Goal: Task Accomplishment & Management: Manage account settings

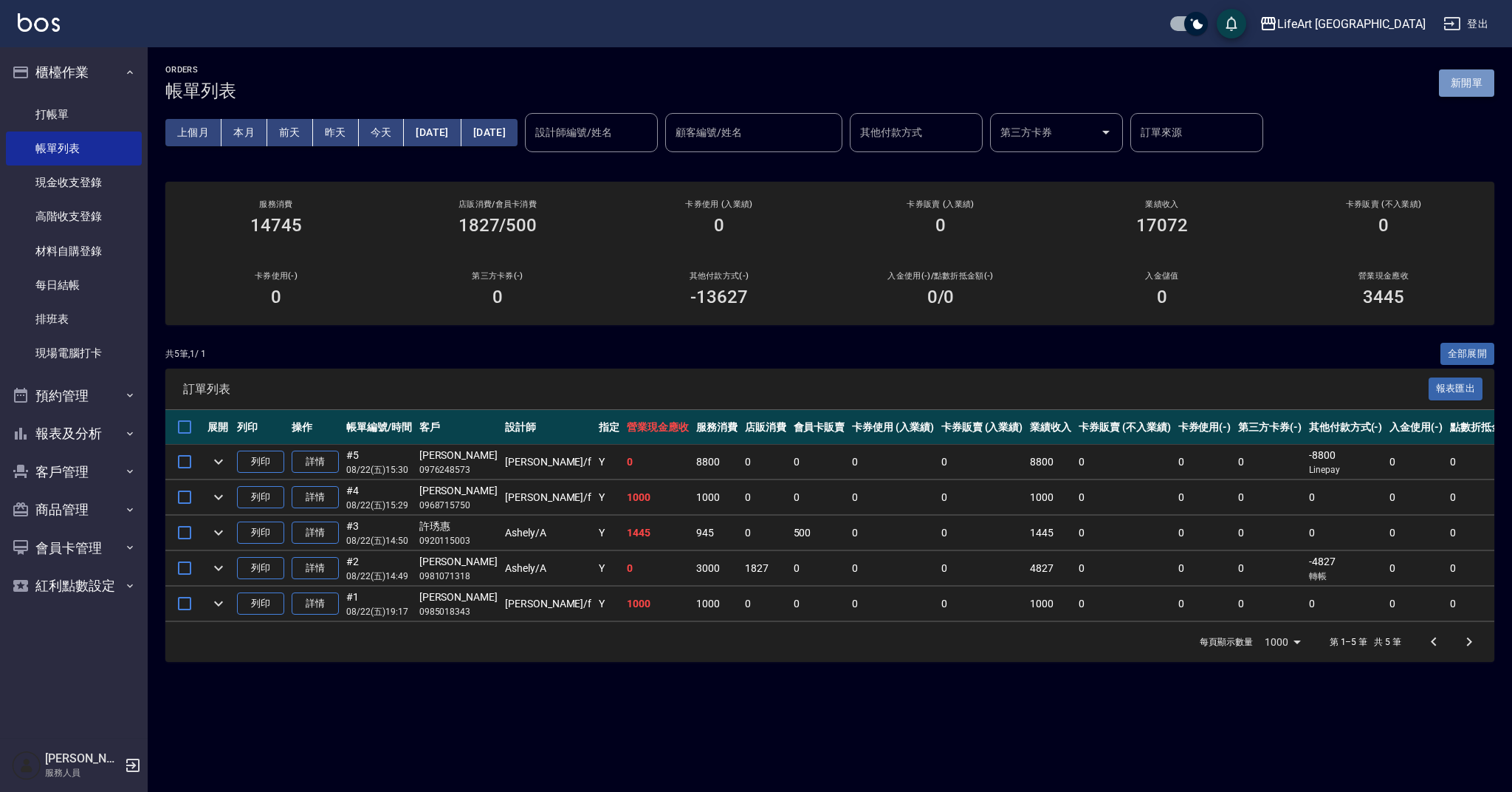
click at [1467, 91] on button "新開單" at bounding box center [1466, 83] width 55 height 28
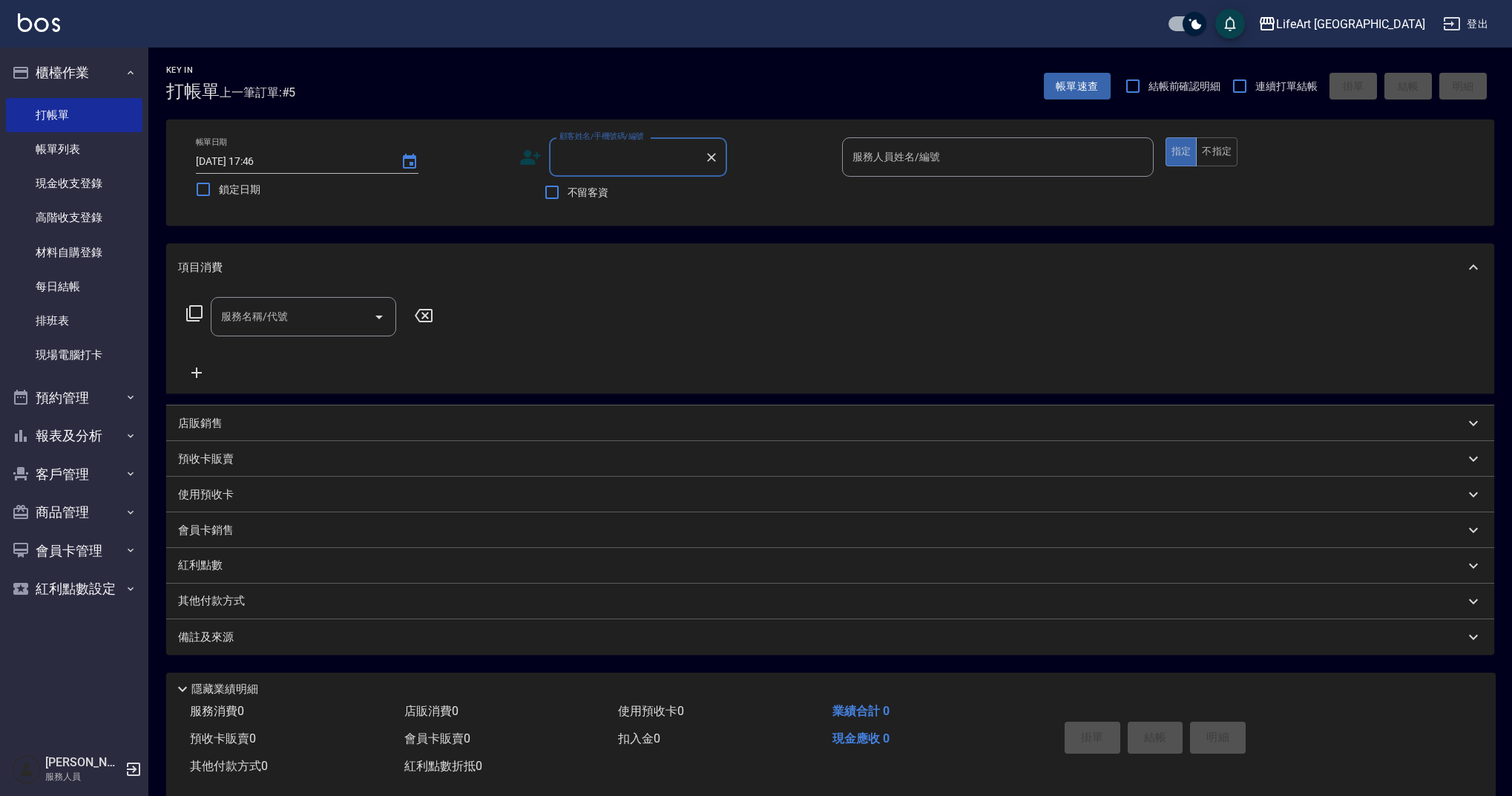
click at [625, 154] on input "顧客姓名/手機號碼/編號" at bounding box center [627, 157] width 142 height 26
click at [621, 200] on li "[PERSON_NAME]/0989624866/null" at bounding box center [638, 195] width 178 height 24
type input "[PERSON_NAME]/0989624866/null"
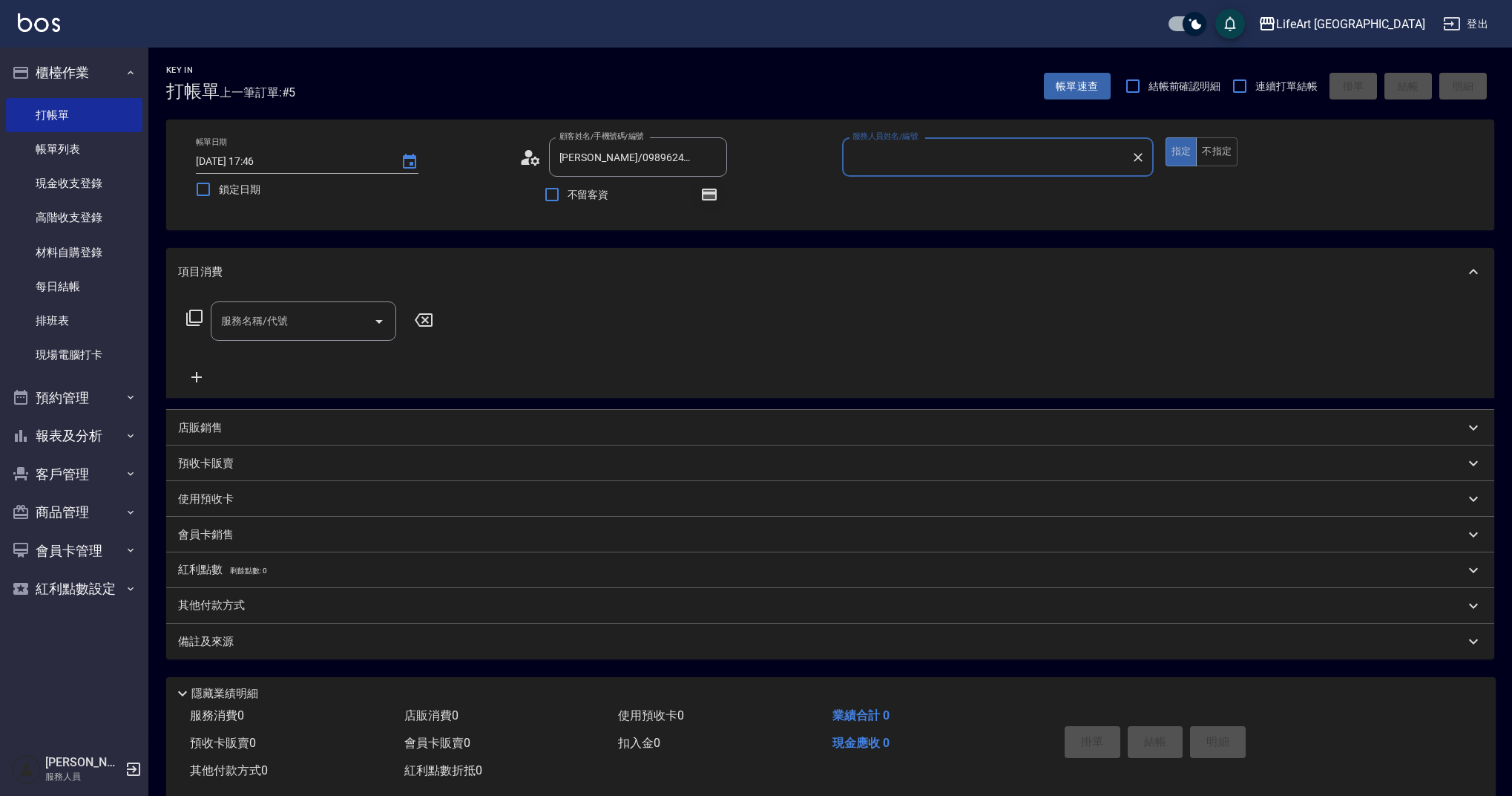
type input "Weiwei-w"
click at [718, 201] on icon "button" at bounding box center [710, 194] width 18 height 18
click at [316, 307] on div "服務名稱/代號" at bounding box center [303, 321] width 185 height 39
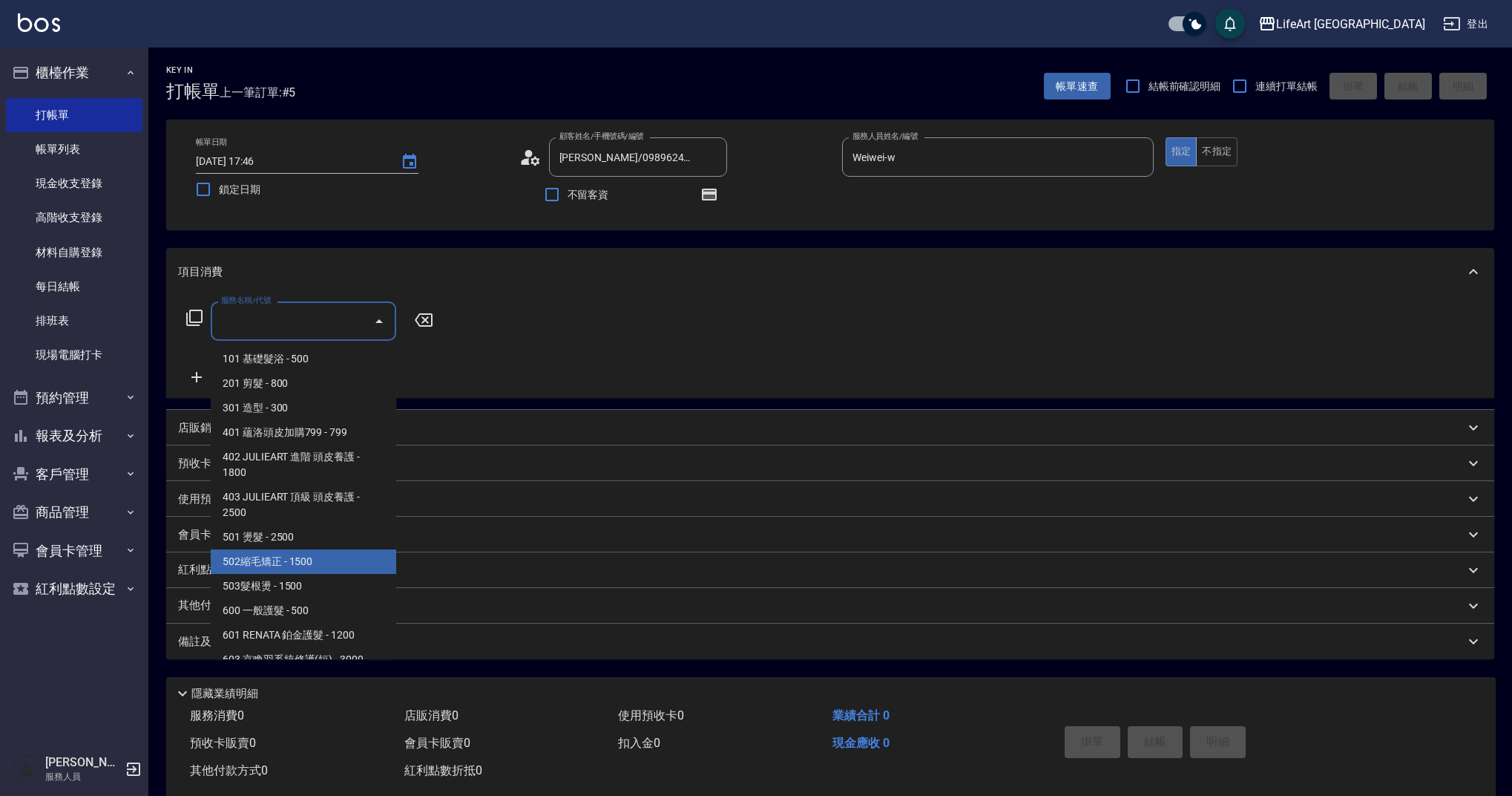
scroll to position [190, 0]
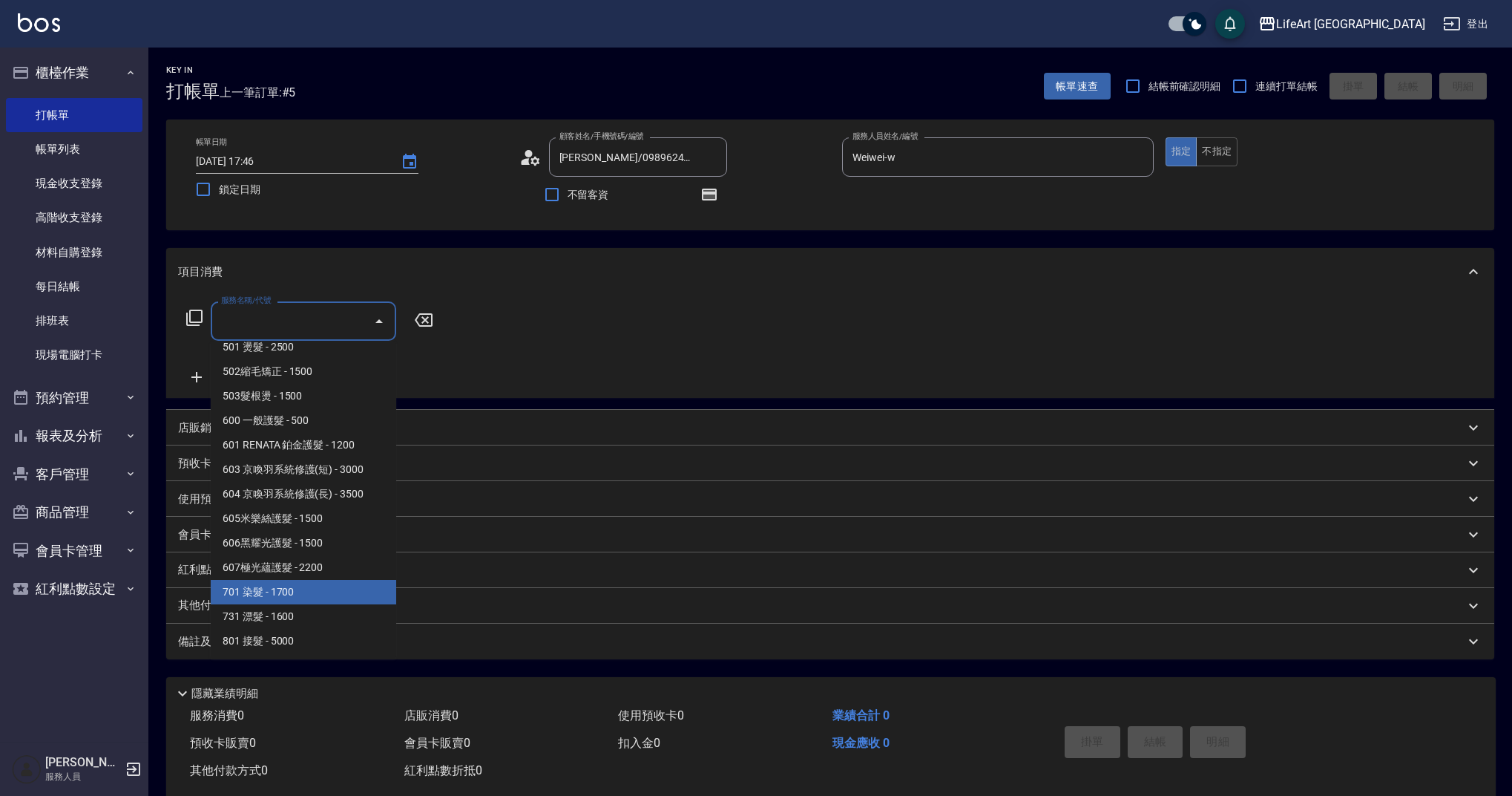
click at [337, 588] on span "701 染髮 - 1700" at bounding box center [303, 592] width 185 height 24
type input "701 染髮(701)"
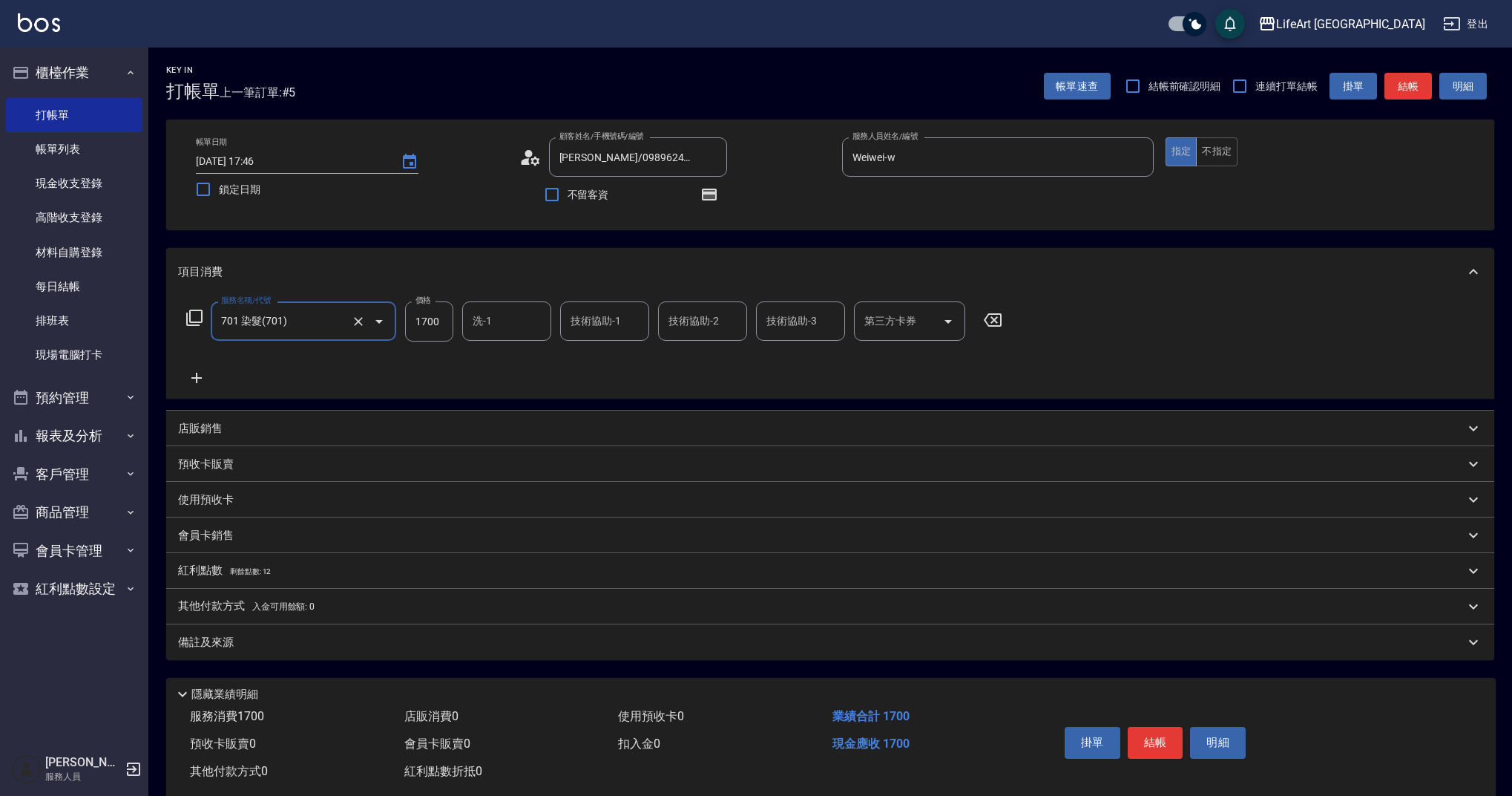
click at [195, 374] on icon at bounding box center [197, 378] width 37 height 18
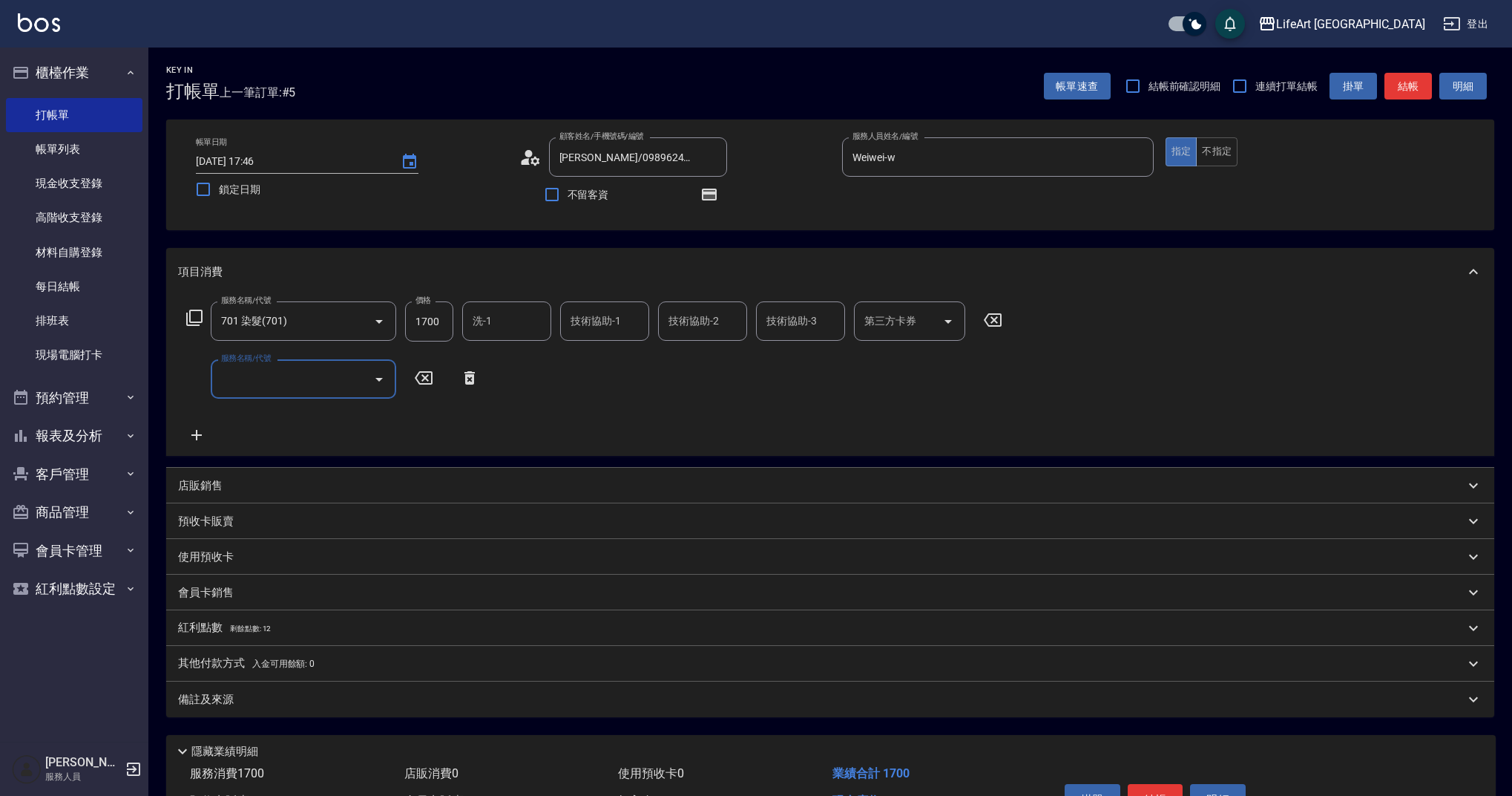
click at [270, 381] on input "服務名稱/代號" at bounding box center [292, 379] width 150 height 26
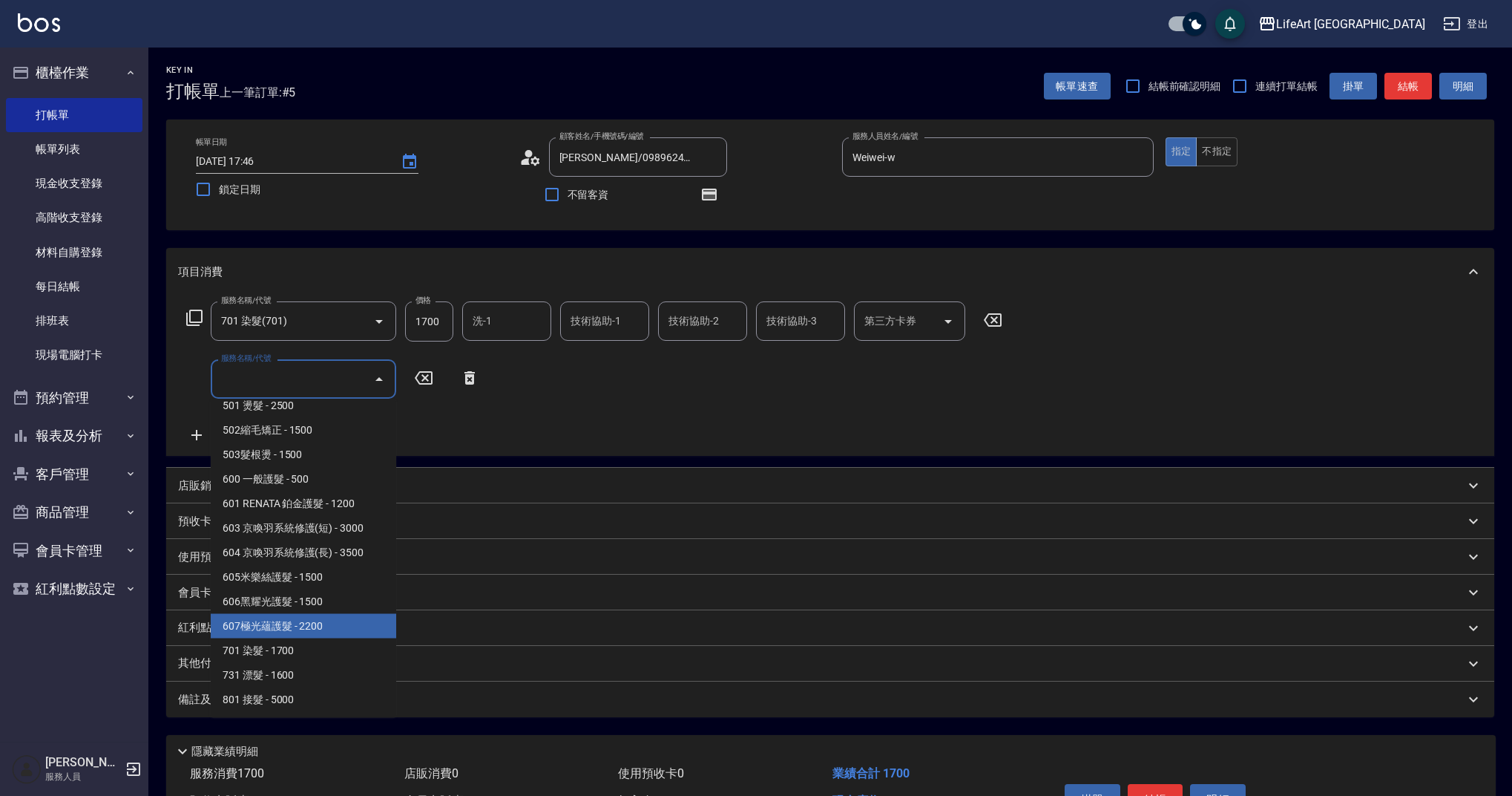
click at [363, 617] on span "607極光蘊護髮 - 2200" at bounding box center [303, 626] width 185 height 24
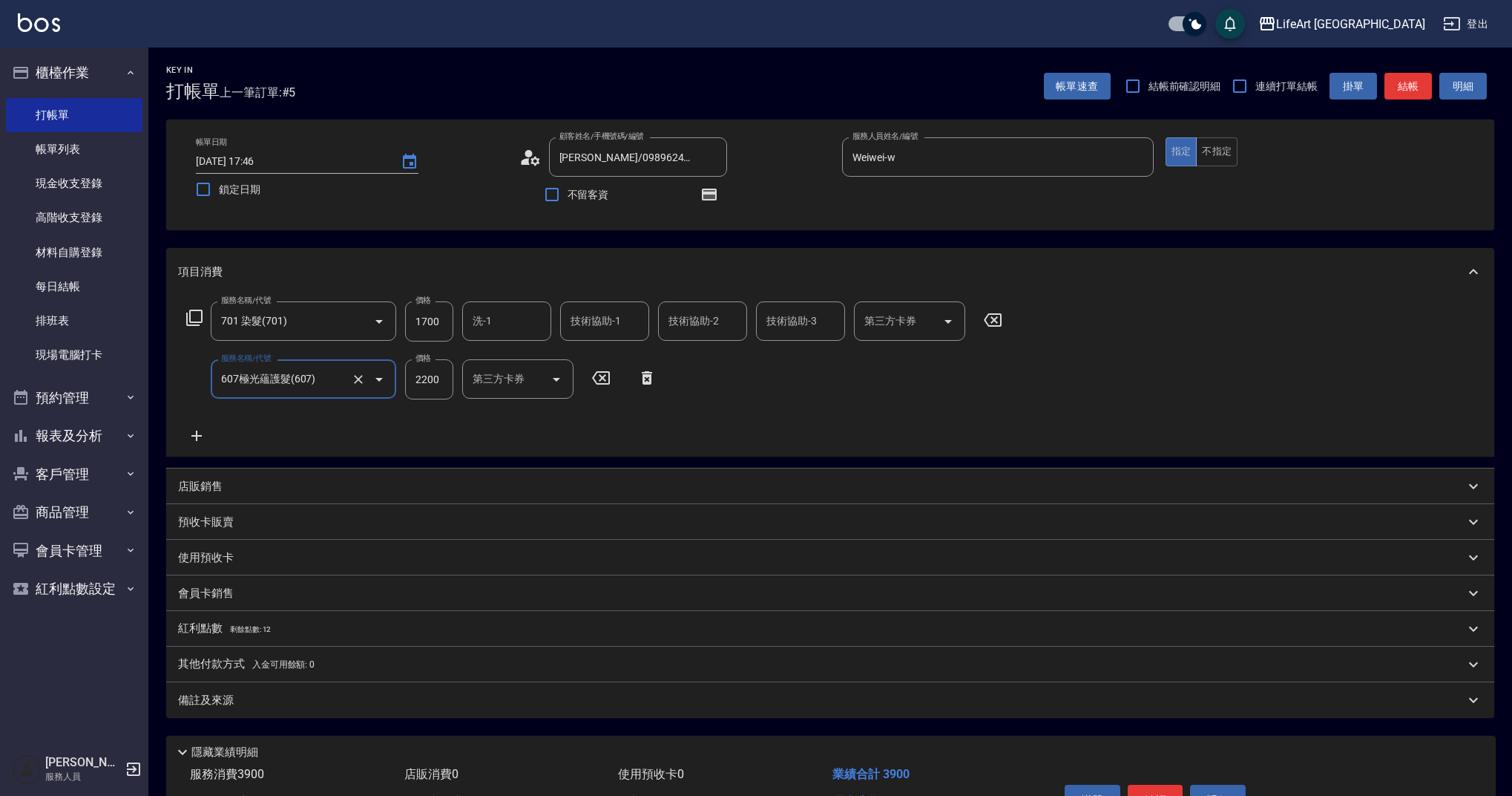
type input "607極光蘊護髮(607)"
click at [429, 321] on input "1700" at bounding box center [428, 321] width 48 height 40
type input "3440"
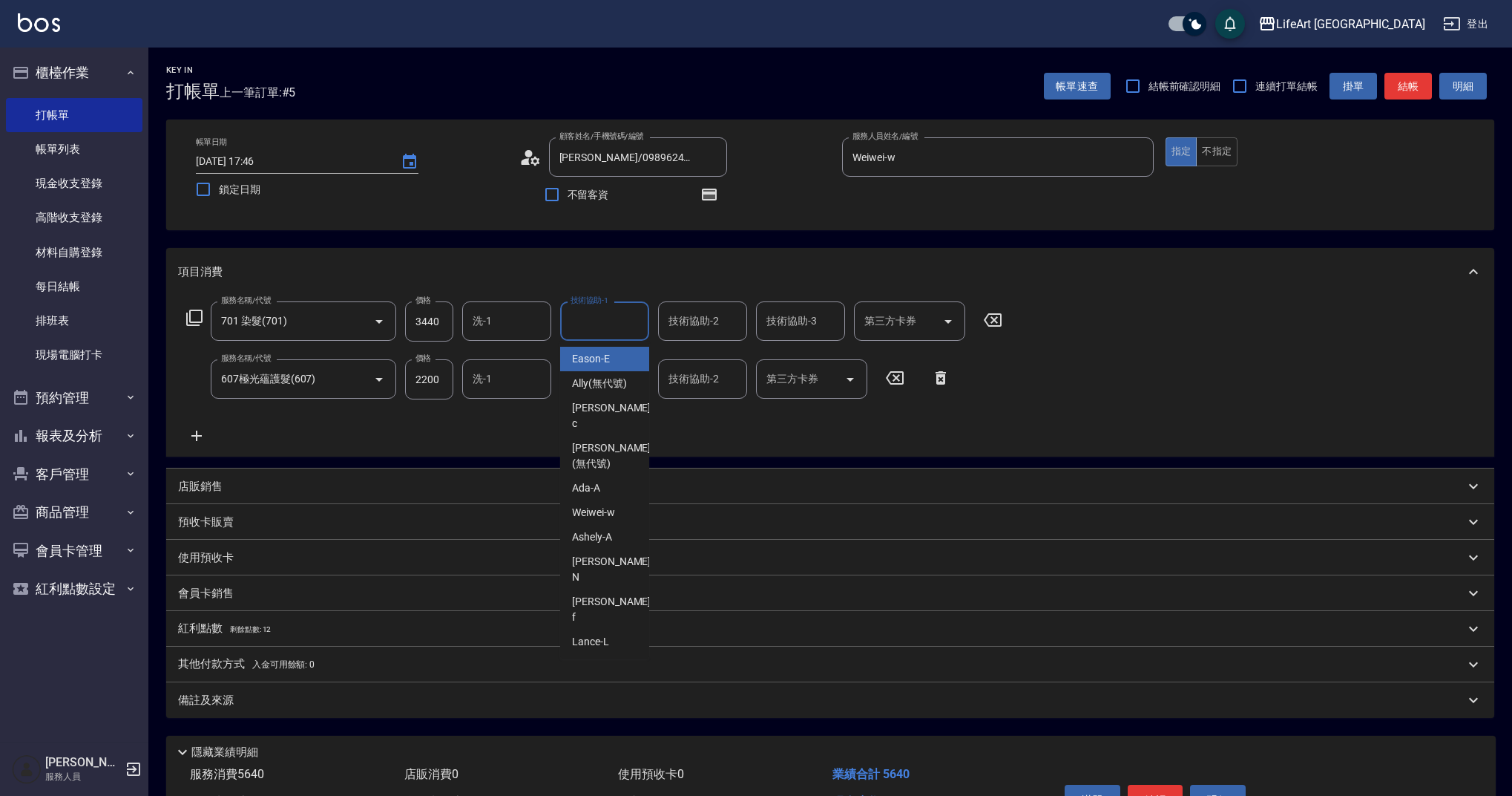
click at [608, 323] on input "技術協助-1" at bounding box center [604, 321] width 76 height 26
click at [609, 359] on span "Lily (無代號)" at bounding box center [599, 359] width 54 height 15
type input "Lily(無代號)"
click at [690, 328] on input "技術協助-2" at bounding box center [702, 321] width 76 height 26
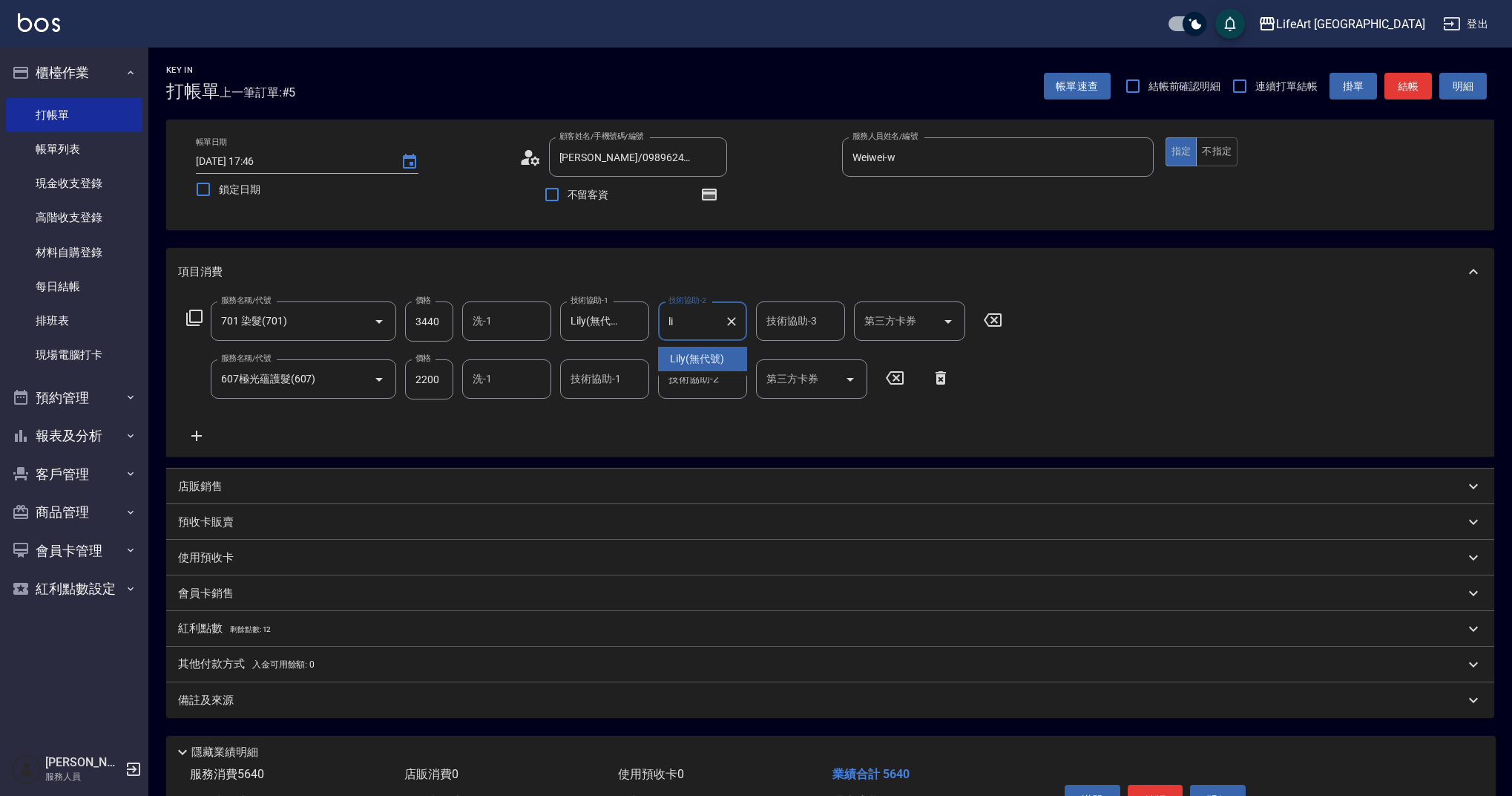
click at [689, 357] on span "Lily (無代號)" at bounding box center [697, 359] width 54 height 15
type input "Lily(無代號)"
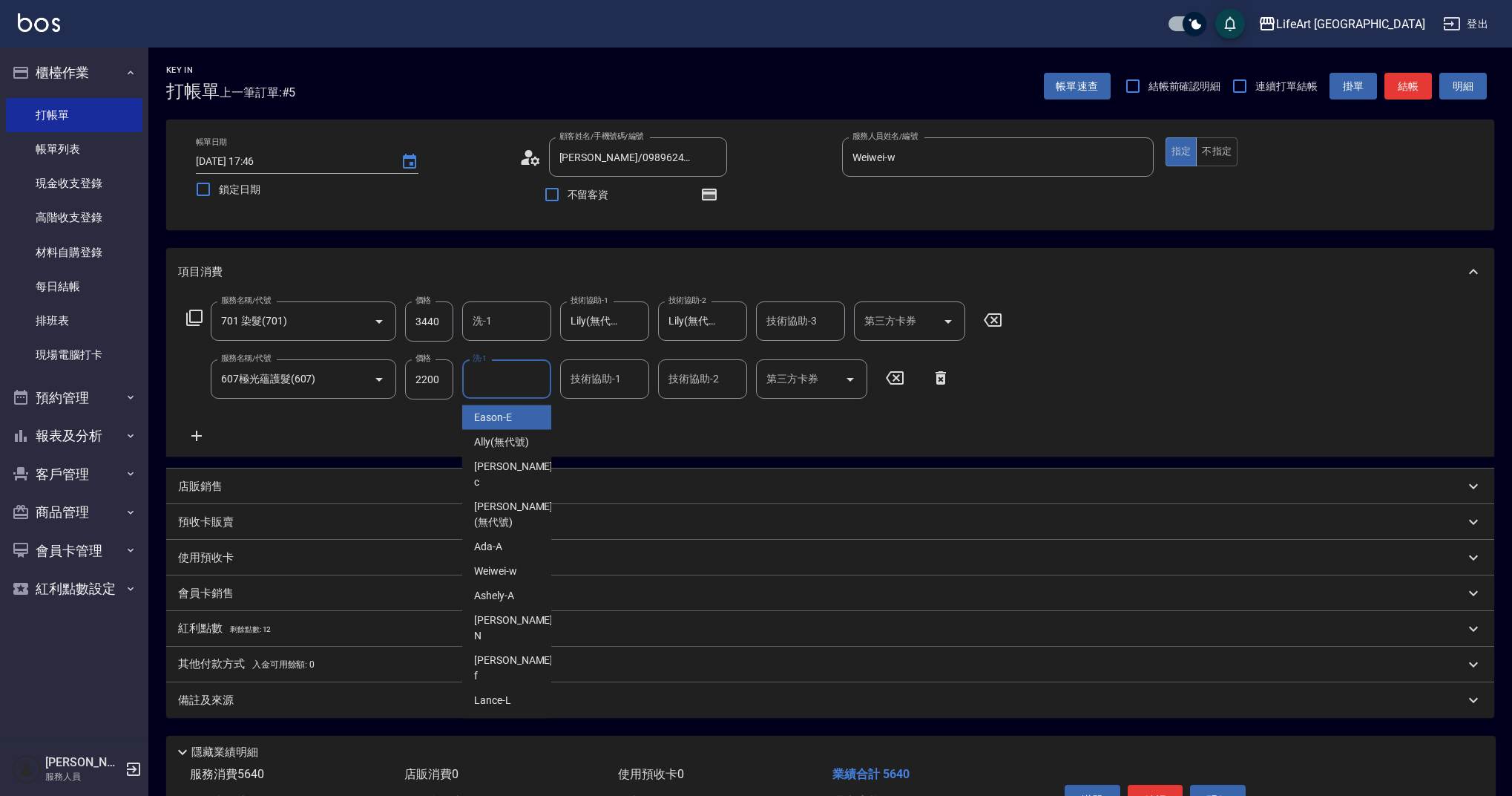
drag, startPoint x: 539, startPoint y: 373, endPoint x: 589, endPoint y: 377, distance: 50.2
click at [539, 372] on input "洗-1" at bounding box center [506, 379] width 76 height 26
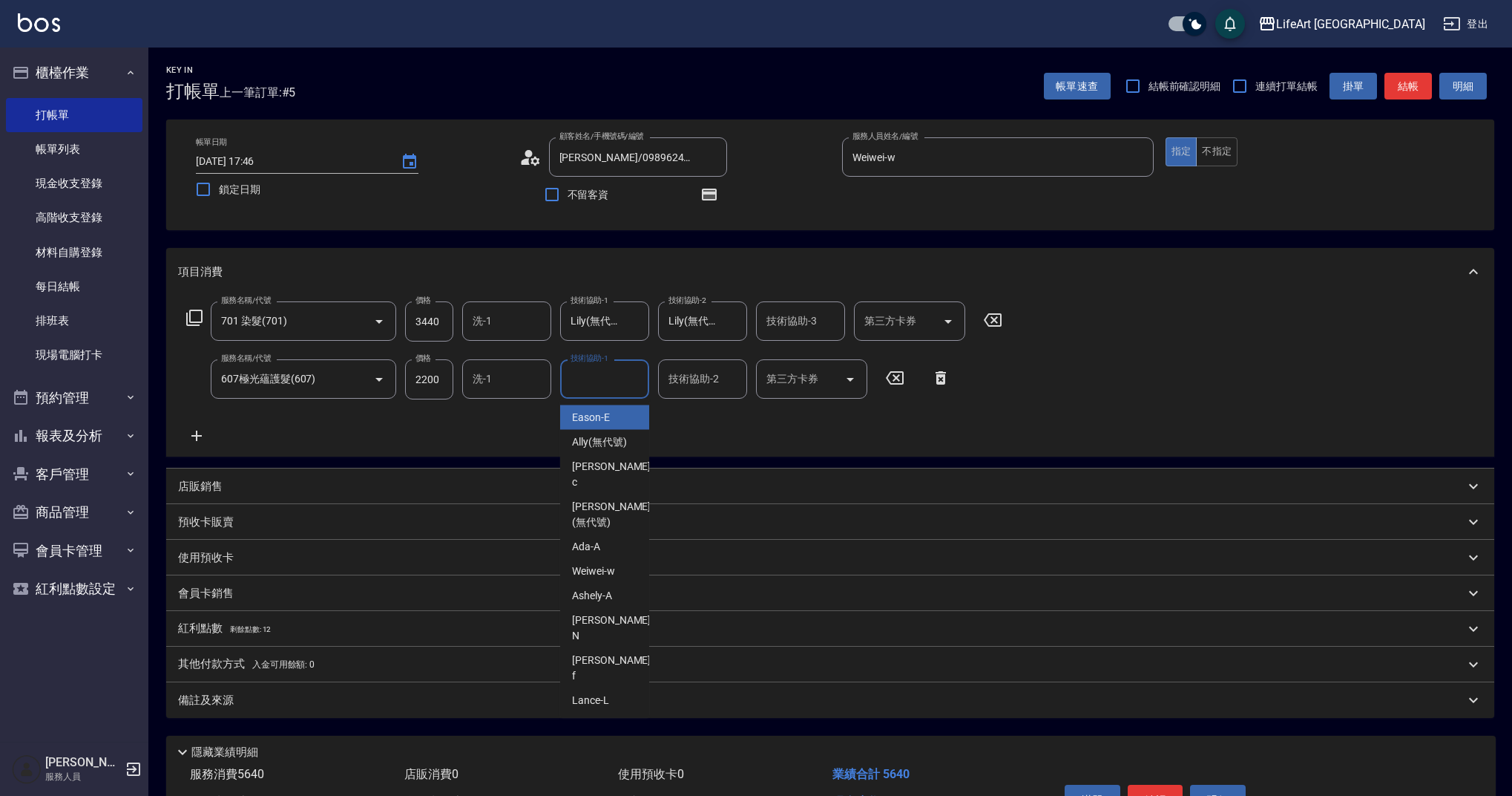
click at [589, 377] on div "技術協助-1 技術協助-1" at bounding box center [605, 379] width 89 height 39
click at [597, 413] on span "Lily (無代號)" at bounding box center [599, 417] width 54 height 15
type input "Lily(無代號)"
click at [267, 629] on span "剩餘點數: 12" at bounding box center [250, 629] width 41 height 8
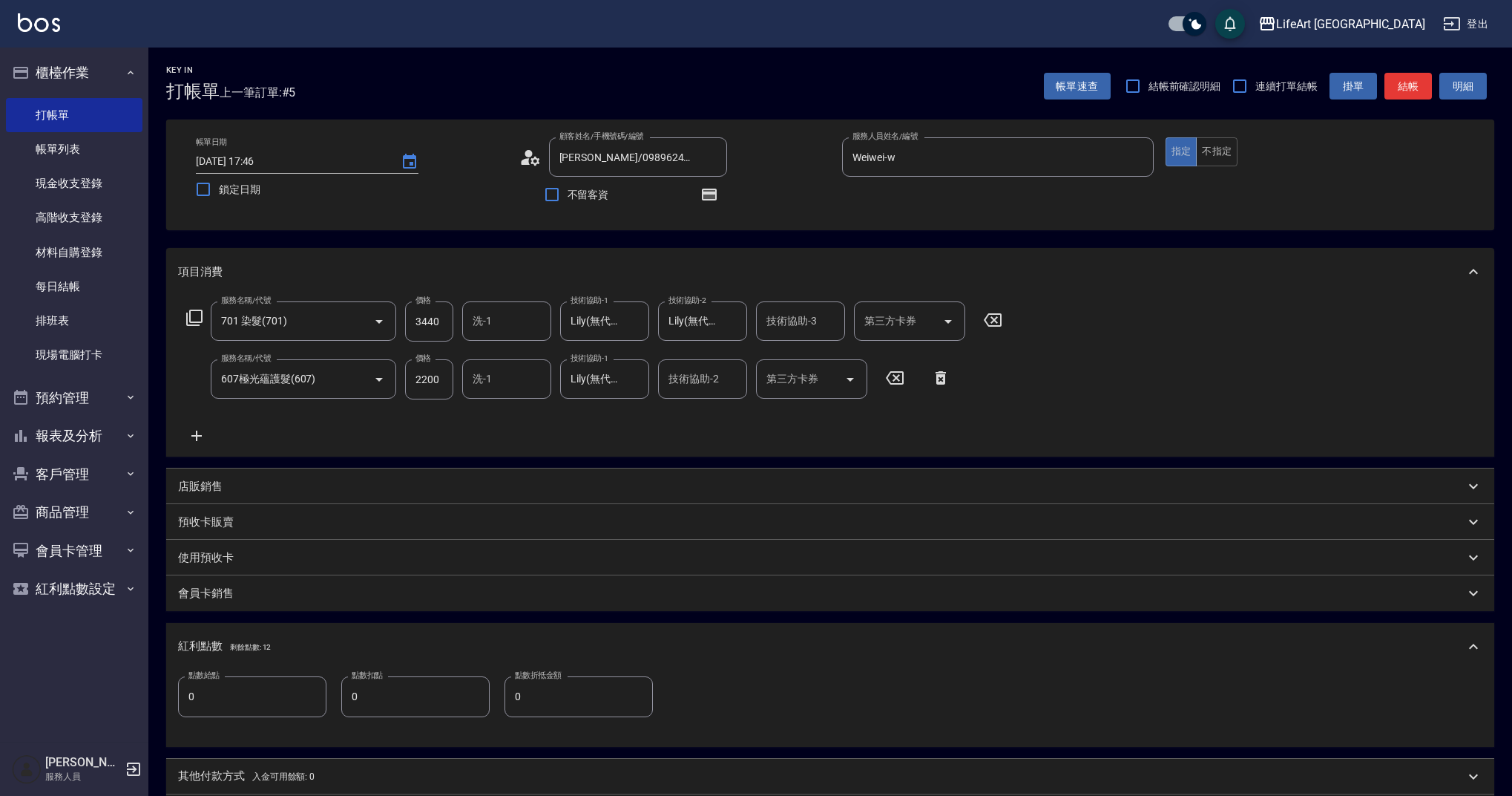
click at [271, 699] on input "0" at bounding box center [252, 696] width 149 height 40
click at [272, 699] on input "0" at bounding box center [252, 696] width 149 height 40
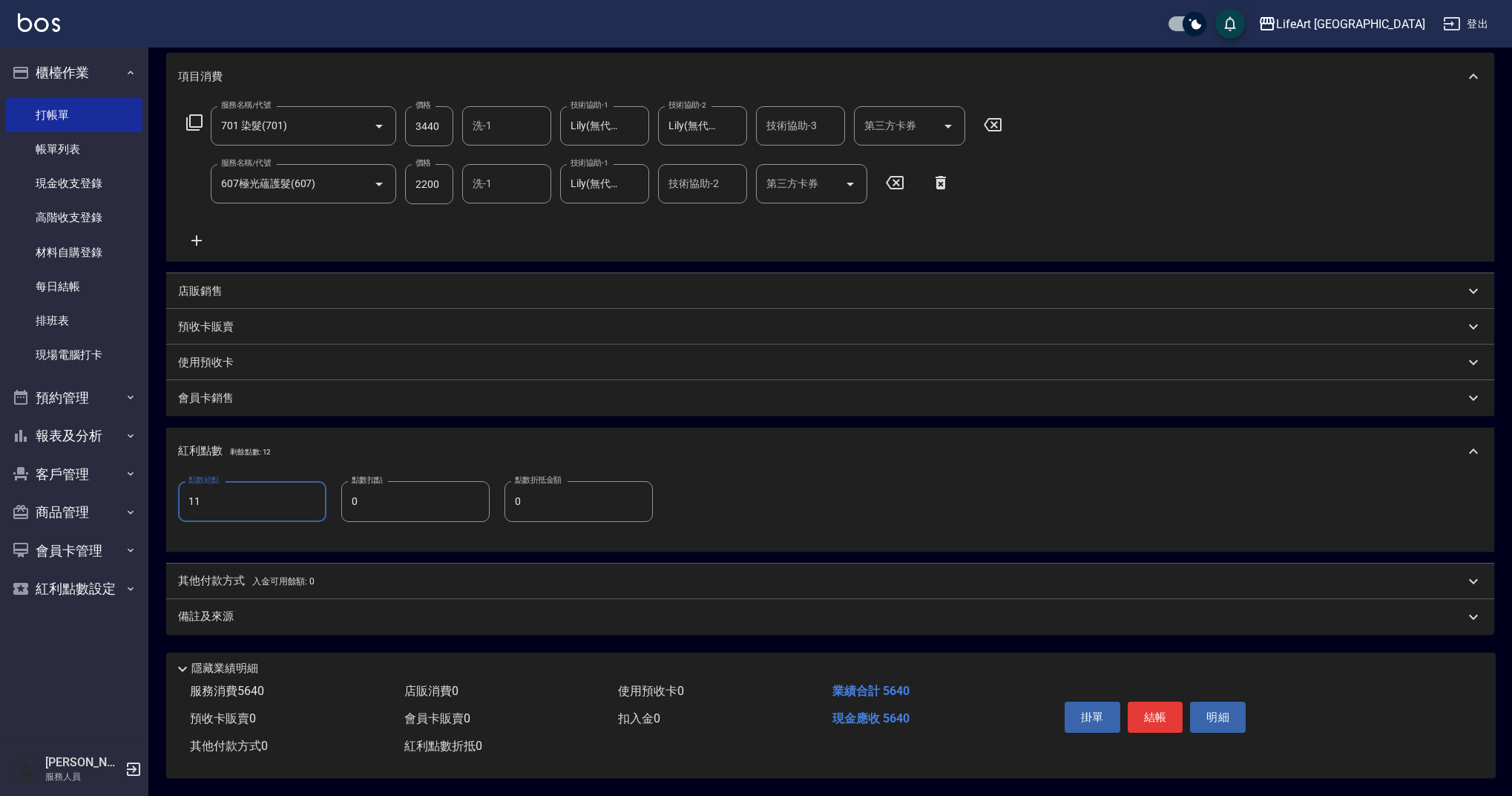
type input "11"
click at [489, 609] on div "備註及來源" at bounding box center [821, 616] width 1287 height 15
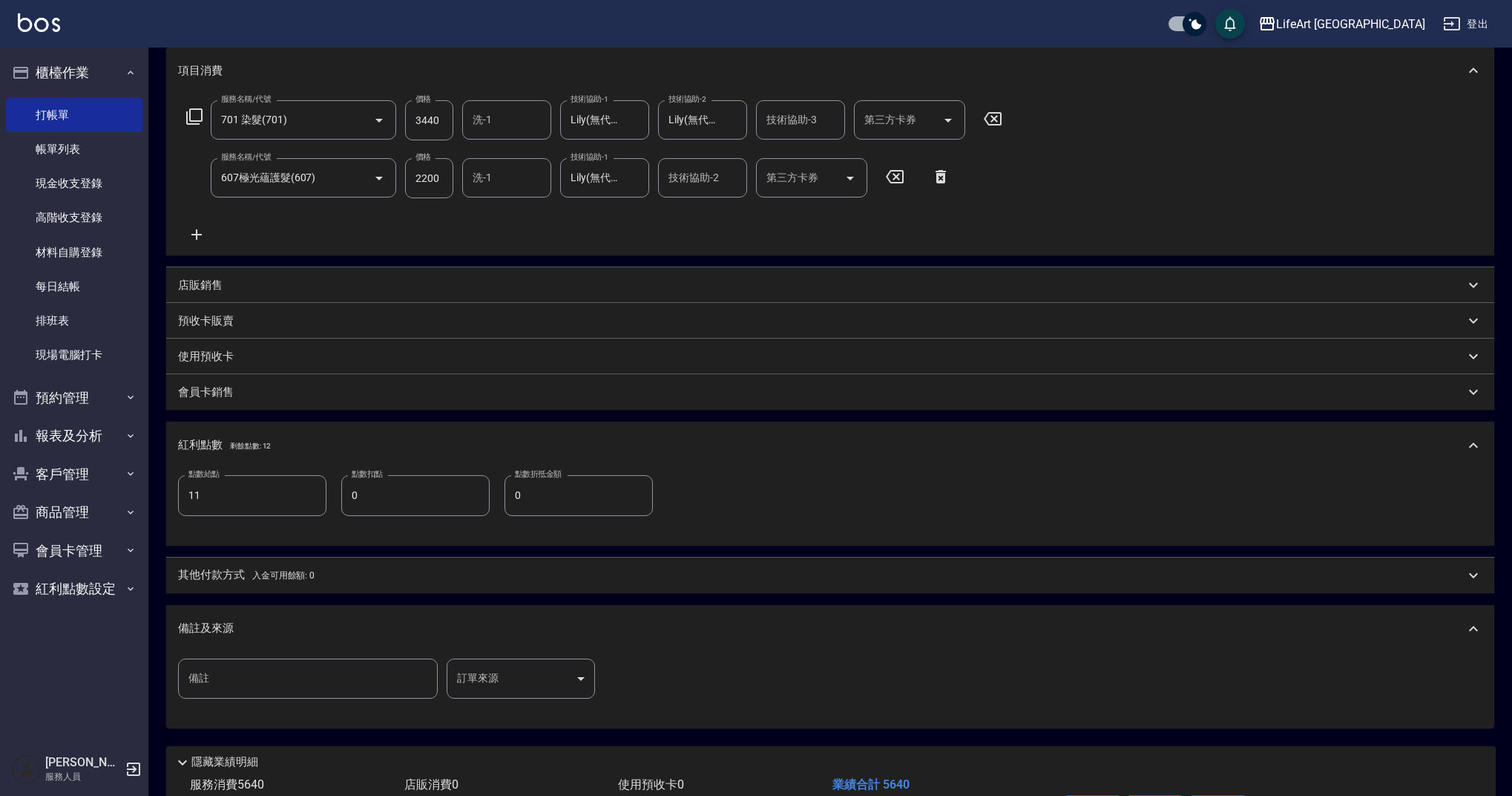
click at [667, 683] on div "備註 備註 訂單來源 ​ 訂單來源" at bounding box center [830, 687] width 1305 height 58
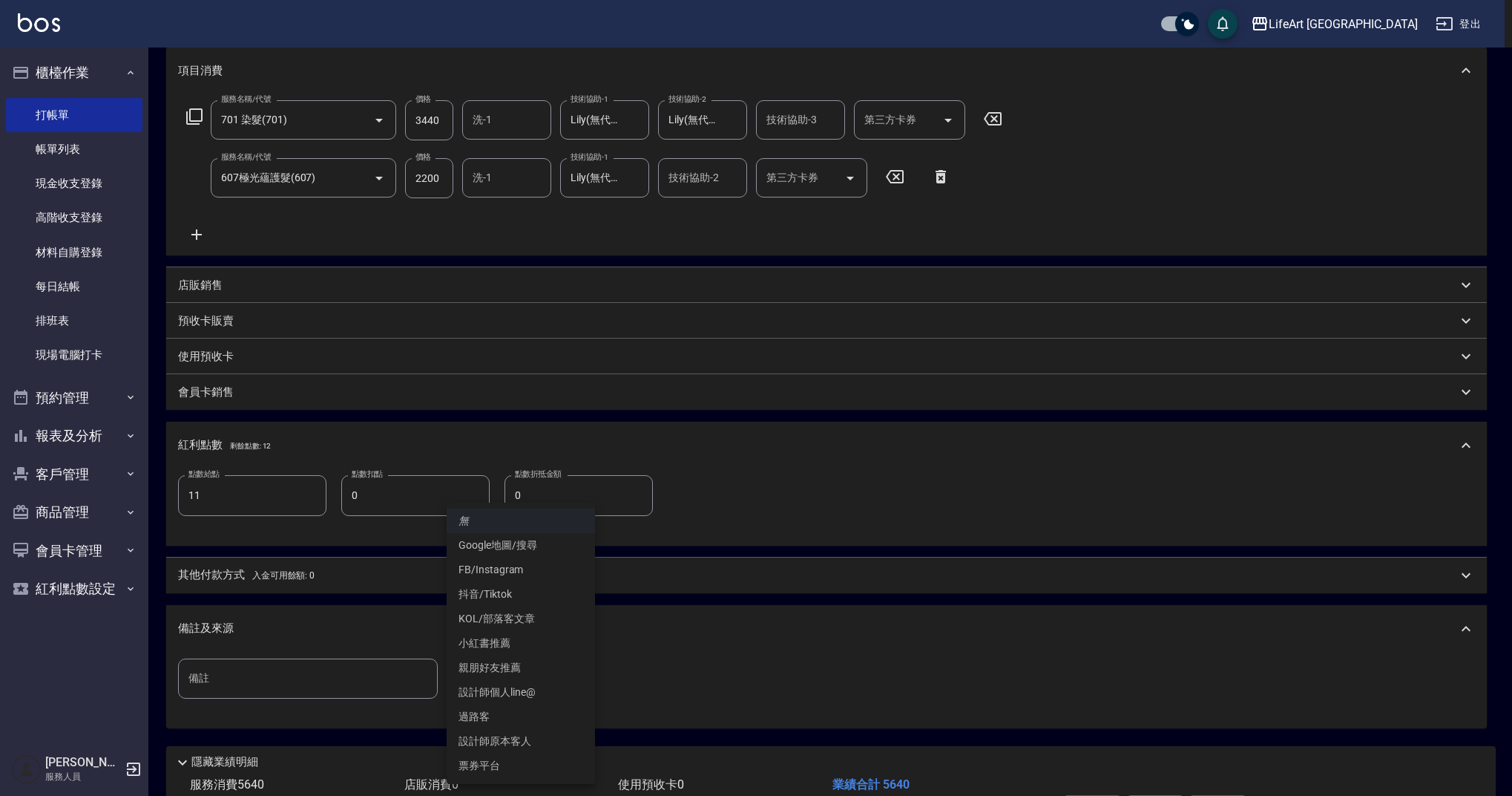
click at [567, 681] on body "LifeArt 蘆洲 登出 櫃檯作業 打帳單 帳單列表 現金收支登錄 高階收支登錄 材料自購登錄 每日結帳 排班表 現場電腦打卡 預約管理 預約管理 單日預約…" at bounding box center [756, 344] width 1512 height 1090
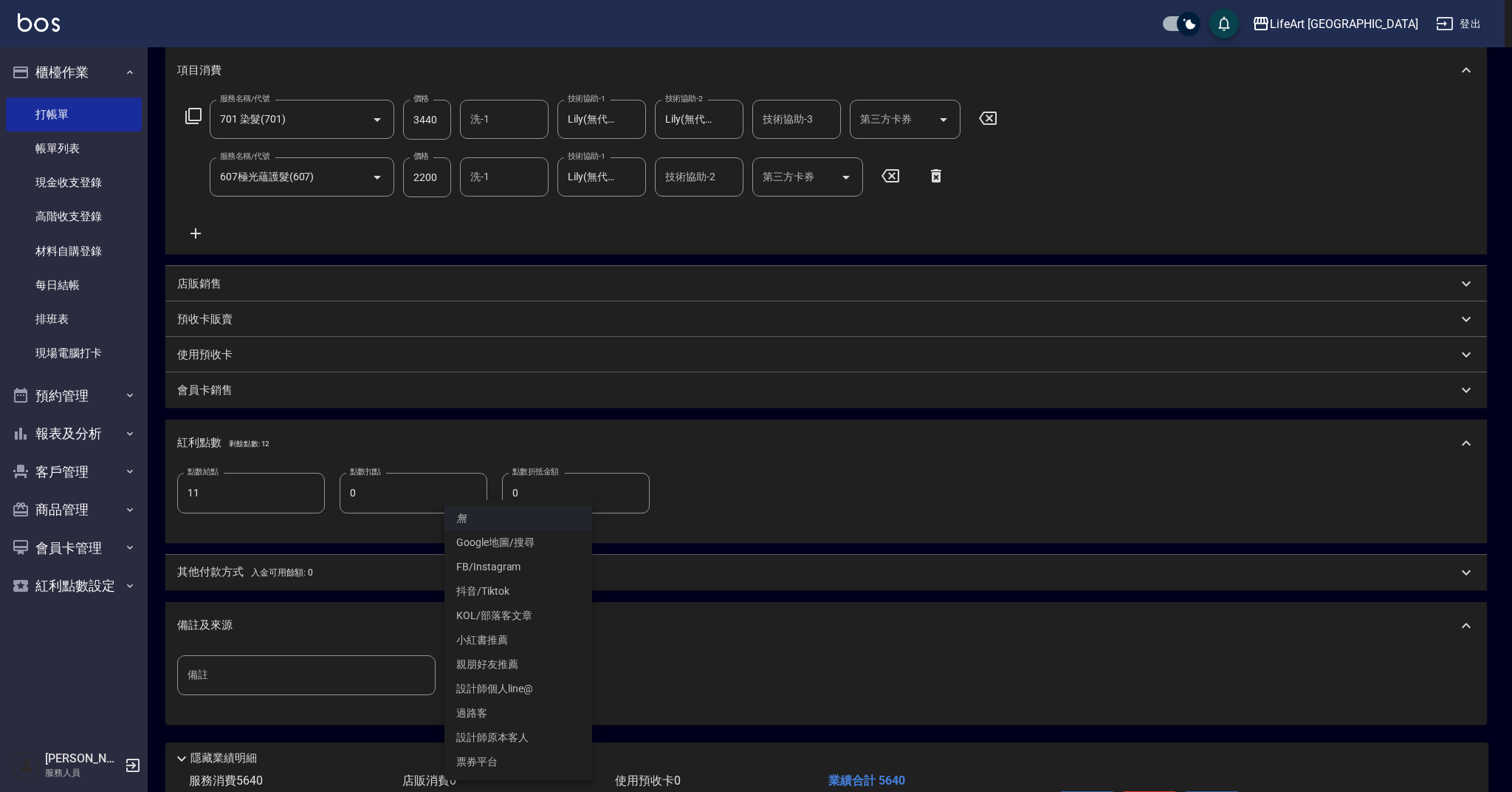
click at [566, 736] on li "設計師原本客人" at bounding box center [518, 737] width 148 height 24
type input "設計師原本客人"
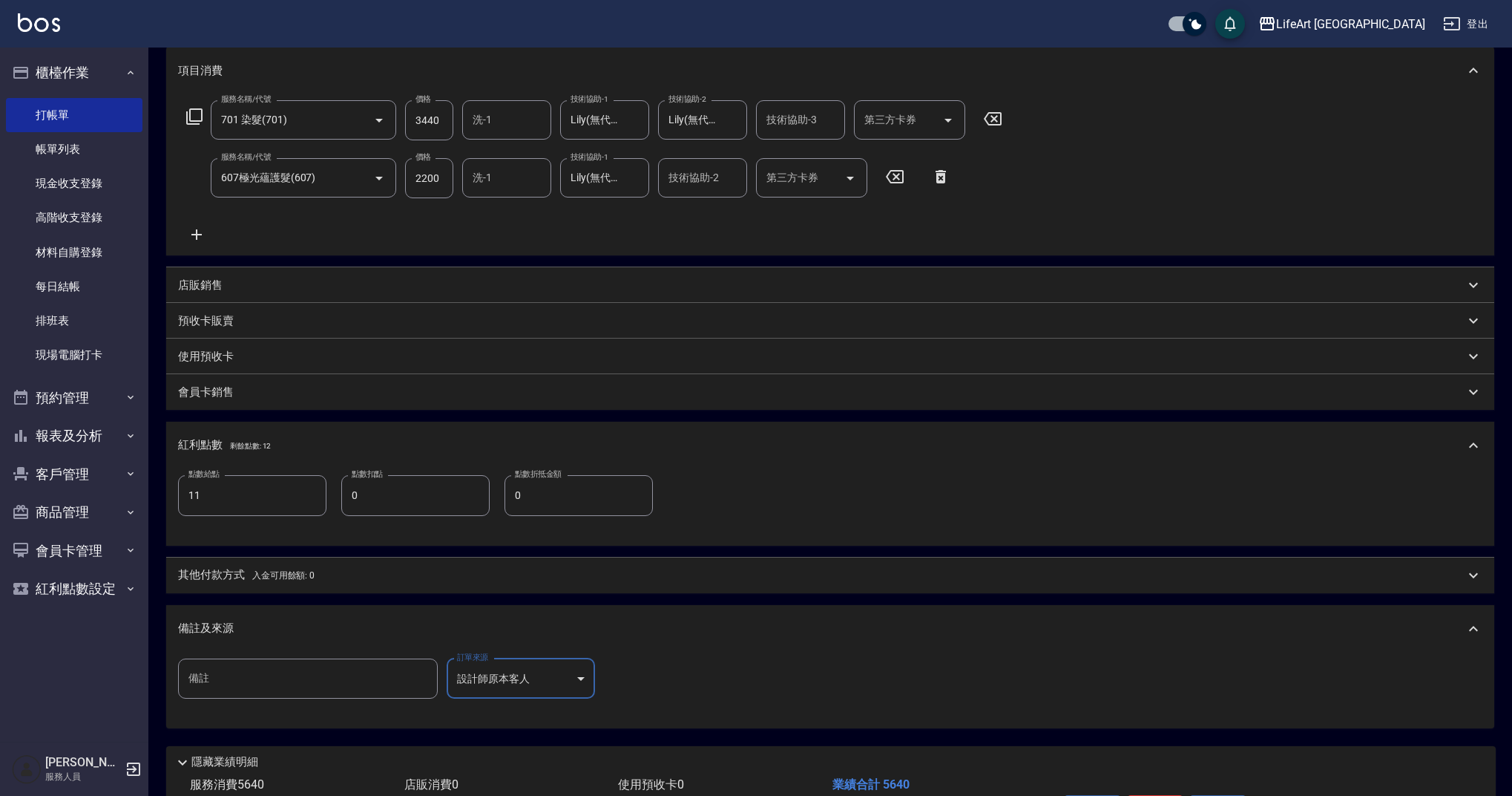
scroll to position [302, 0]
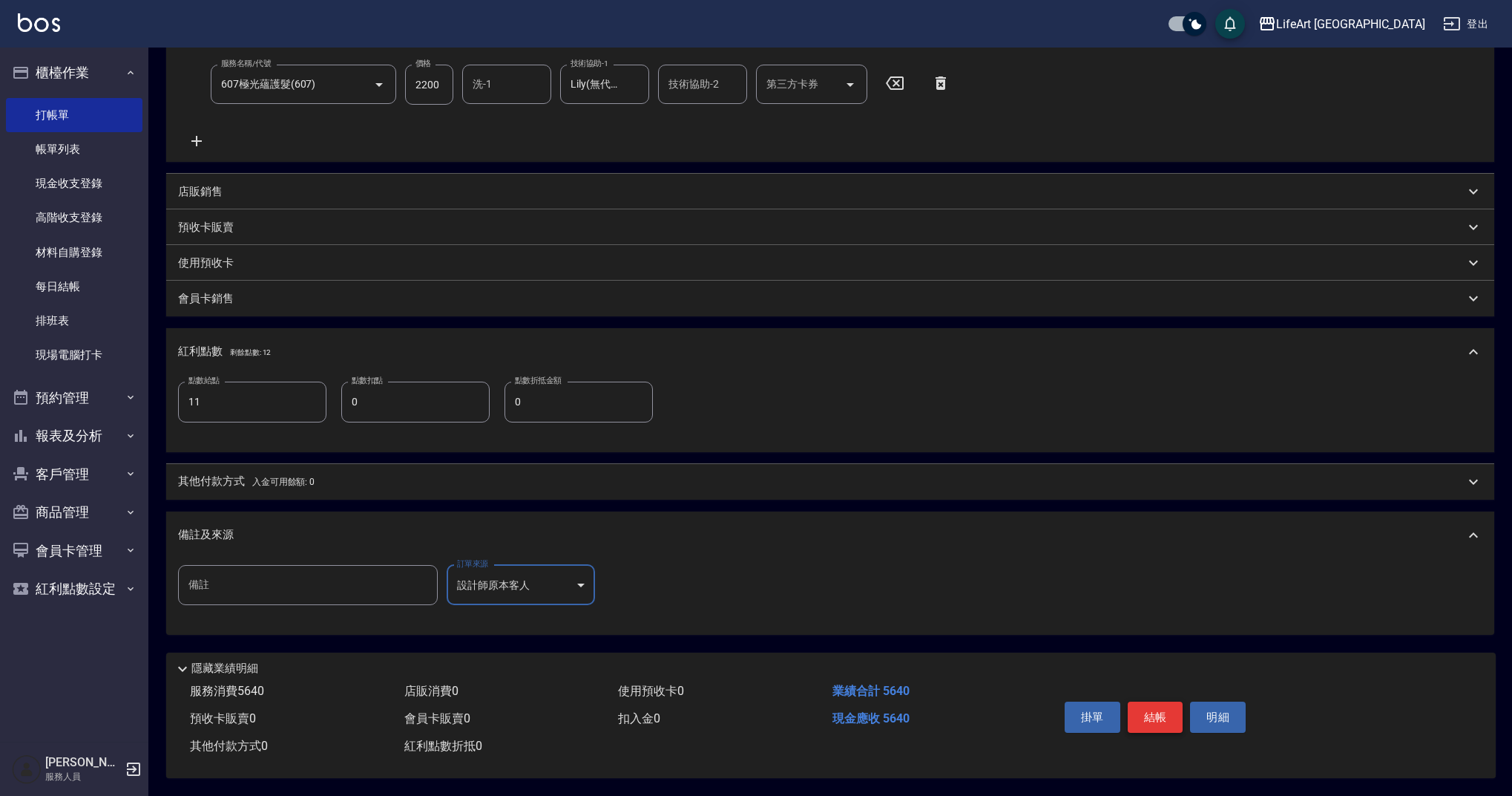
click at [1144, 716] on button "結帳" at bounding box center [1156, 717] width 55 height 31
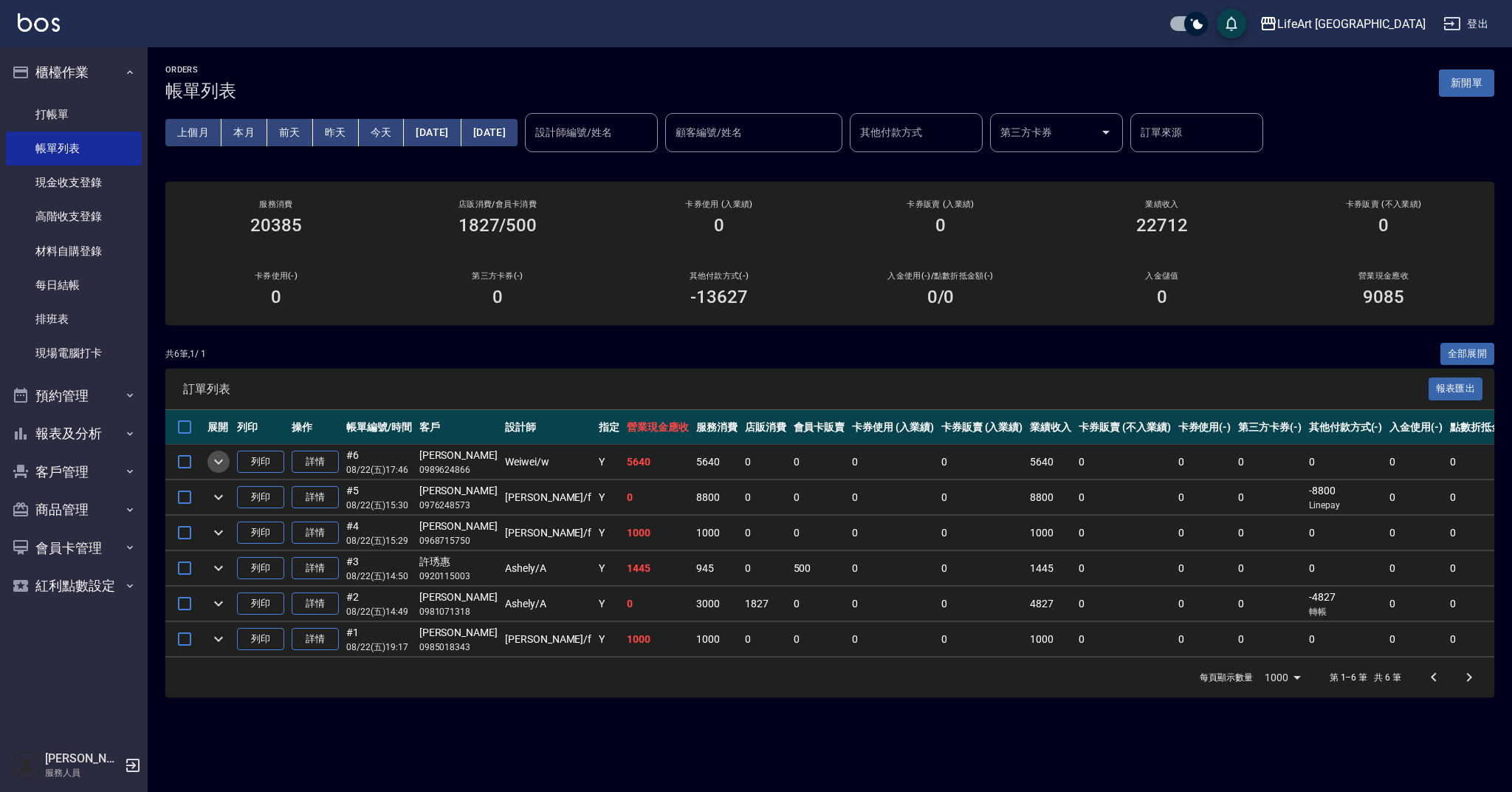
click at [218, 458] on icon "expand row" at bounding box center [218, 462] width 18 height 18
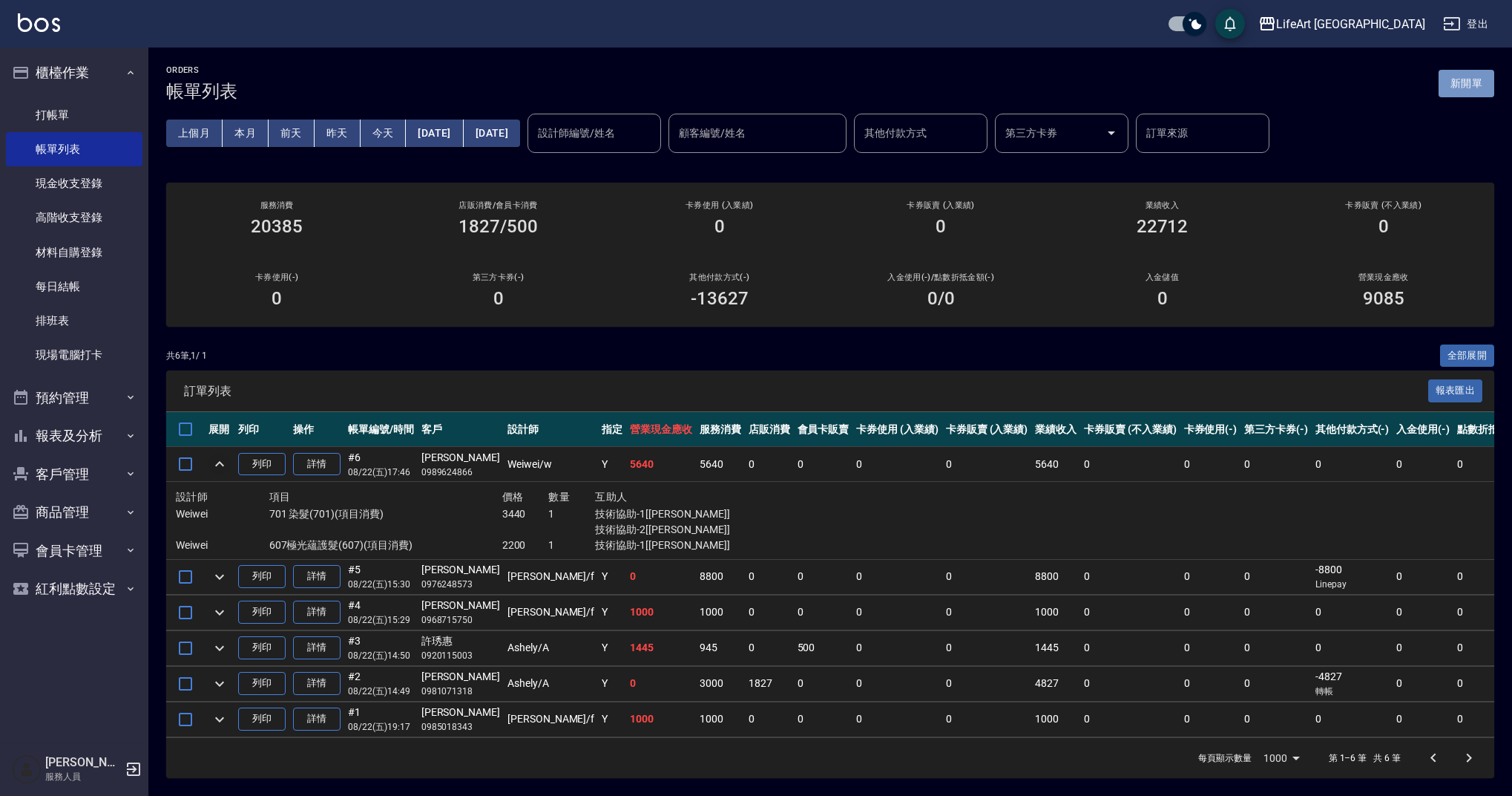
drag, startPoint x: 1465, startPoint y: 81, endPoint x: 1136, endPoint y: 192, distance: 347.2
click at [1465, 81] on button "新開單" at bounding box center [1466, 84] width 55 height 28
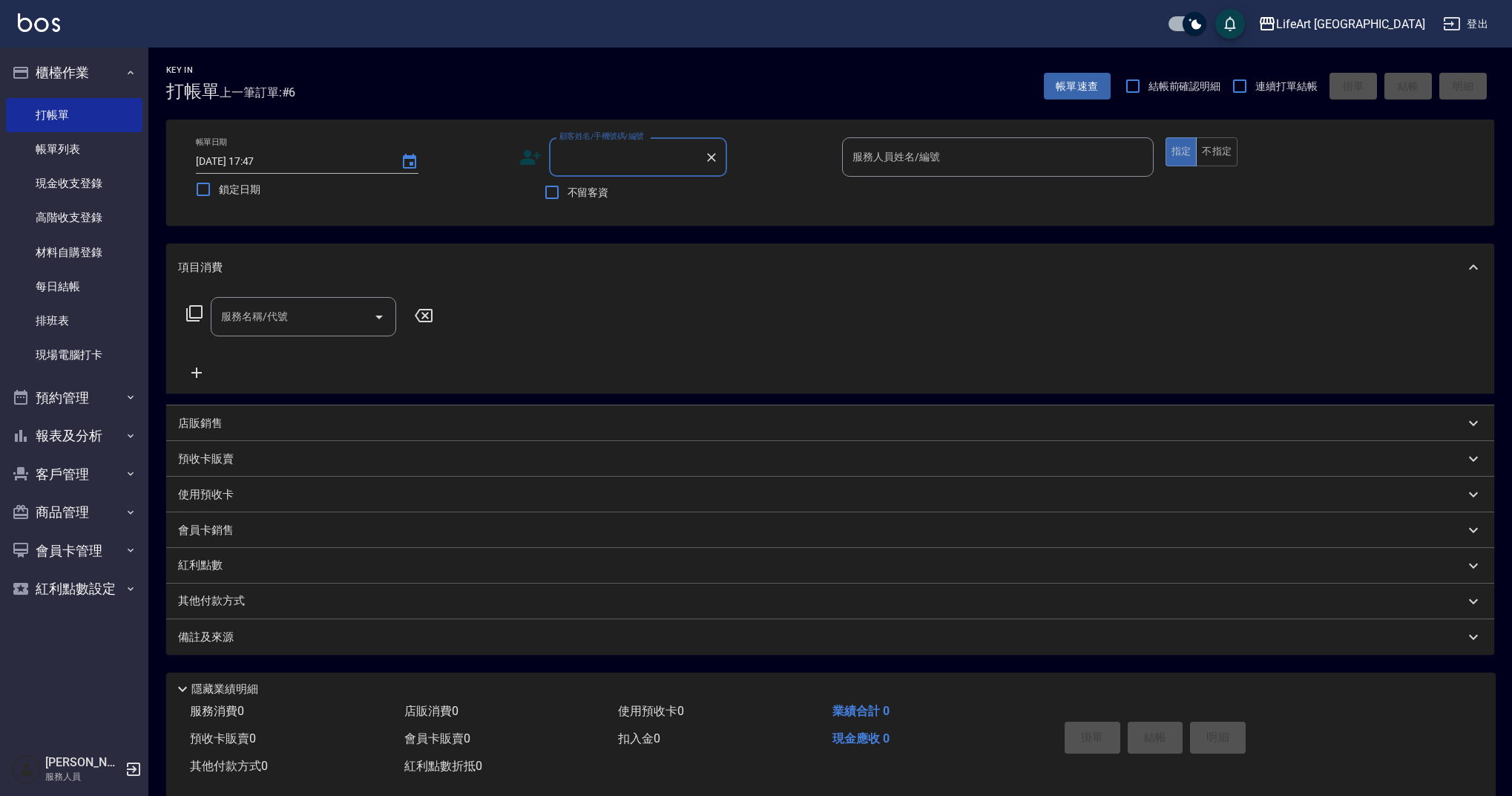
click at [652, 158] on input "顧客姓名/手機號碼/編號" at bounding box center [627, 157] width 142 height 26
type input "為"
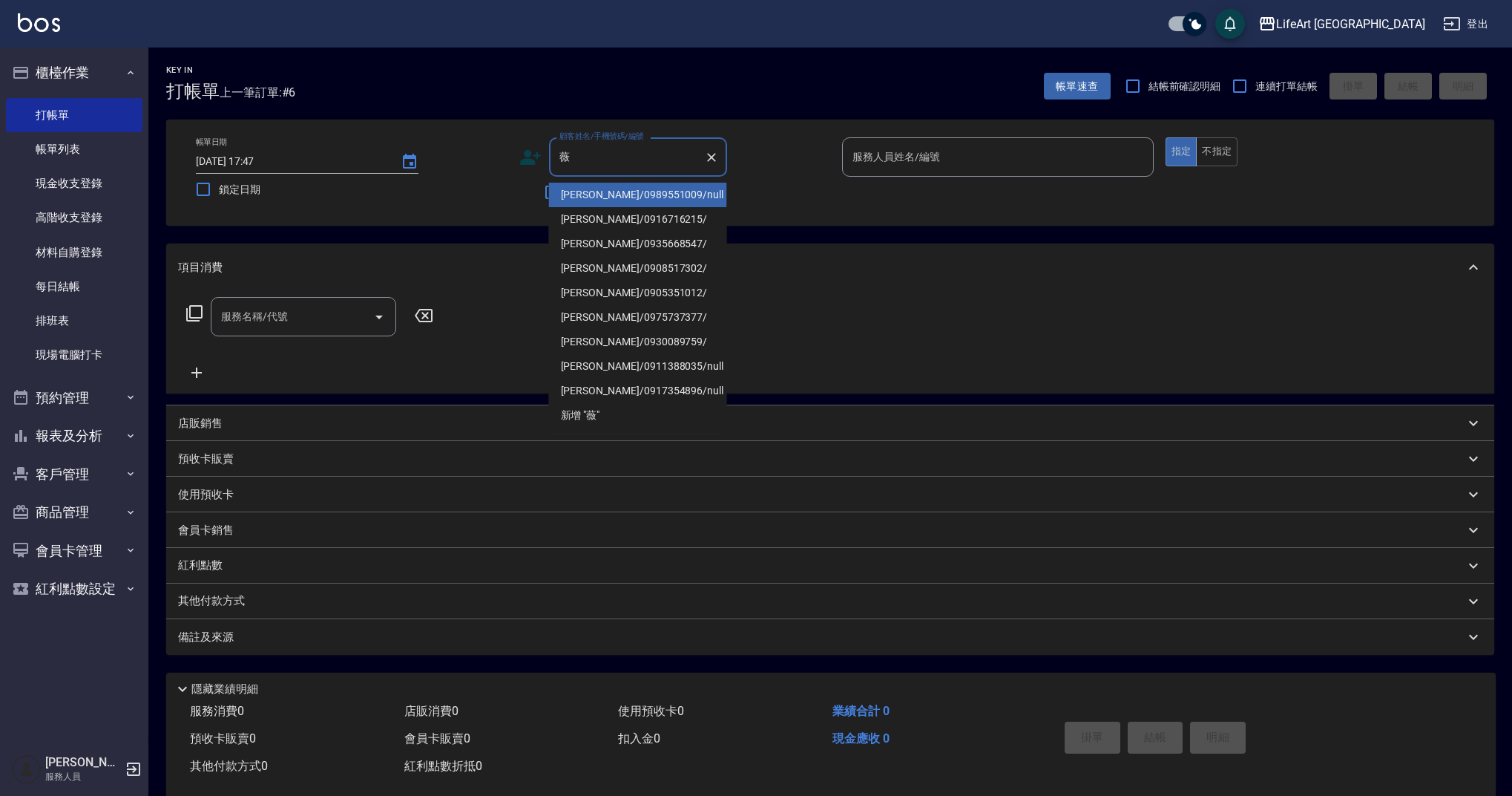
click at [690, 209] on li "[PERSON_NAME]/0916716215/" at bounding box center [638, 220] width 178 height 24
type input "[PERSON_NAME]/0916716215/"
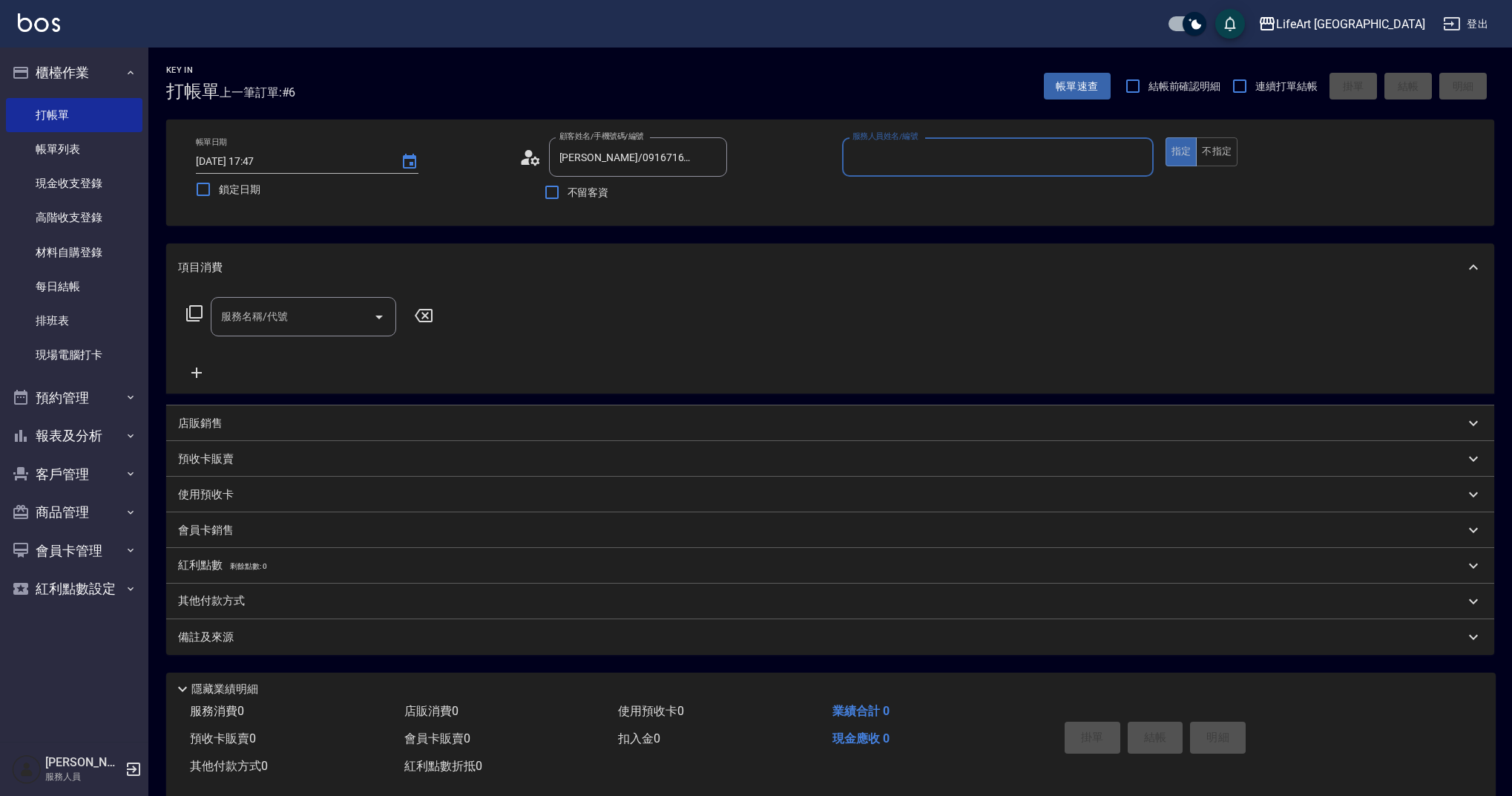
type input "Weiwei-w"
click at [711, 194] on icon "button" at bounding box center [710, 194] width 15 height 12
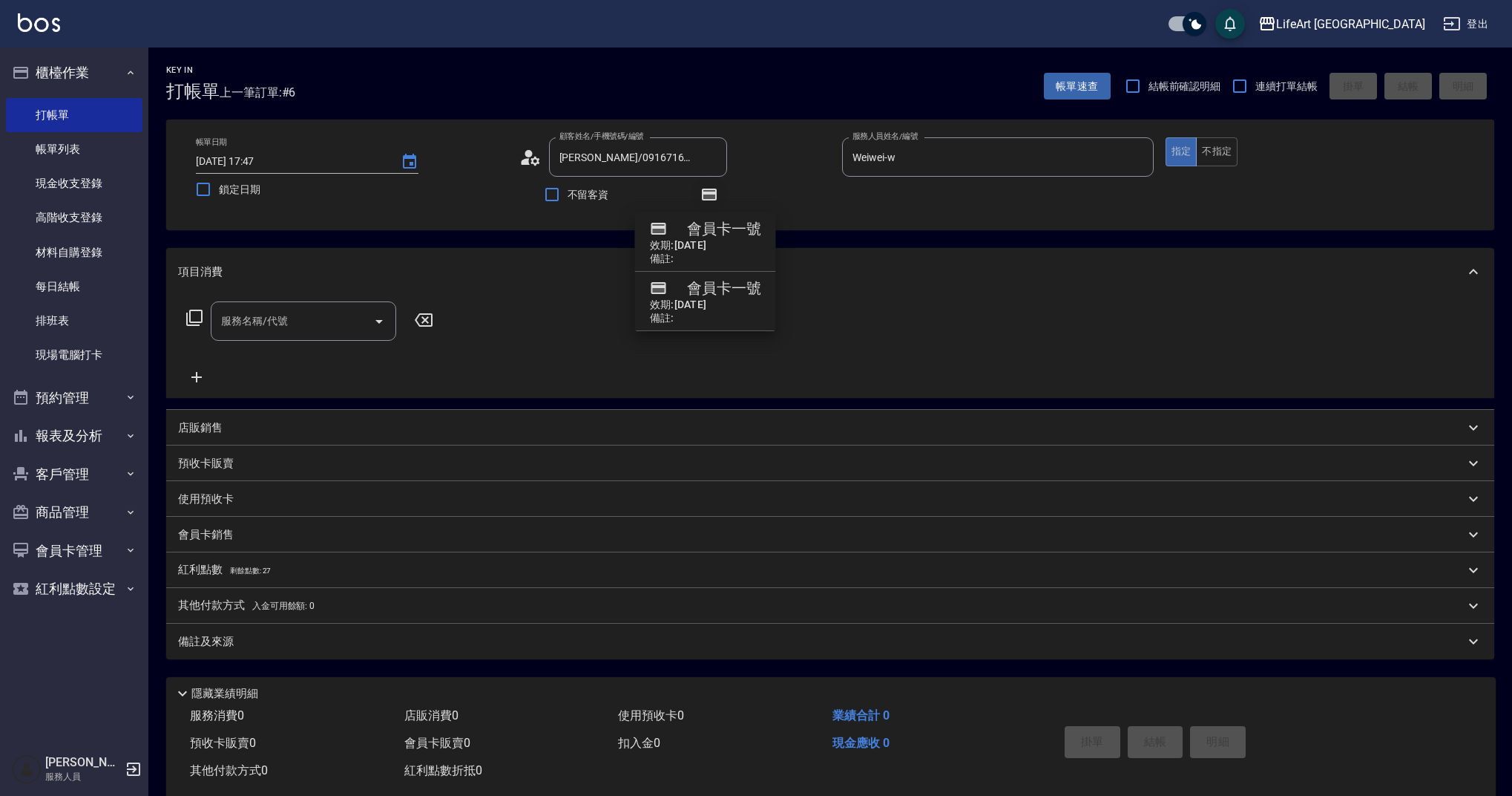
click at [711, 194] on icon "button" at bounding box center [710, 194] width 15 height 12
click at [302, 328] on input "服務名稱/代號" at bounding box center [292, 321] width 150 height 26
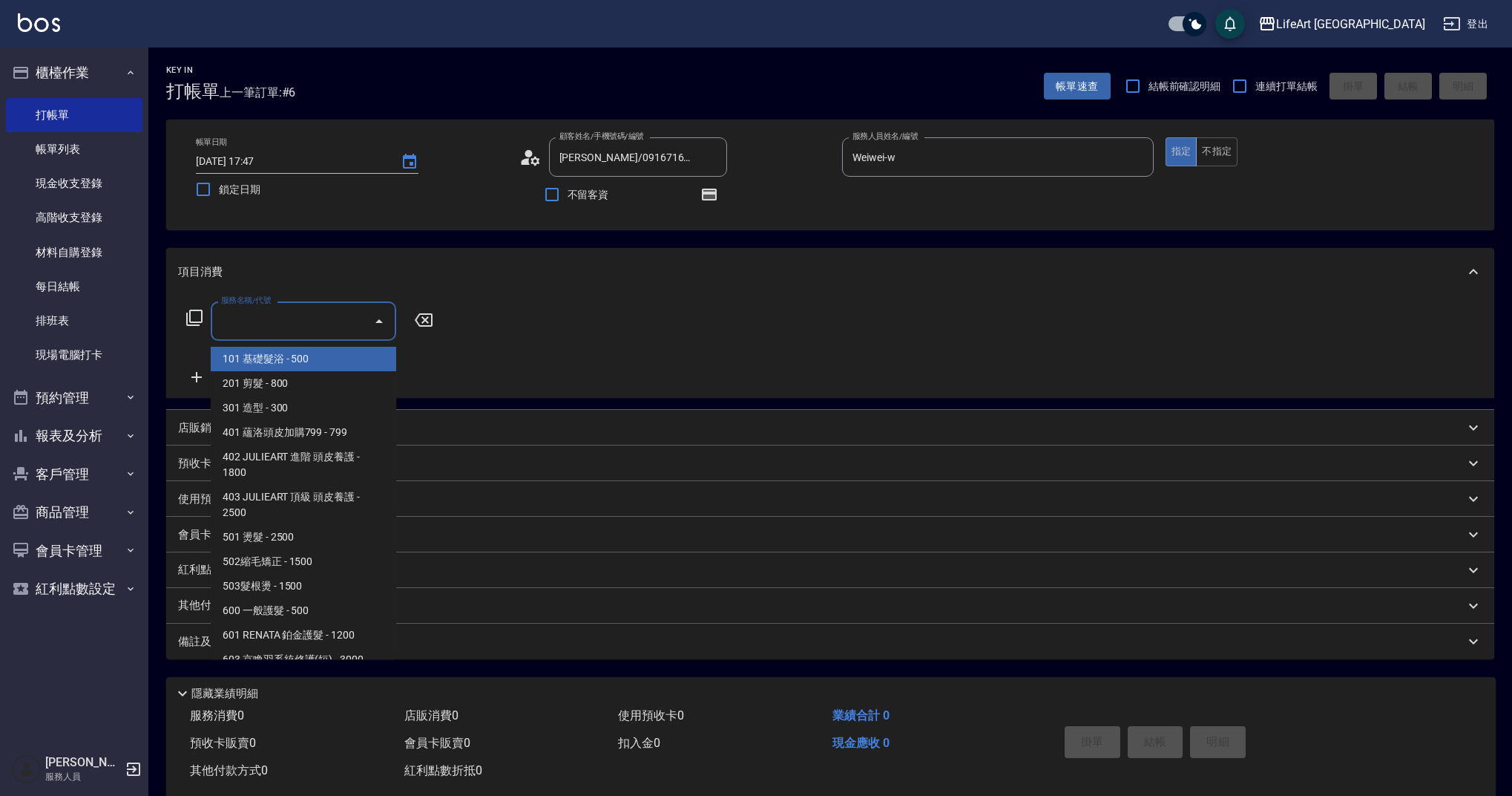
click at [297, 370] on span "101 基礎髮浴 - 500" at bounding box center [303, 359] width 185 height 24
type input "101 基礎髮浴 (101)"
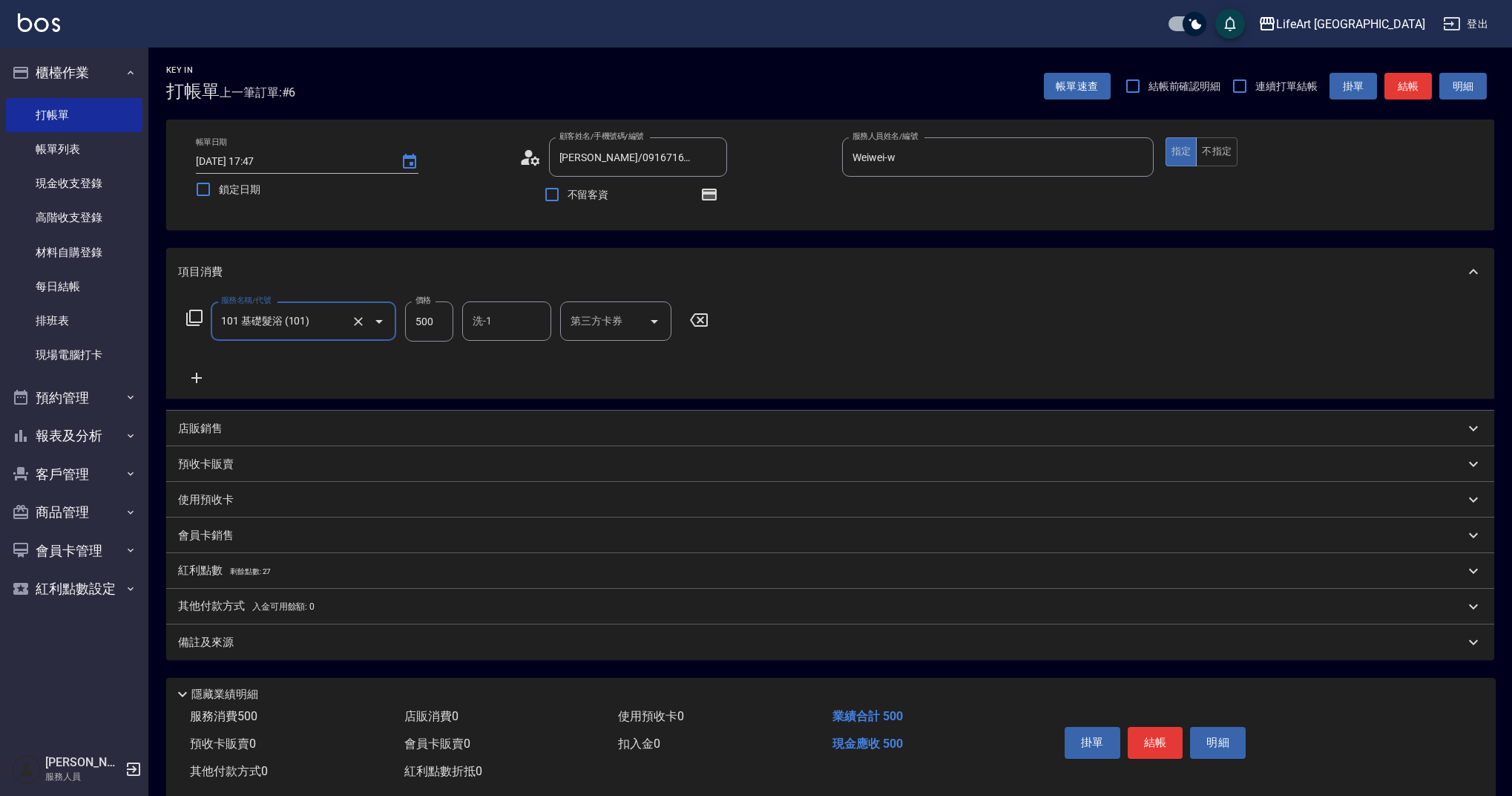
click at [196, 380] on icon at bounding box center [197, 377] width 11 height 11
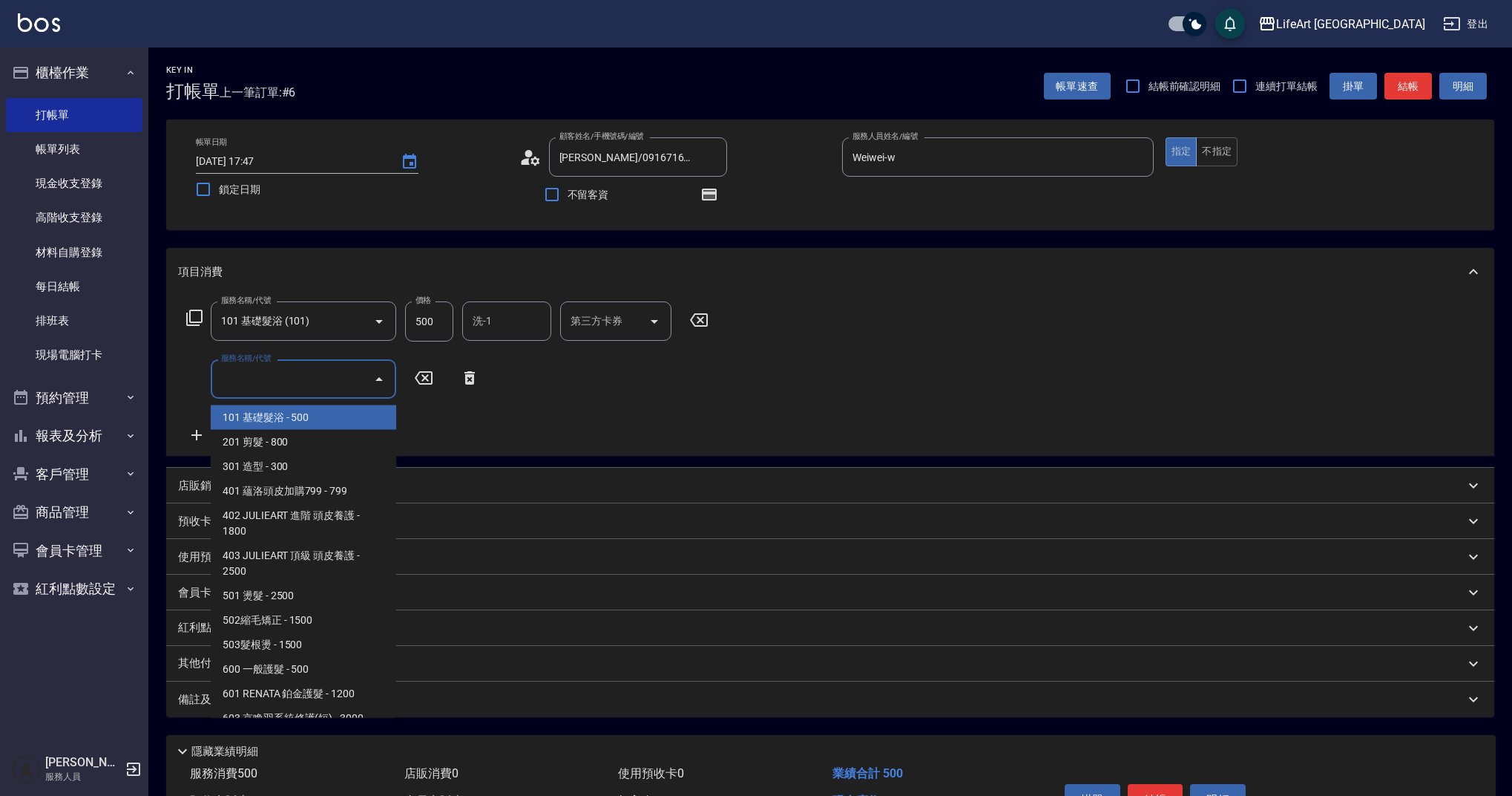
click at [268, 377] on input "服務名稱/代號" at bounding box center [292, 379] width 150 height 26
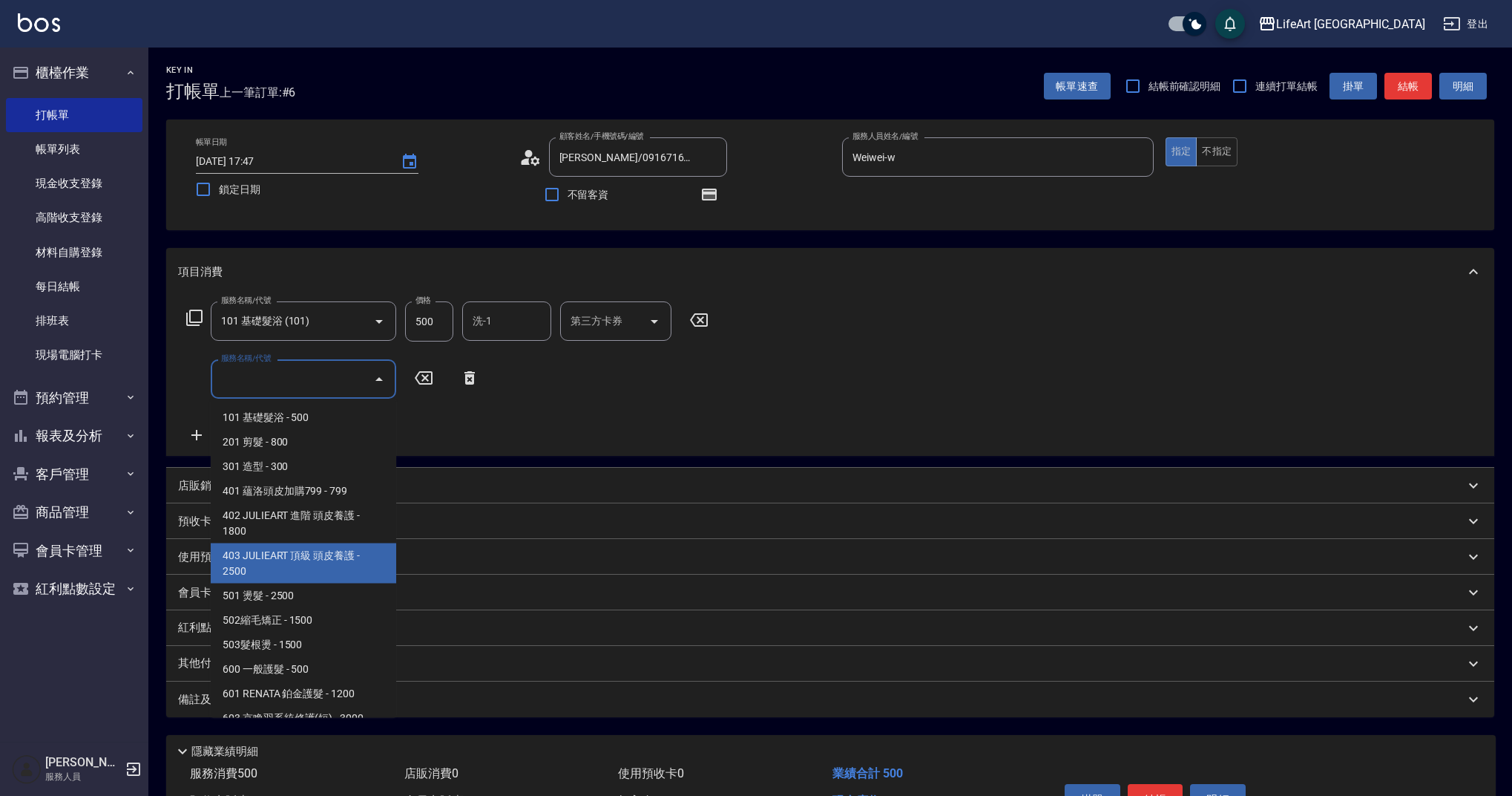
scroll to position [190, 0]
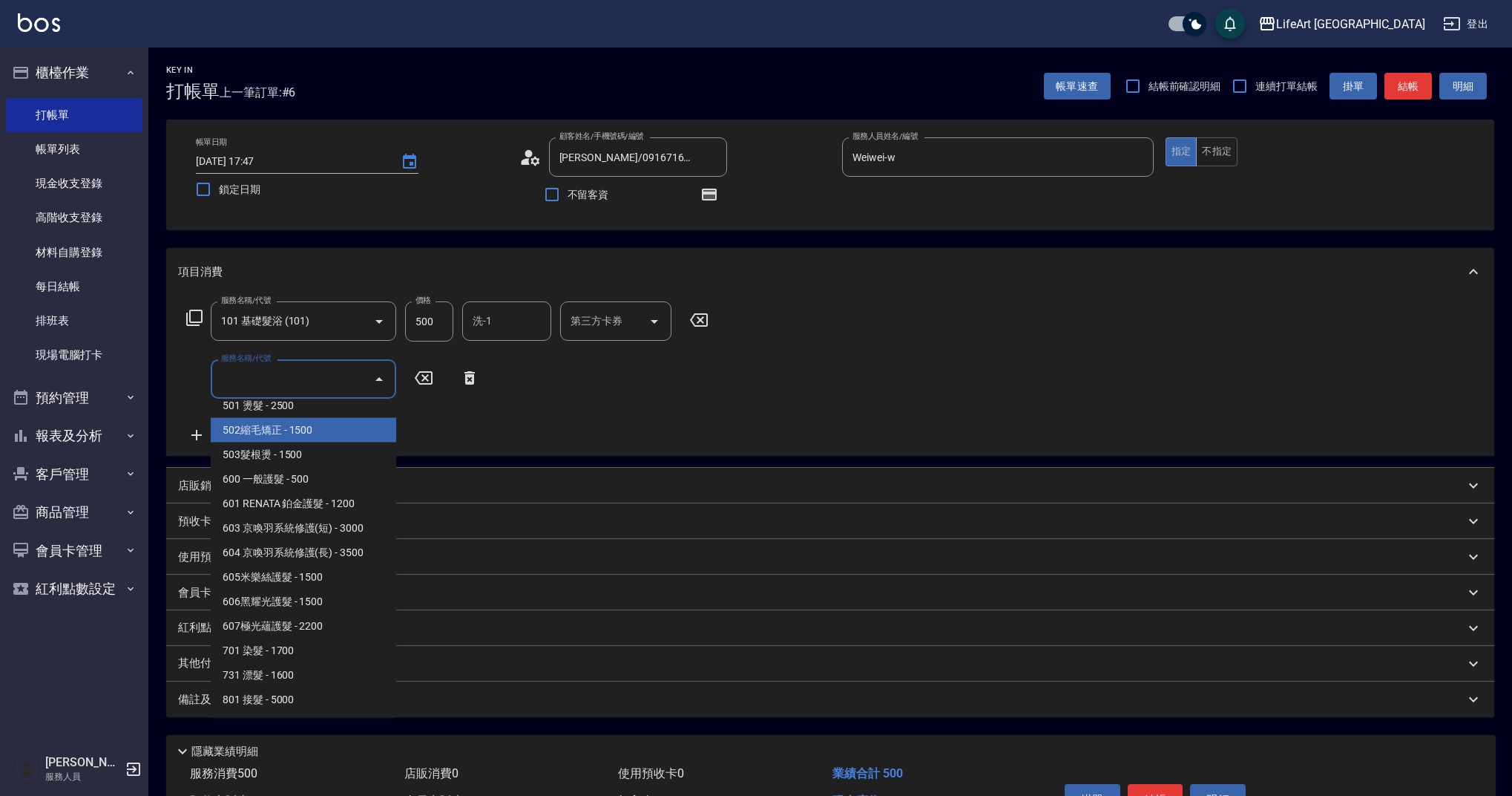
click at [353, 433] on span "502縮毛矯正 - 1500" at bounding box center [303, 430] width 185 height 24
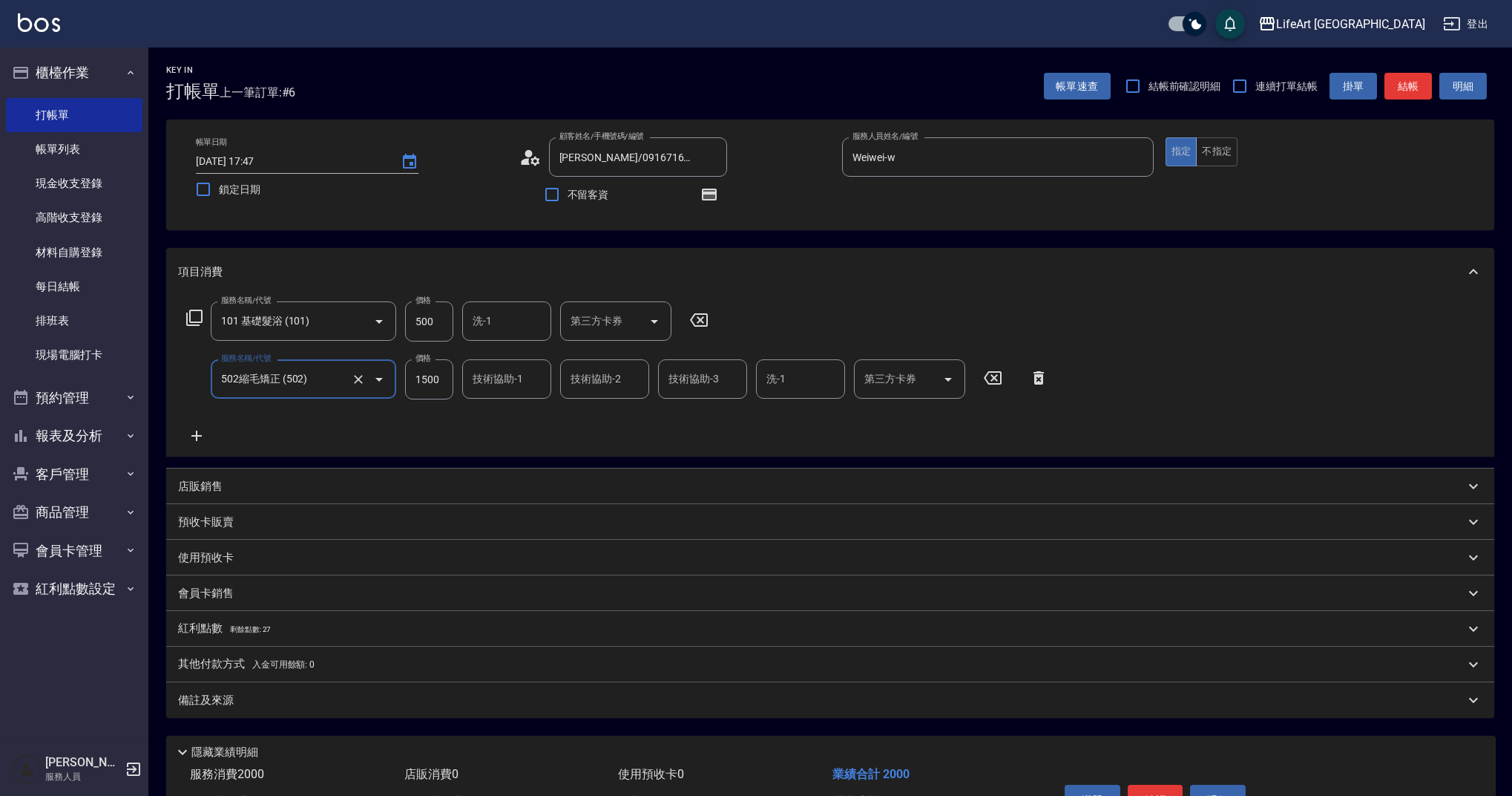
click at [328, 387] on input "502縮毛矯正 (502)" at bounding box center [282, 379] width 131 height 26
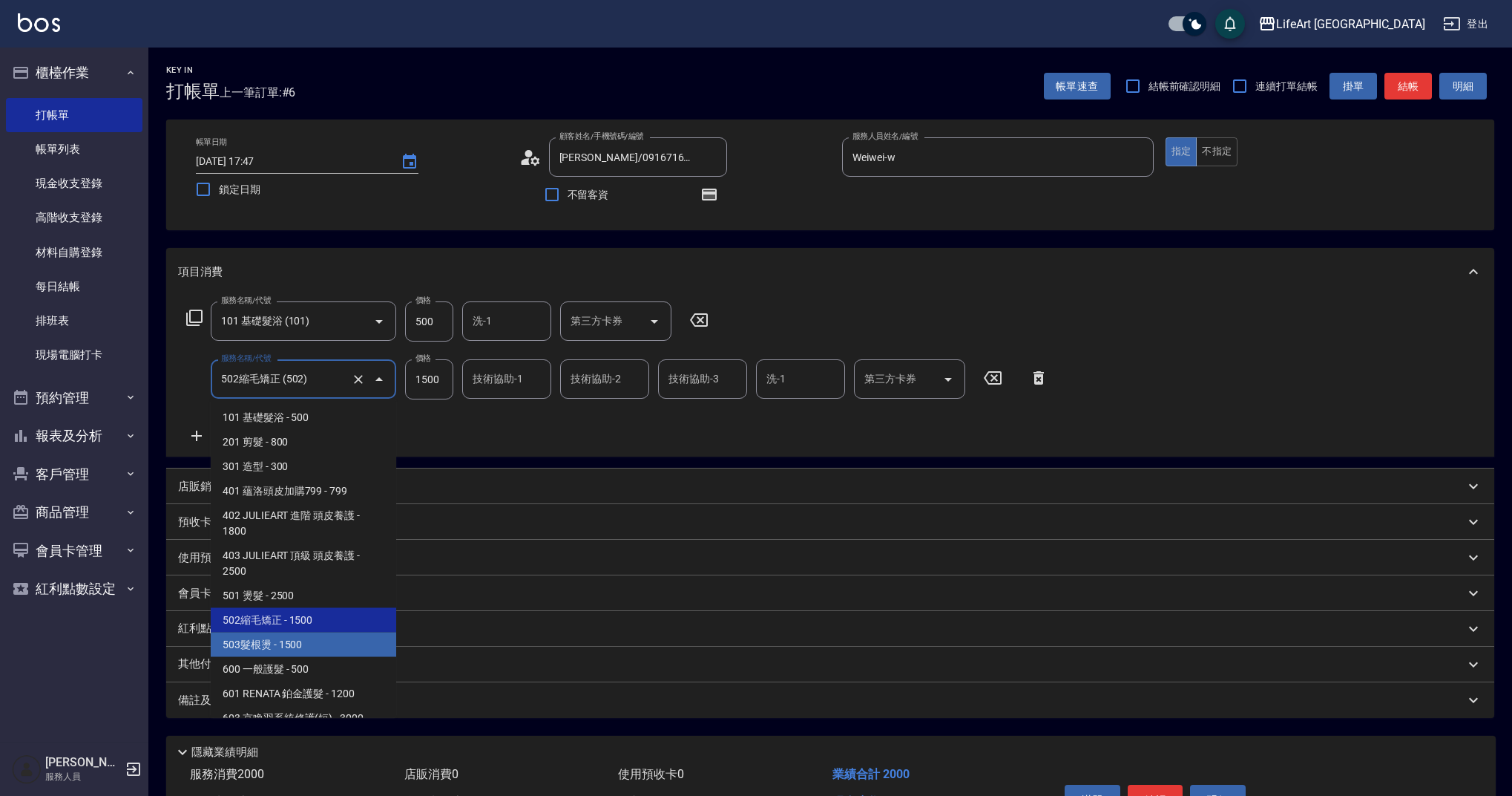
click at [312, 643] on span "503髮根燙 - 1500" at bounding box center [303, 645] width 185 height 24
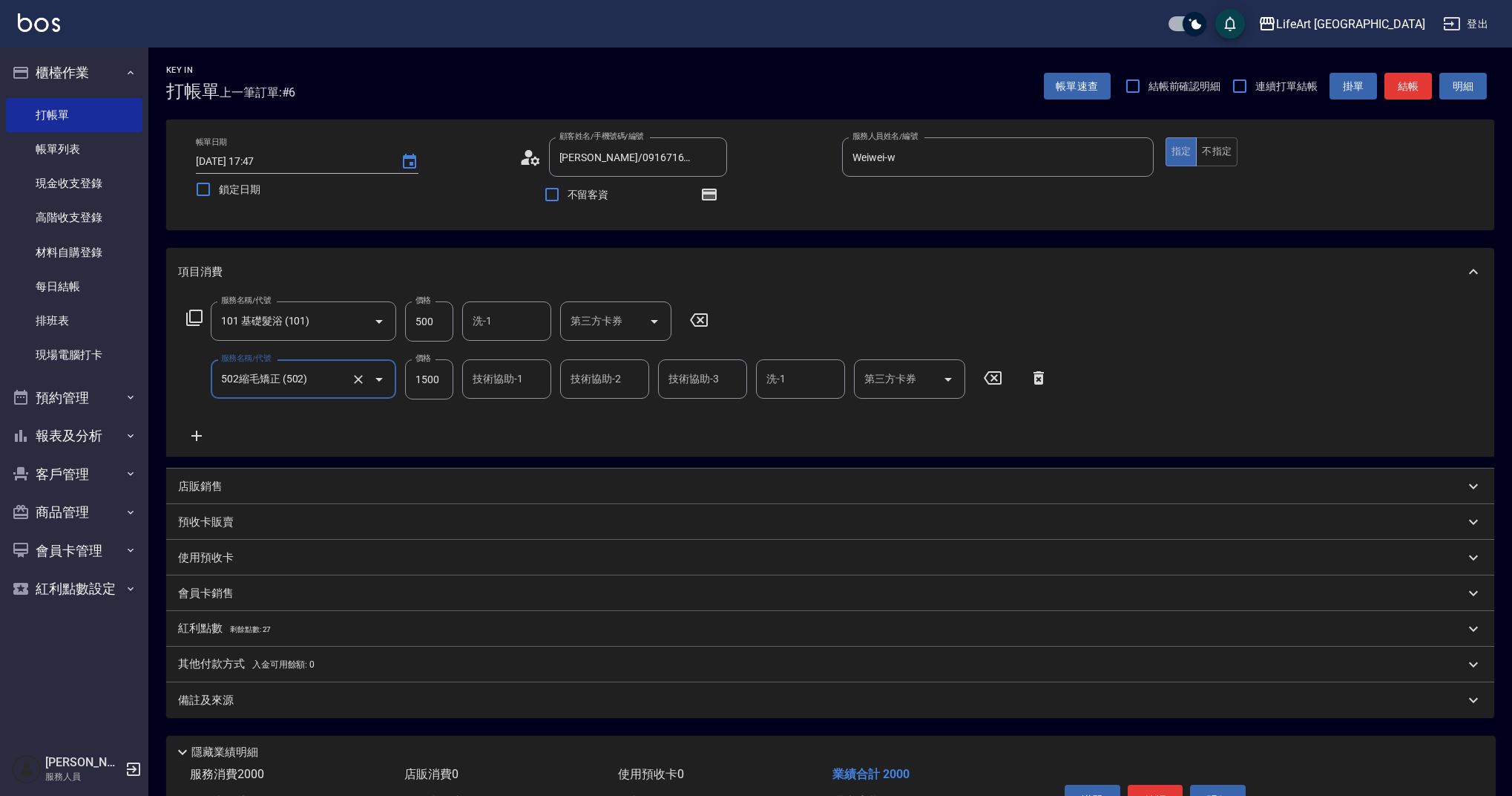
type input "503髮根燙(503)"
click at [435, 326] on input "500" at bounding box center [428, 321] width 48 height 40
type input "350"
click at [531, 322] on input "洗-1" at bounding box center [506, 321] width 76 height 26
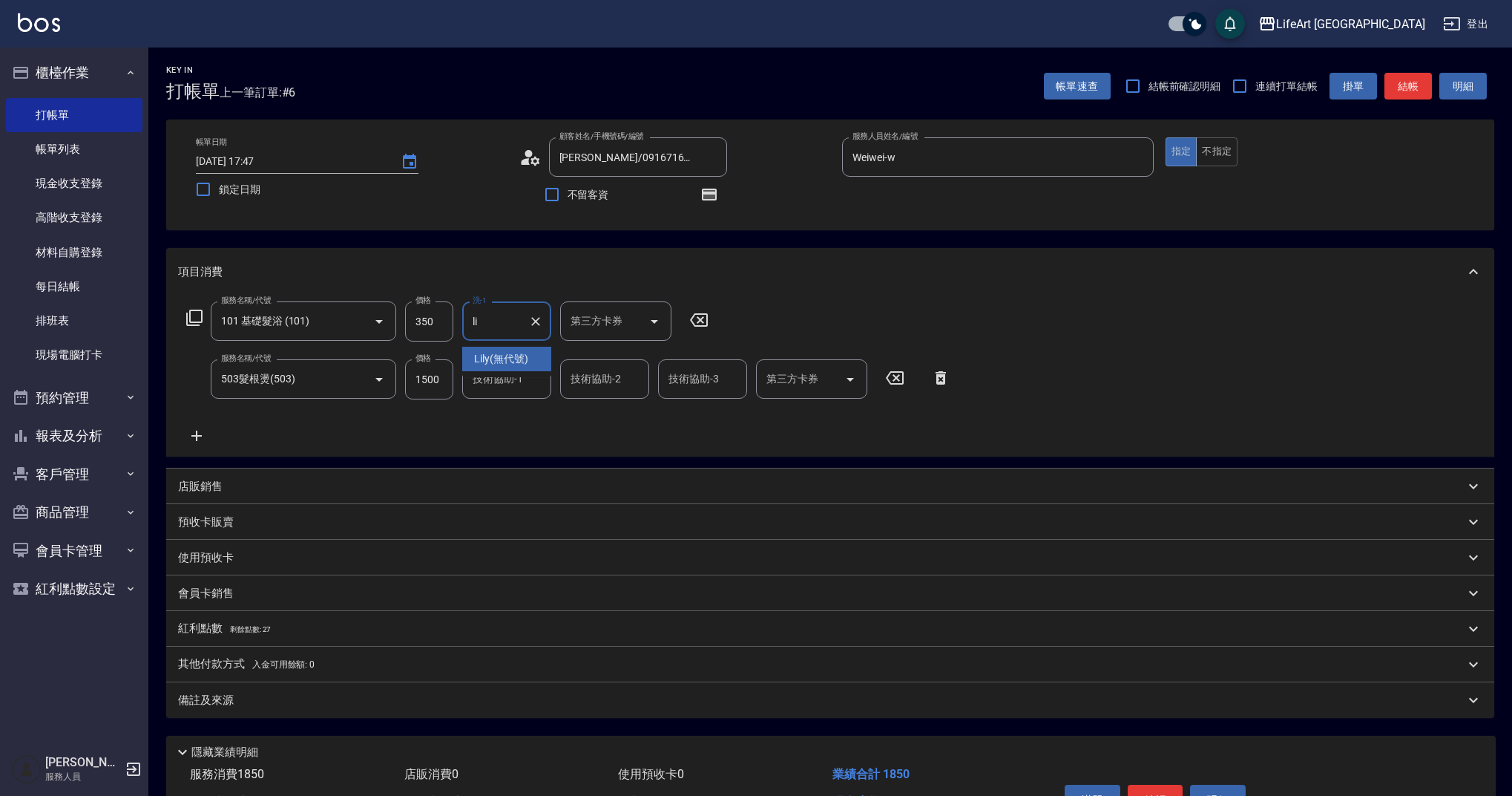
click at [532, 357] on div "Lily (無代號)" at bounding box center [507, 359] width 89 height 24
type input "Lily(無代號)"
click at [589, 376] on div "技術協助-2 技術協助-2" at bounding box center [605, 379] width 89 height 39
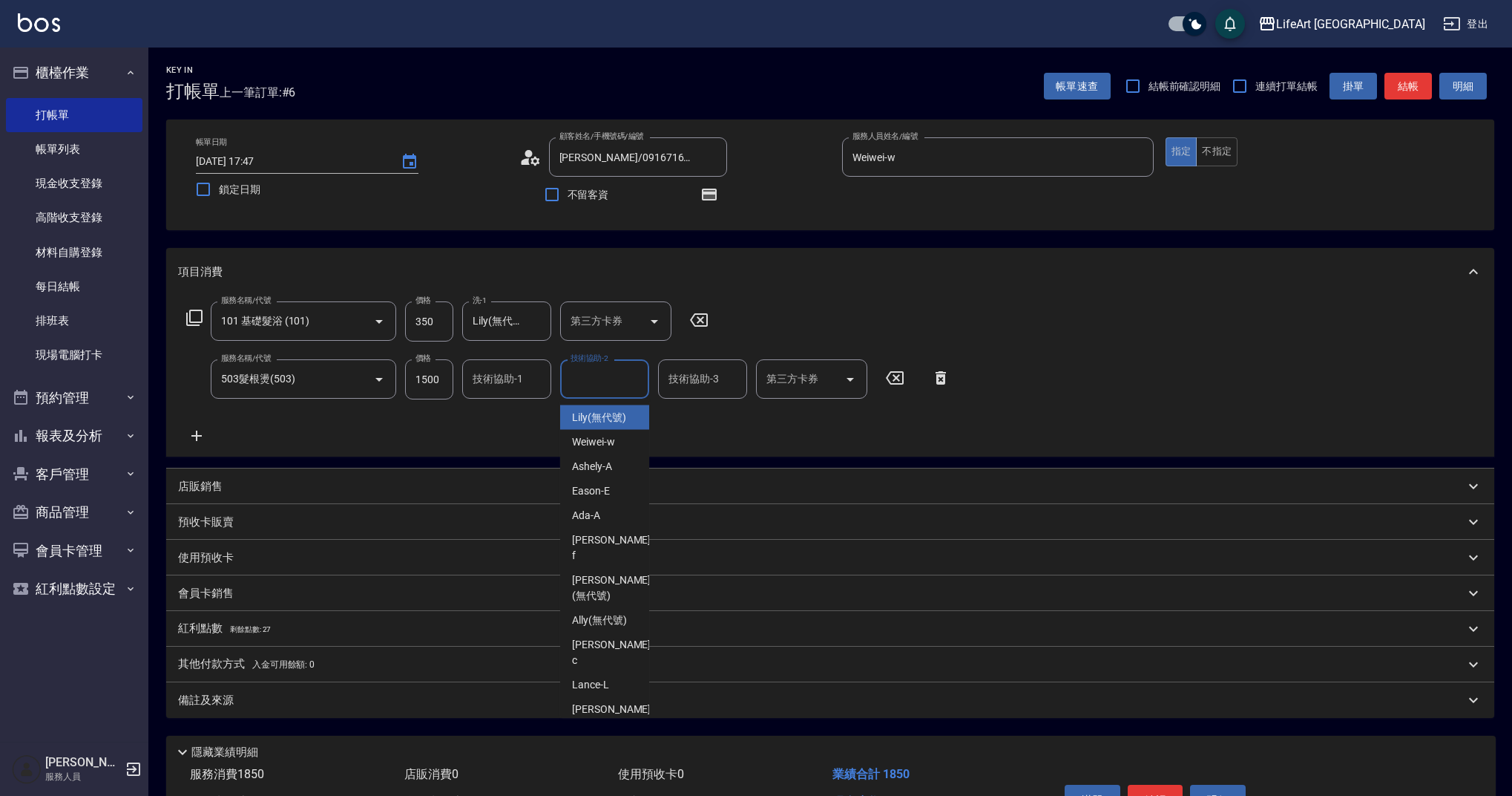
click at [497, 388] on input "技術協助-1" at bounding box center [506, 379] width 76 height 26
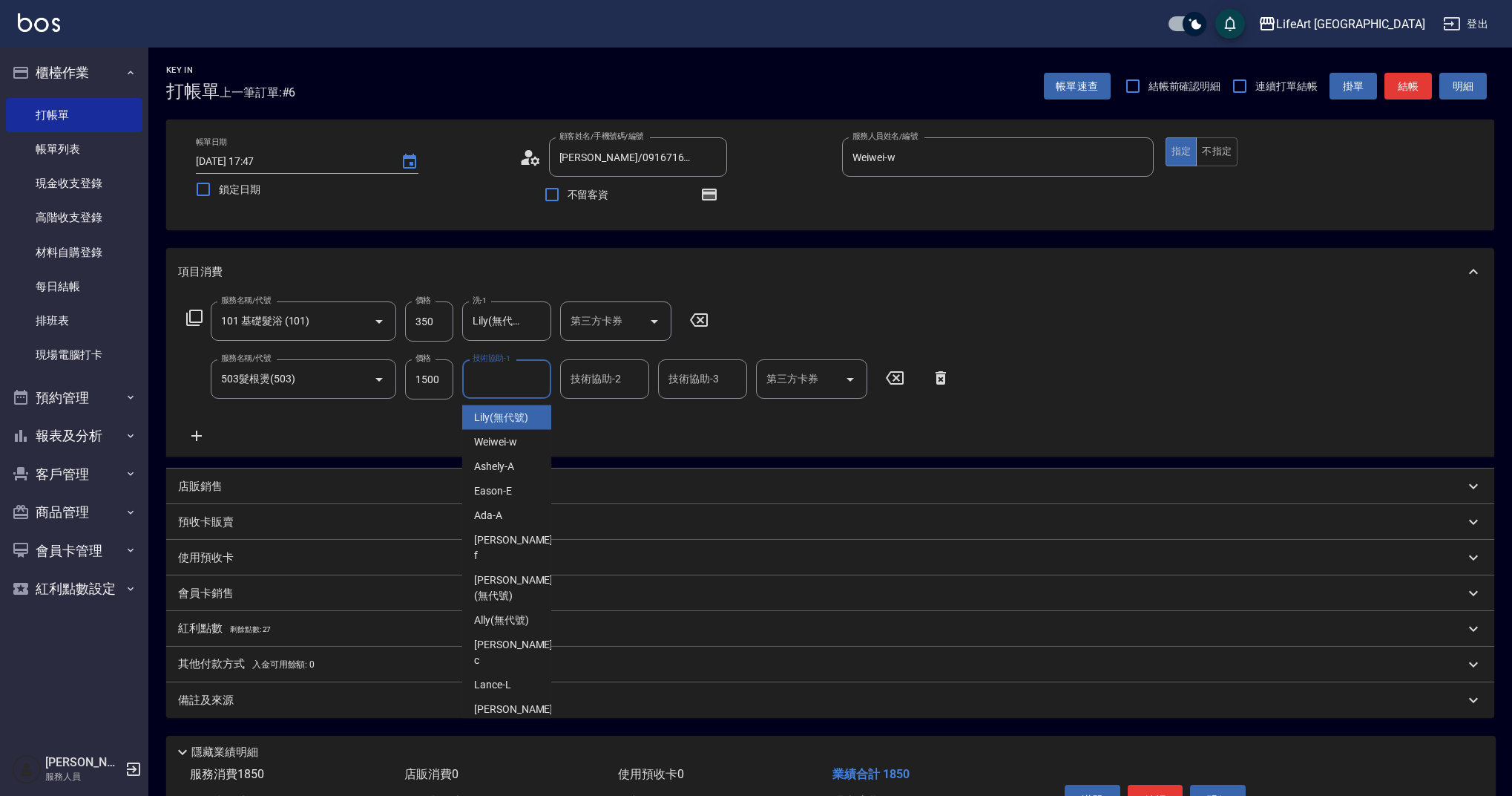
type input "l"
click at [537, 380] on icon "Clear" at bounding box center [536, 379] width 9 height 9
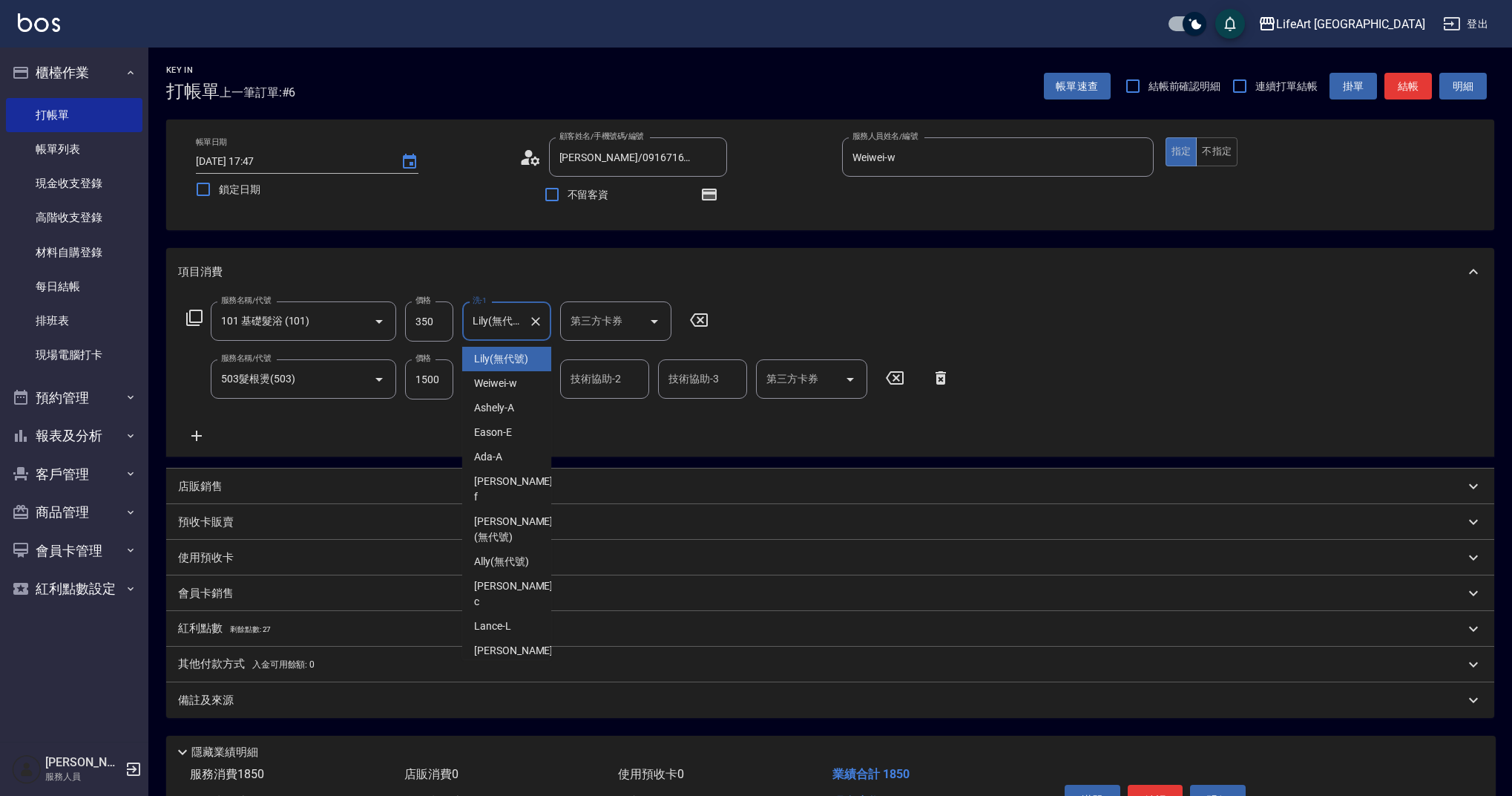
click at [506, 320] on input "Lily(無代號)" at bounding box center [496, 321] width 54 height 26
click at [505, 358] on span "Casey -c" at bounding box center [515, 367] width 81 height 31
type input "Casey-c"
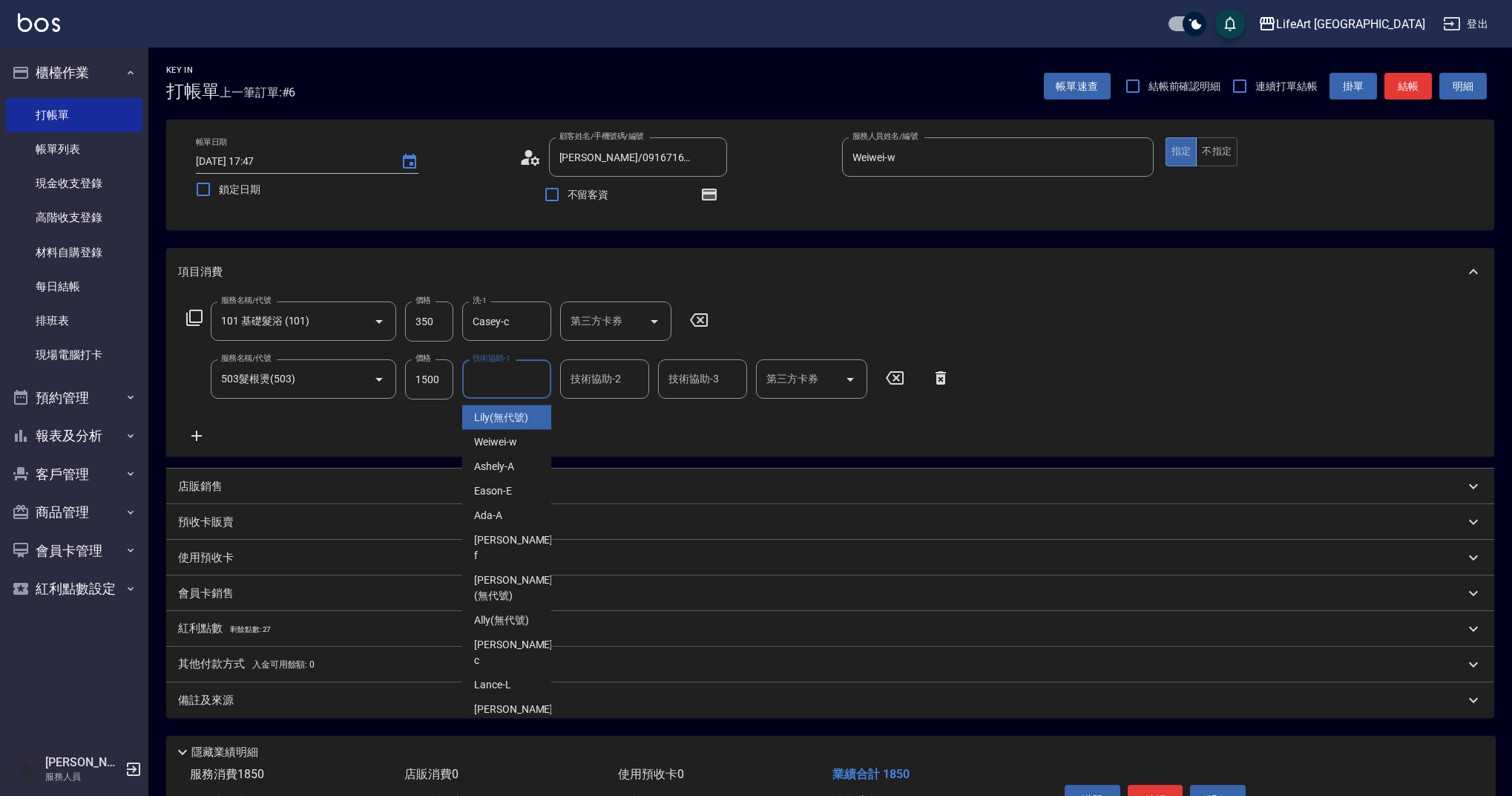
click at [504, 385] on input "技術協助-1" at bounding box center [506, 379] width 76 height 26
click at [506, 413] on span "Casey -c" at bounding box center [515, 425] width 81 height 31
type input "Casey-c"
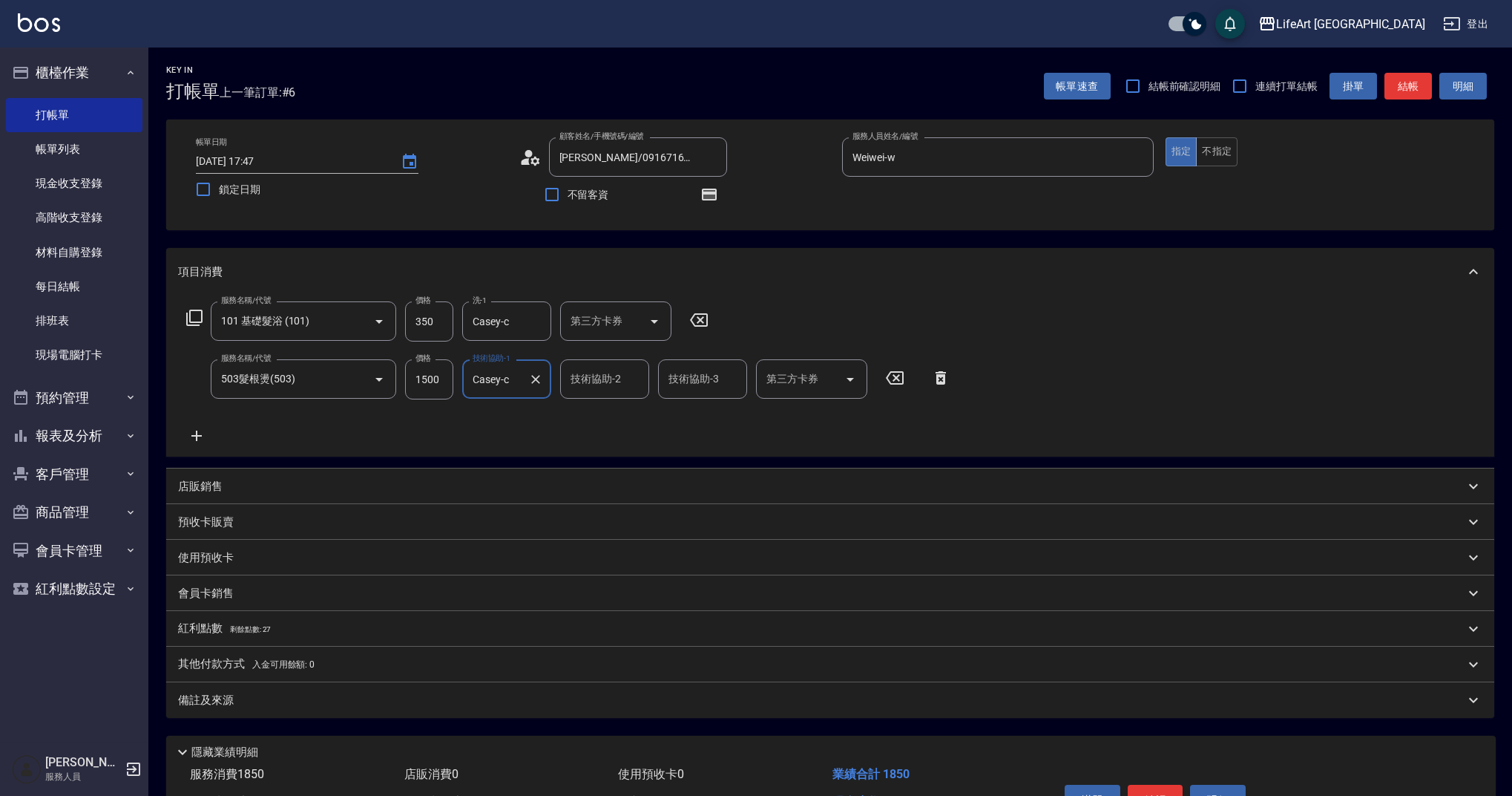
click at [260, 696] on div "備註及來源" at bounding box center [821, 700] width 1287 height 15
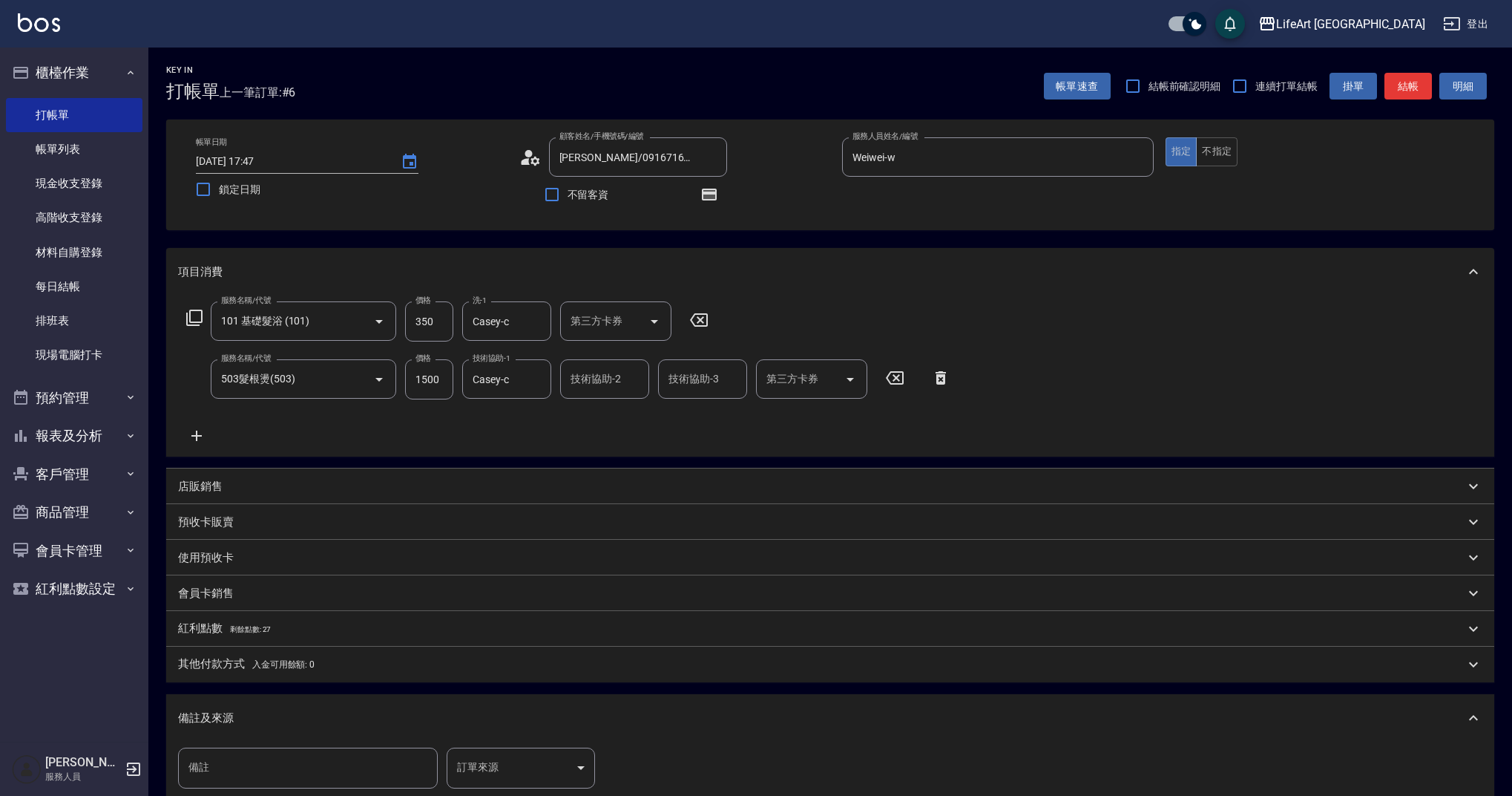
click at [517, 753] on body "LifeArt 蘆洲 登出 櫃檯作業 打帳單 帳單列表 現金收支登錄 高階收支登錄 材料自購登錄 每日結帳 排班表 現場電腦打卡 預約管理 預約管理 單日預約…" at bounding box center [756, 489] width 1512 height 979
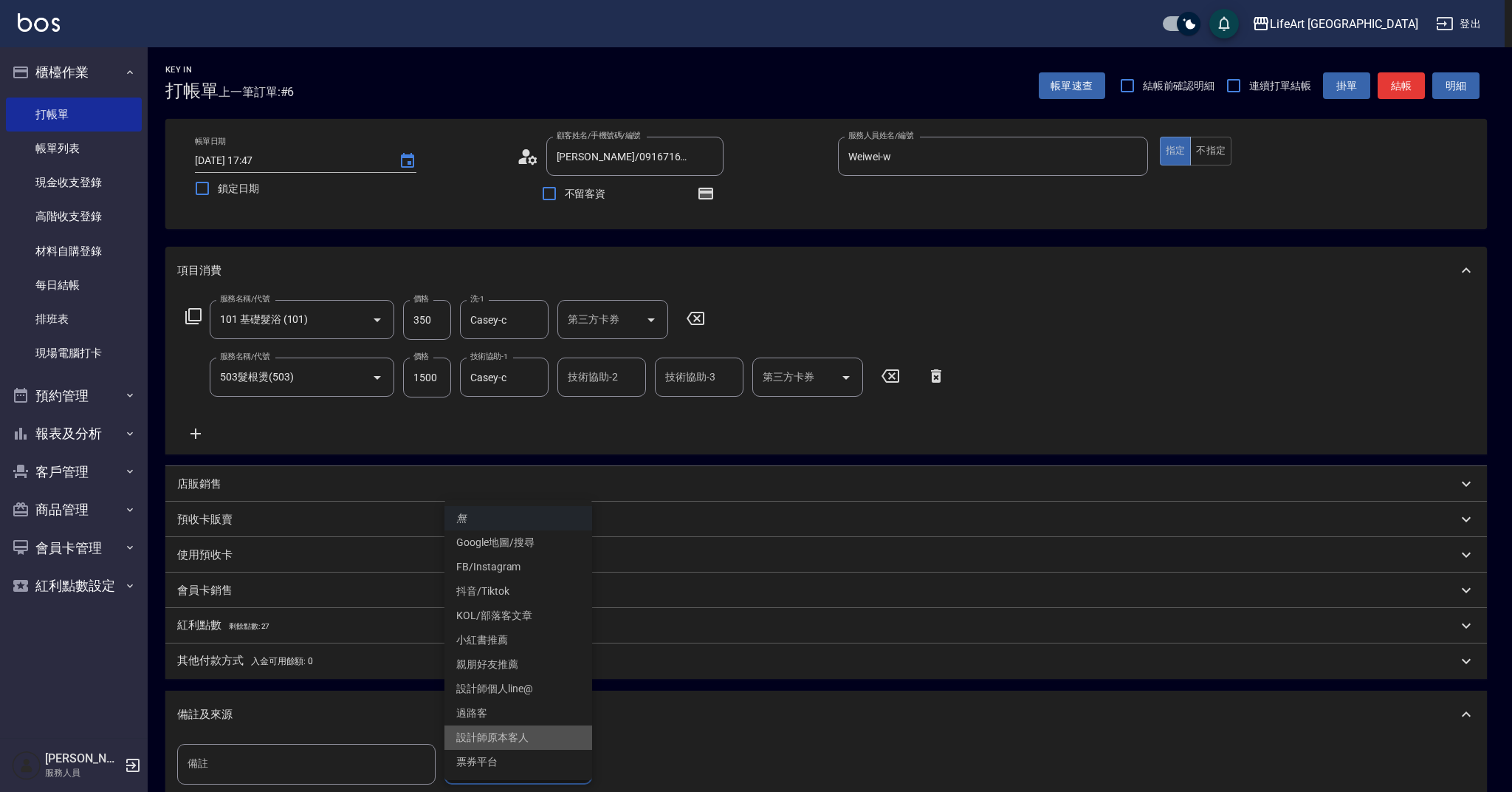
click at [513, 736] on li "設計師原本客人" at bounding box center [518, 737] width 148 height 24
type input "設計師原本客人"
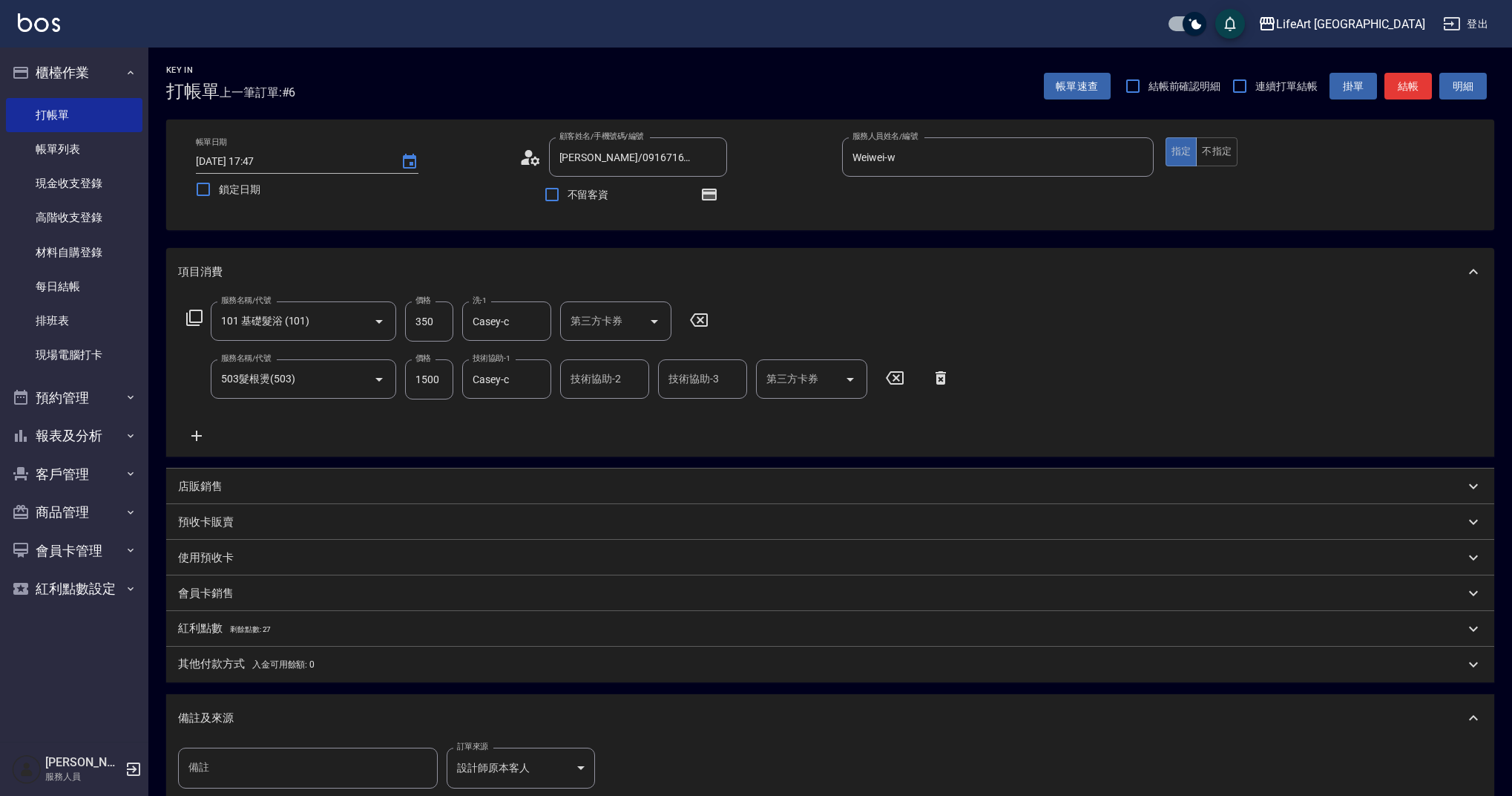
click at [235, 630] on span "剩餘點數: 27" at bounding box center [250, 629] width 41 height 8
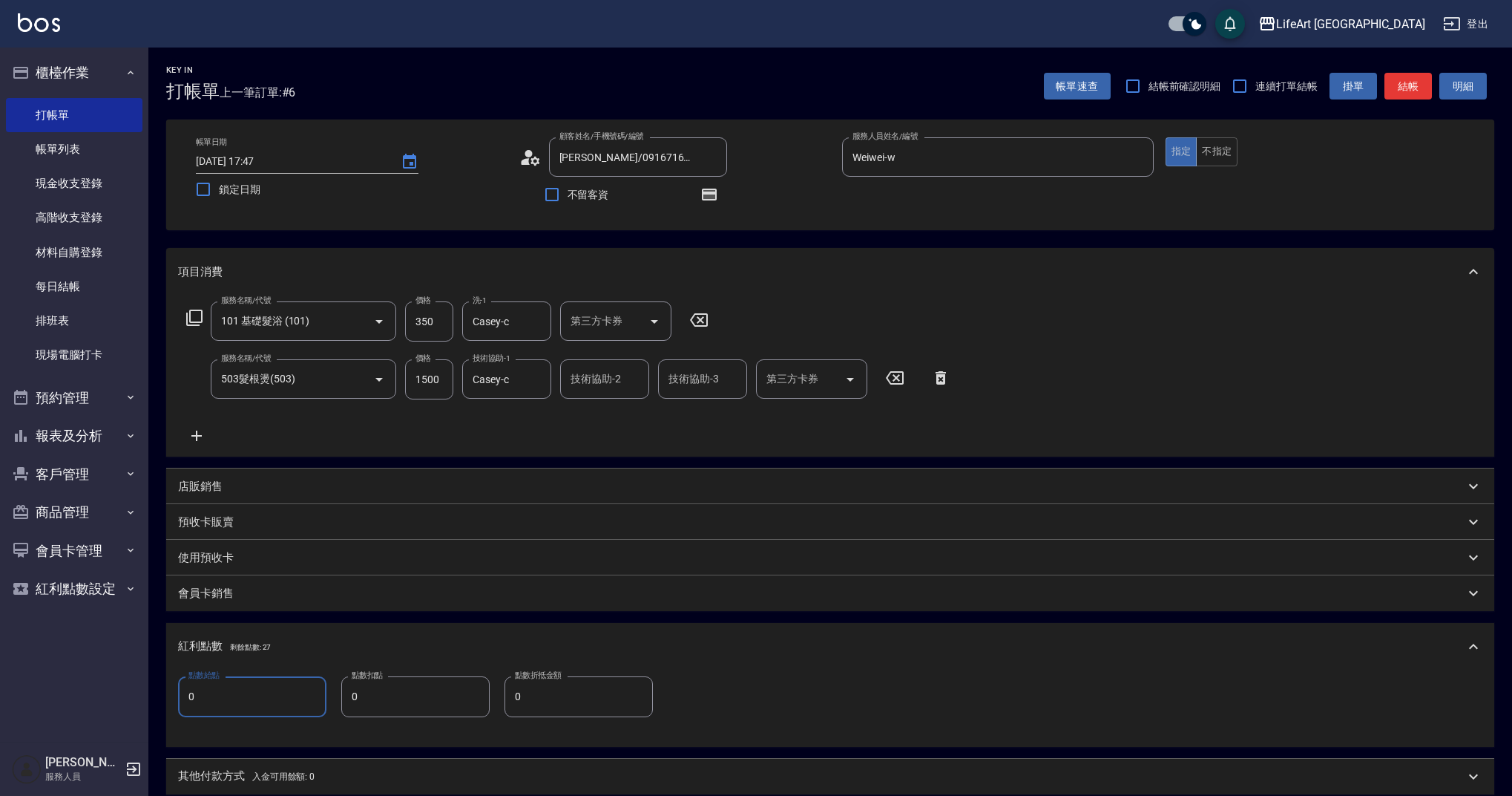
click at [247, 695] on input "0" at bounding box center [252, 696] width 149 height 40
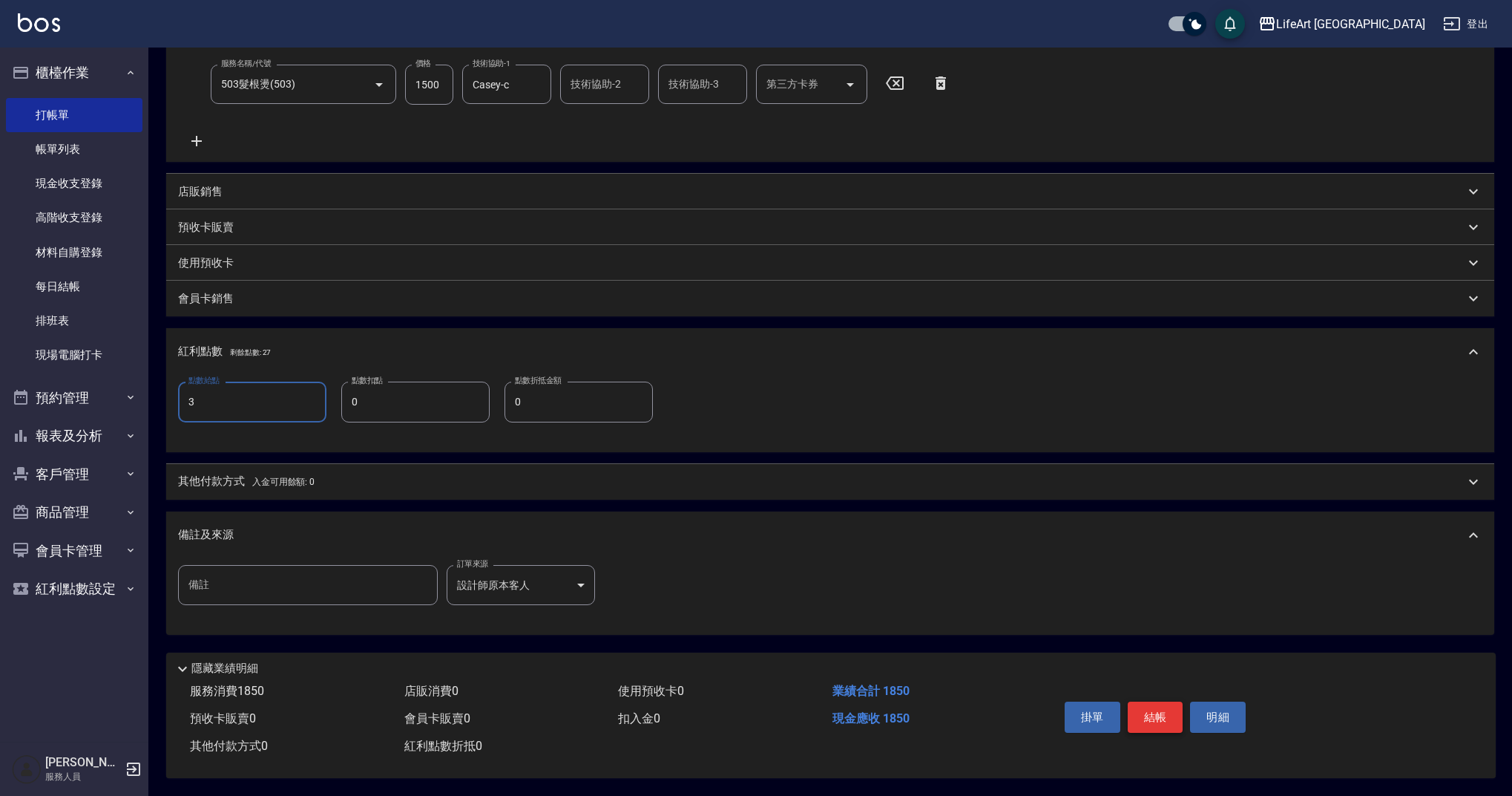
type input "3"
click at [1166, 707] on button "結帳" at bounding box center [1156, 717] width 55 height 31
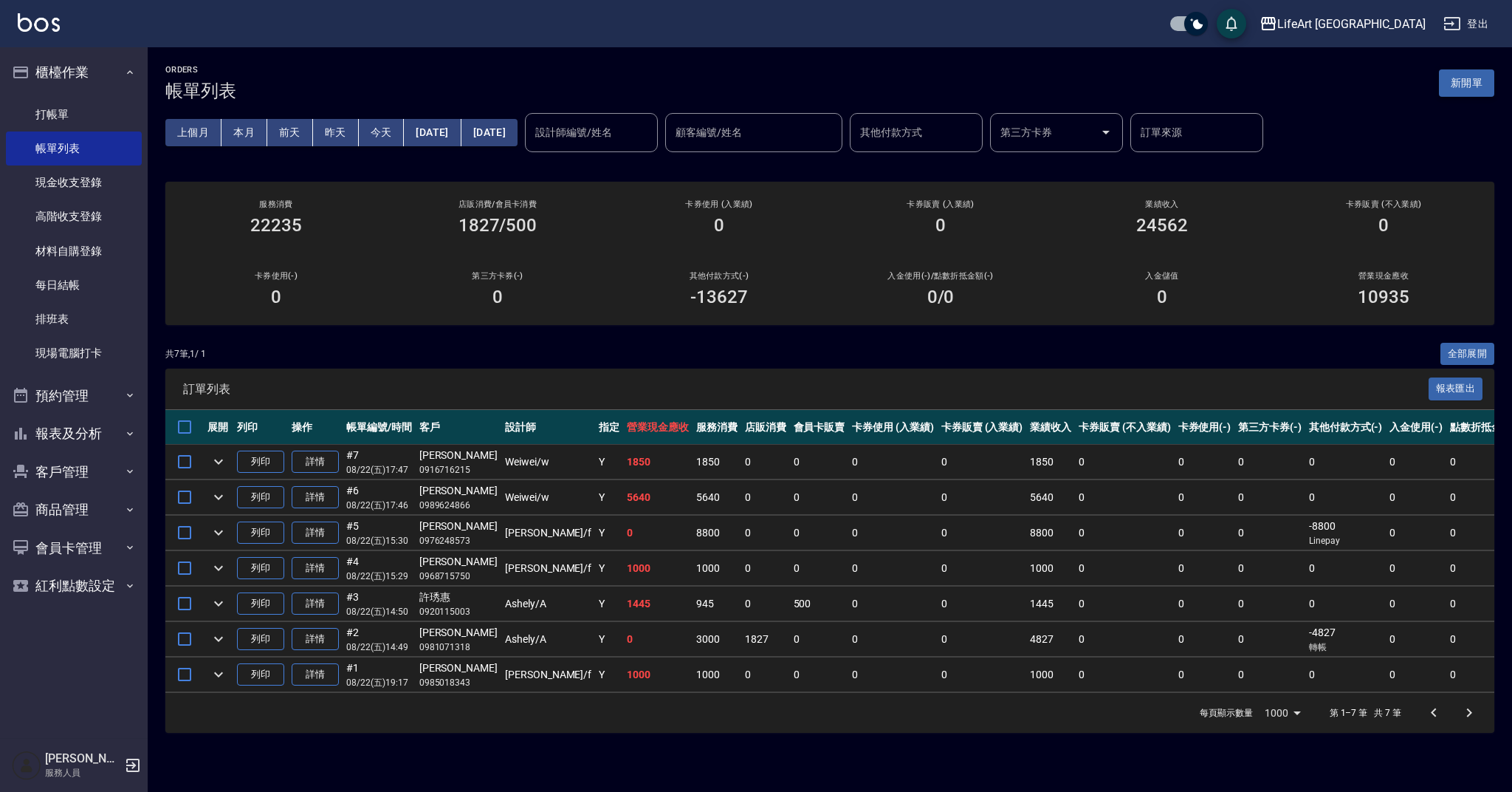
click at [1476, 90] on button "新開單" at bounding box center [1466, 83] width 55 height 28
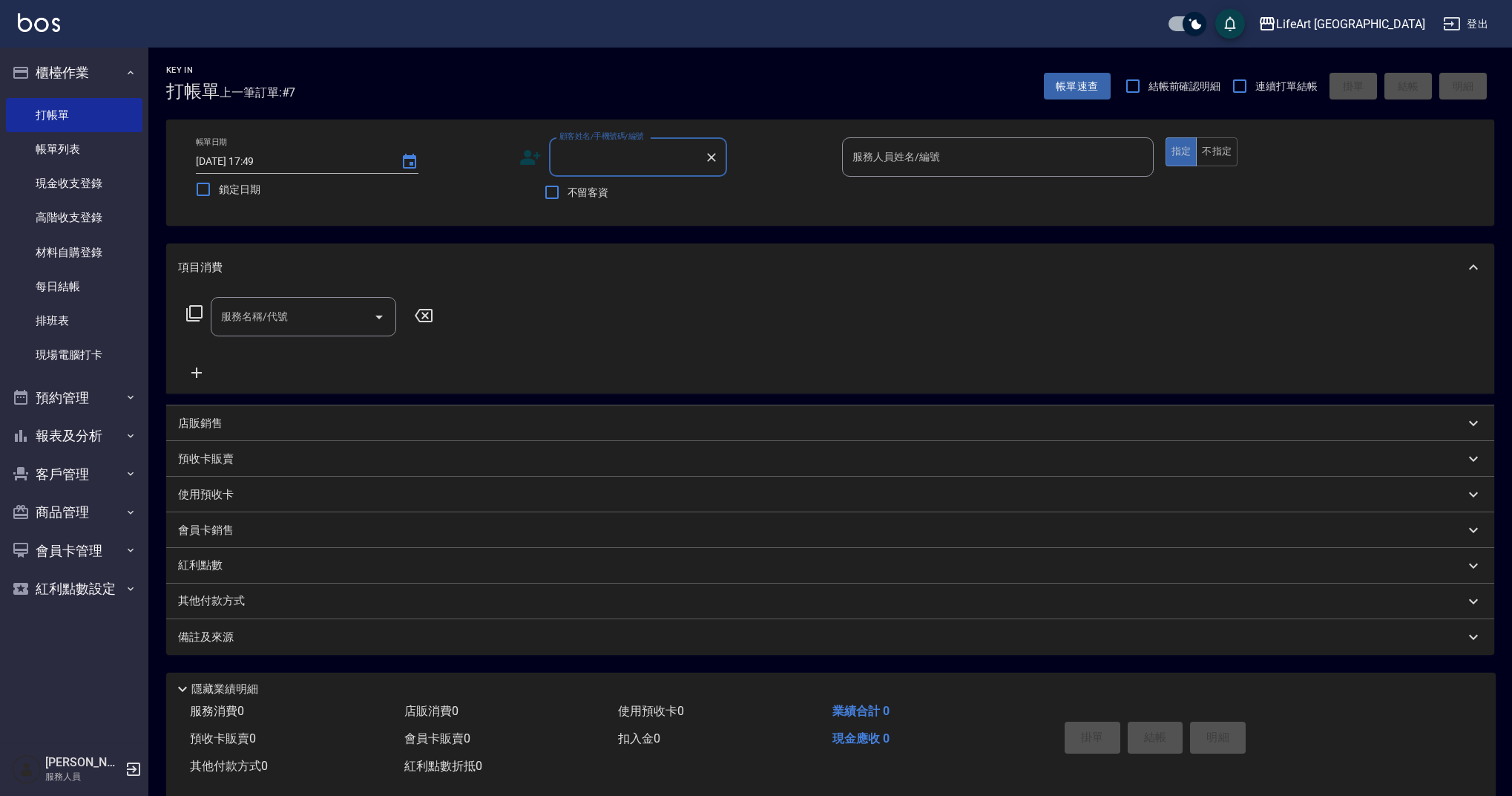
click at [637, 149] on input "顧客姓名/手機號碼/編號" at bounding box center [627, 157] width 142 height 26
click at [701, 194] on li "[PERSON_NAME]/0918759662/null" at bounding box center [638, 195] width 178 height 24
type input "[PERSON_NAME]/0918759662/null"
click at [886, 158] on input "服務人員姓名/編號" at bounding box center [997, 157] width 298 height 26
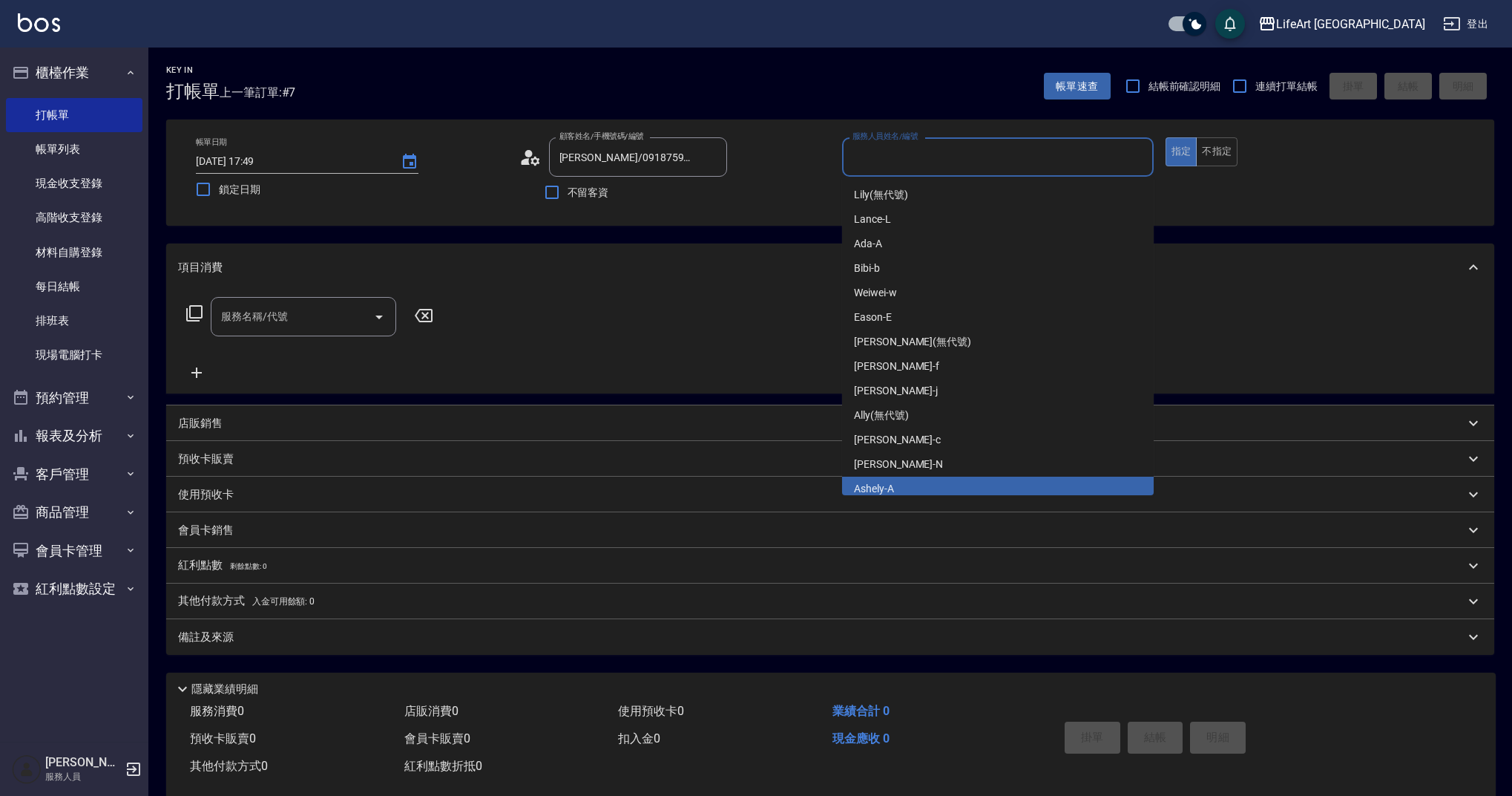
click at [889, 495] on body "LifeArt 蘆洲 登出 櫃檯作業 打帳單 帳單列表 現金收支登錄 高階收支登錄 材料自購登錄 每日結帳 排班表 現場電腦打卡 預約管理 預約管理 單日預約…" at bounding box center [756, 407] width 1512 height 816
click at [916, 486] on div "Ashely -A" at bounding box center [997, 489] width 311 height 24
type input "Ashely-A"
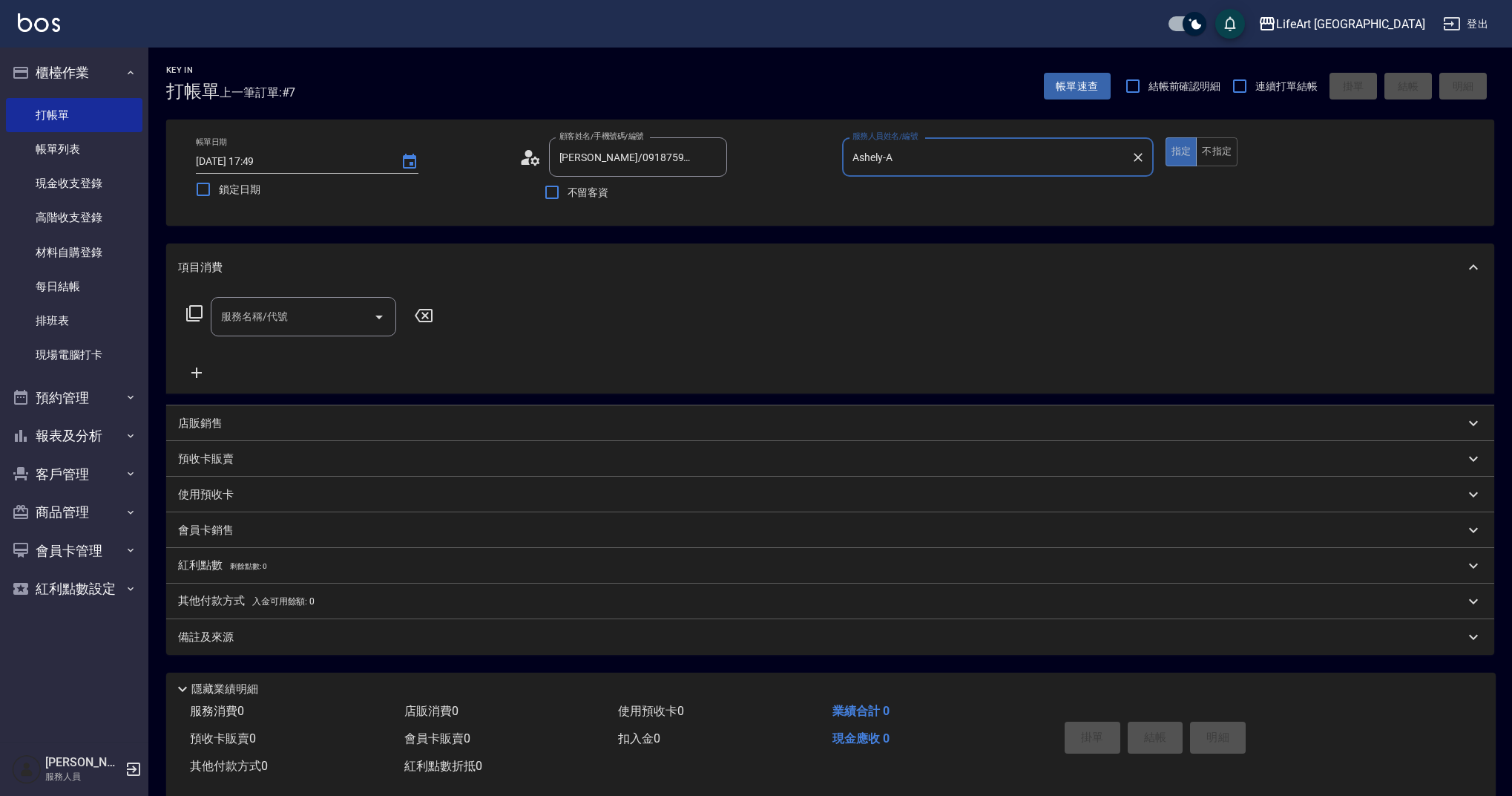
click at [532, 154] on icon at bounding box center [530, 157] width 22 height 22
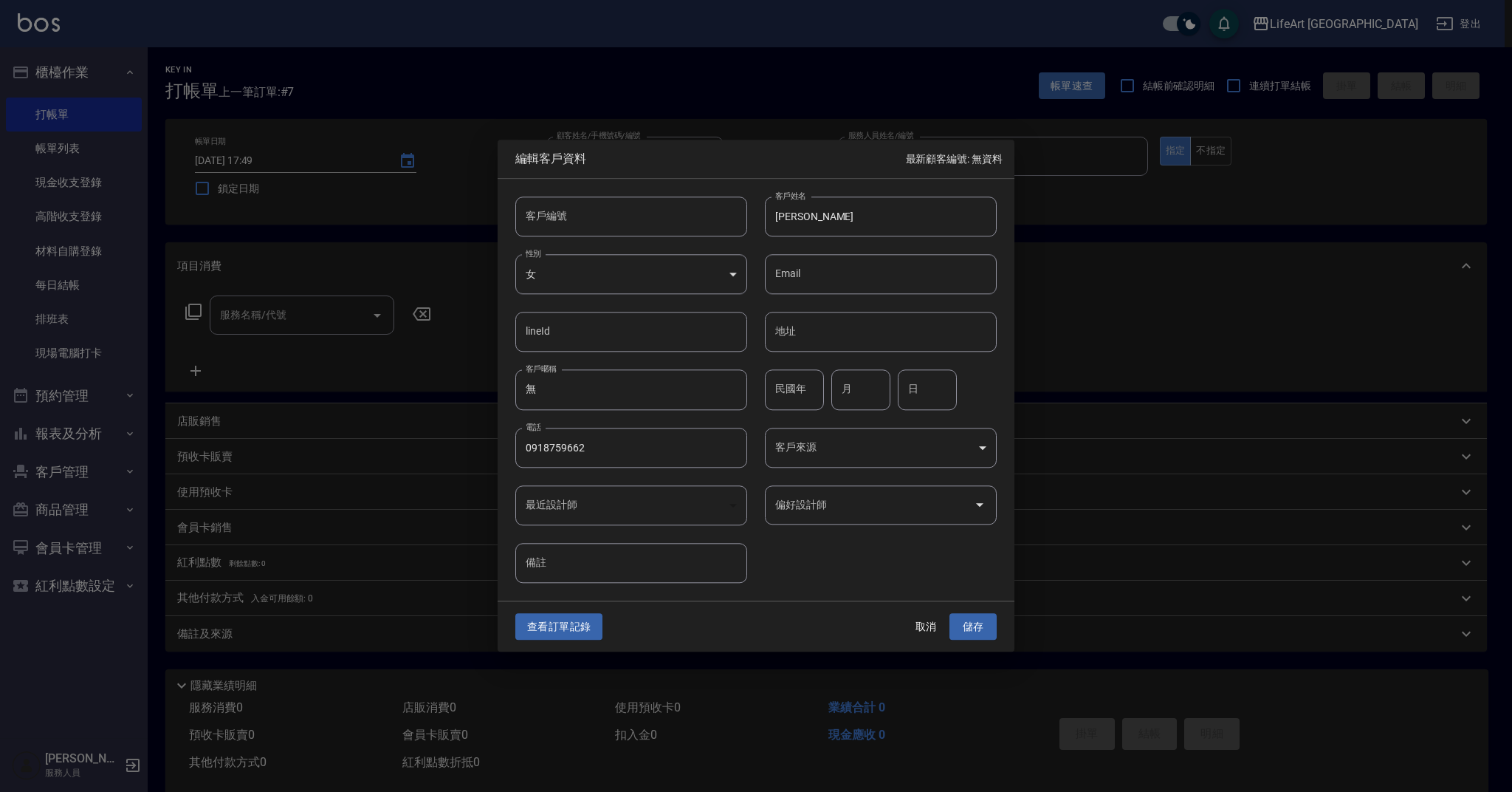
click at [808, 498] on input "偏好設計師" at bounding box center [869, 505] width 196 height 26
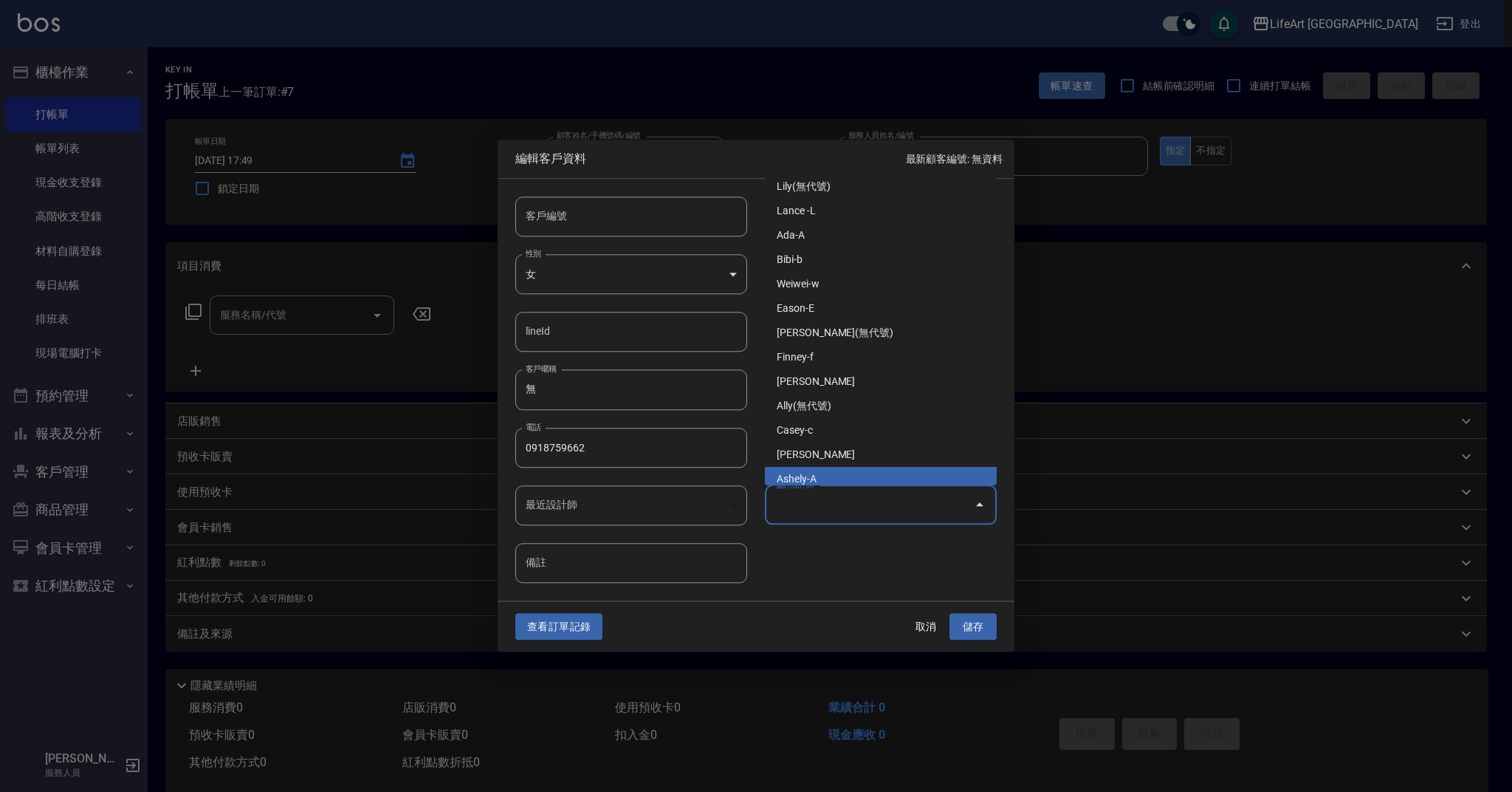
click at [822, 478] on li "Ashely-A" at bounding box center [881, 479] width 232 height 24
type input "Ashely"
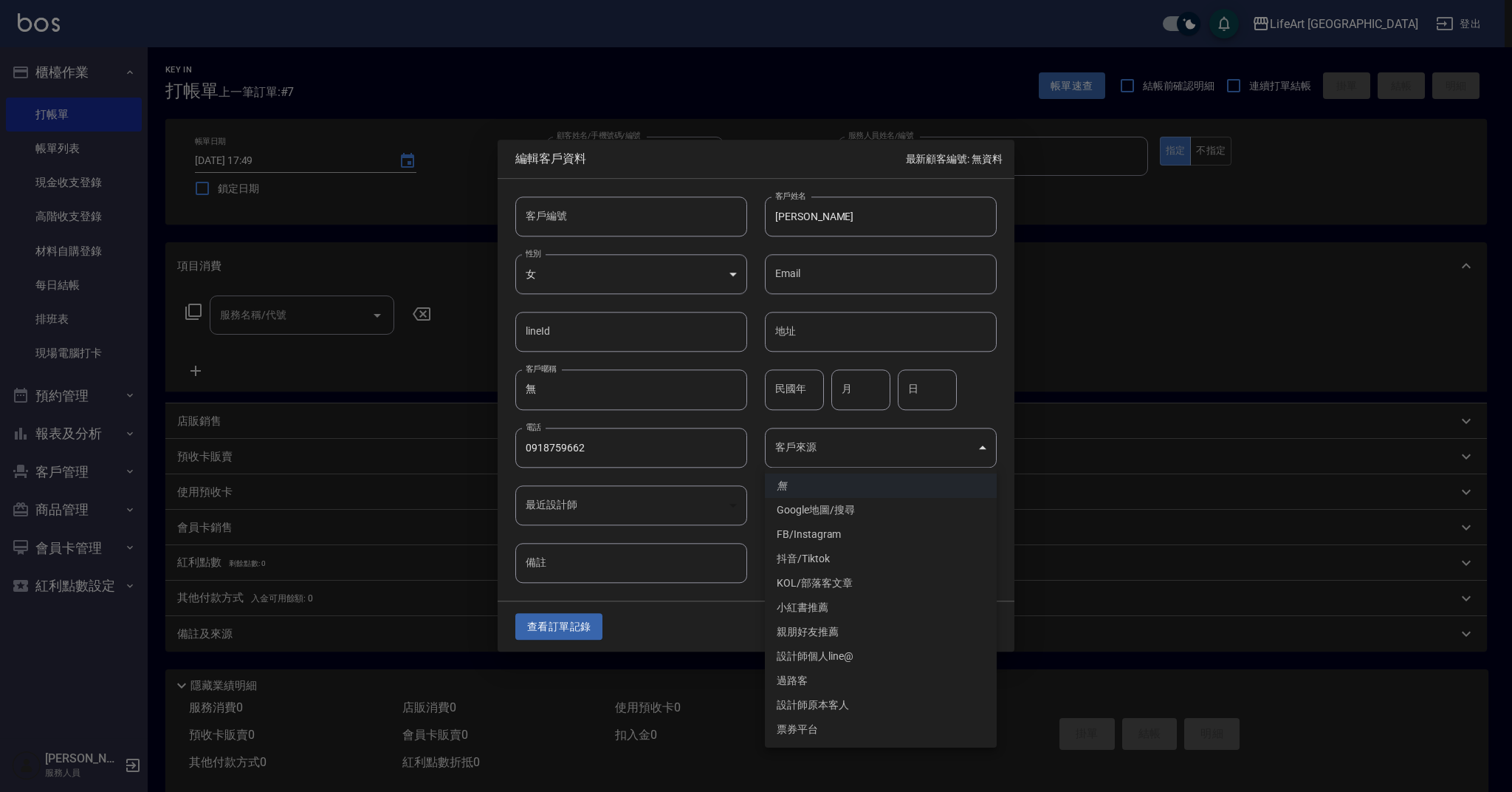
click at [830, 464] on body "LifeArt 蘆洲 登出 櫃檯作業 打帳單 帳單列表 現金收支登錄 高階收支登錄 材料自購登錄 每日結帳 排班表 現場電腦打卡 預約管理 預約管理 單日預約…" at bounding box center [756, 405] width 1512 height 811
click at [858, 649] on li "設計師個人line@" at bounding box center [881, 656] width 232 height 24
type input "設計師個人line@"
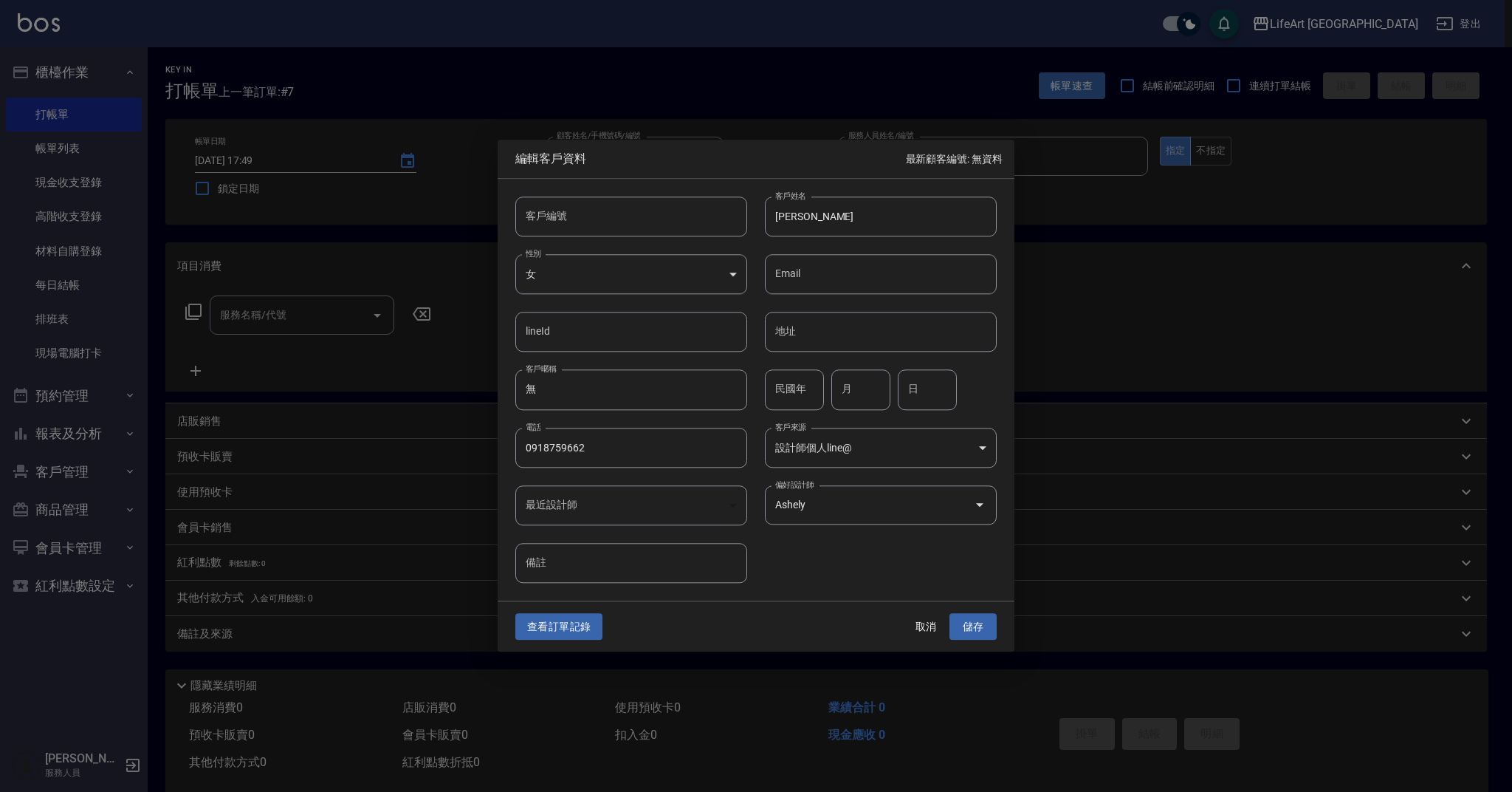
click at [982, 613] on button "儲存" at bounding box center [973, 627] width 47 height 28
click at [979, 623] on div "取消 儲存" at bounding box center [949, 627] width 95 height 28
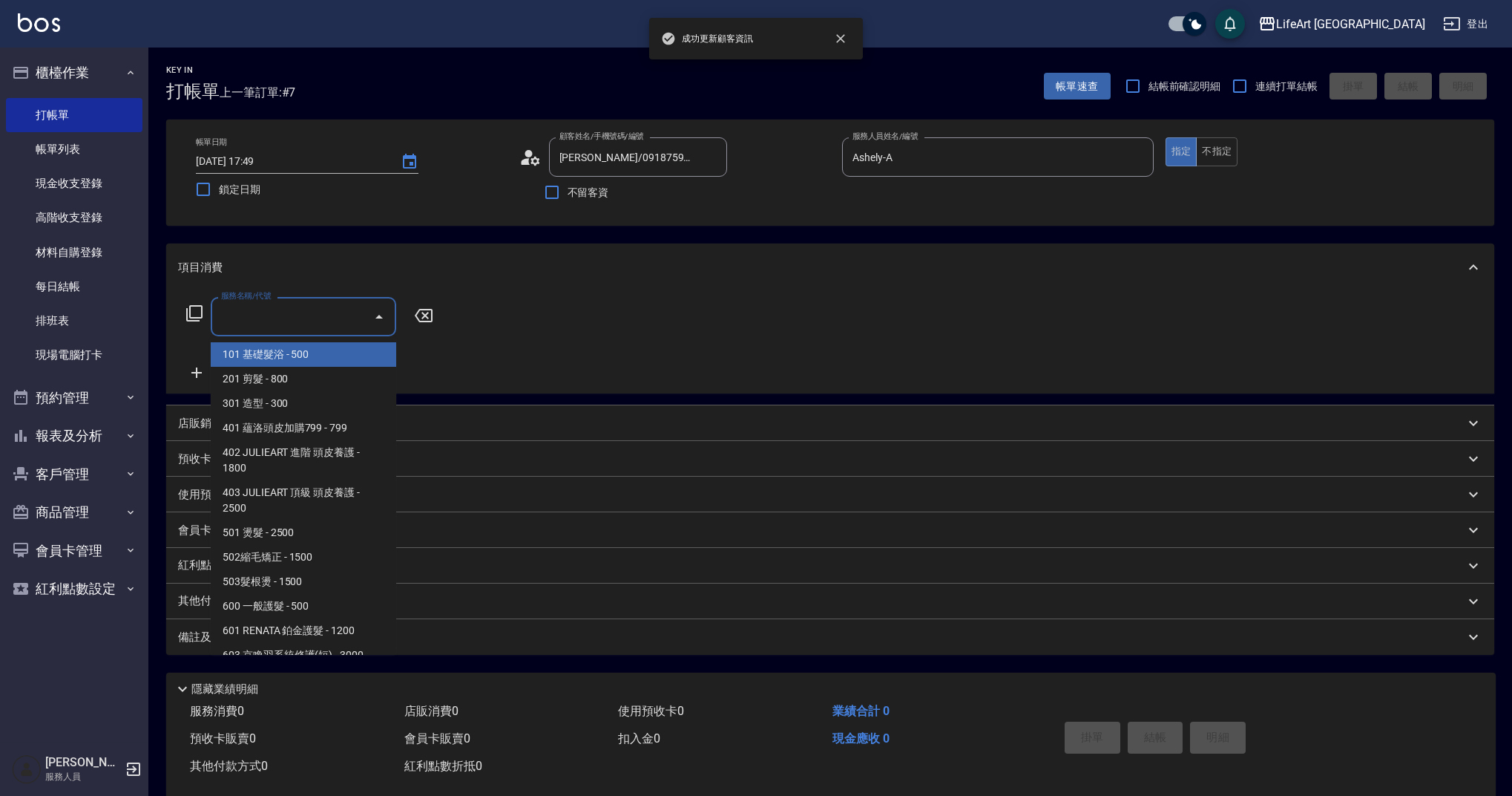
click at [276, 318] on input "服務名稱/代號" at bounding box center [292, 316] width 150 height 26
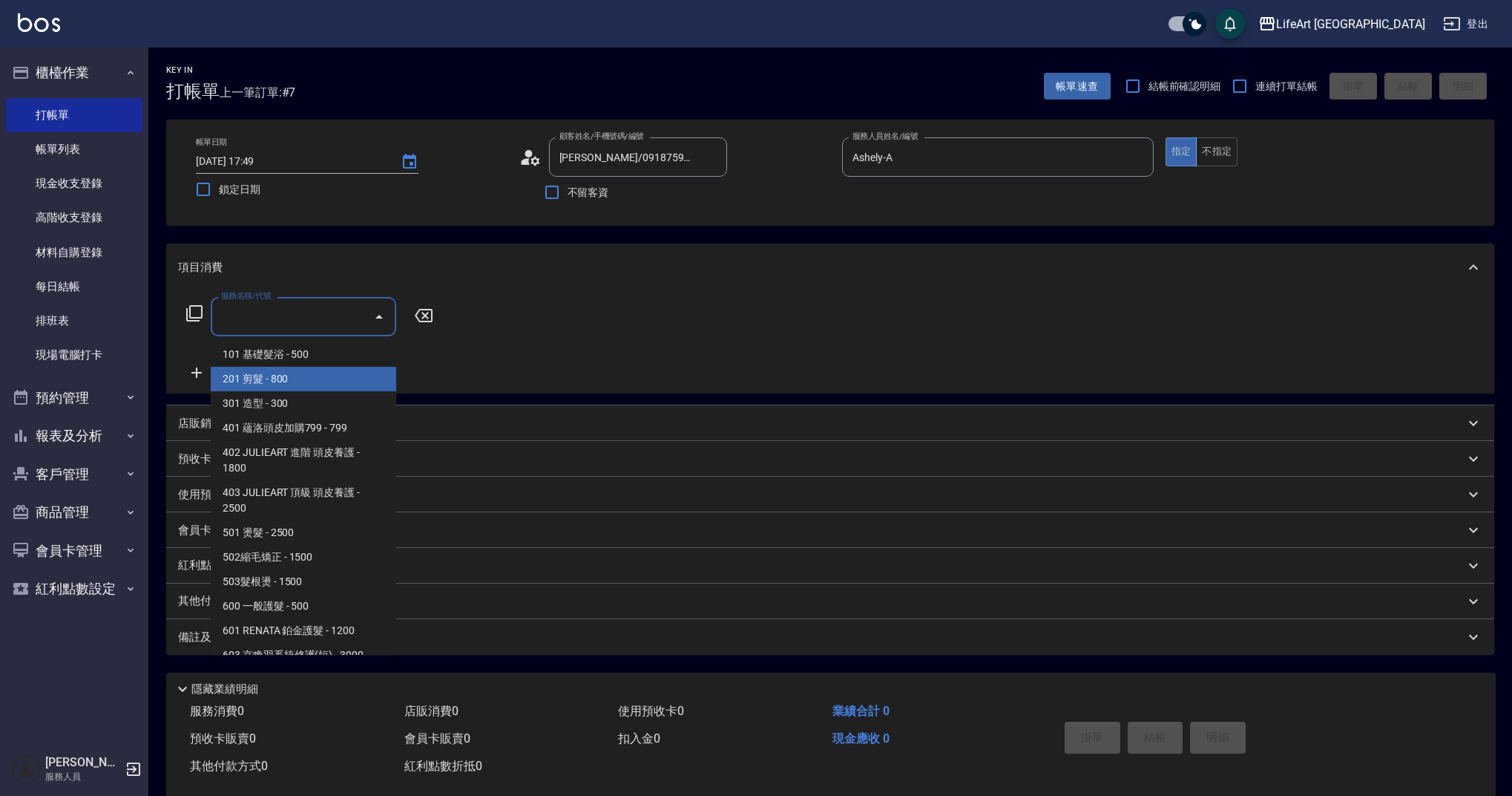
click at [285, 383] on span "201 剪髮 - 800" at bounding box center [303, 379] width 185 height 24
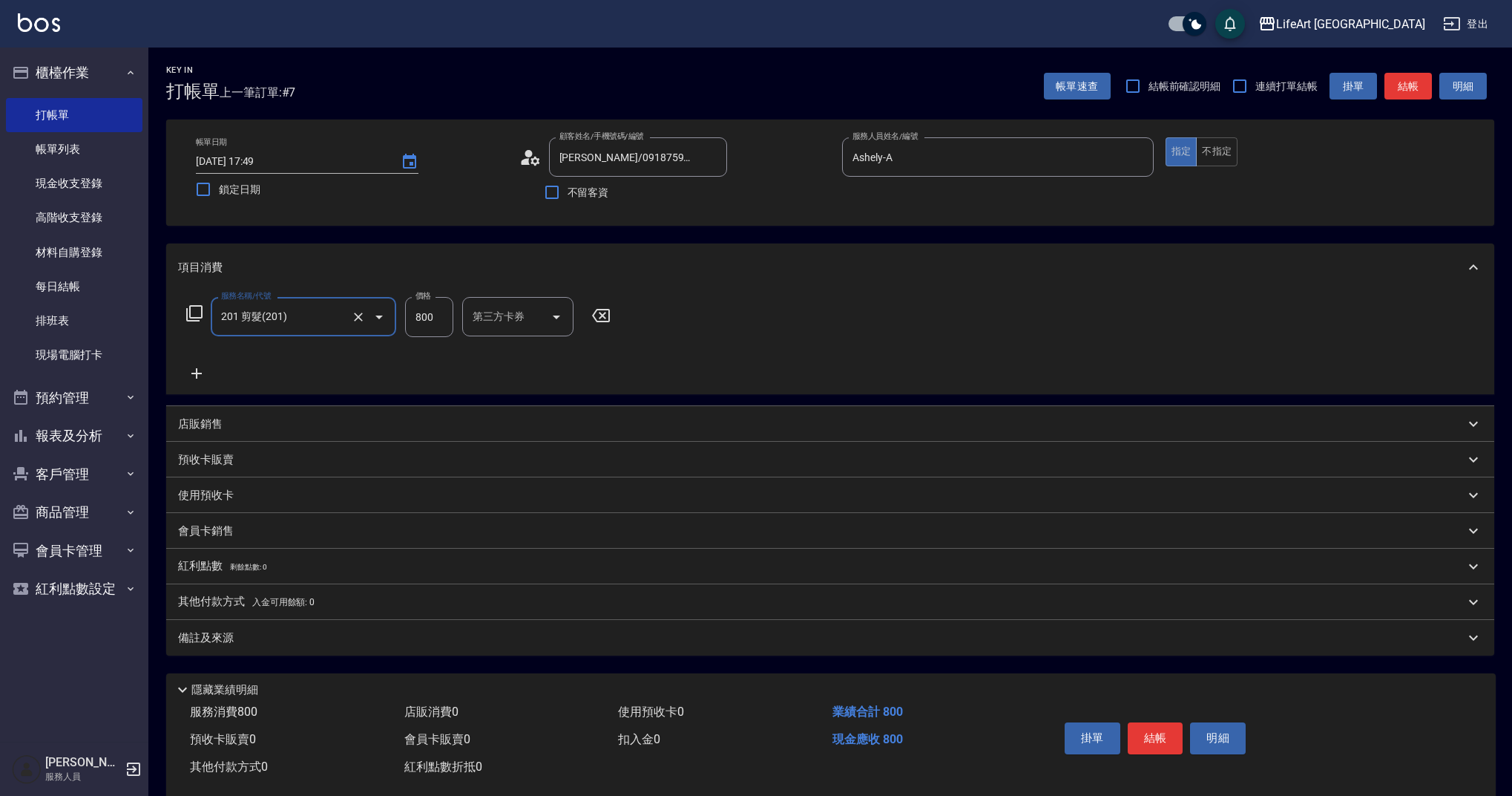
type input "201 剪髮(201)"
click at [193, 374] on icon at bounding box center [197, 373] width 11 height 11
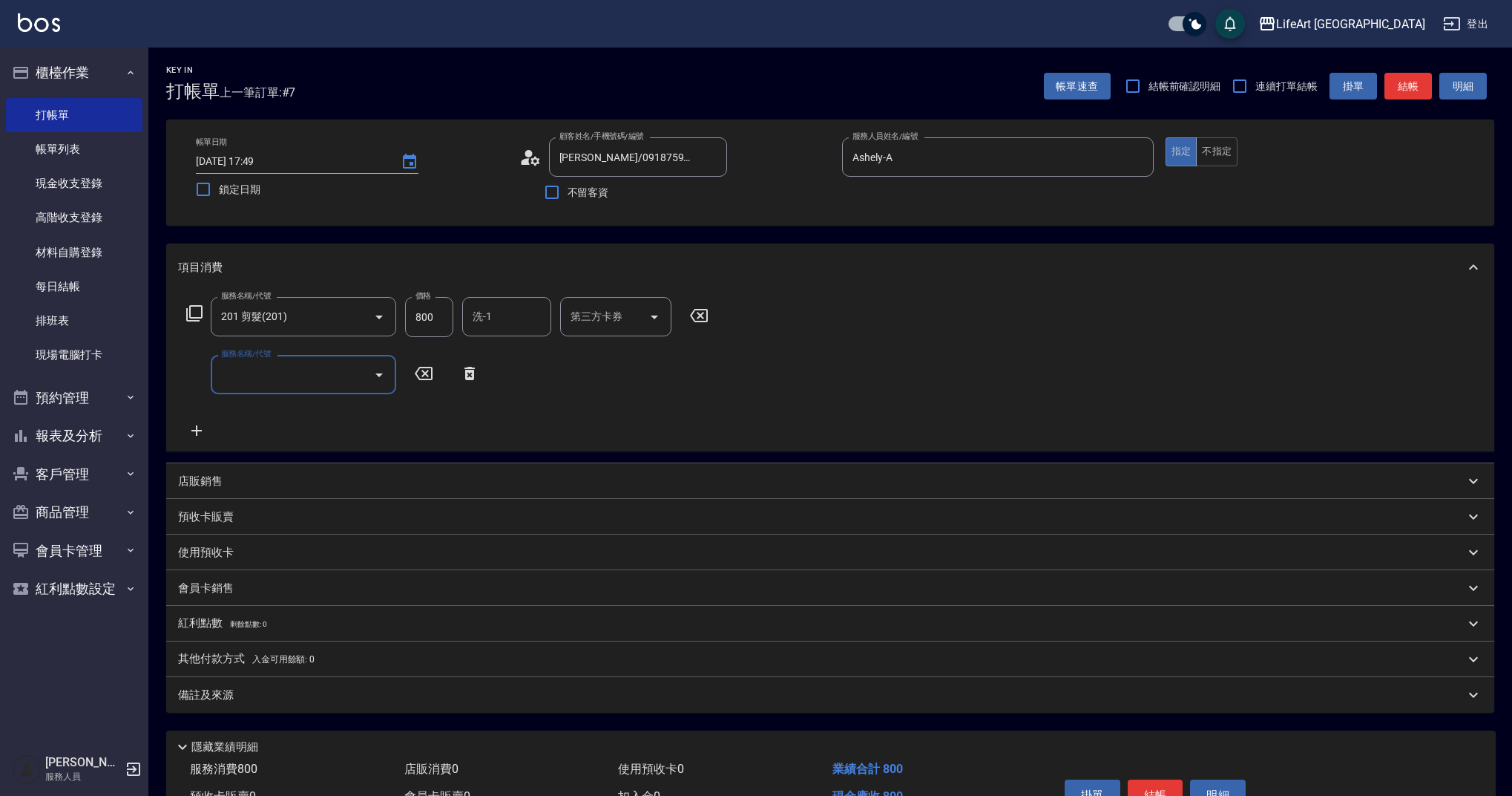
click at [272, 377] on input "服務名稱/代號" at bounding box center [292, 375] width 150 height 26
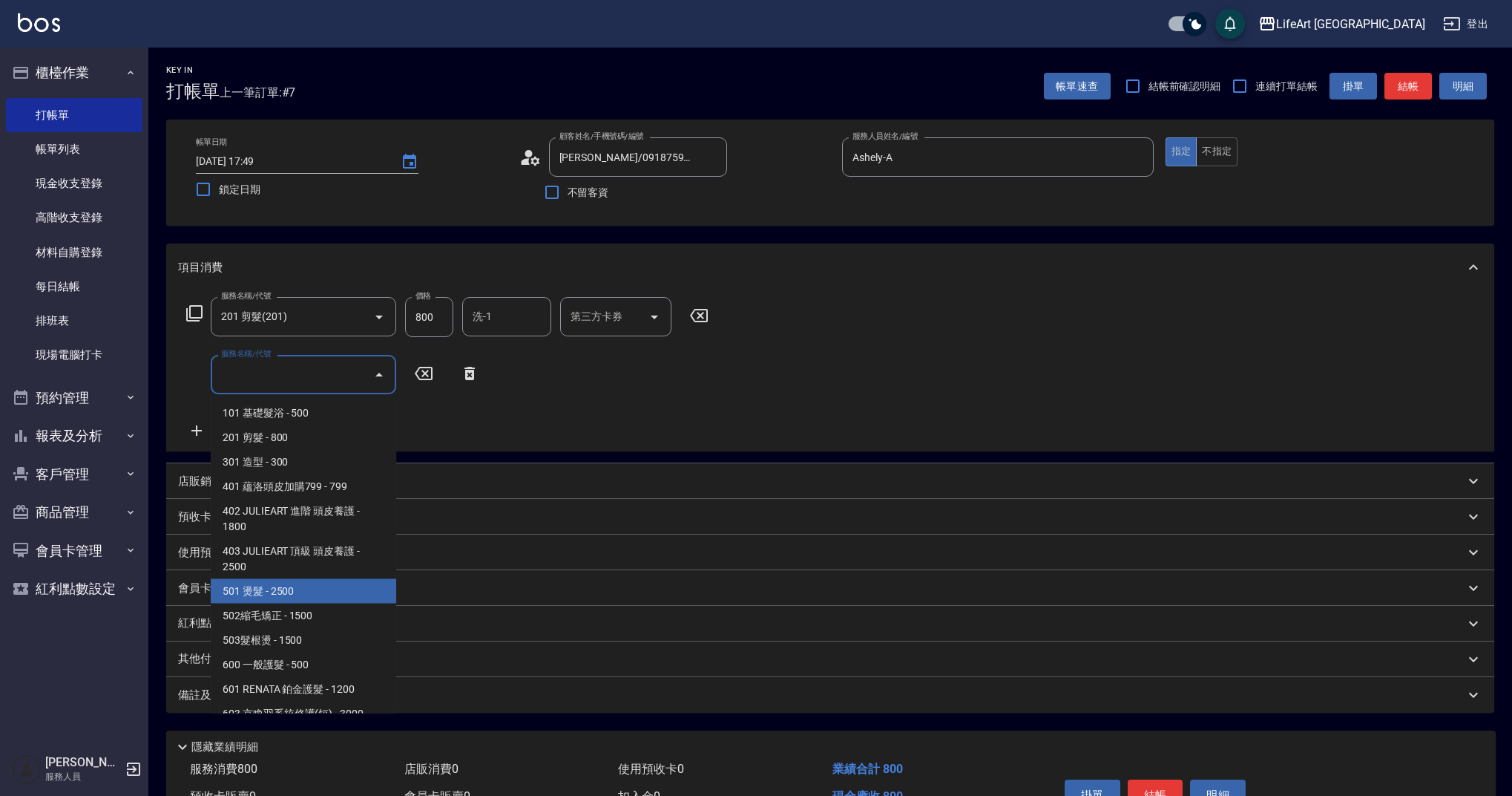
scroll to position [190, 0]
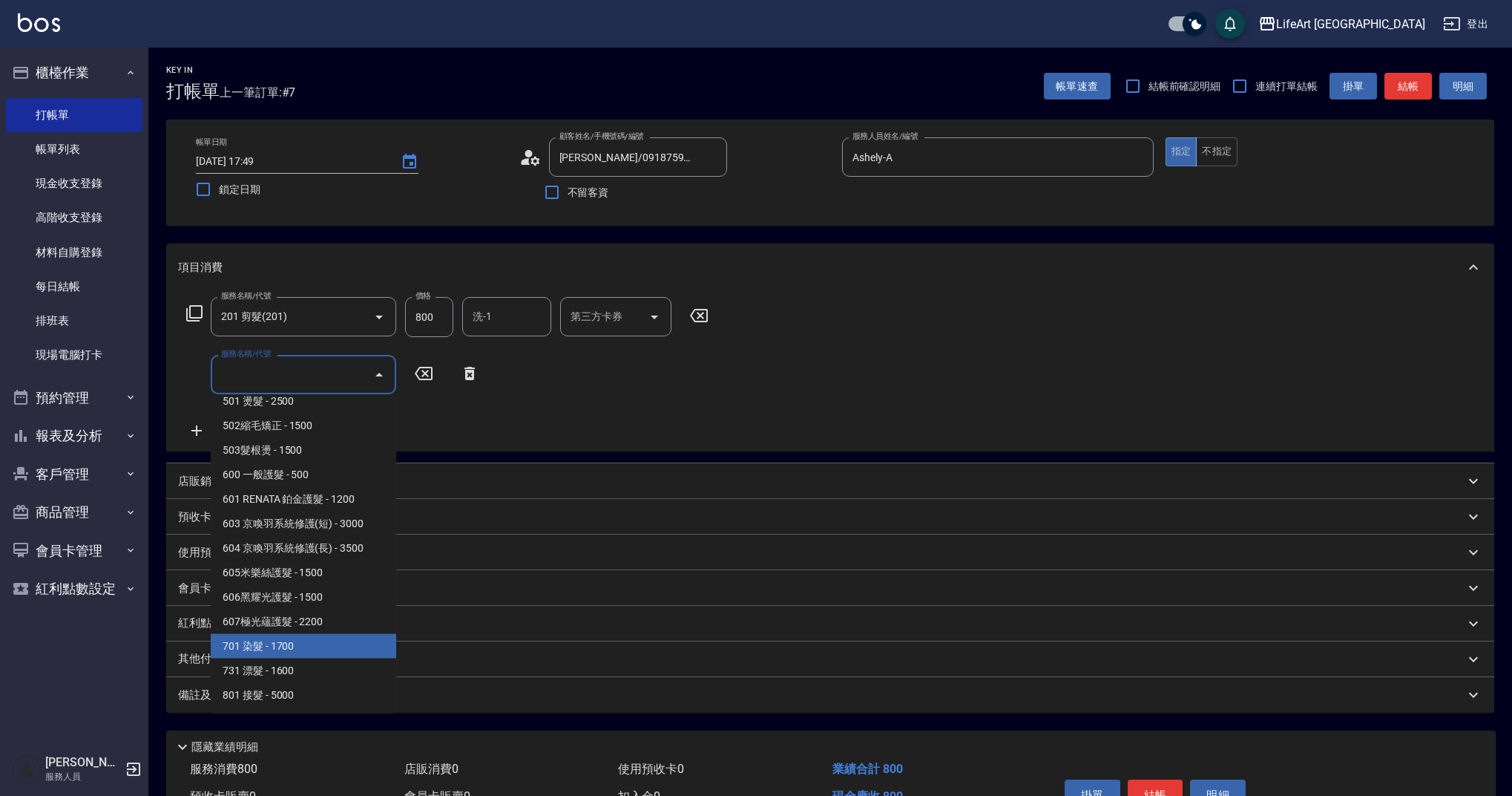
click at [363, 642] on span "701 染髮 - 1700" at bounding box center [303, 646] width 185 height 24
type input "701 染髮(701)"
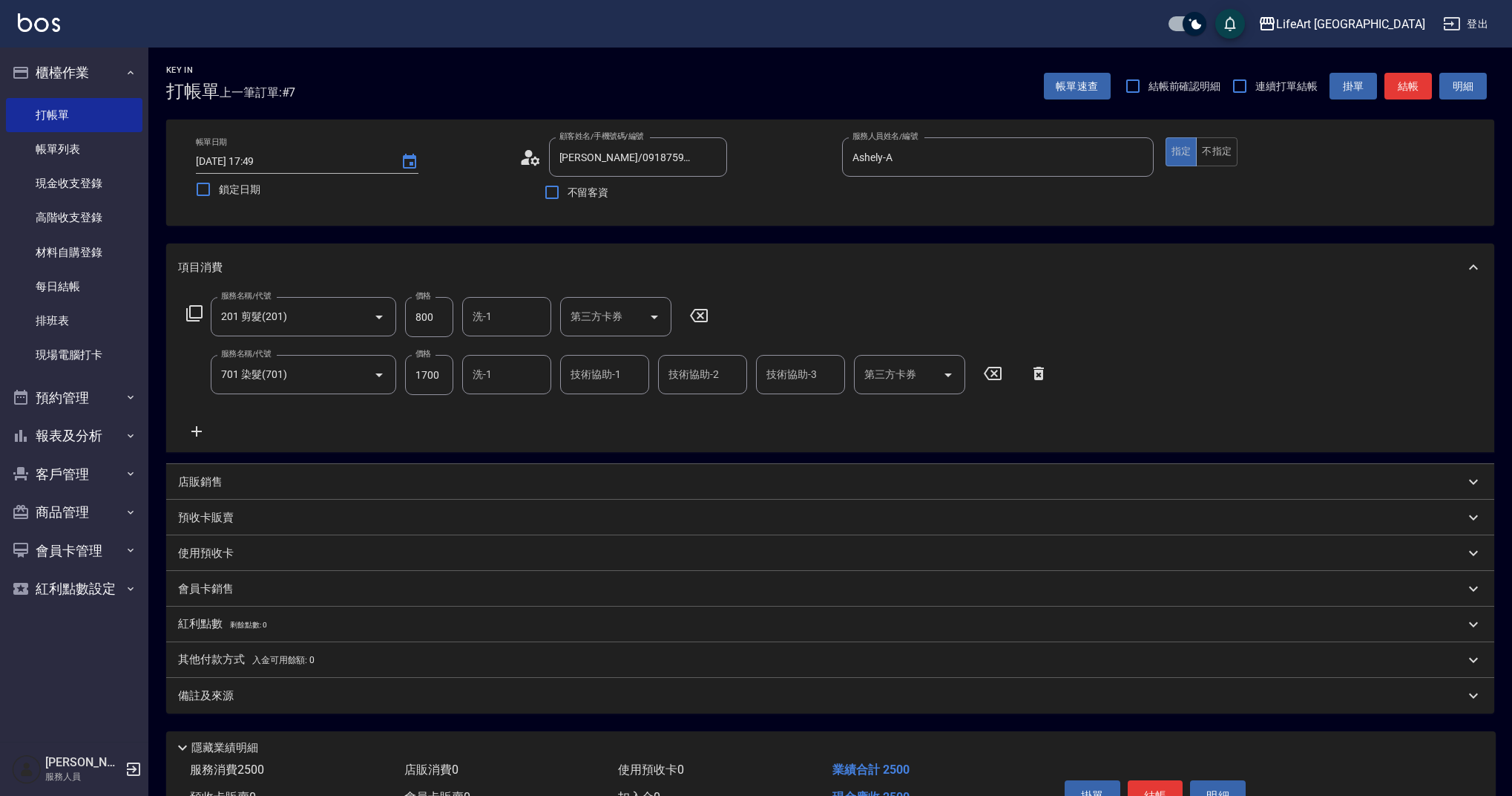
click at [202, 434] on icon at bounding box center [197, 431] width 37 height 18
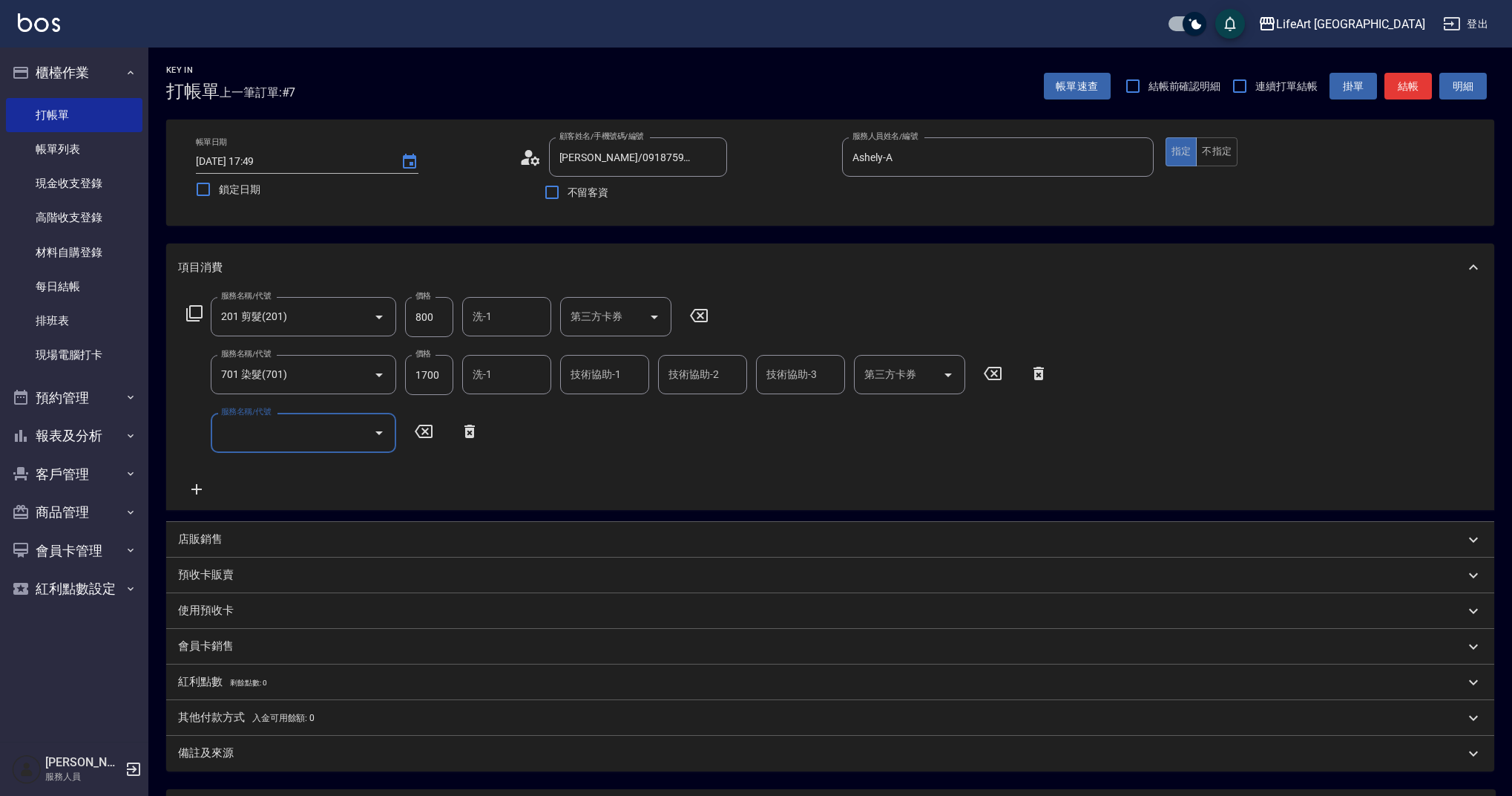
click at [283, 433] on input "服務名稱/代號" at bounding box center [292, 433] width 150 height 26
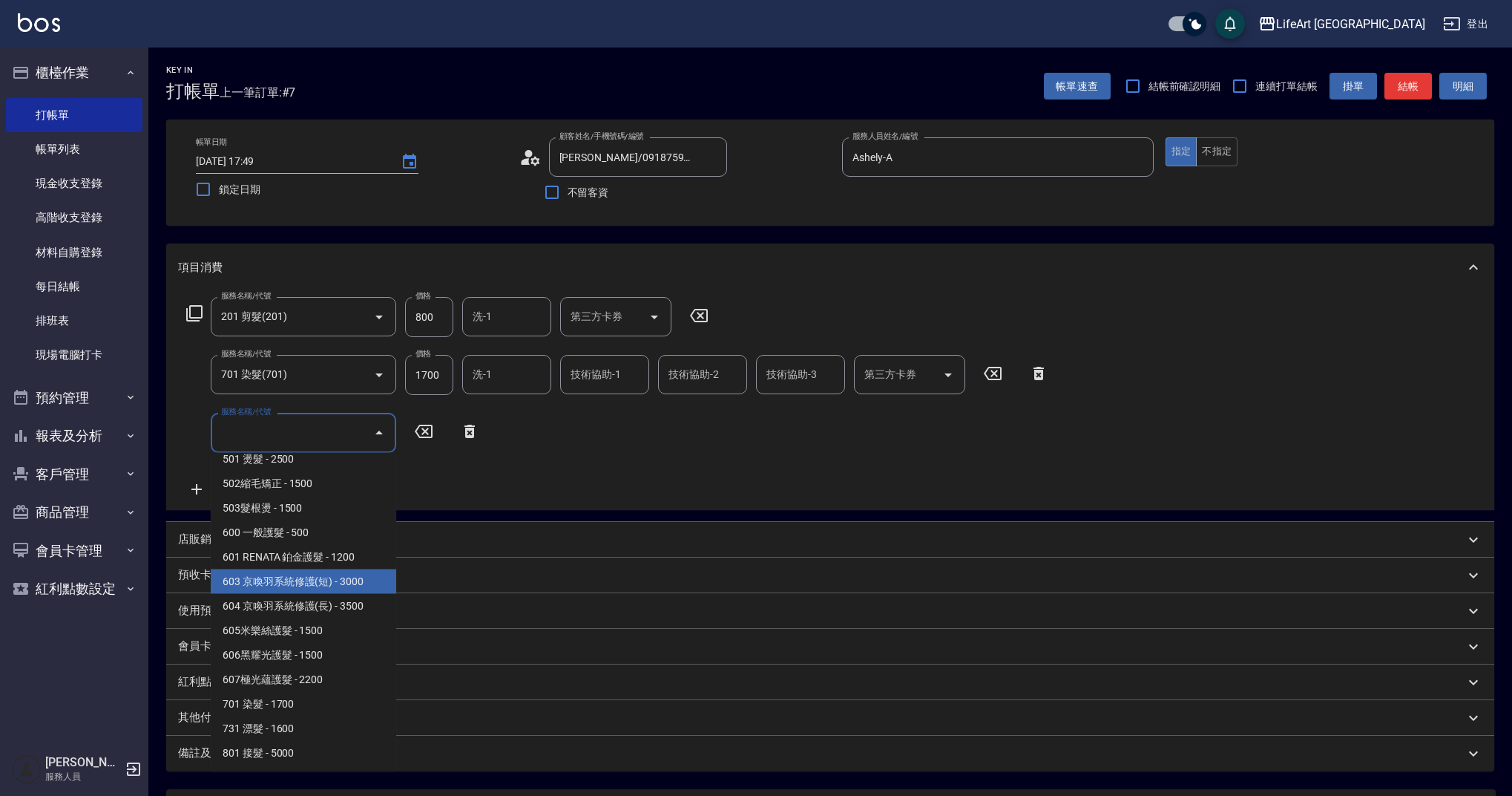
click at [371, 576] on span "603 京喚羽系統修護(短) - 3000" at bounding box center [303, 581] width 185 height 24
type input "603 京喚羽系統修護(短)(603)"
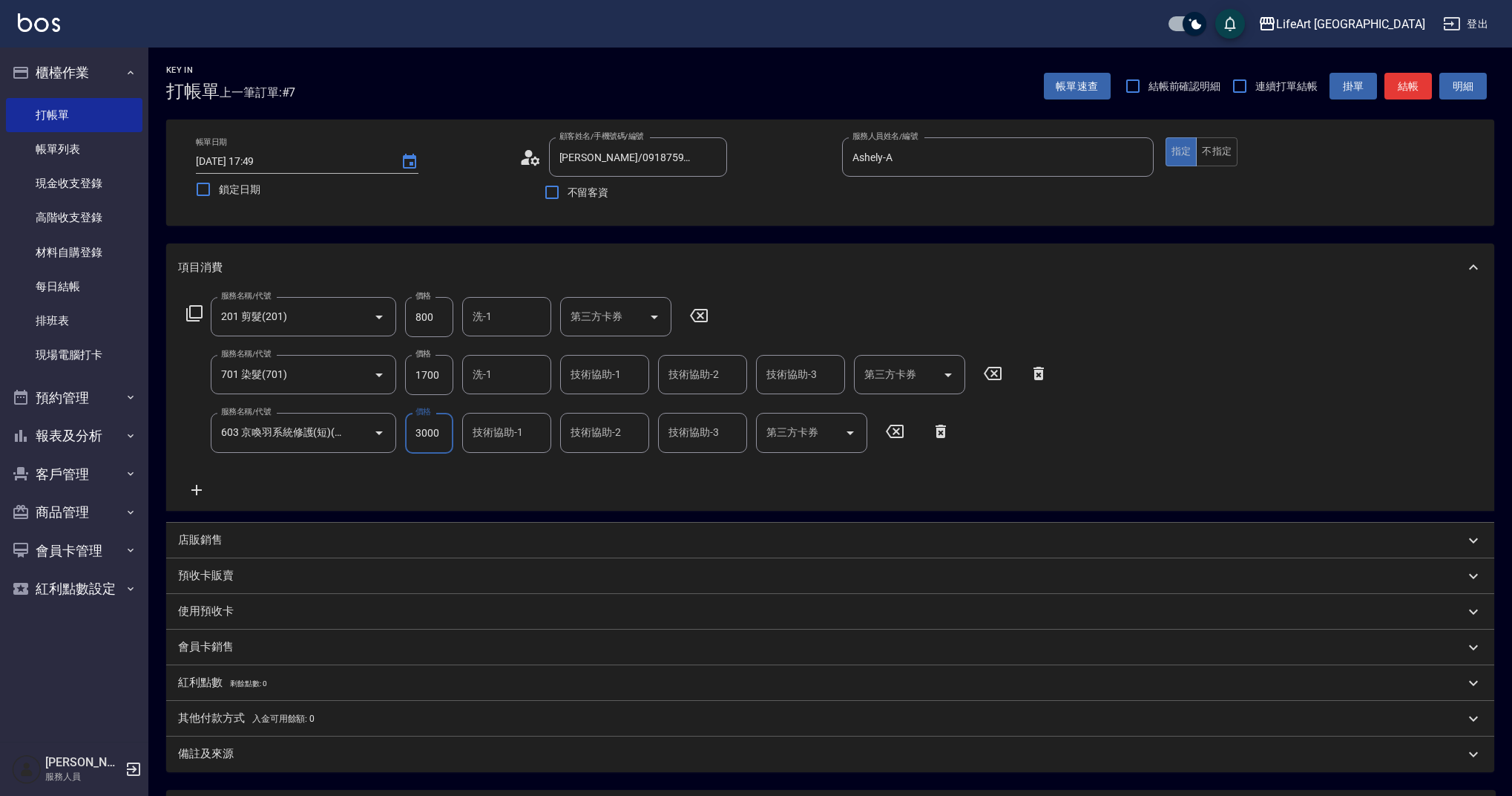
click at [438, 420] on input "3000" at bounding box center [428, 433] width 48 height 40
type input "2500"
click at [451, 381] on input "1700" at bounding box center [428, 374] width 48 height 40
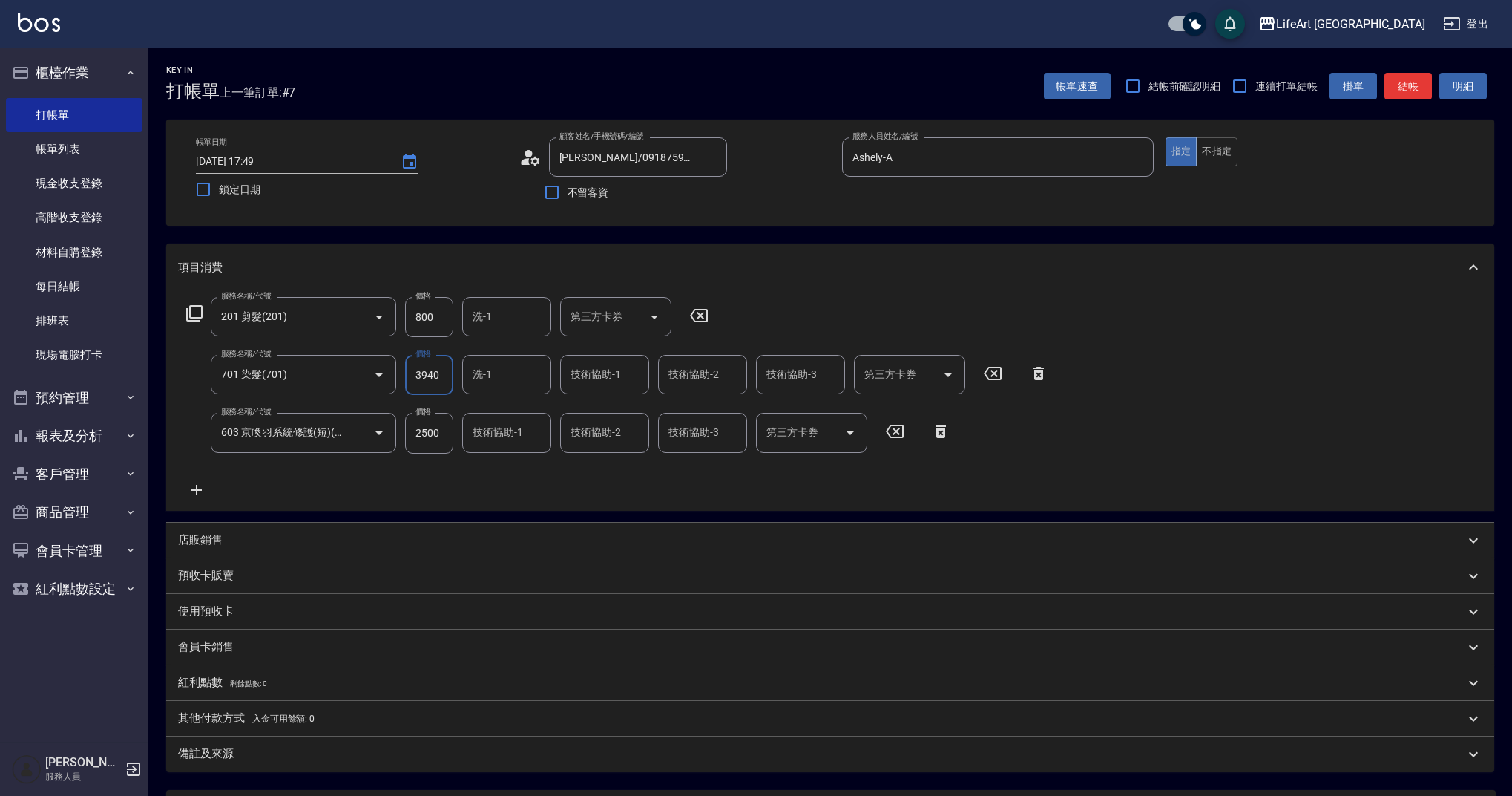
type input "3940"
click at [441, 312] on input "800" at bounding box center [428, 316] width 48 height 40
type input "1000"
click at [493, 479] on div "服務名稱/代號 201 剪髮(201) 服務名稱/代號 價格 1000 價格 洗-1 洗-1 第三方卡券 第三方卡券 服務名稱/代號 701 染髮(701) …" at bounding box center [618, 397] width 880 height 201
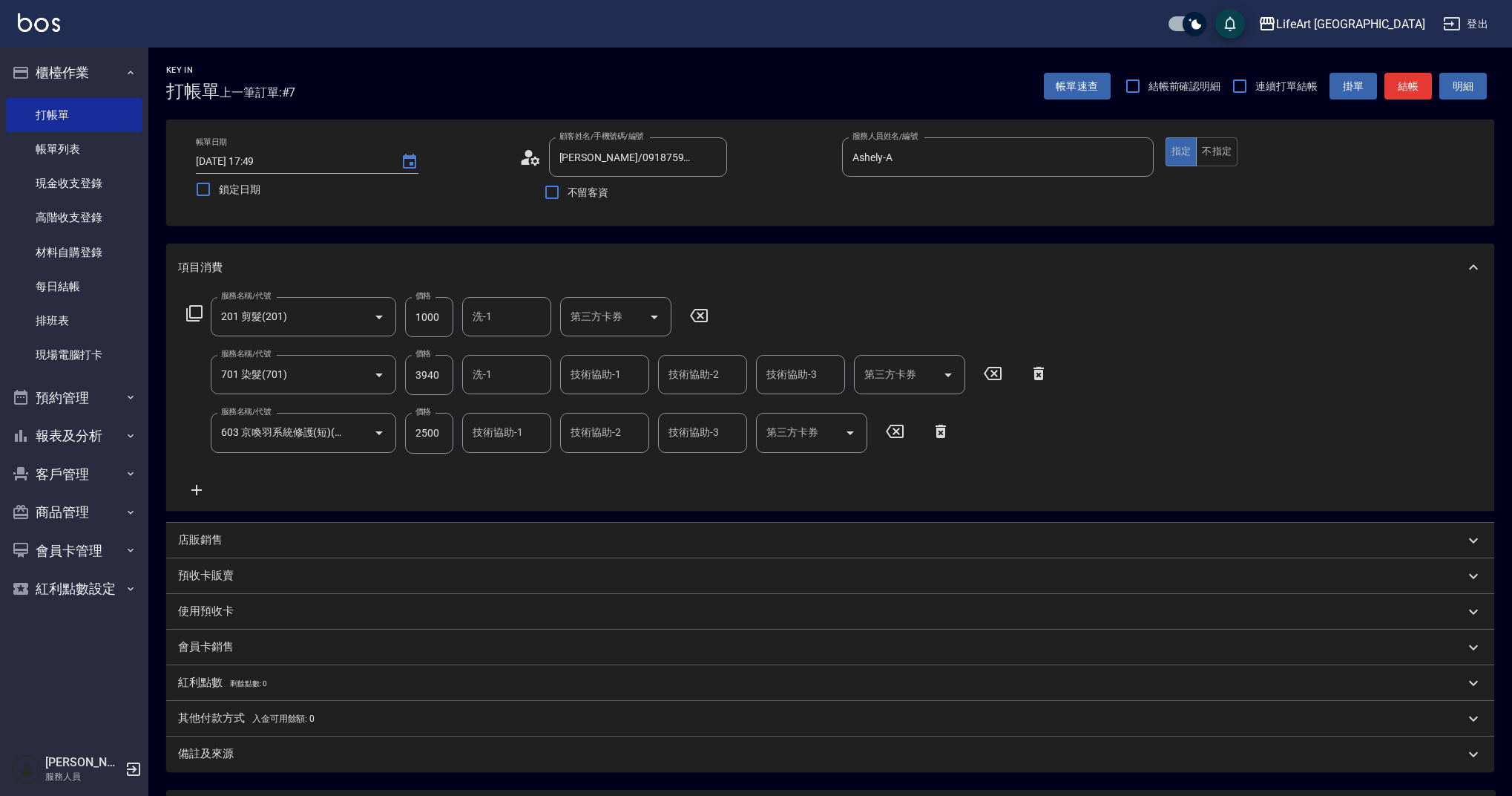
click at [227, 643] on p "會員卡銷售" at bounding box center [206, 646] width 55 height 15
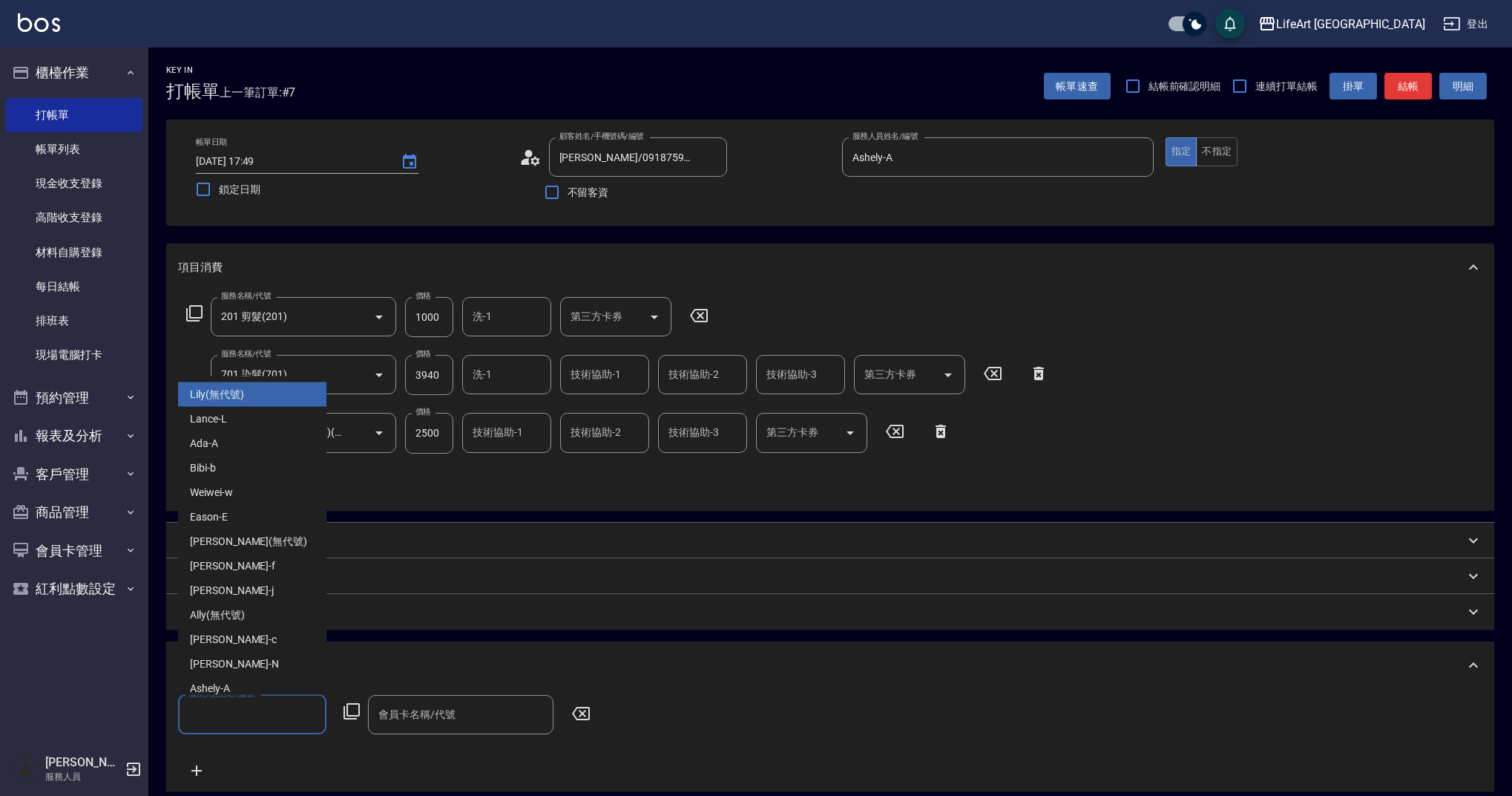
click at [238, 706] on input "服務人員姓名/編號" at bounding box center [252, 715] width 135 height 26
click at [246, 677] on div "Ashely -A" at bounding box center [252, 689] width 149 height 24
type input "Ashely-A"
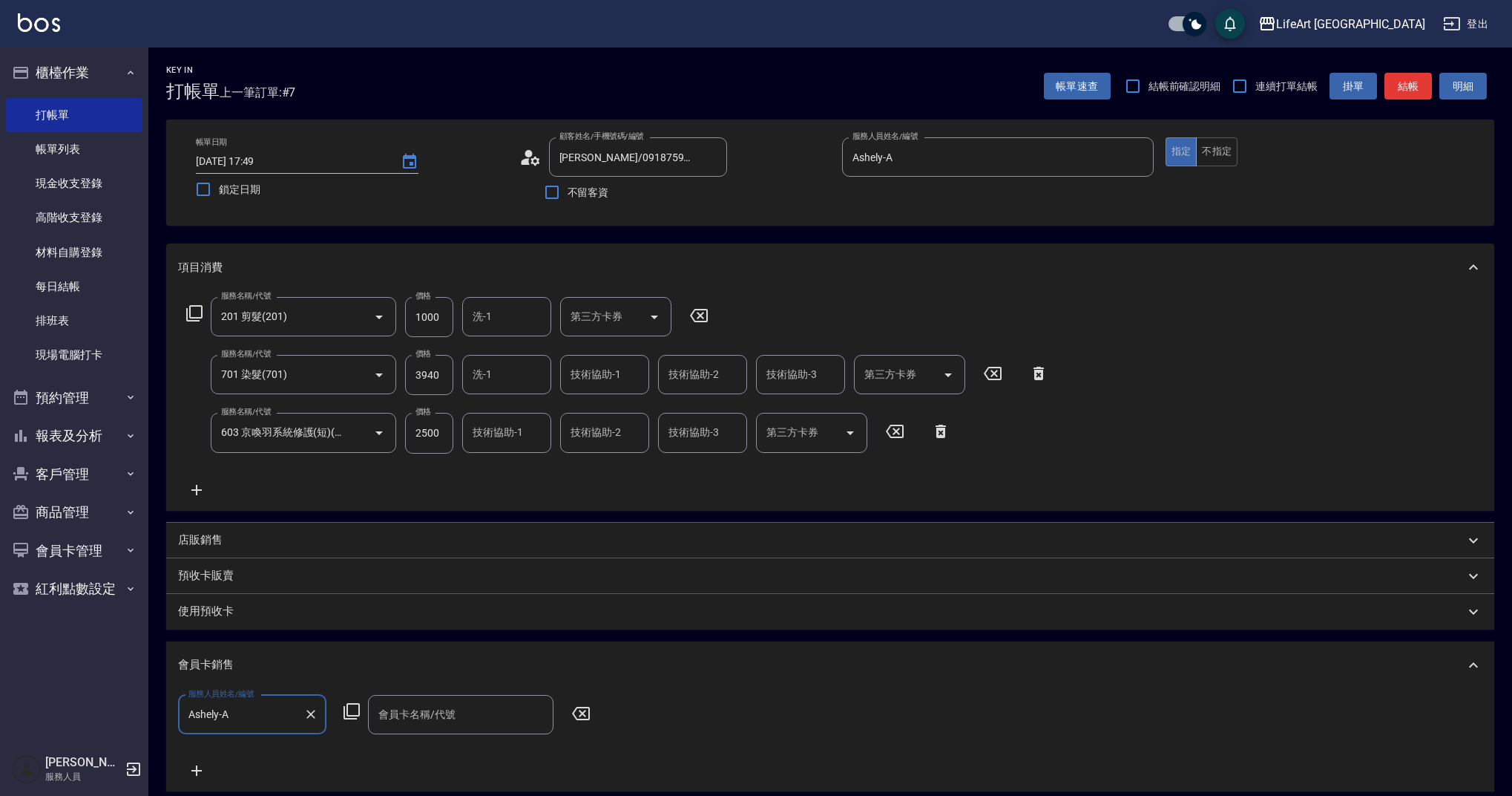
click at [415, 707] on div "會員卡名稱/代號 會員卡名稱/代號" at bounding box center [461, 714] width 185 height 39
click at [432, 753] on span "會員卡一號 - 01" at bounding box center [461, 752] width 185 height 24
type input "會員卡一號-365天"
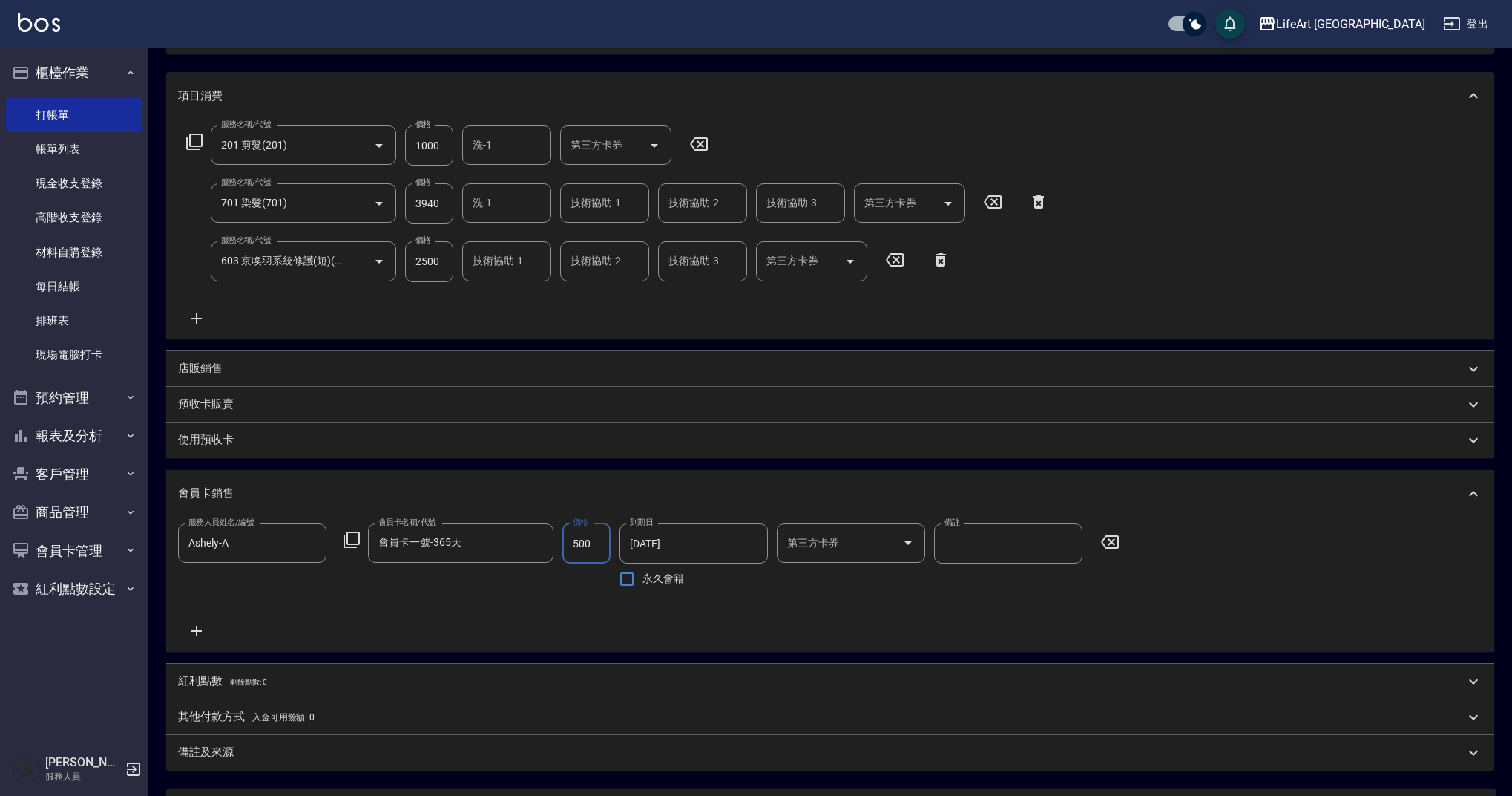
scroll to position [268, 0]
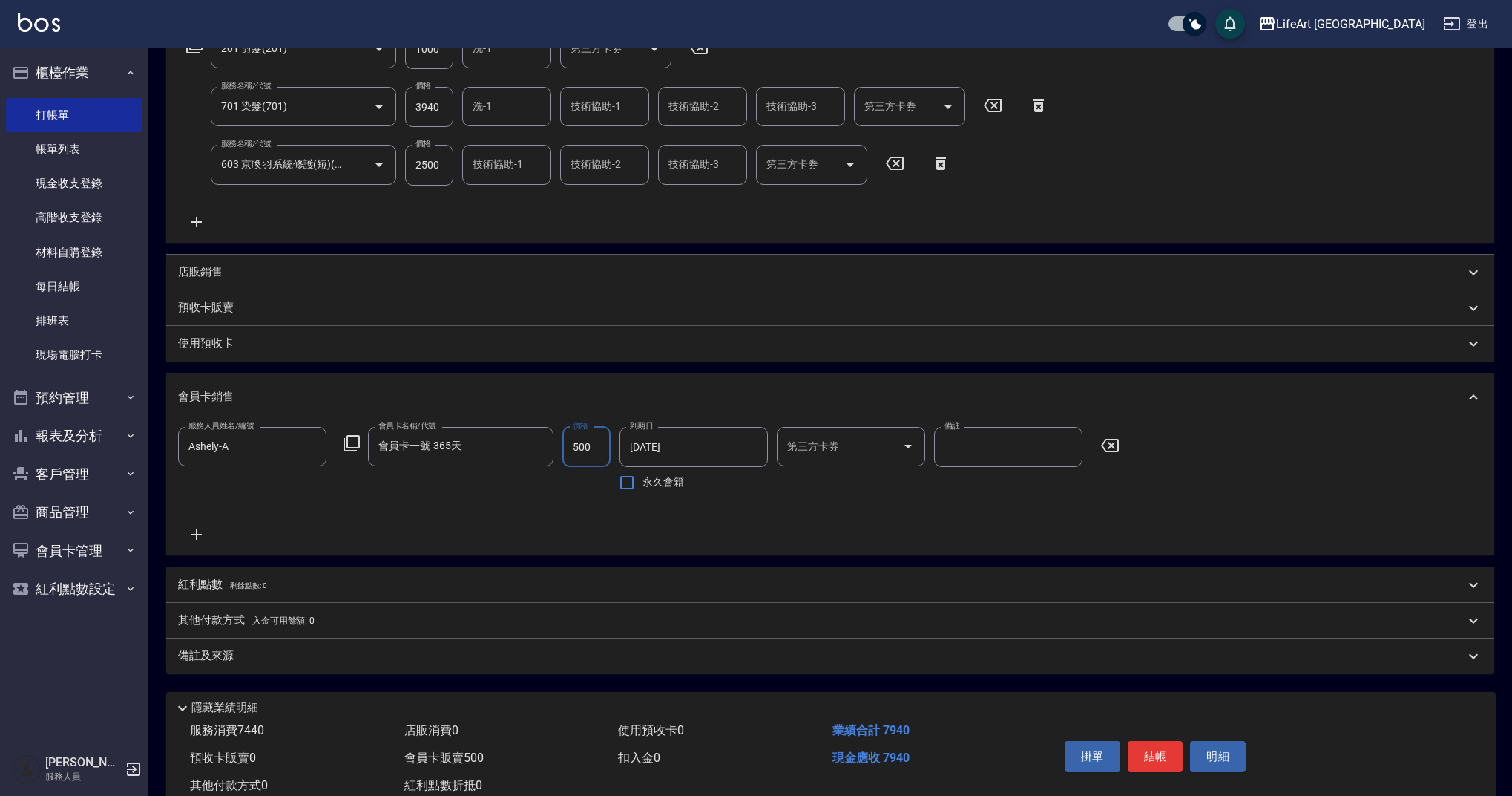
type input "500"
click at [231, 254] on div "店販銷售" at bounding box center [830, 272] width 1328 height 36
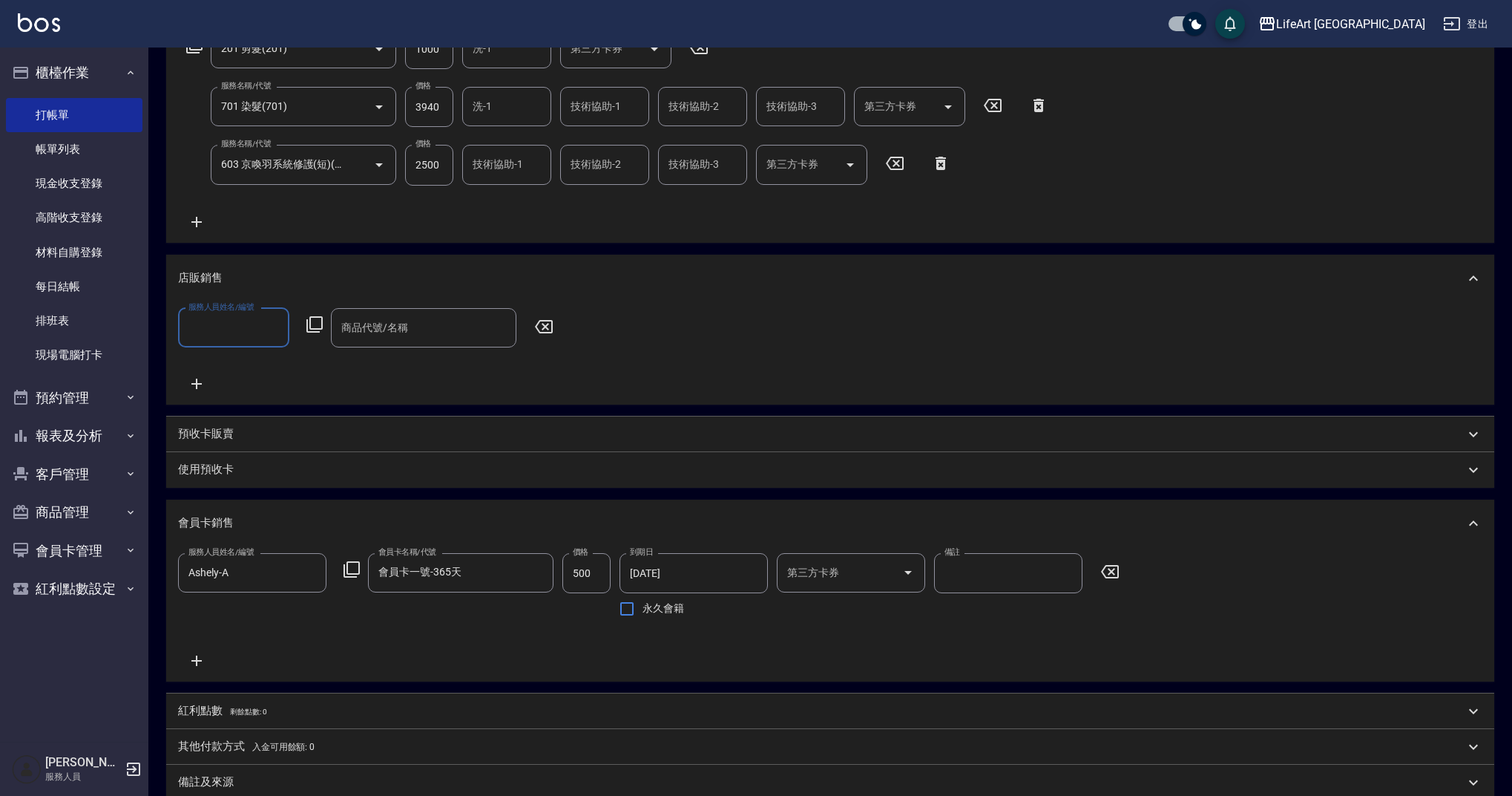
click at [217, 337] on input "服務人員姓名/編號" at bounding box center [233, 328] width 98 height 26
click at [242, 668] on div "服務人員姓名/編號 Ashely-A 服務人員姓名/編號 會員卡名稱/代號 會員卡一號-365天 會員卡名稱/代號 價格 500 價格 到期日 [DATE] …" at bounding box center [830, 611] width 1305 height 116
click at [224, 341] on div "服務人員姓名/編號" at bounding box center [233, 328] width 111 height 39
click at [248, 678] on div "Ashely -A" at bounding box center [233, 690] width 111 height 24
type input "Ashely-A"
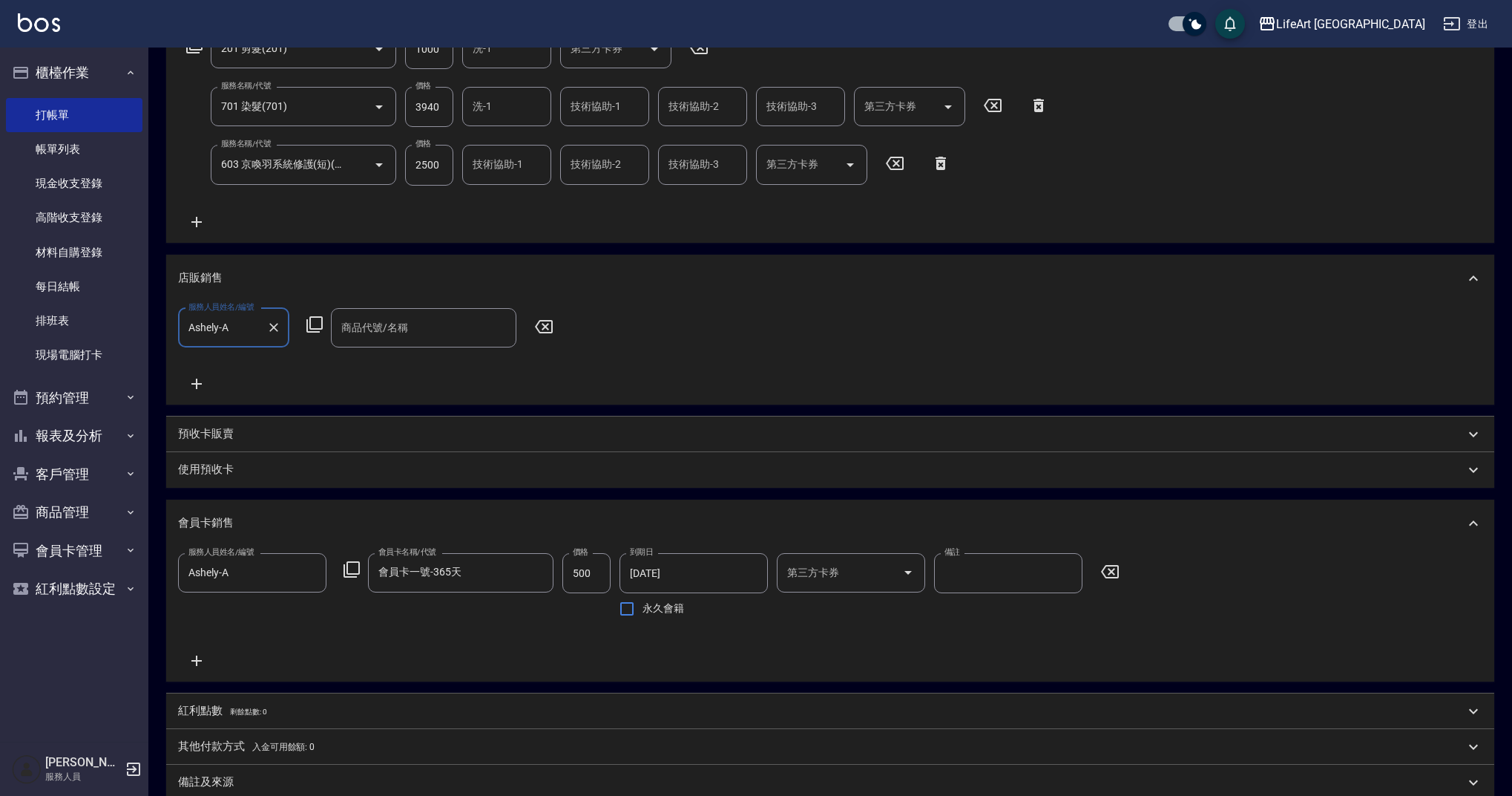
click at [381, 342] on div "商品代號/名稱" at bounding box center [424, 328] width 185 height 39
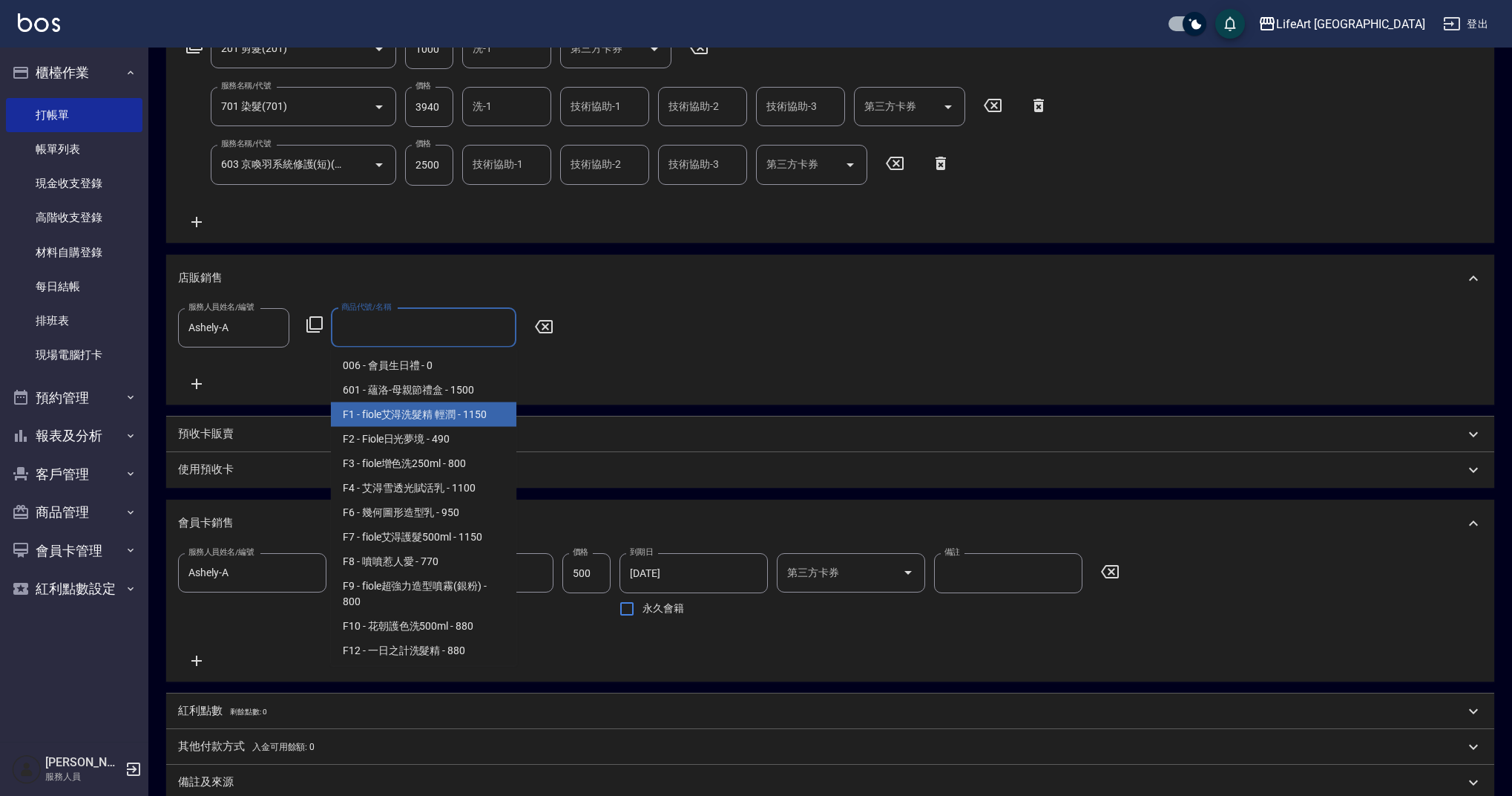
click at [458, 415] on span "F1 - fiole艾淂洗髮精 輕潤 - 1150" at bounding box center [424, 415] width 185 height 24
type input "fiole艾淂洗髮精 輕潤"
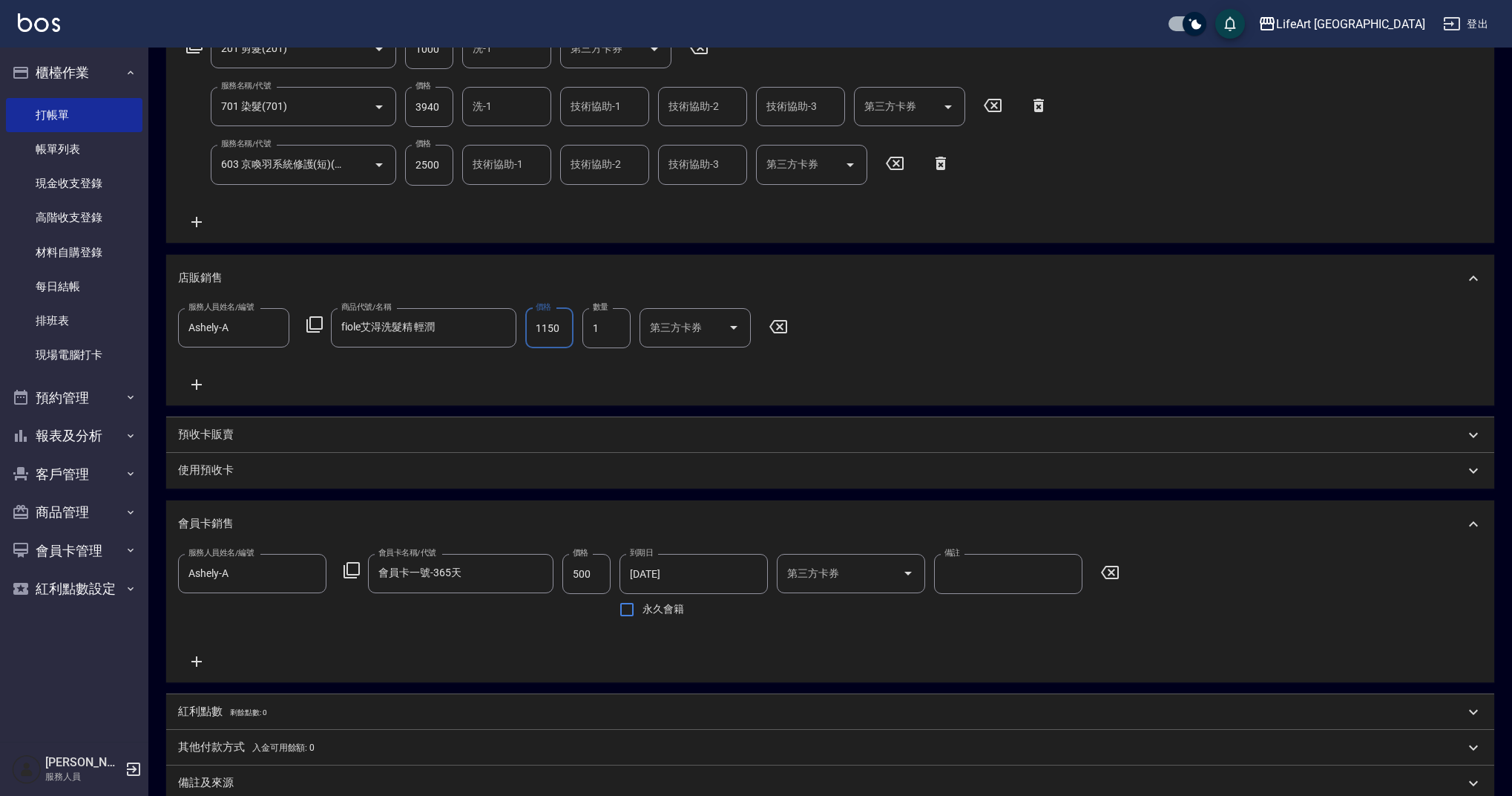
click at [552, 333] on input "1150" at bounding box center [549, 328] width 48 height 40
type input "1035"
click at [598, 359] on div "服務人員姓名/編號 Ashely-A 服務人員姓名/編號 商品代號/名稱 fiole艾淂洗髮精 輕潤 商品代號/名稱 價格 1035 價格 數量 1 數量 第…" at bounding box center [830, 350] width 1305 height 85
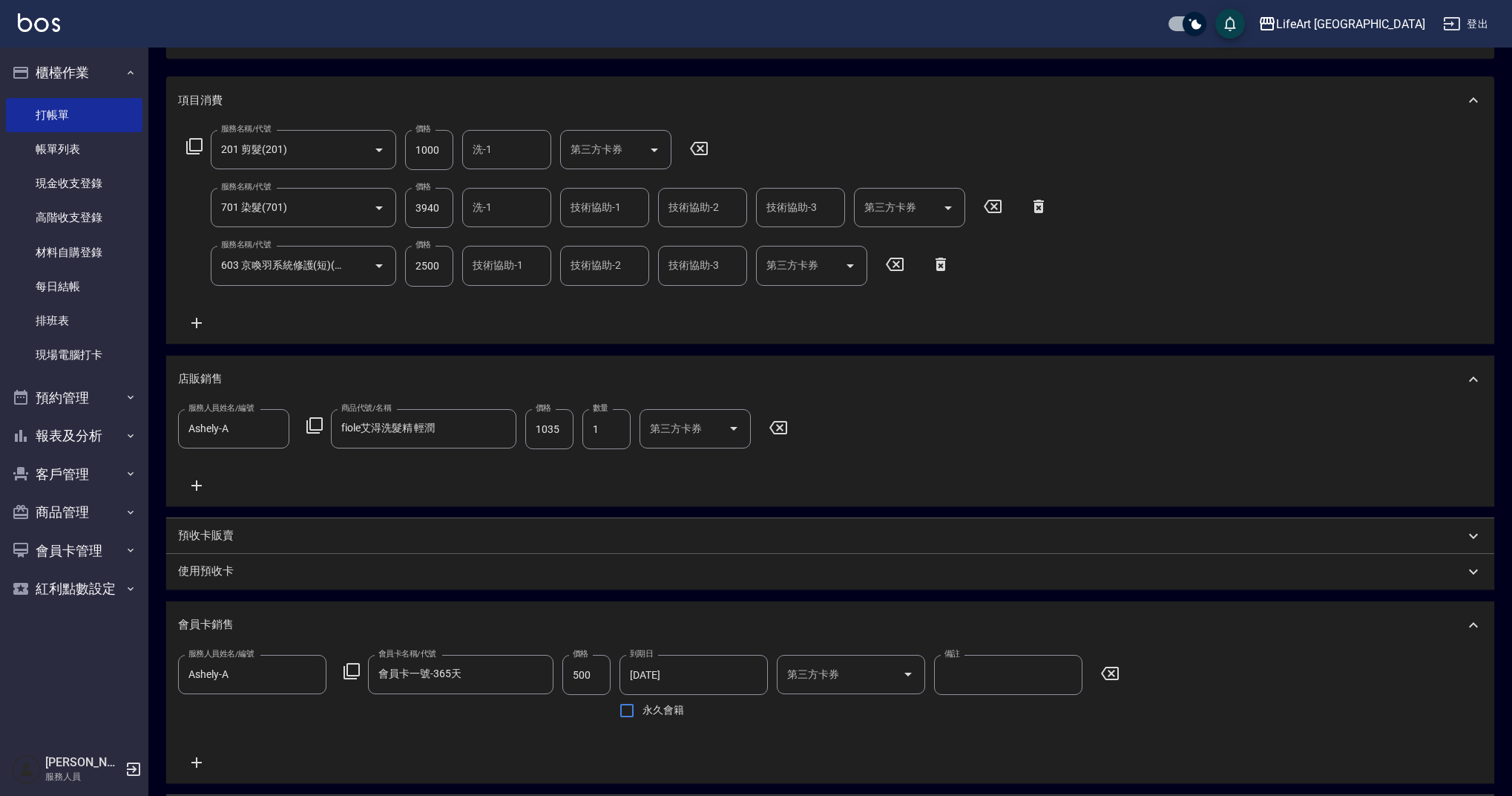
scroll to position [441, 0]
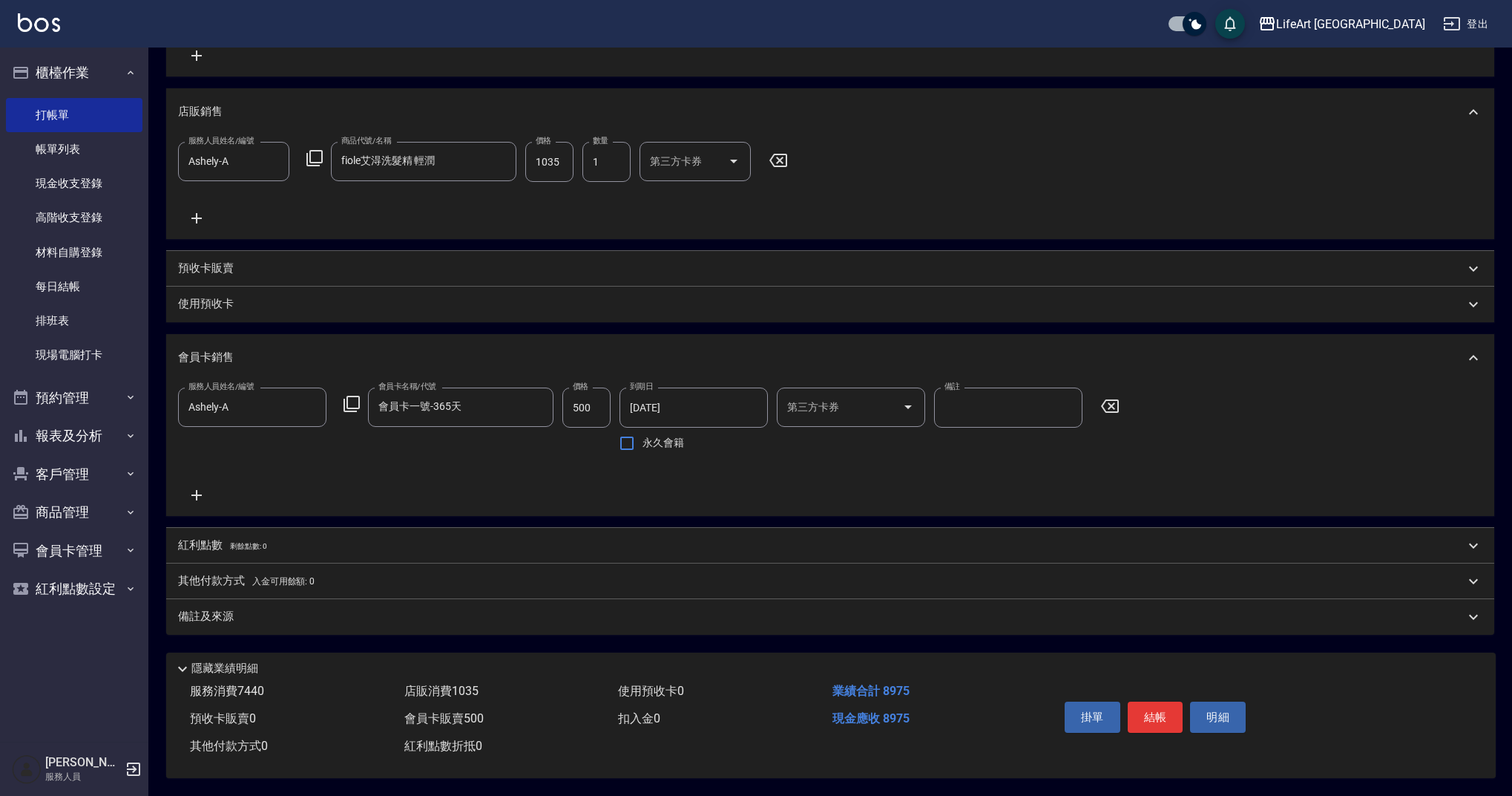
click at [285, 619] on div "備註及來源" at bounding box center [830, 617] width 1328 height 36
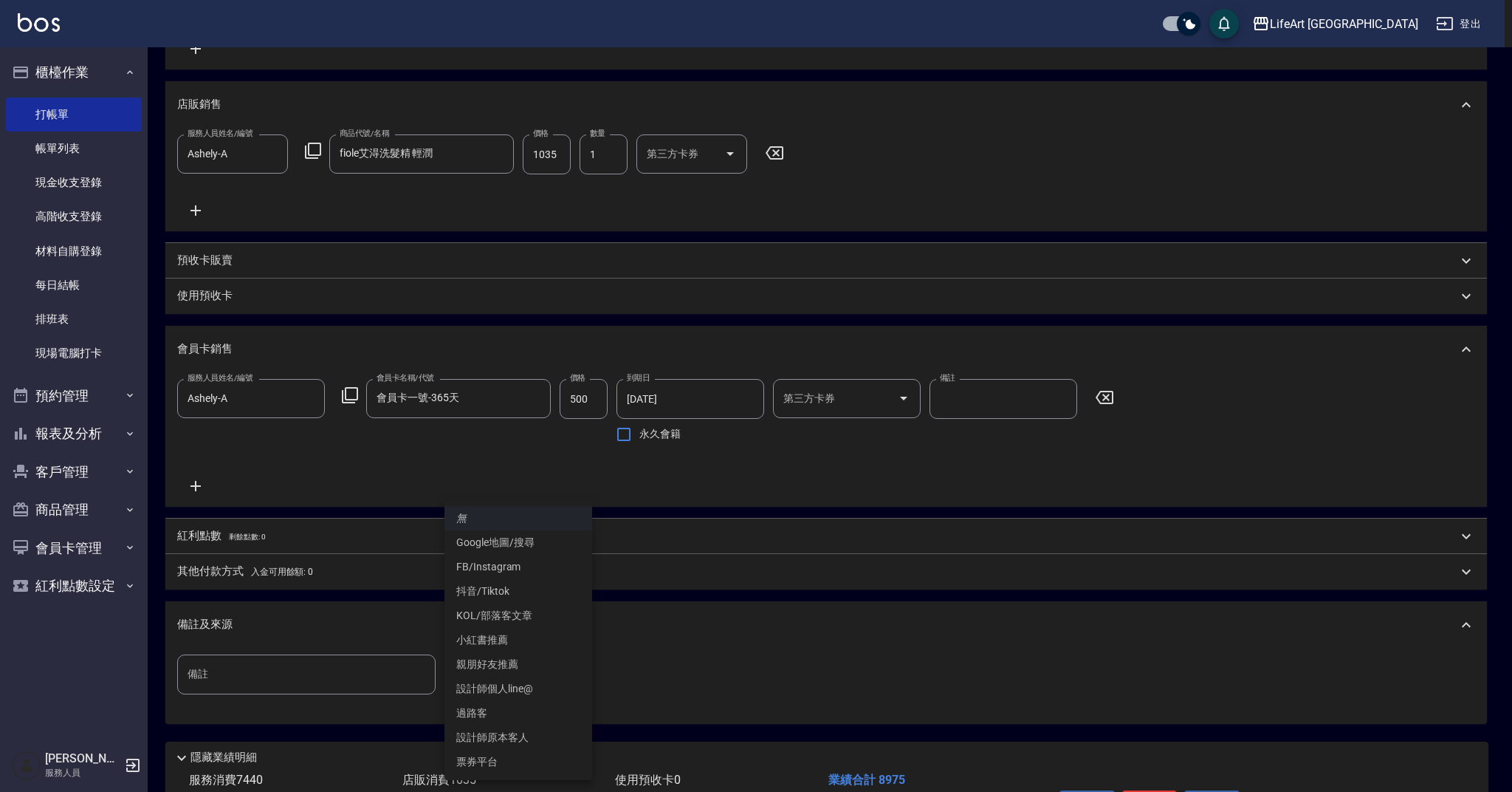
click at [481, 674] on body "LifeArt 蘆洲 登出 櫃檯作業 打帳單 帳單列表 現金收支登錄 高階收支登錄 材料自購登錄 每日結帳 排班表 現場電腦打卡 預約管理 預約管理 單日預約…" at bounding box center [756, 222] width 1512 height 1323
click at [532, 691] on li "設計師個人line@" at bounding box center [518, 688] width 148 height 24
type input "設計師個人line@"
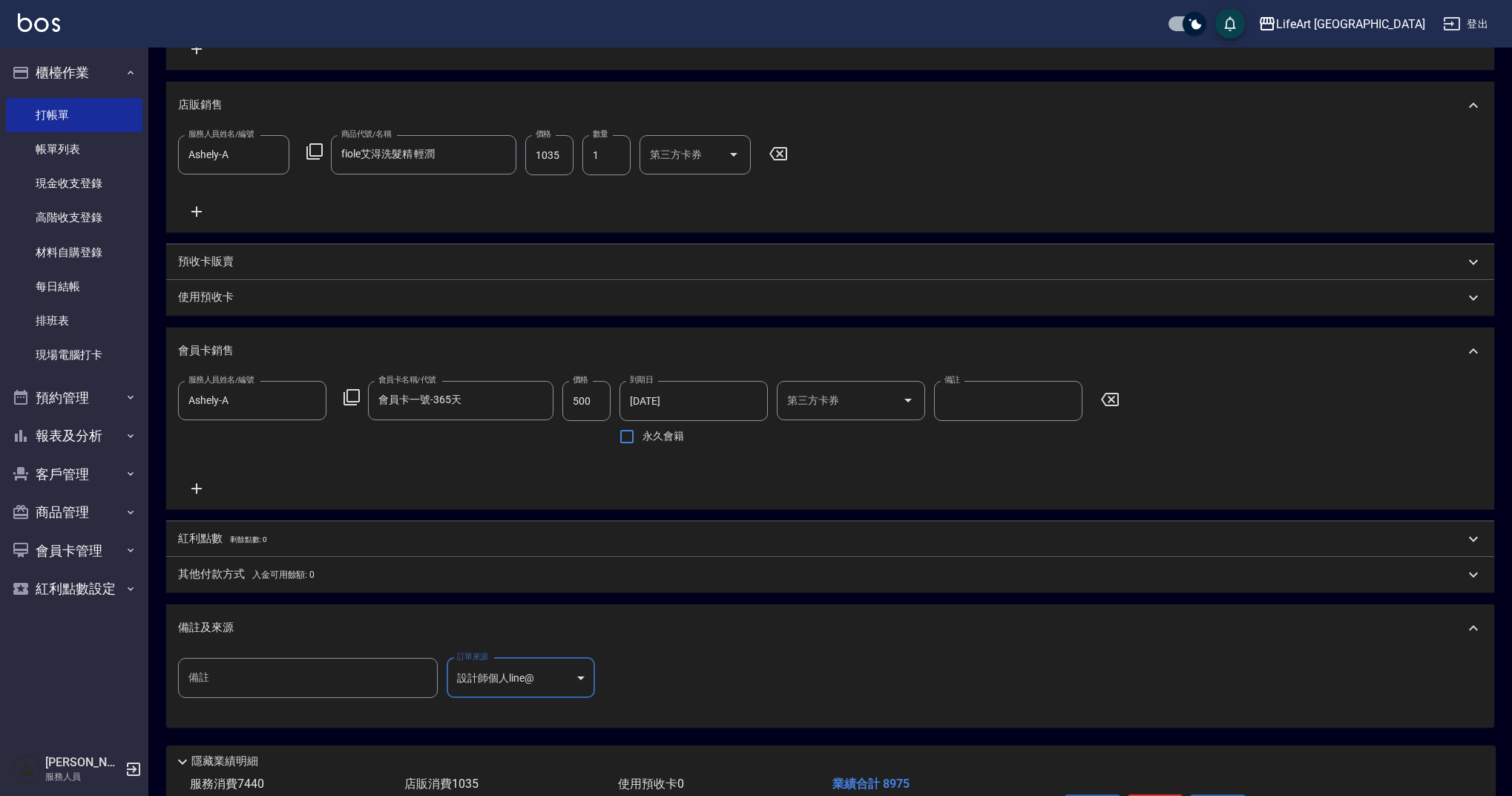
scroll to position [541, 0]
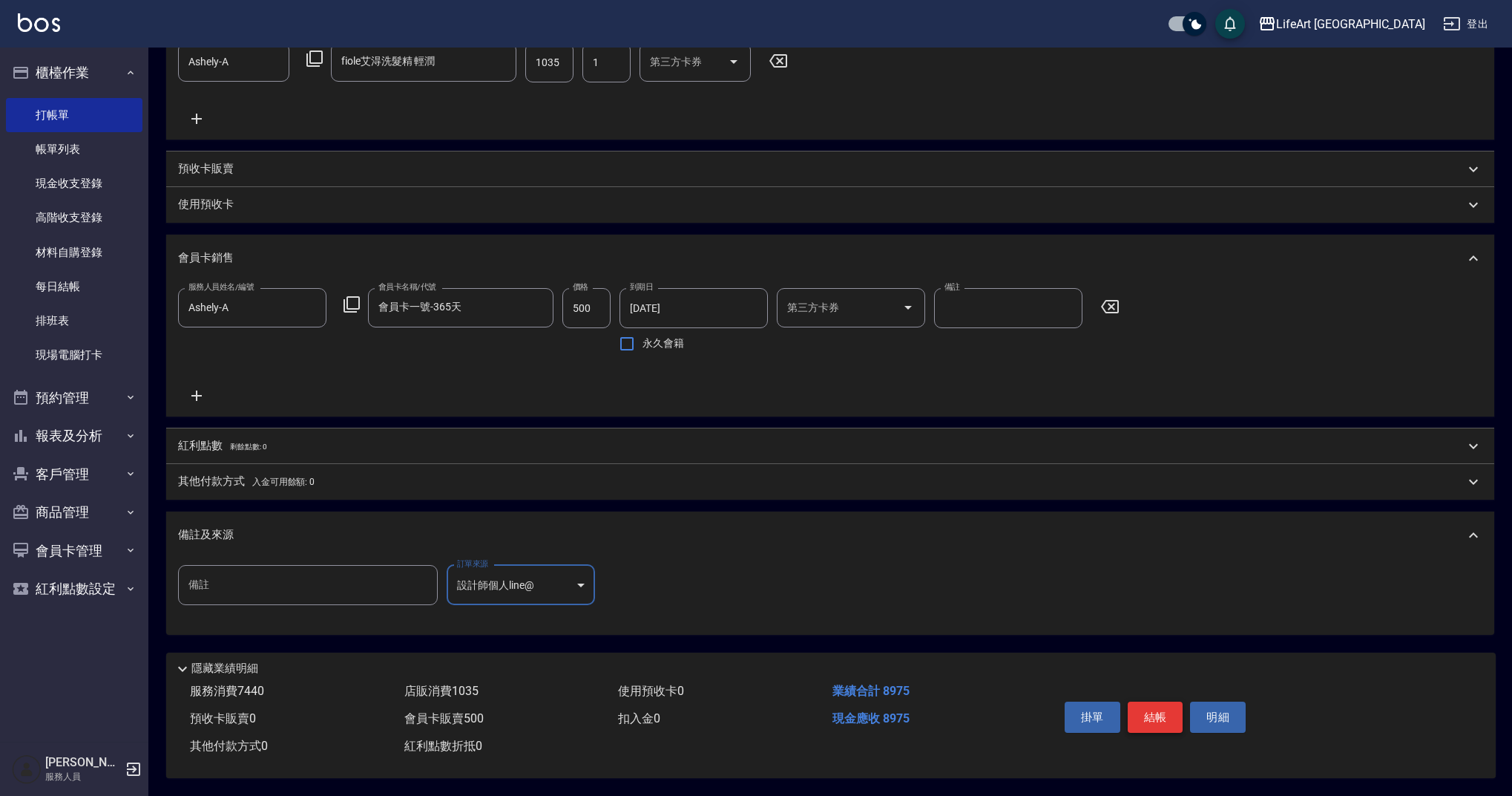
click at [1152, 715] on button "結帳" at bounding box center [1156, 717] width 55 height 31
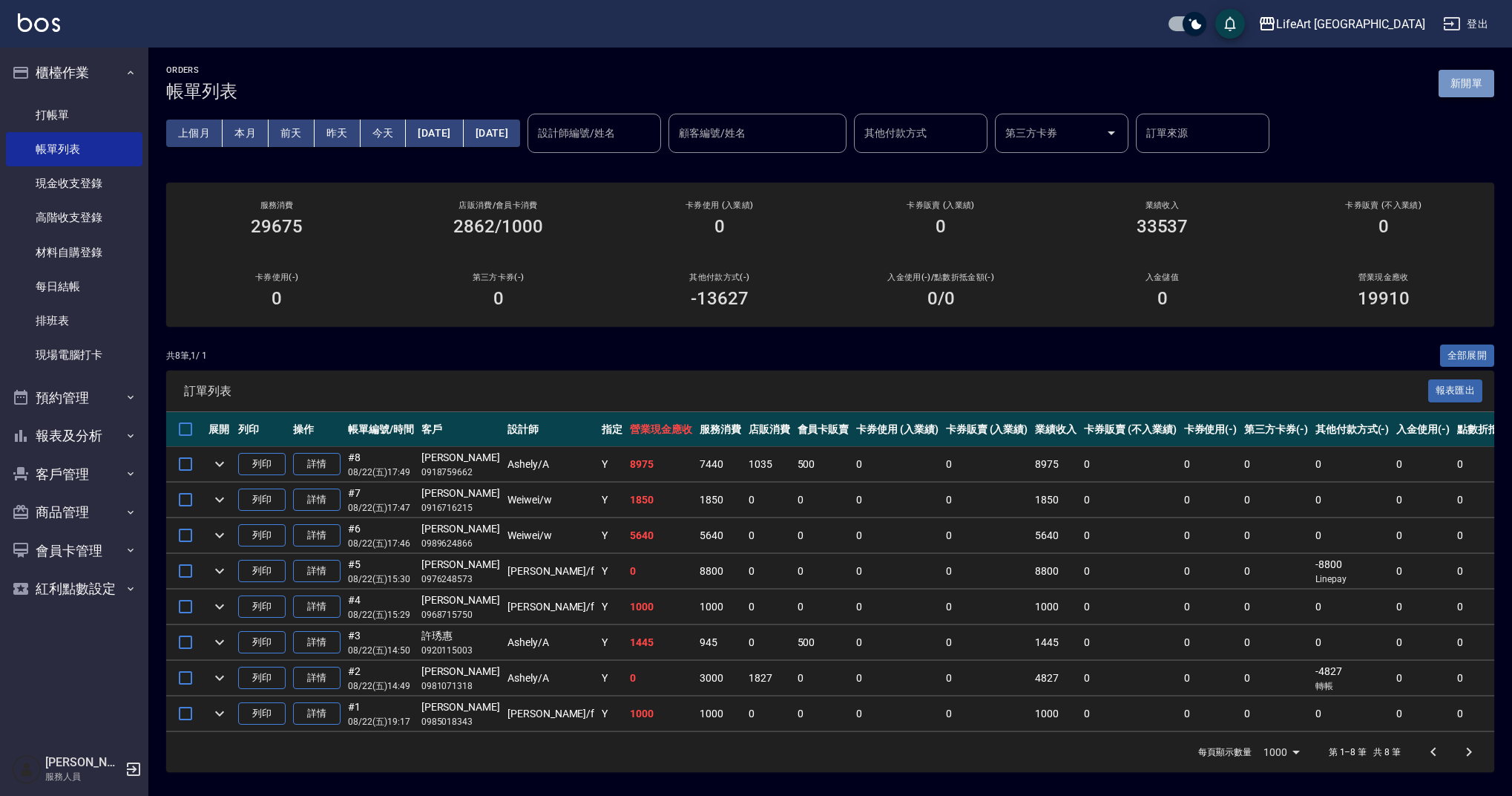
click at [1462, 97] on button "新開單" at bounding box center [1466, 84] width 55 height 28
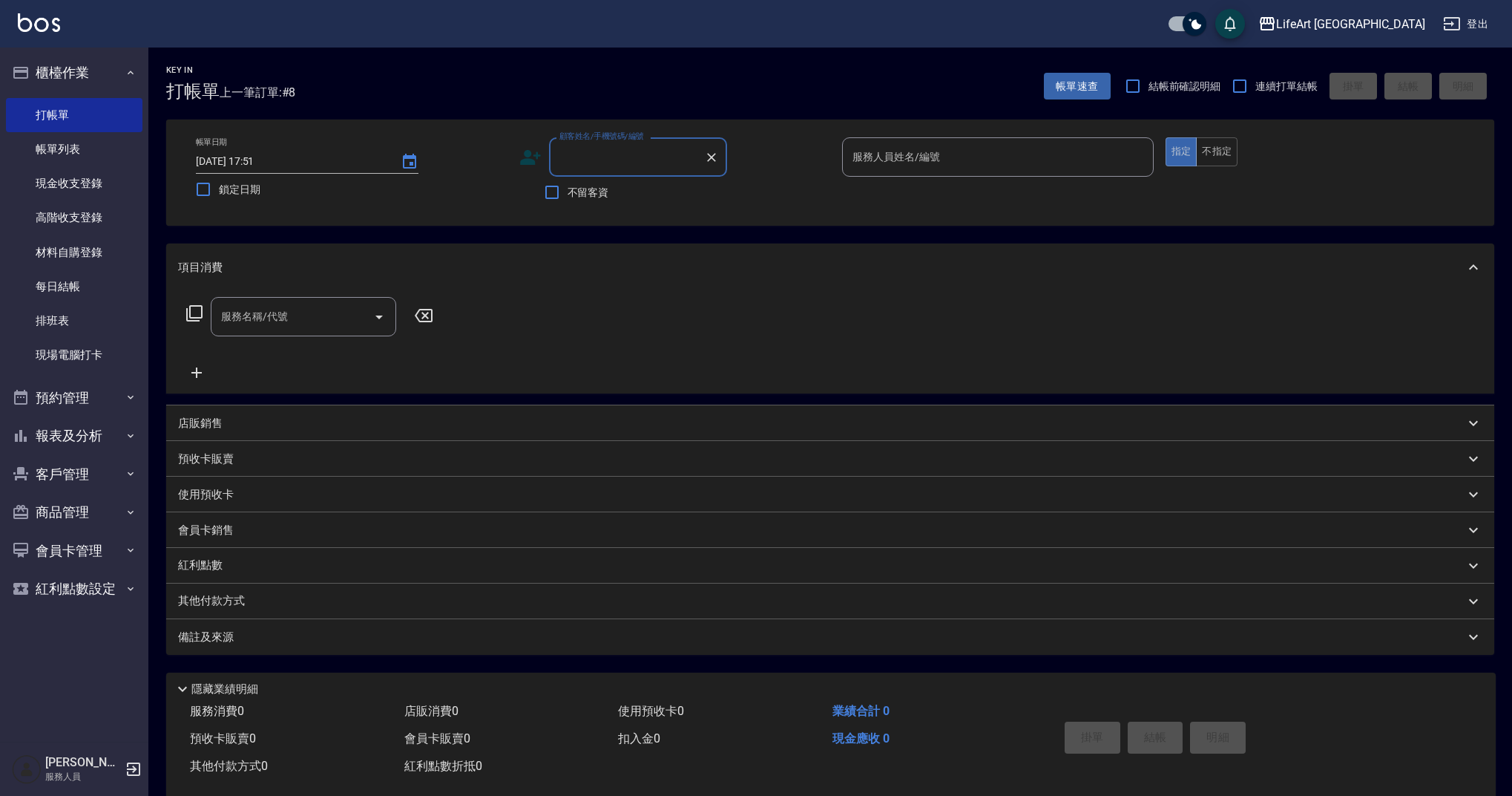
click at [610, 159] on input "顧客姓名/手機號碼/編號" at bounding box center [627, 157] width 142 height 26
click at [634, 194] on li "[PERSON_NAME]/0911567510/" at bounding box center [638, 195] width 178 height 24
type input "[PERSON_NAME]/0911567510/"
type input "Ashely-A"
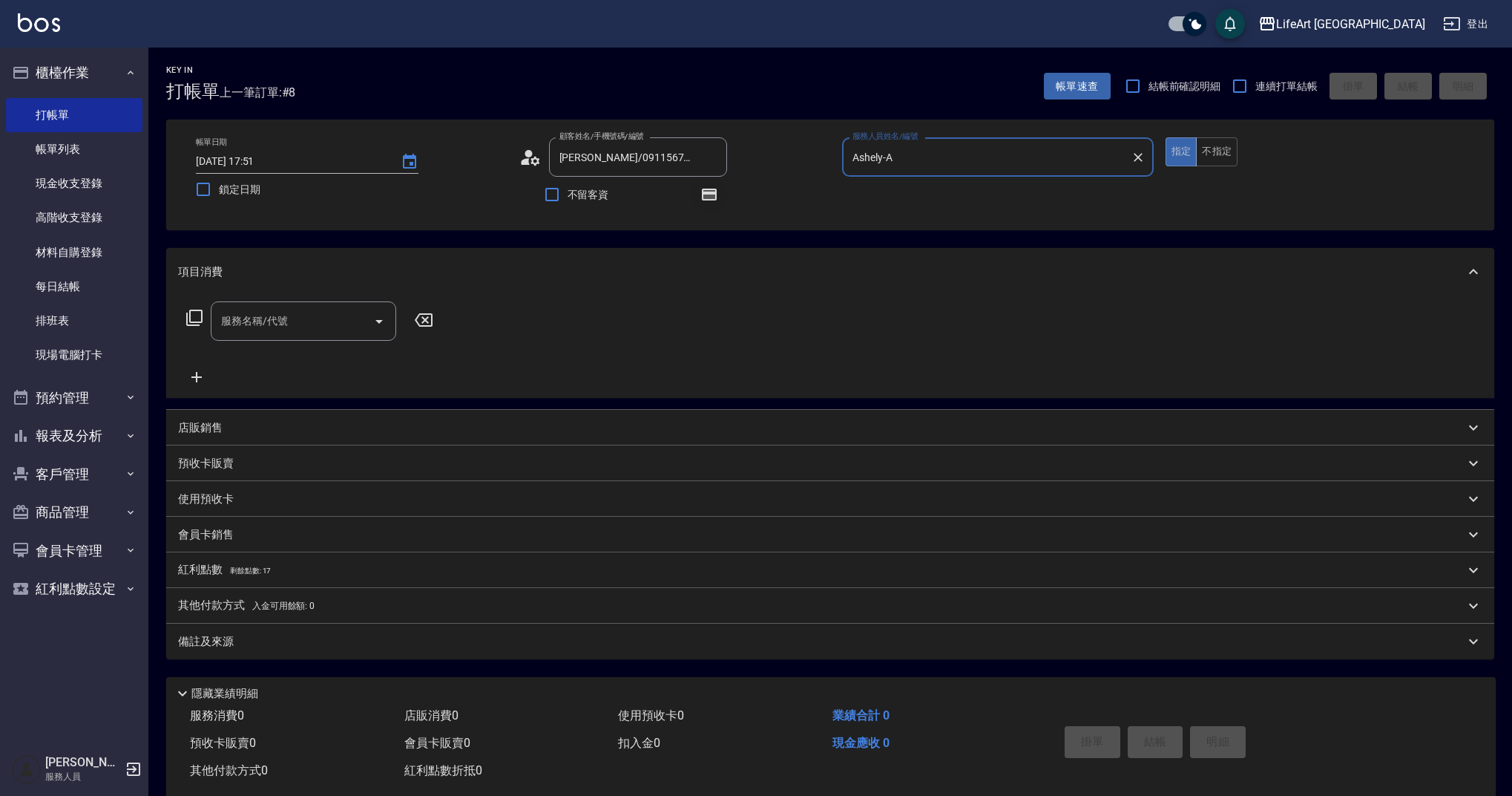
click at [723, 193] on button "button" at bounding box center [710, 194] width 36 height 36
click at [715, 194] on icon "button" at bounding box center [710, 194] width 15 height 12
click at [289, 324] on input "服務名稱/代號" at bounding box center [292, 321] width 150 height 26
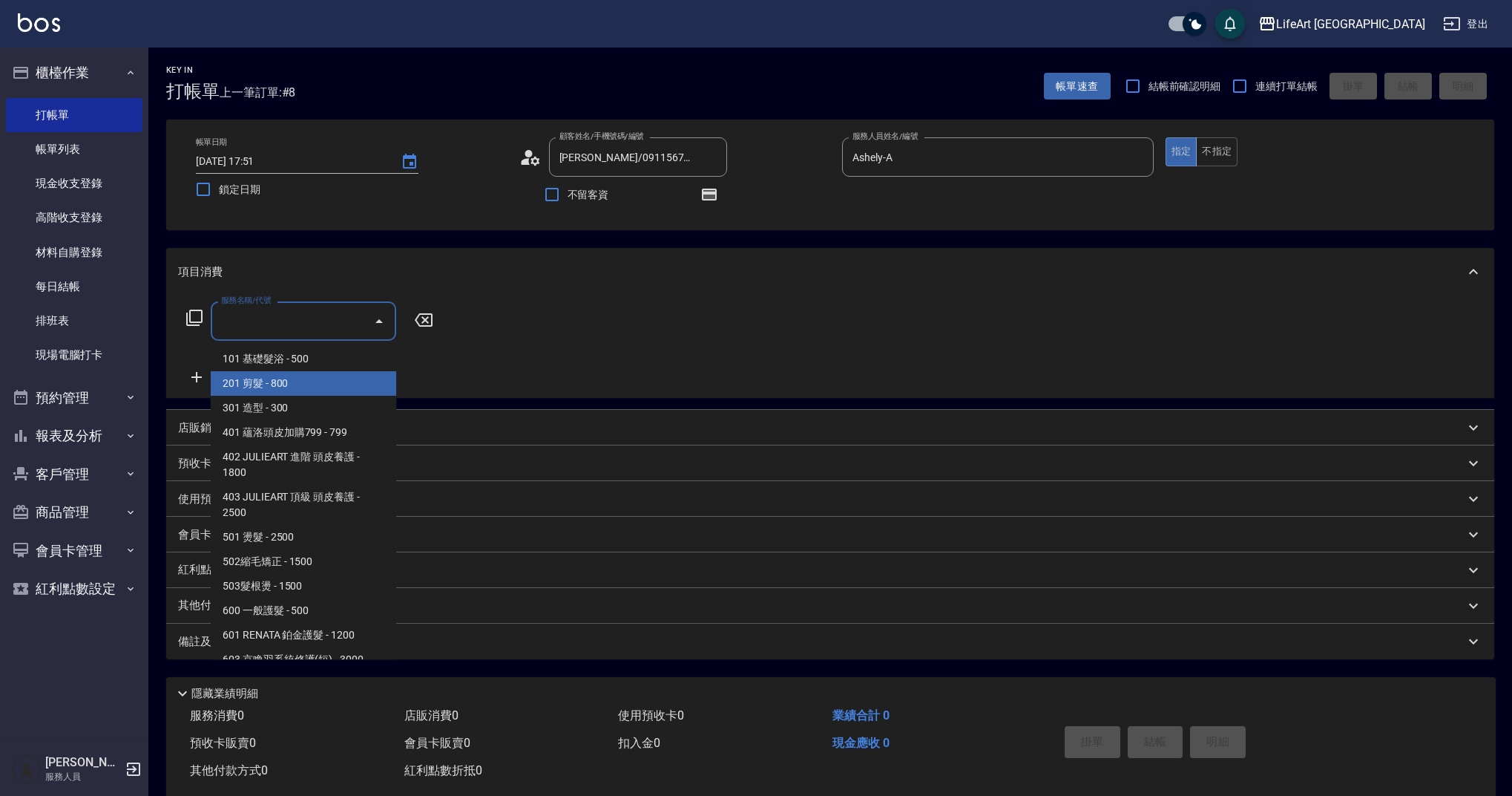
click at [287, 379] on span "201 剪髮 - 800" at bounding box center [303, 383] width 185 height 24
type input "201 剪髮(201)"
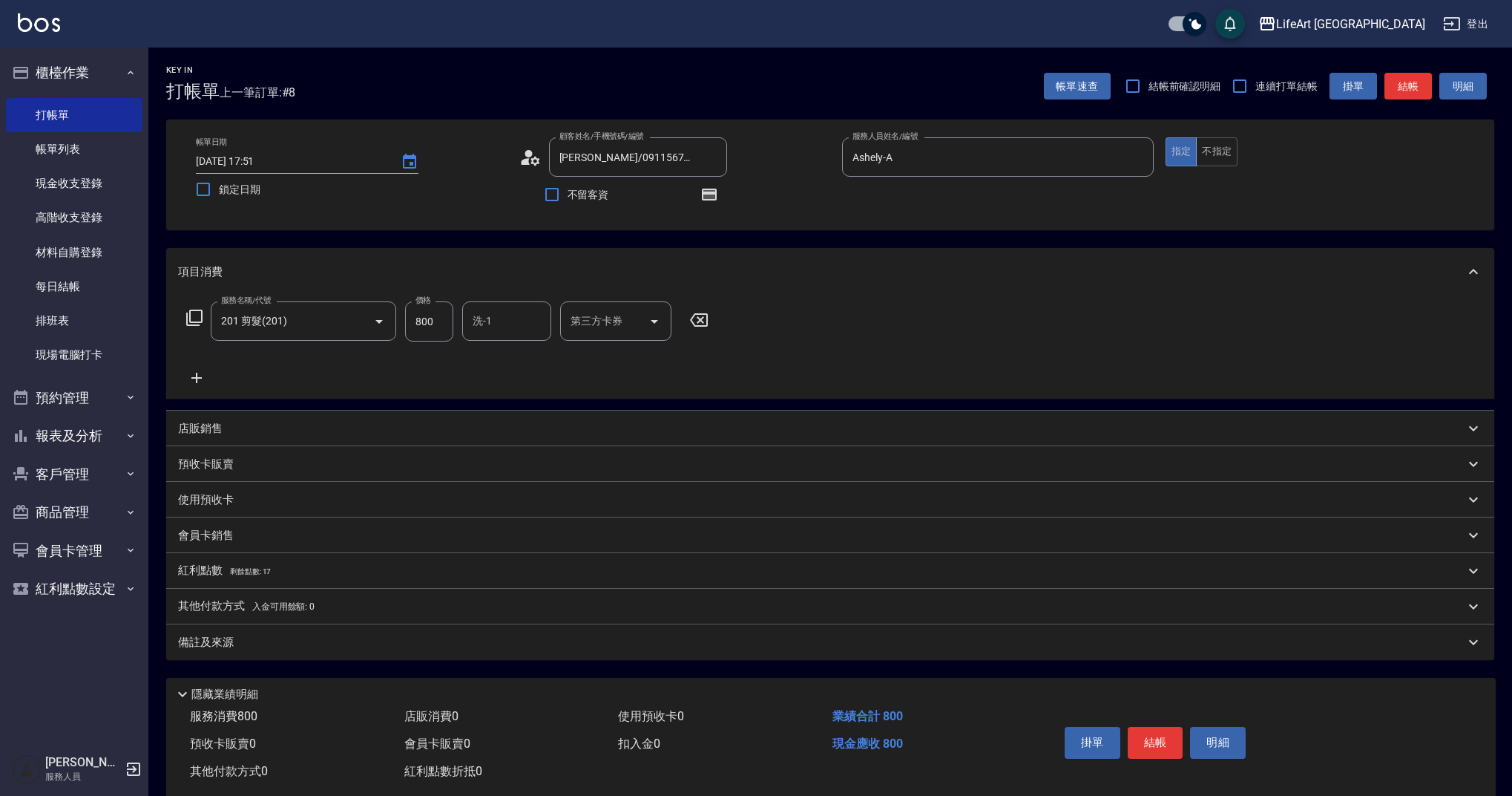
click at [197, 376] on icon at bounding box center [197, 377] width 11 height 11
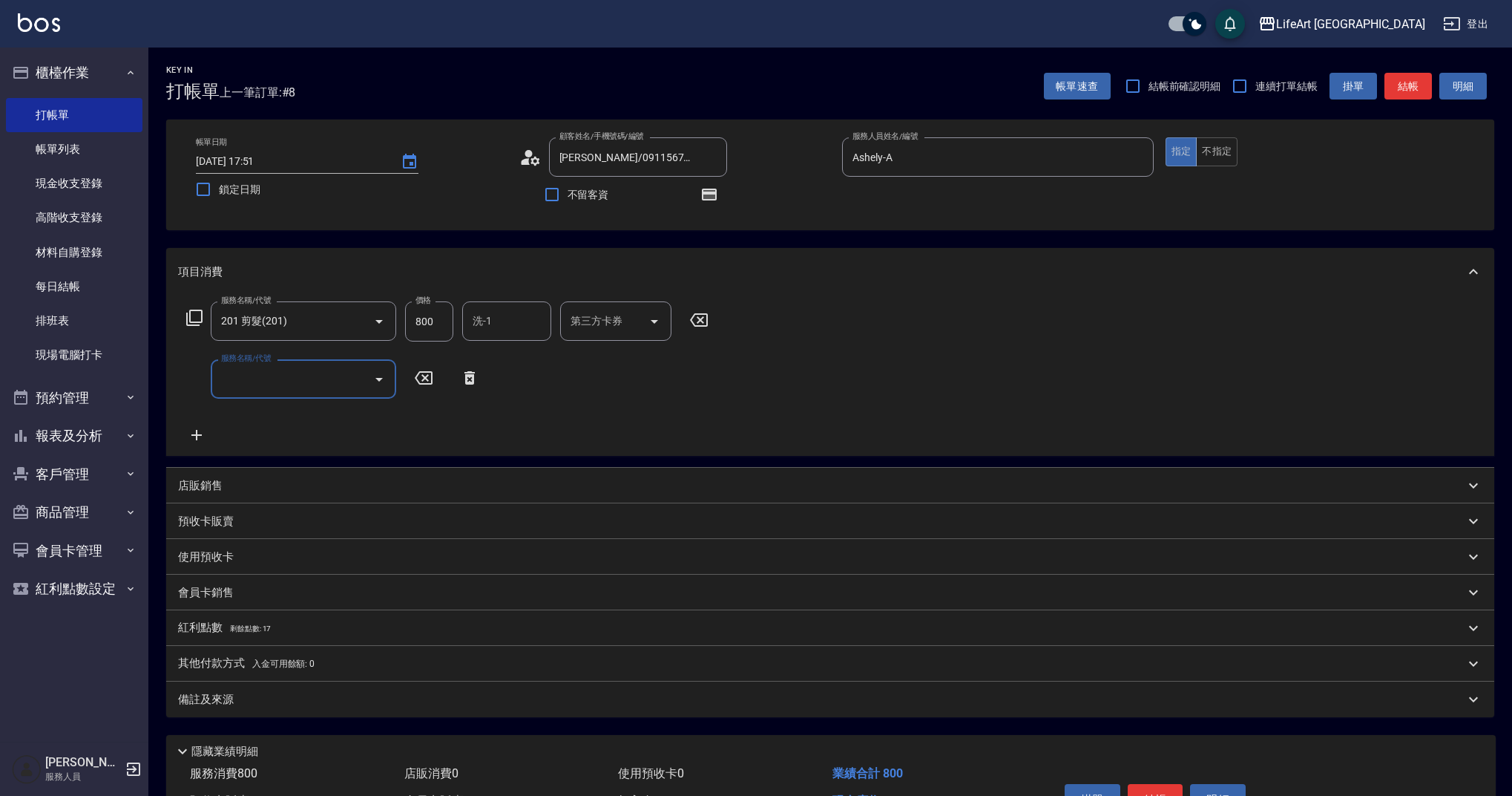
click at [255, 372] on input "服務名稱/代號" at bounding box center [292, 379] width 150 height 26
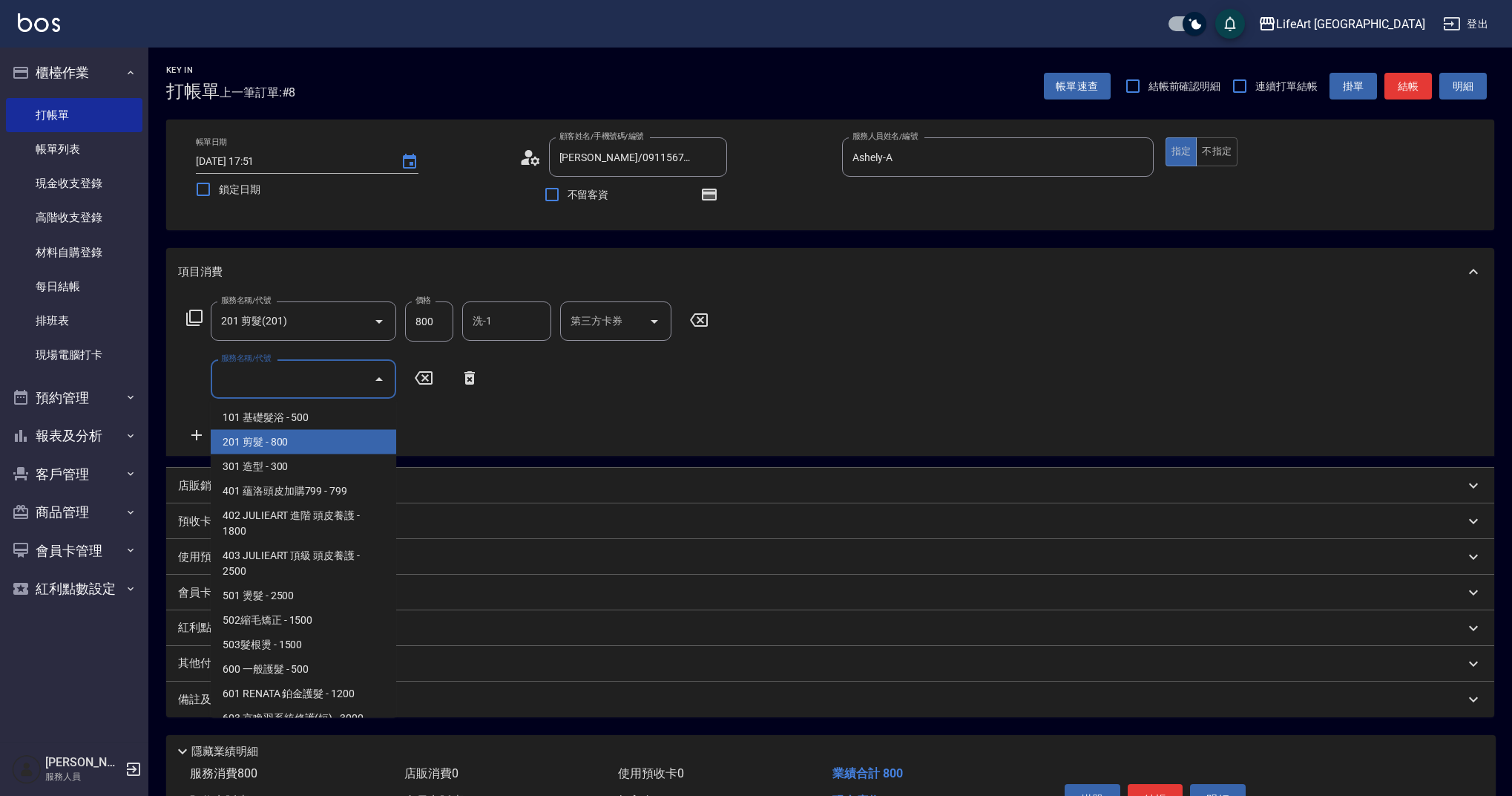
click at [299, 444] on span "201 剪髮 - 800" at bounding box center [303, 442] width 185 height 24
type input "201 剪髮(201)"
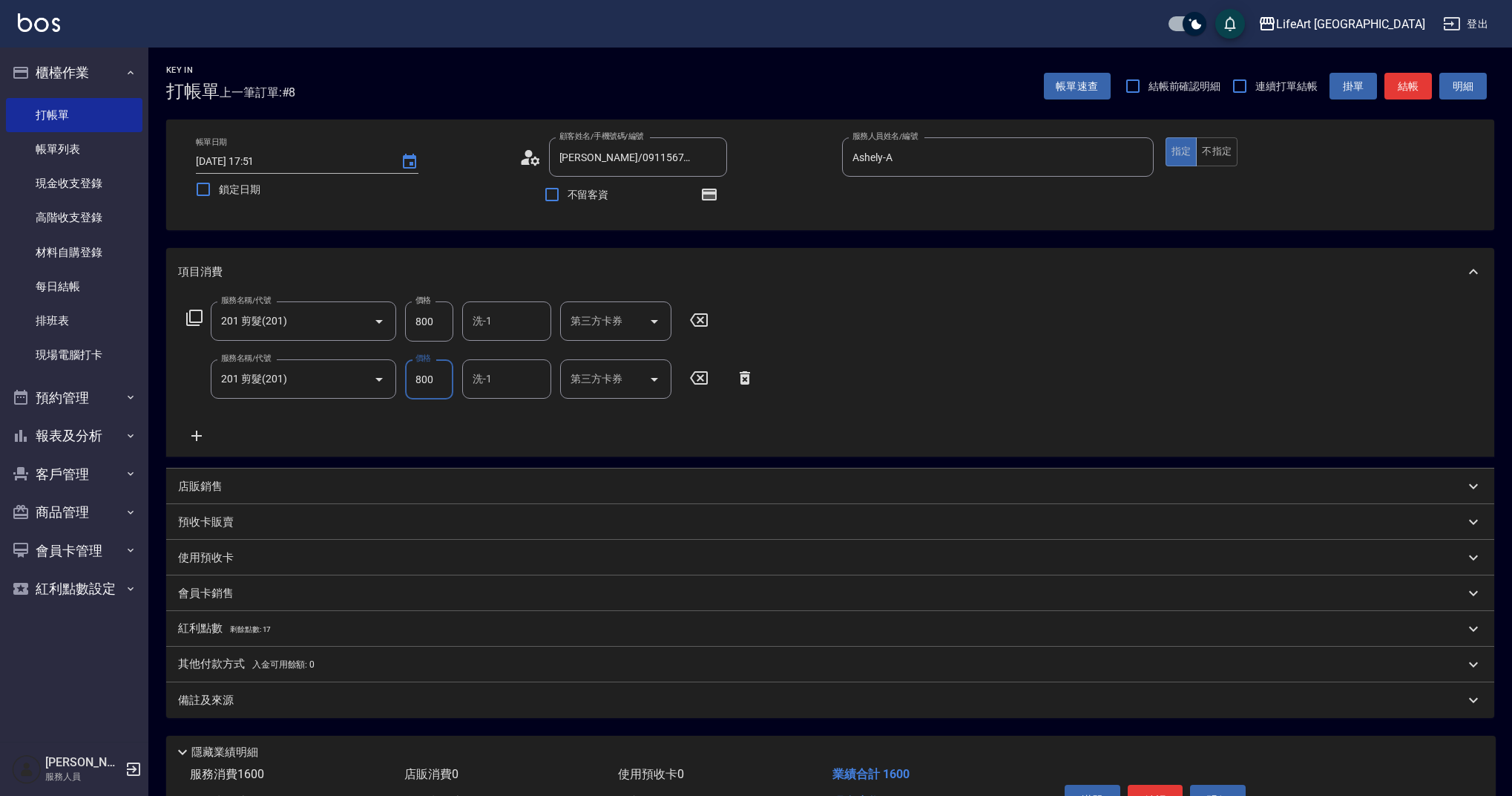
click at [445, 320] on input "800" at bounding box center [428, 321] width 48 height 40
type input "945"
click at [425, 367] on input "800" at bounding box center [428, 379] width 48 height 40
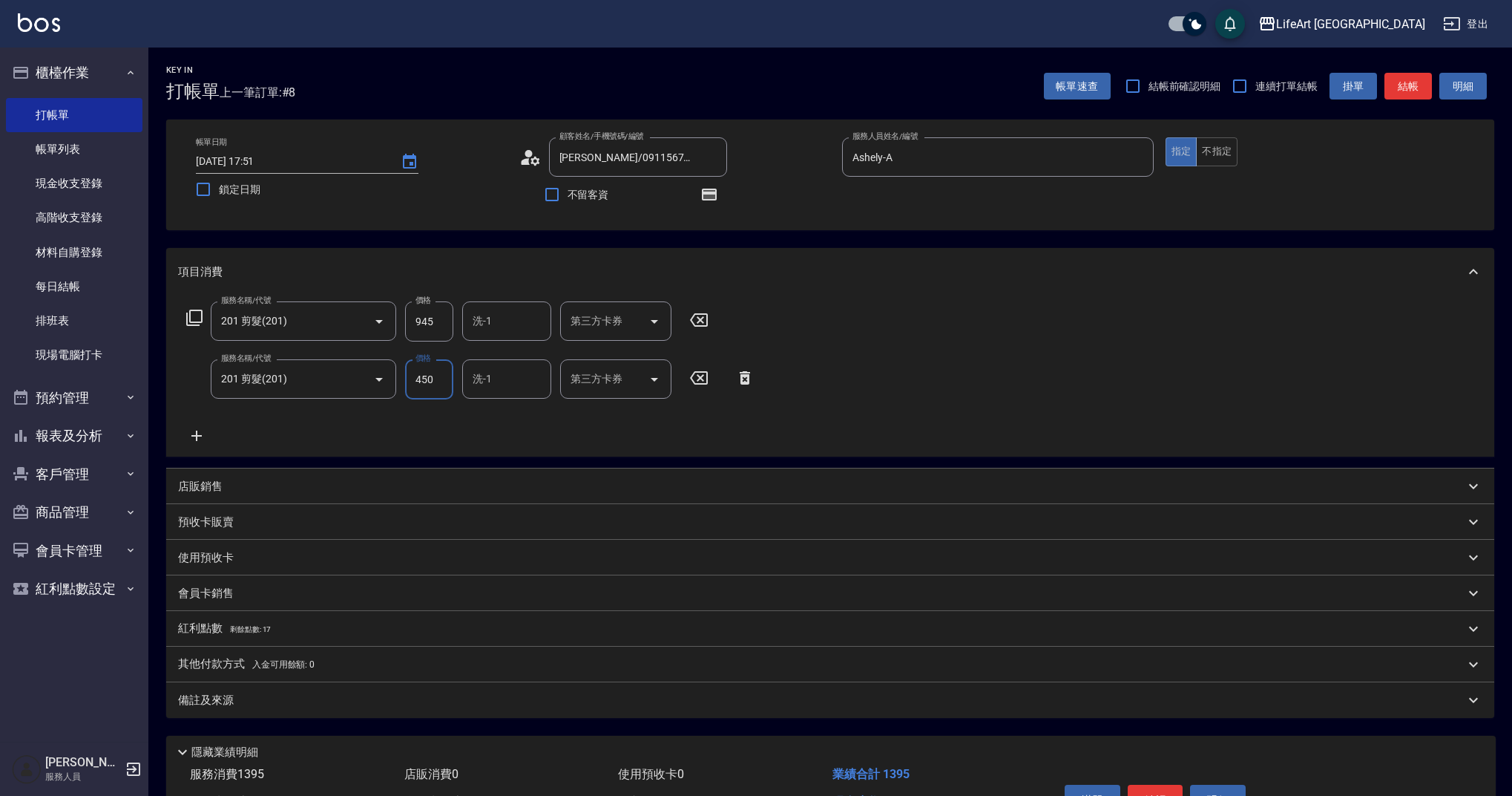
type input "450"
click at [259, 629] on span "剩餘點數: 17" at bounding box center [250, 629] width 41 height 8
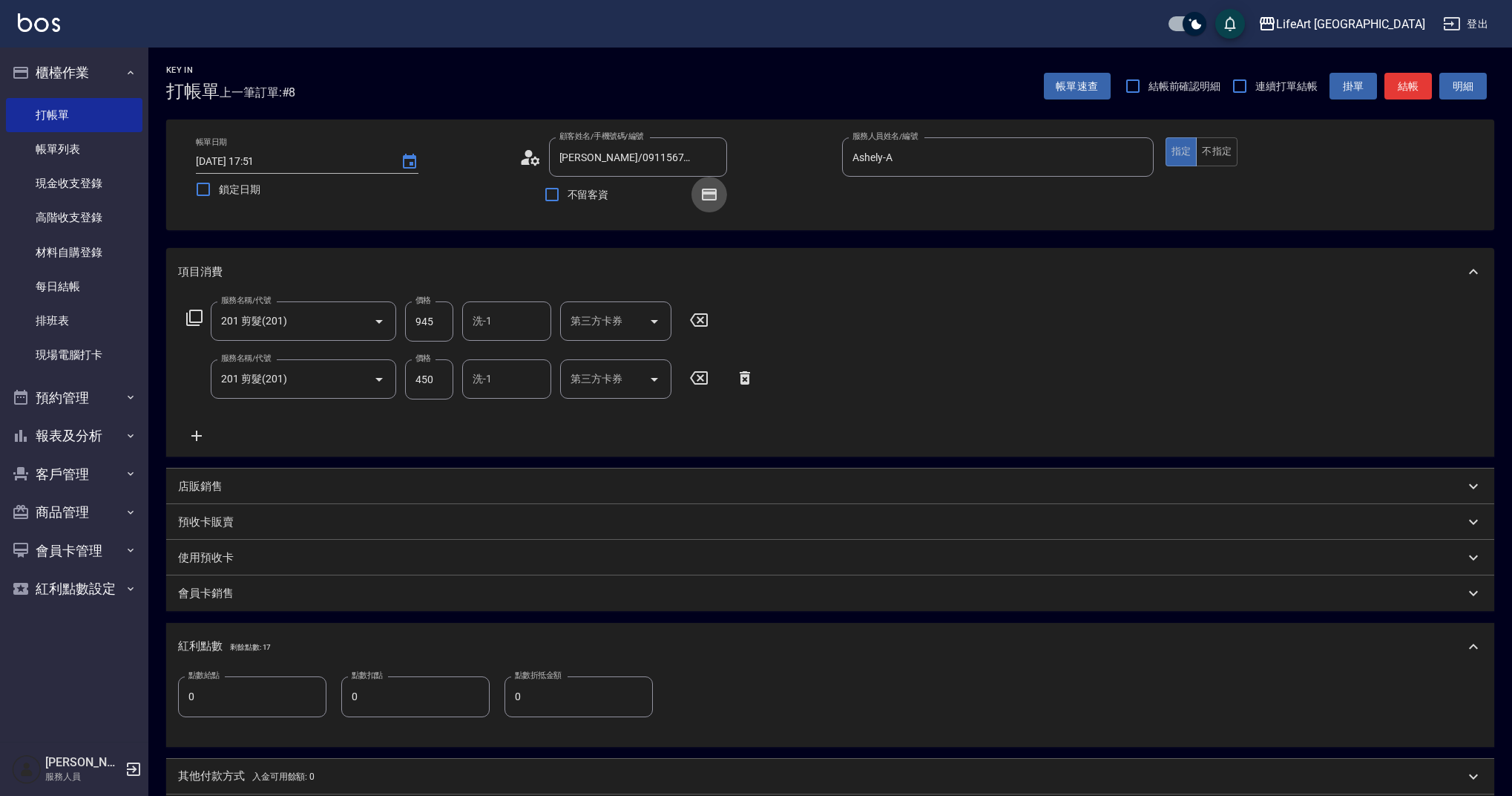
click at [715, 196] on icon "button" at bounding box center [710, 194] width 15 height 12
click at [289, 698] on input "0" at bounding box center [252, 696] width 149 height 40
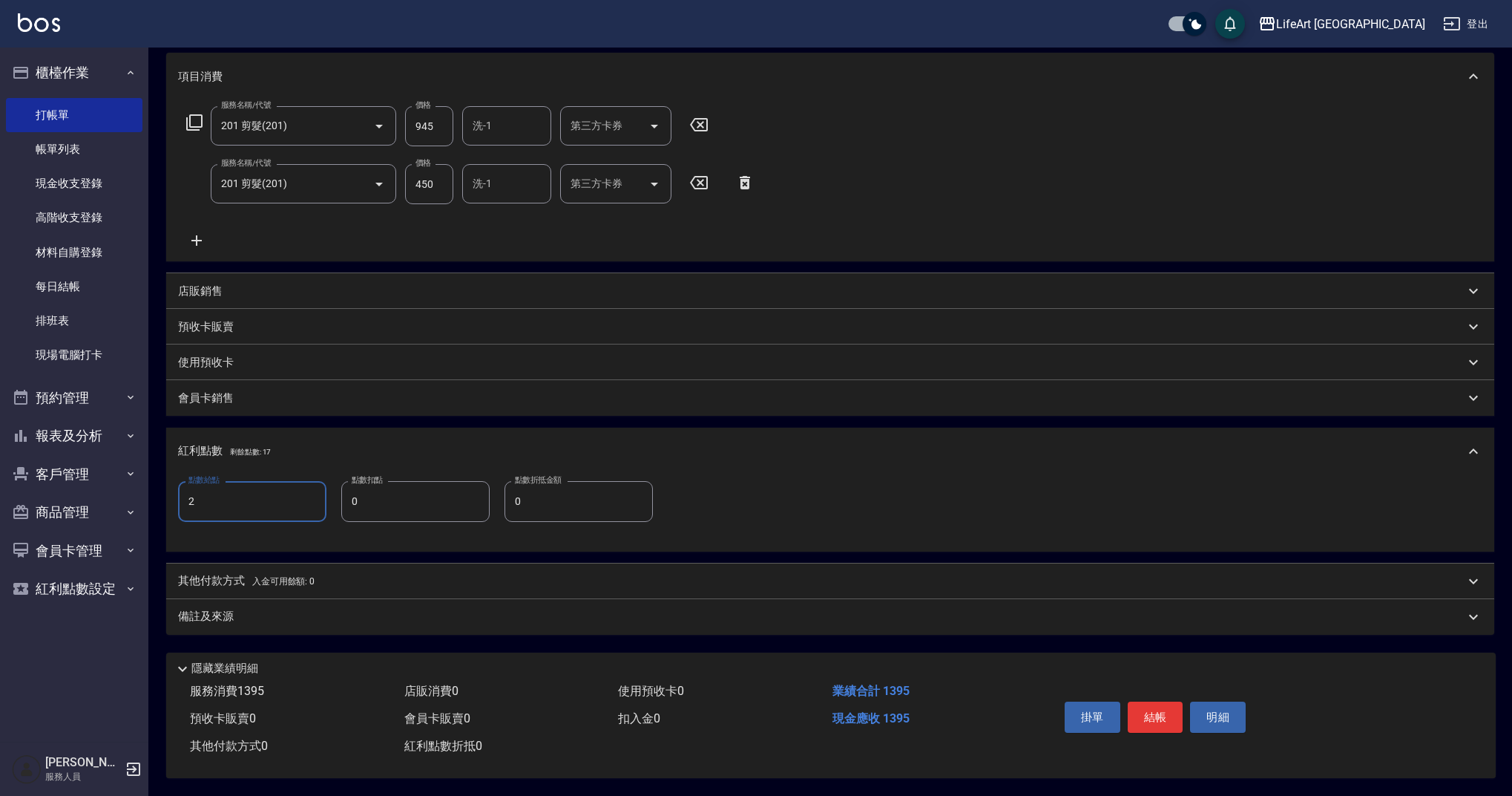
type input "2"
click at [306, 613] on div "備註及來源" at bounding box center [821, 616] width 1287 height 15
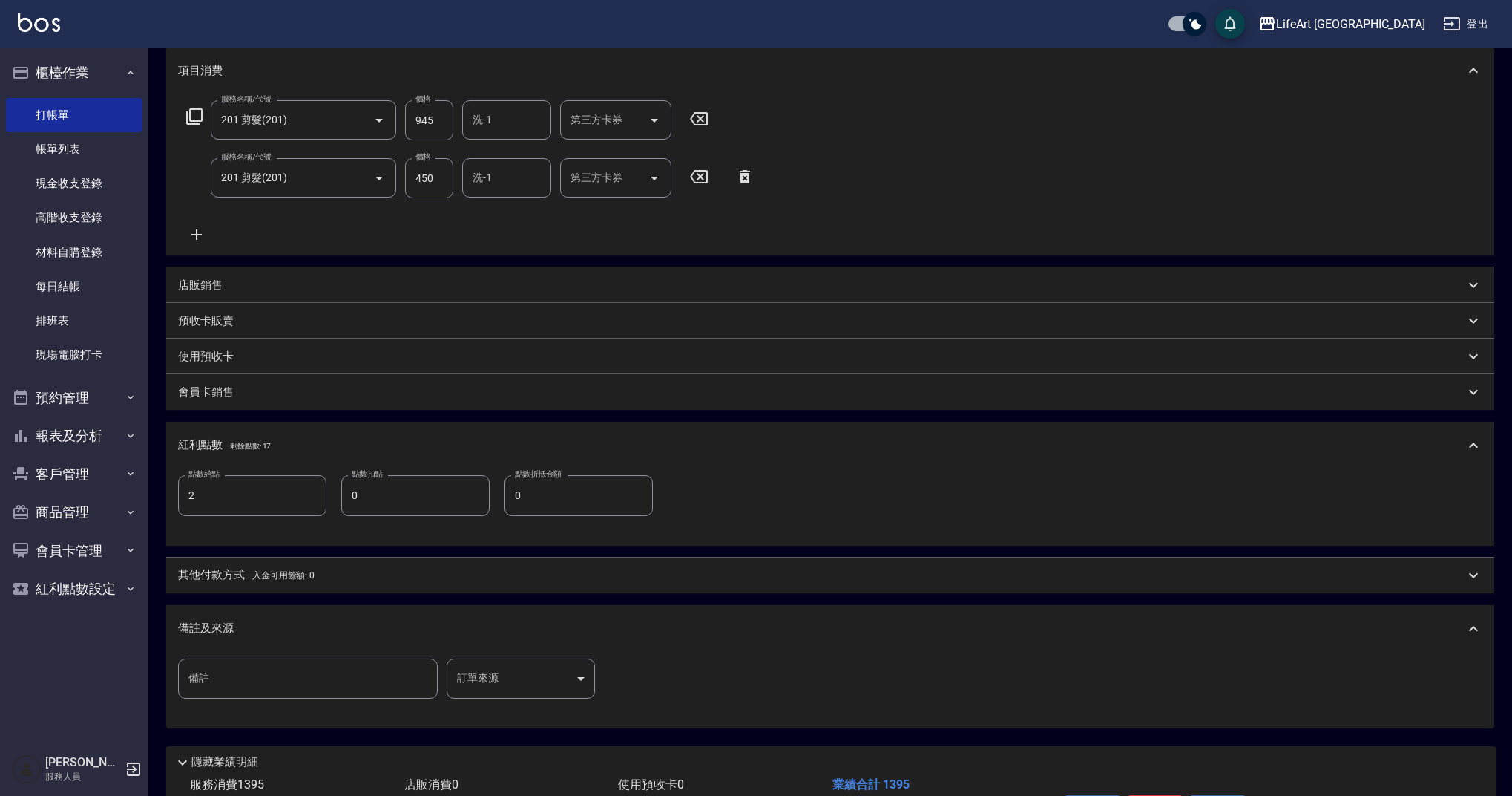
click at [489, 671] on body "LifeArt 蘆洲 登出 櫃檯作業 打帳單 帳單列表 現金收支登錄 高階收支登錄 材料自購登錄 每日結帳 排班表 現場電腦打卡 預約管理 預約管理 單日預約…" at bounding box center [756, 344] width 1512 height 1090
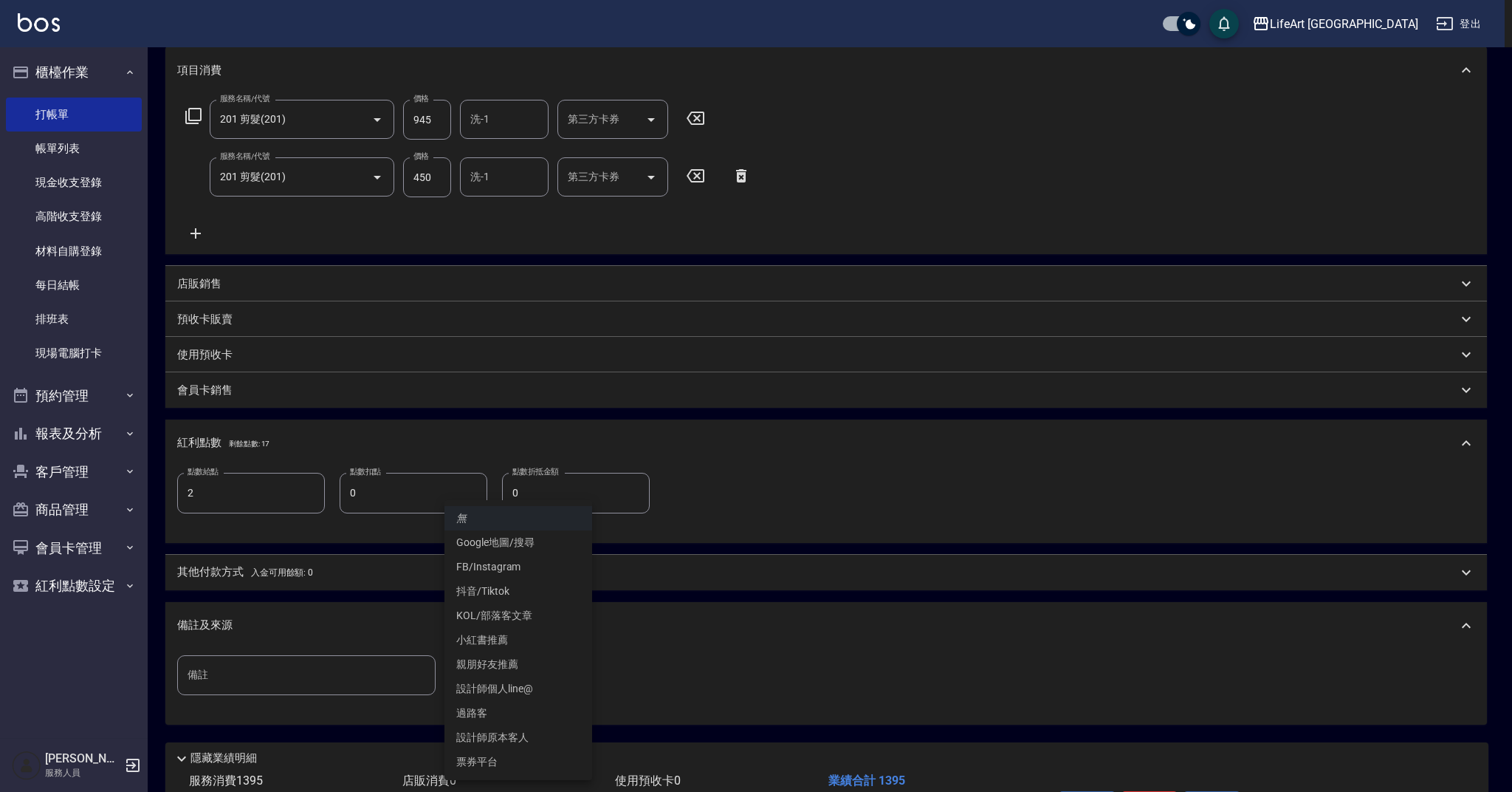
click at [520, 734] on li "設計師原本客人" at bounding box center [518, 737] width 148 height 24
type input "設計師原本客人"
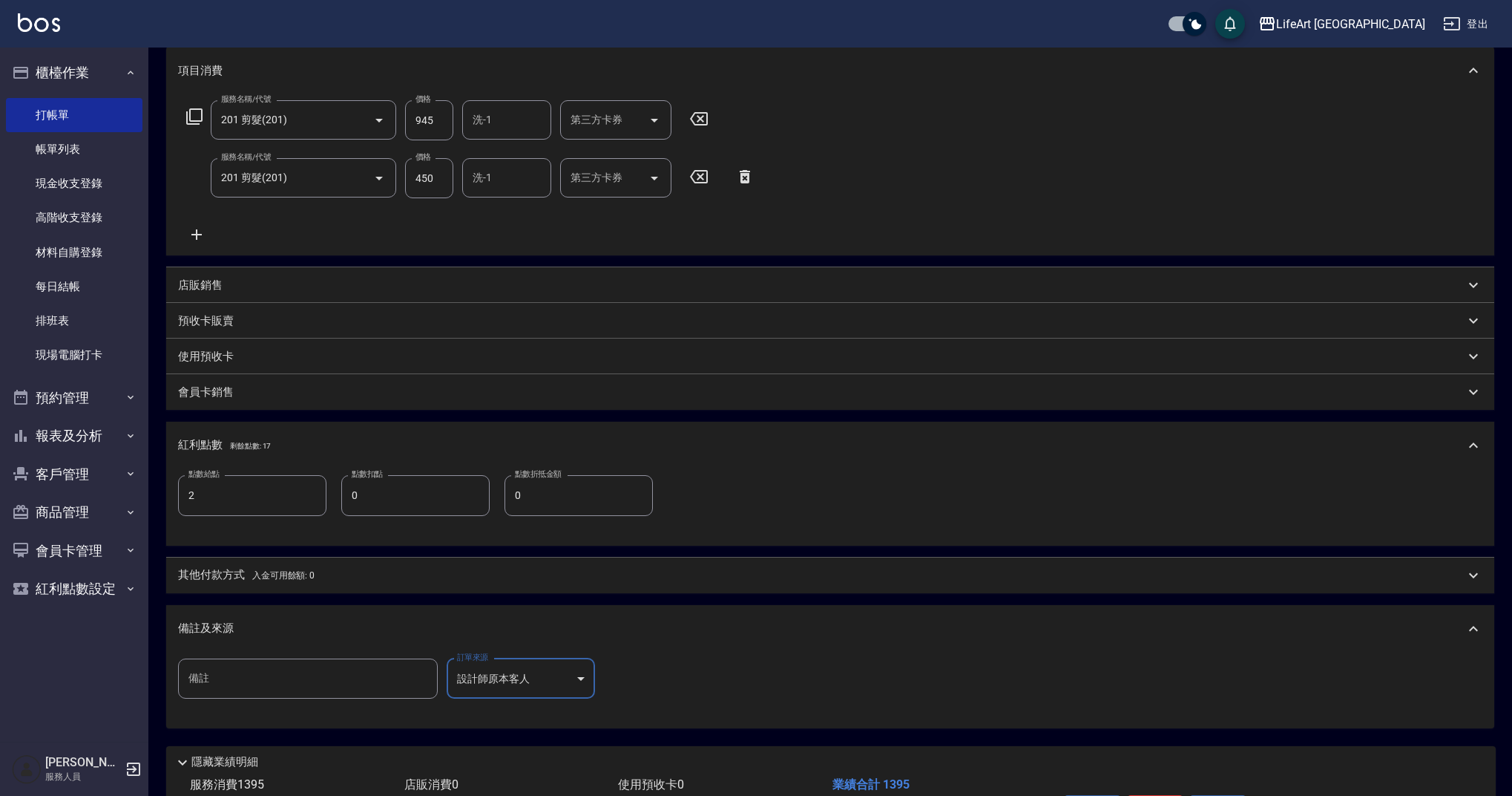
scroll to position [302, 0]
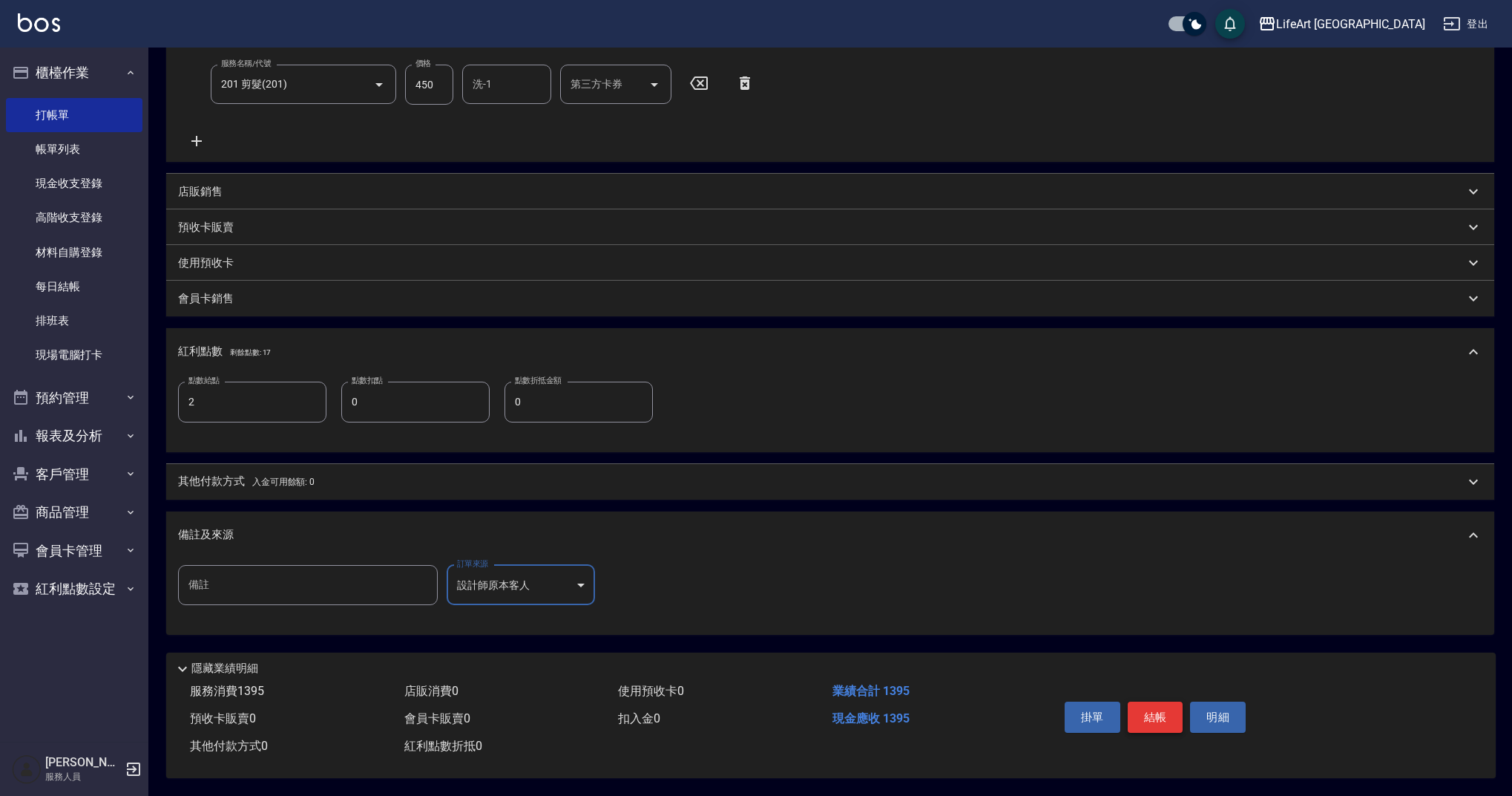
click at [1154, 712] on button "結帳" at bounding box center [1156, 717] width 55 height 31
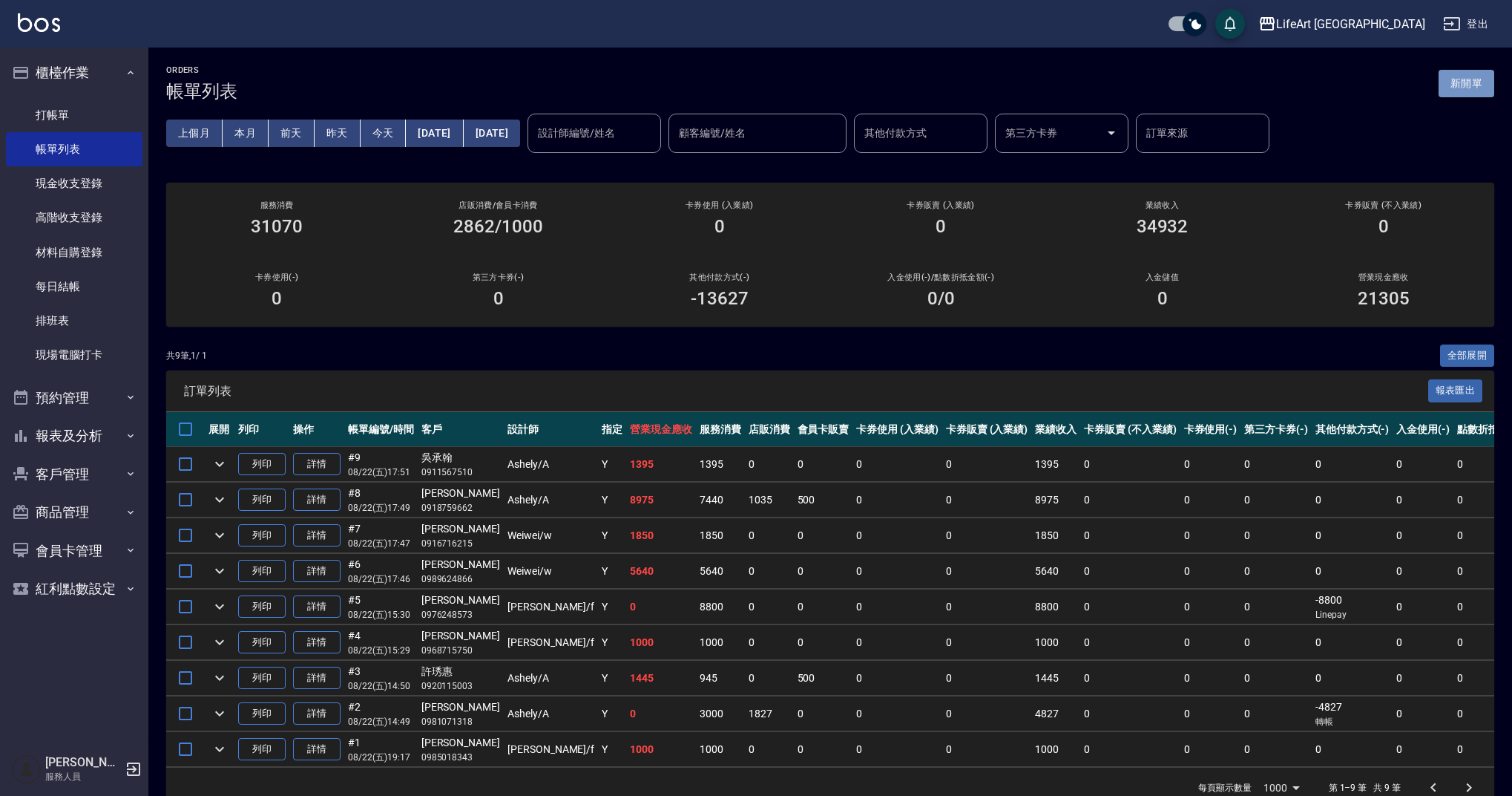
click at [1474, 85] on button "新開單" at bounding box center [1466, 84] width 55 height 28
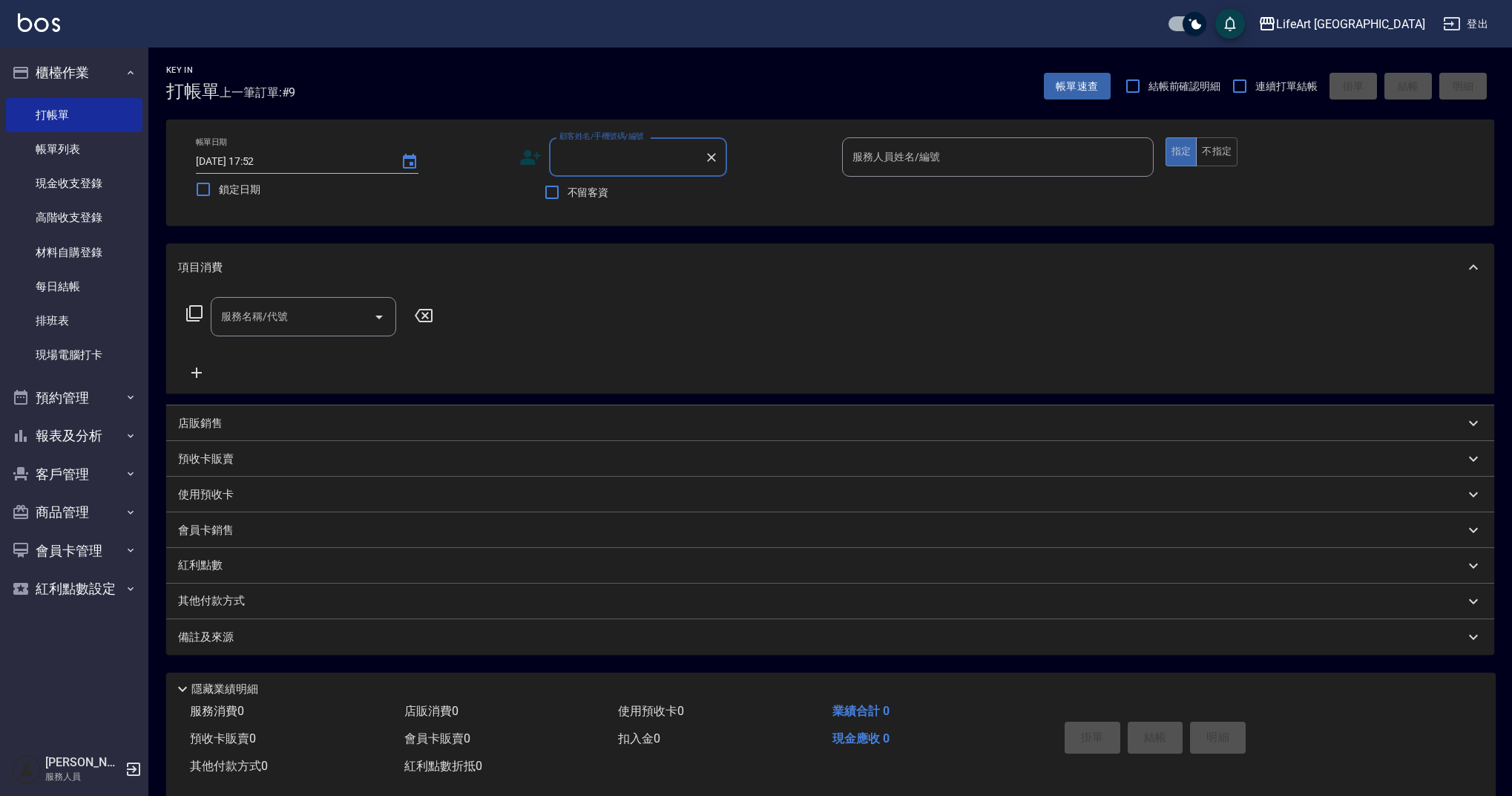
click at [582, 167] on input "顧客姓名/手機號碼/編號" at bounding box center [627, 157] width 142 height 26
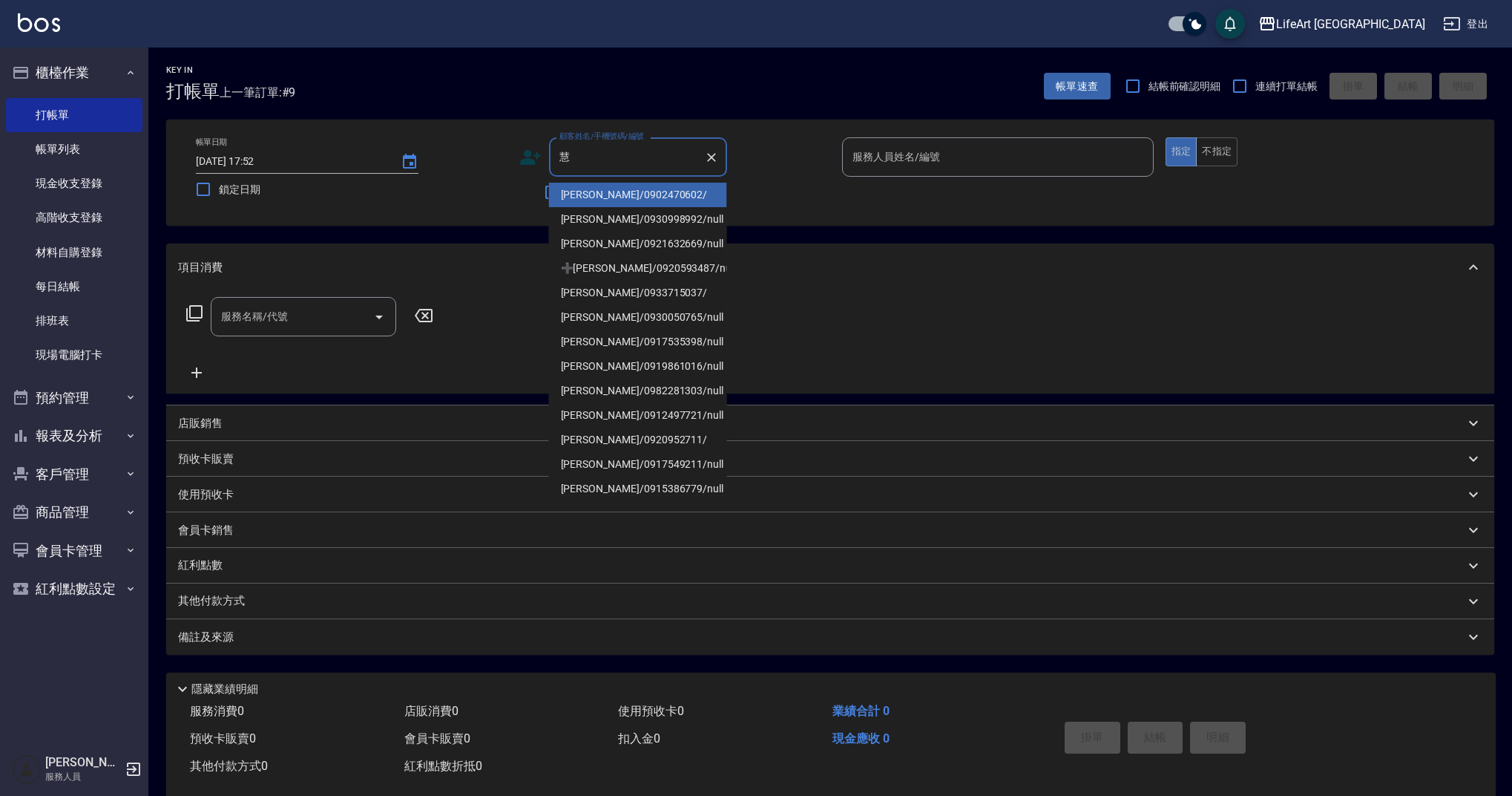
click at [623, 293] on li "[PERSON_NAME]/0933715037/" at bounding box center [638, 293] width 178 height 24
type input "[PERSON_NAME]/0933715037/"
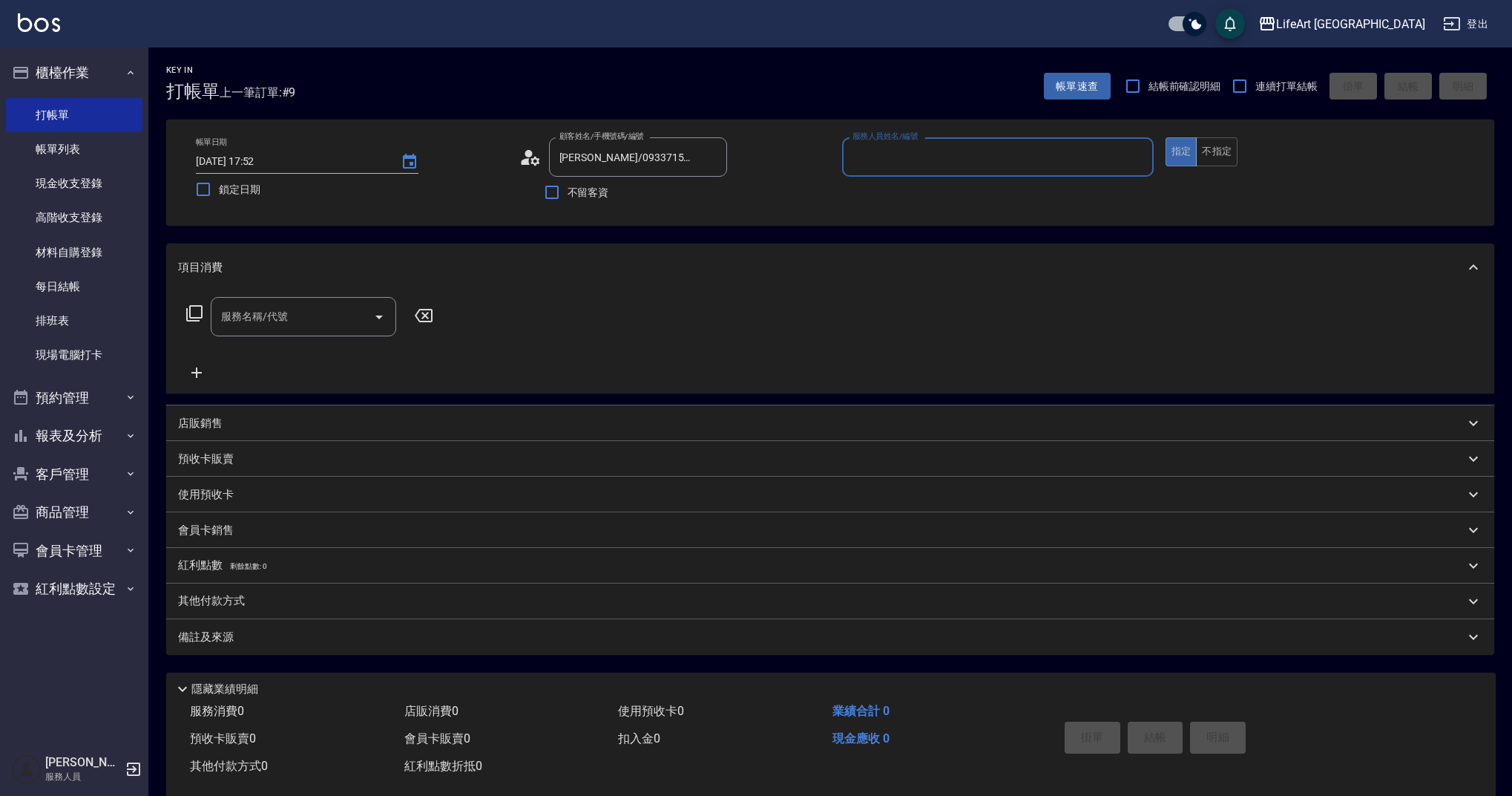
type input "Weiwei-w"
click at [710, 194] on icon "button" at bounding box center [710, 194] width 15 height 12
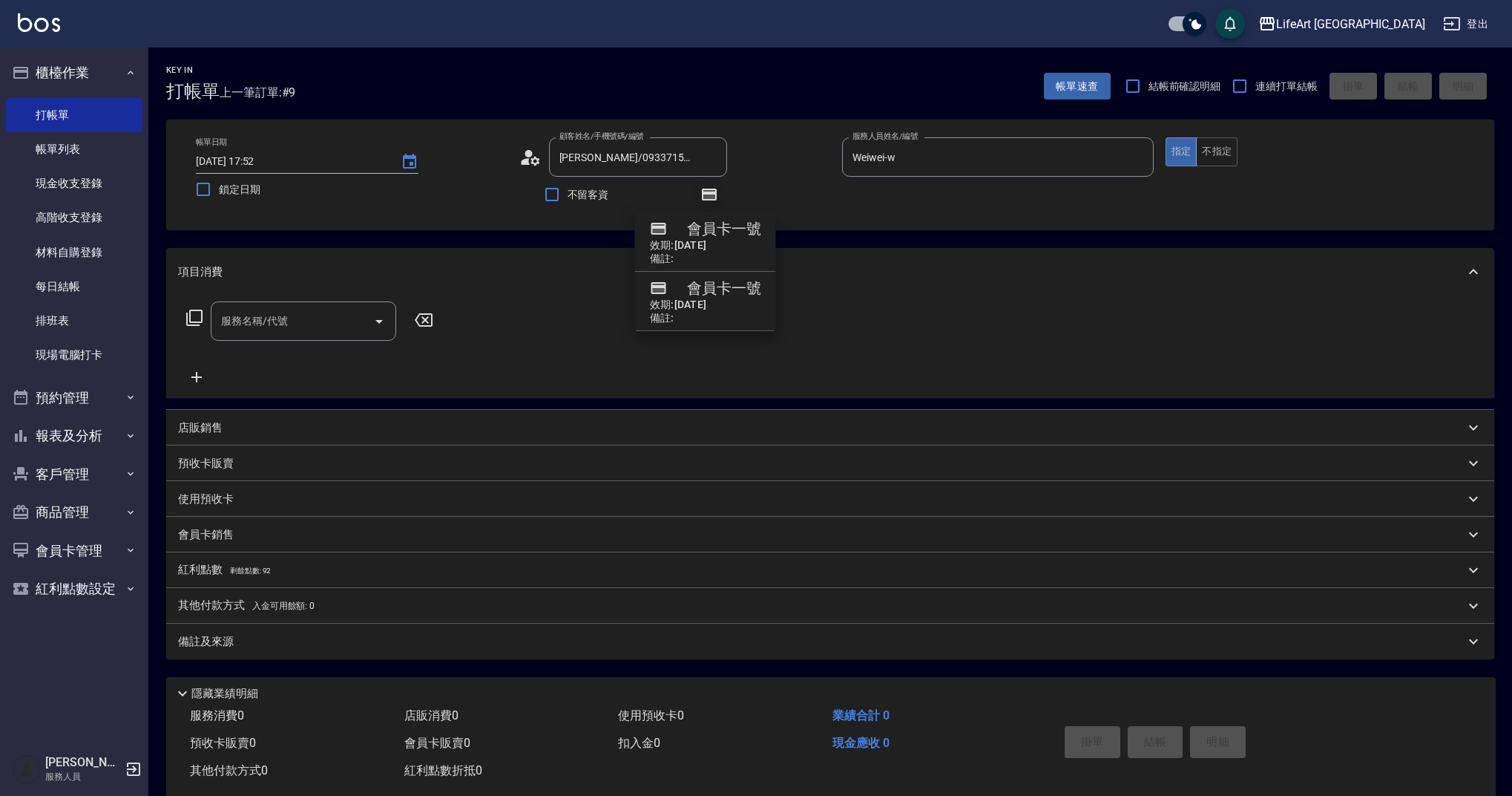
click at [710, 194] on icon "button" at bounding box center [710, 194] width 15 height 12
click at [312, 327] on input "服務名稱/代號" at bounding box center [292, 321] width 150 height 26
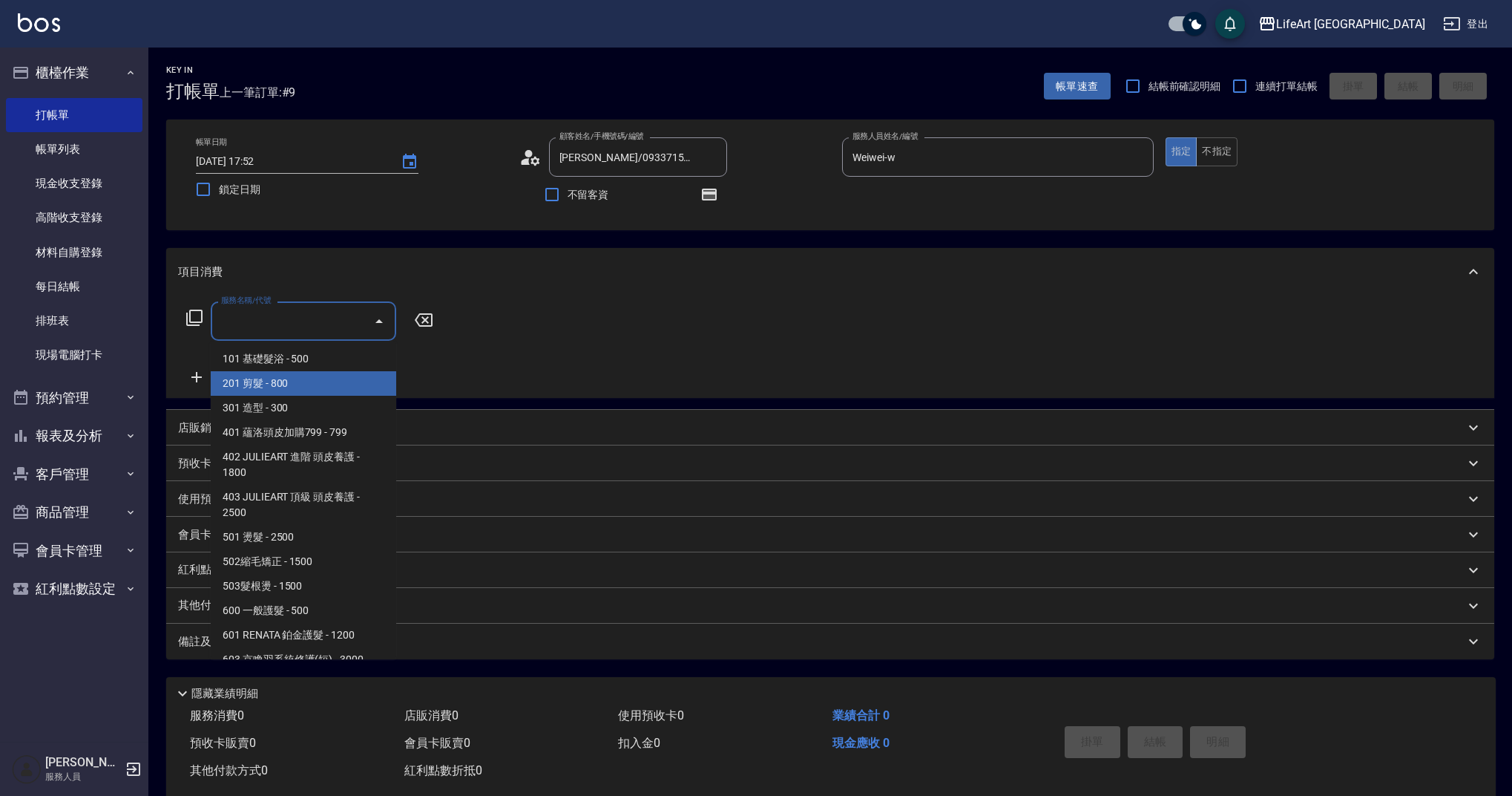
click at [313, 378] on span "201 剪髮 - 800" at bounding box center [303, 383] width 185 height 24
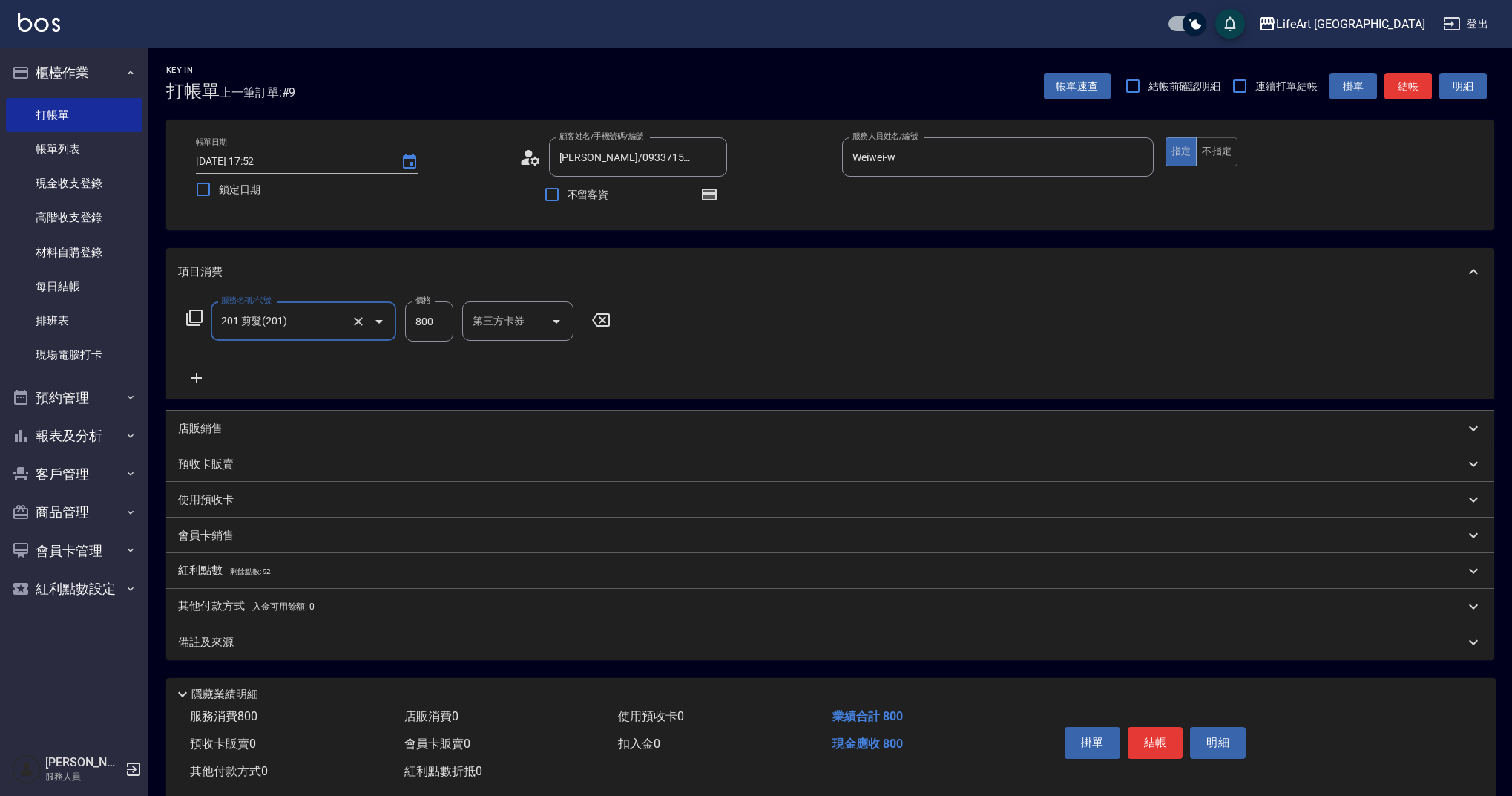
type input "201 剪髮(201)"
click at [432, 325] on input "800" at bounding box center [428, 321] width 48 height 40
type input "900"
click at [486, 328] on input "洗-1" at bounding box center [506, 321] width 76 height 26
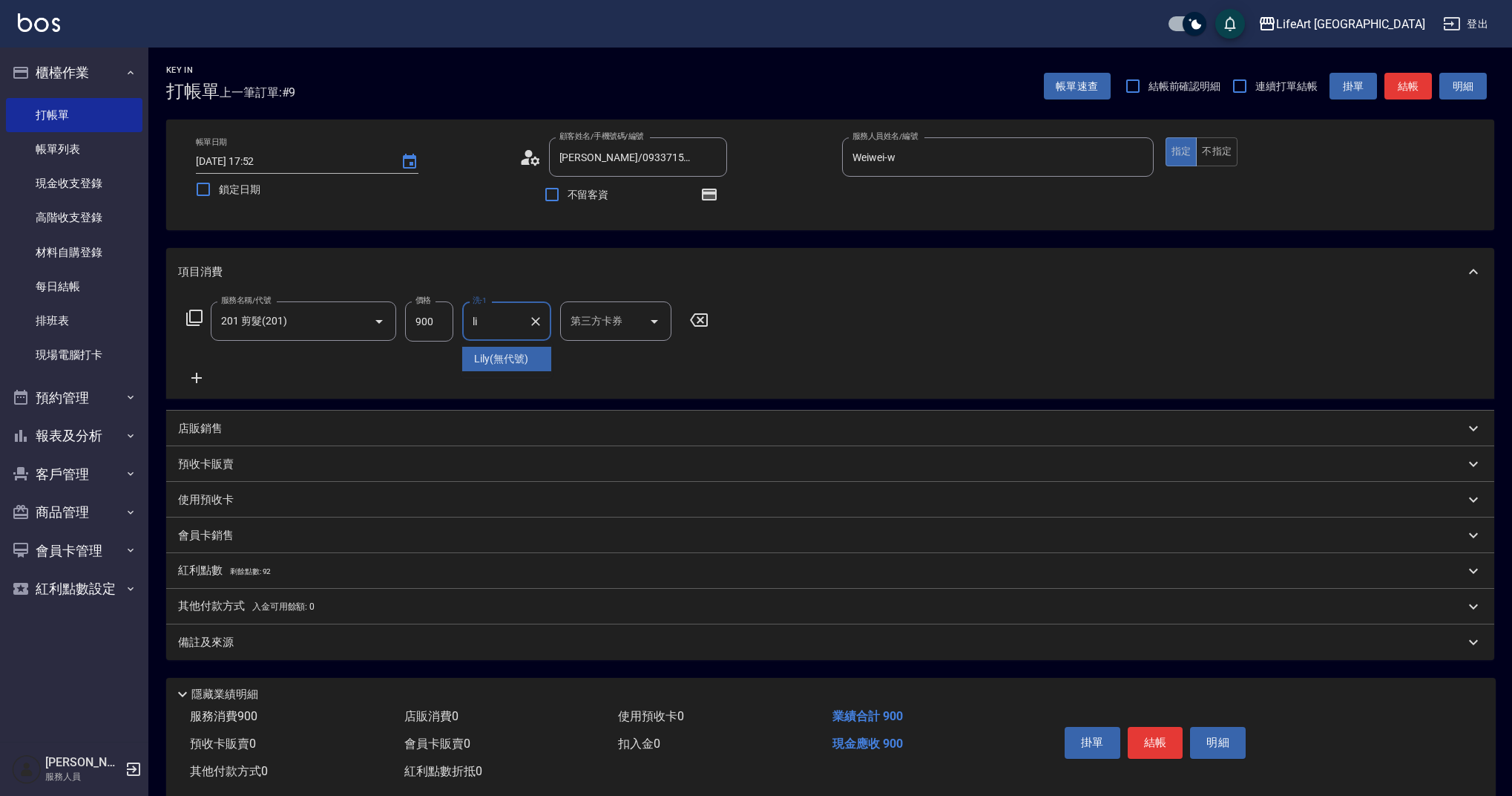
click at [490, 368] on div "Lily (無代號)" at bounding box center [507, 359] width 89 height 24
type input "Lily(無代號)"
click at [259, 576] on p "紅利點數 剩餘點數: 92" at bounding box center [224, 571] width 93 height 16
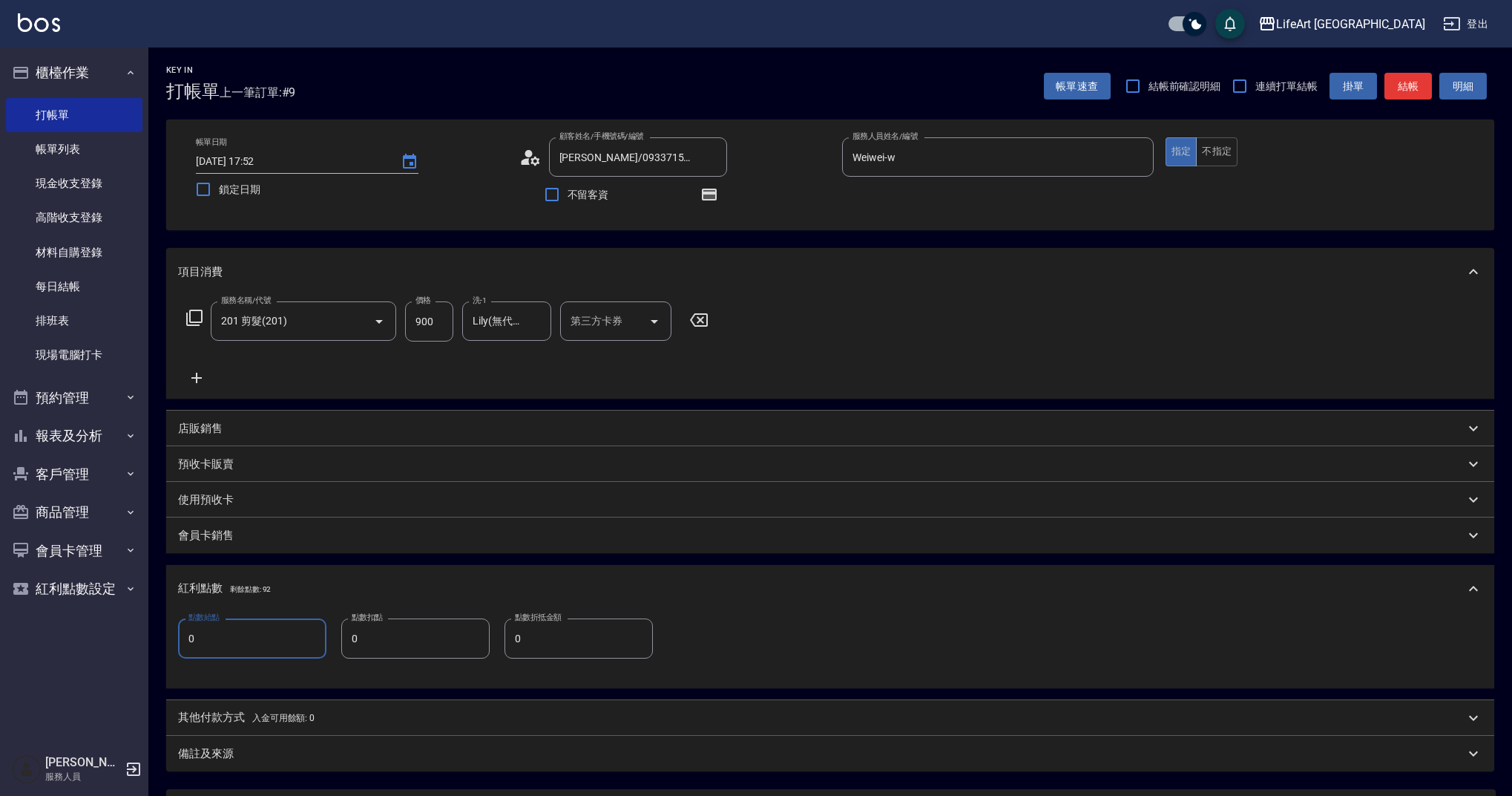
click at [260, 633] on input "0" at bounding box center [252, 637] width 149 height 40
type input "1"
drag, startPoint x: 280, startPoint y: 764, endPoint x: 341, endPoint y: 774, distance: 61.8
click at [280, 764] on div "備註及來源" at bounding box center [830, 754] width 1328 height 36
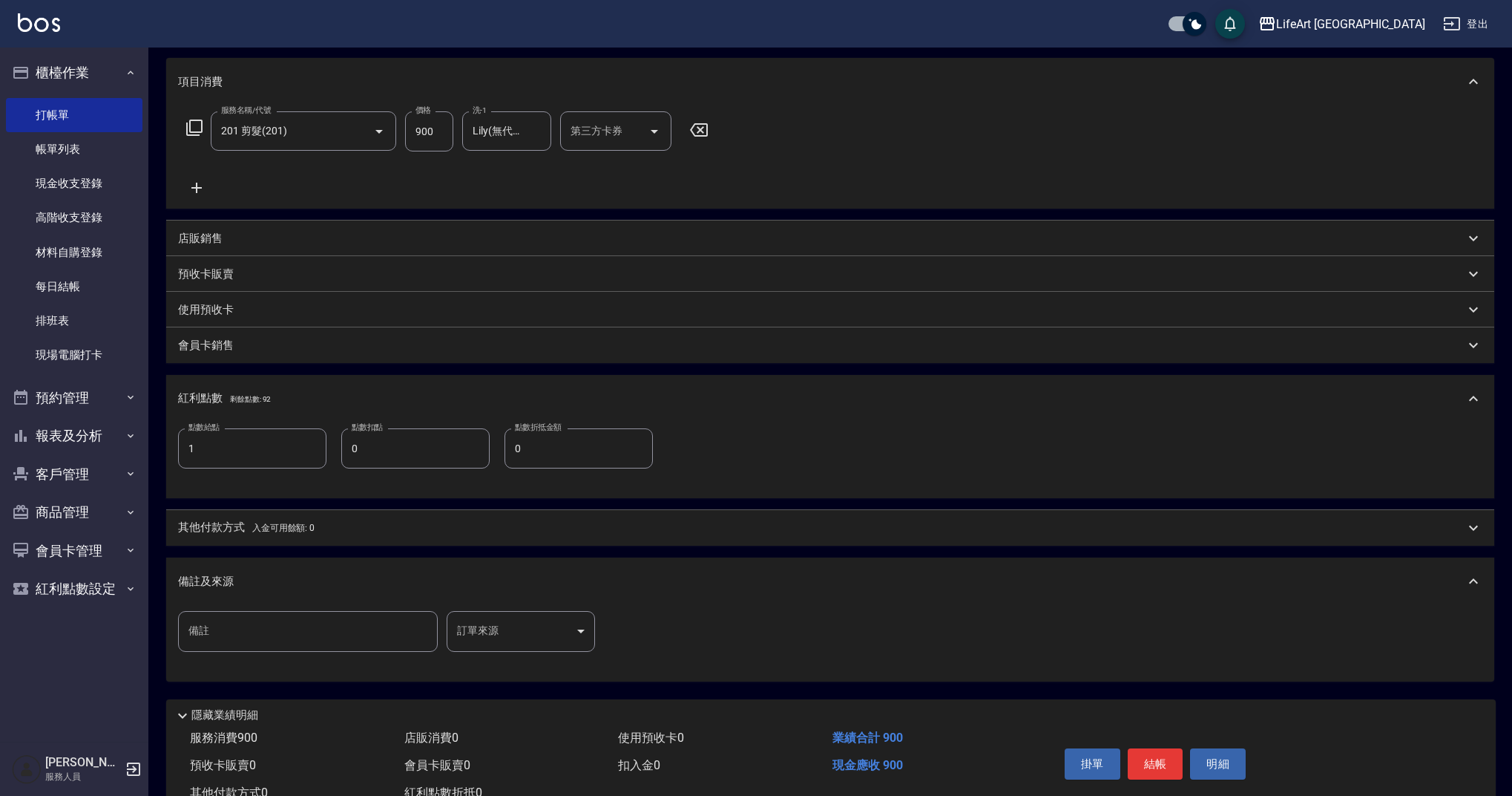
scroll to position [243, 0]
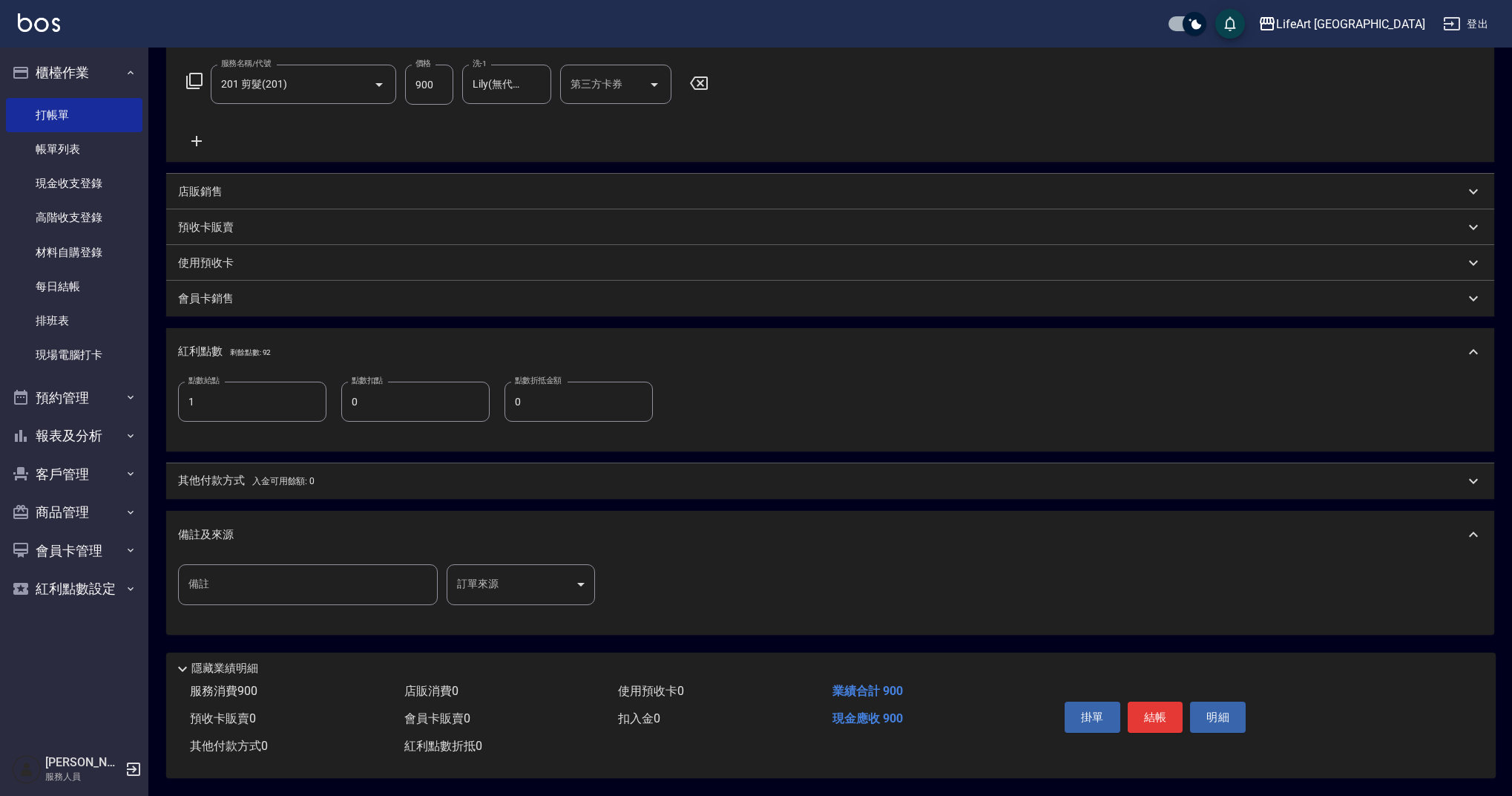
click at [519, 581] on body "LifeArt 蘆洲 登出 櫃檯作業 打帳單 帳單列表 現金收支登錄 高階收支登錄 材料自購登錄 每日結帳 排班表 現場電腦打卡 預約管理 預約管理 單日預約…" at bounding box center [756, 280] width 1512 height 1033
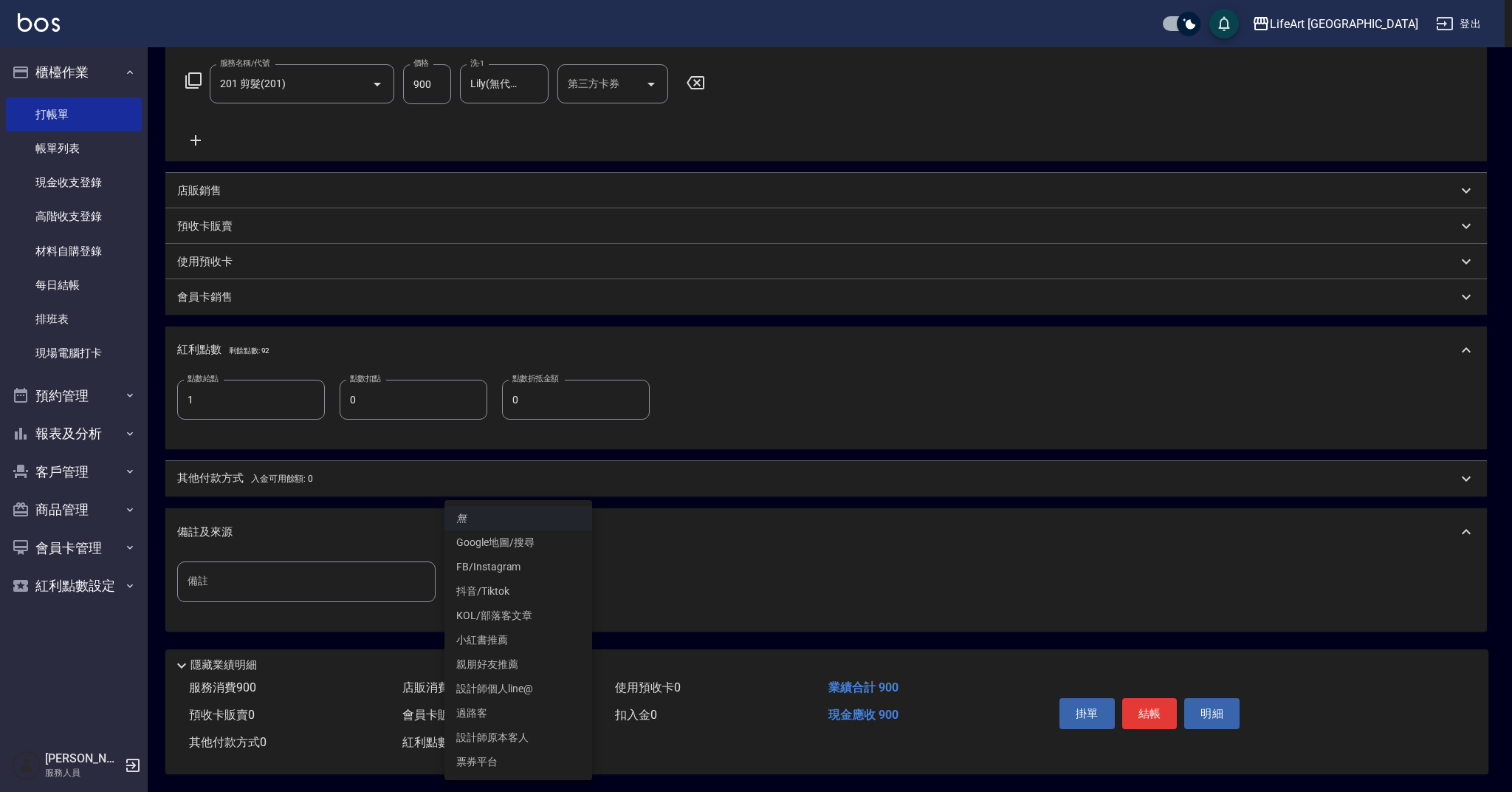
click at [543, 732] on li "設計師原本客人" at bounding box center [518, 737] width 148 height 24
type input "設計師原本客人"
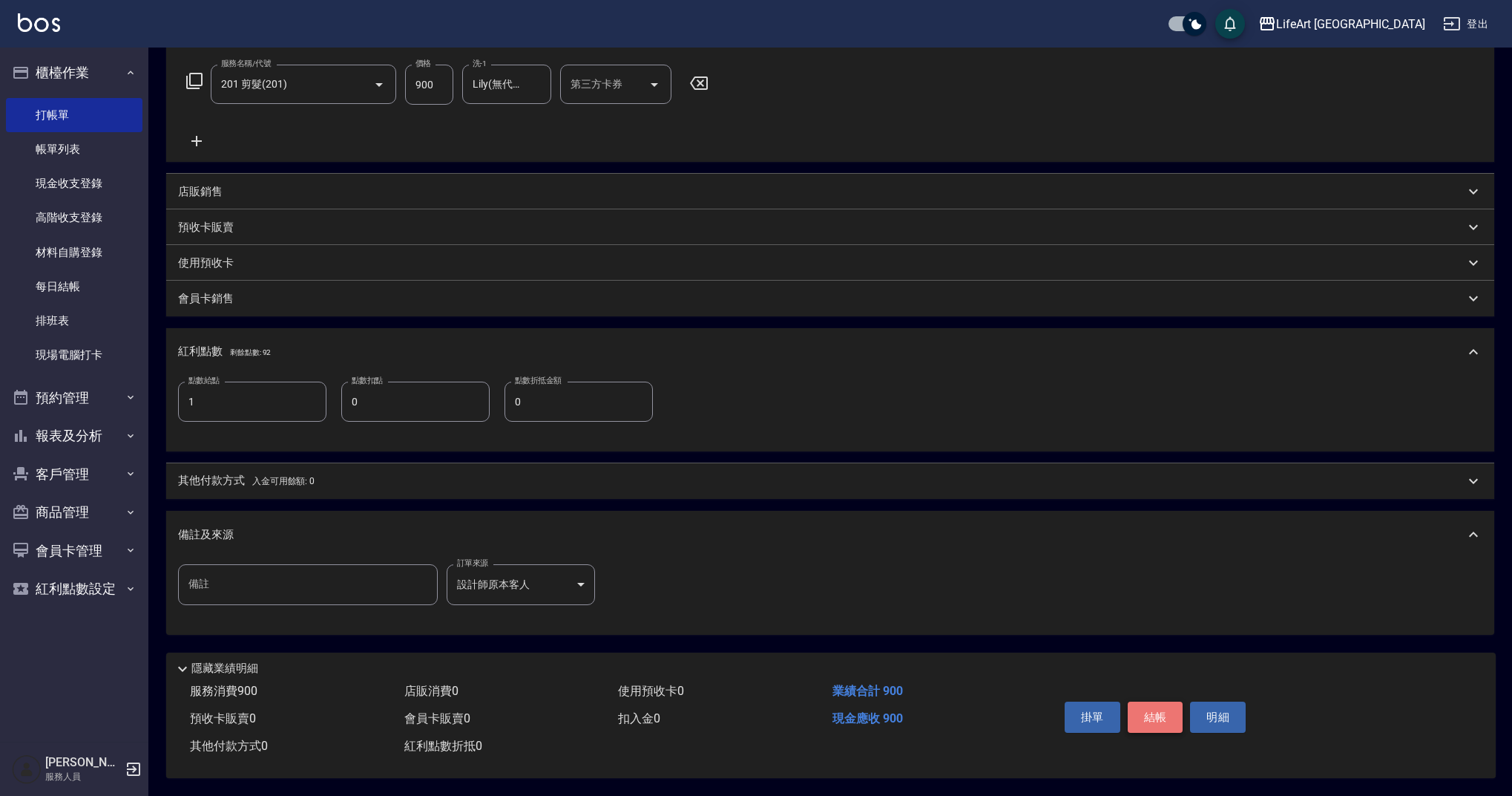
click at [1154, 703] on button "結帳" at bounding box center [1156, 717] width 55 height 31
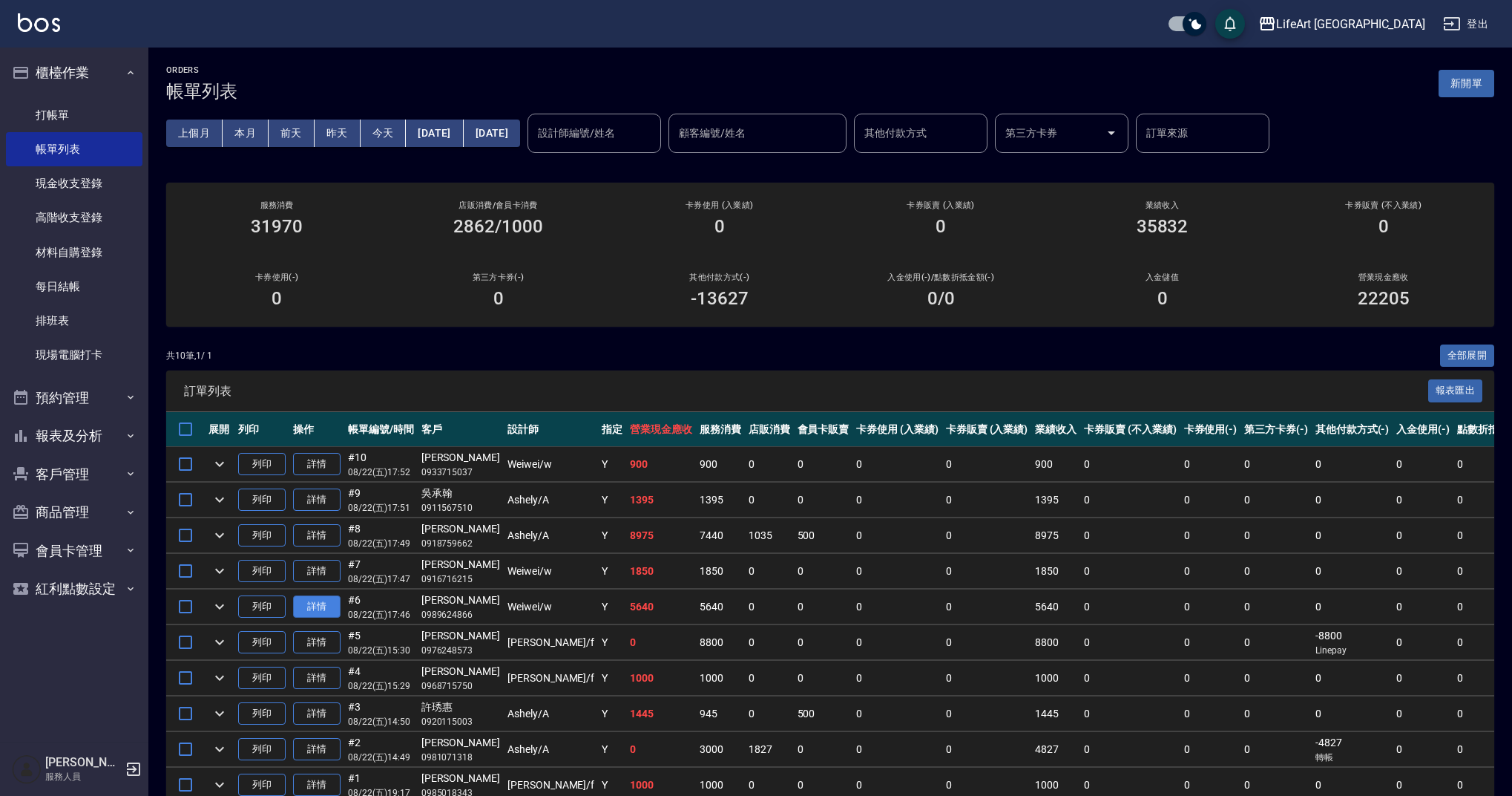
click at [311, 603] on link "詳情" at bounding box center [317, 607] width 47 height 23
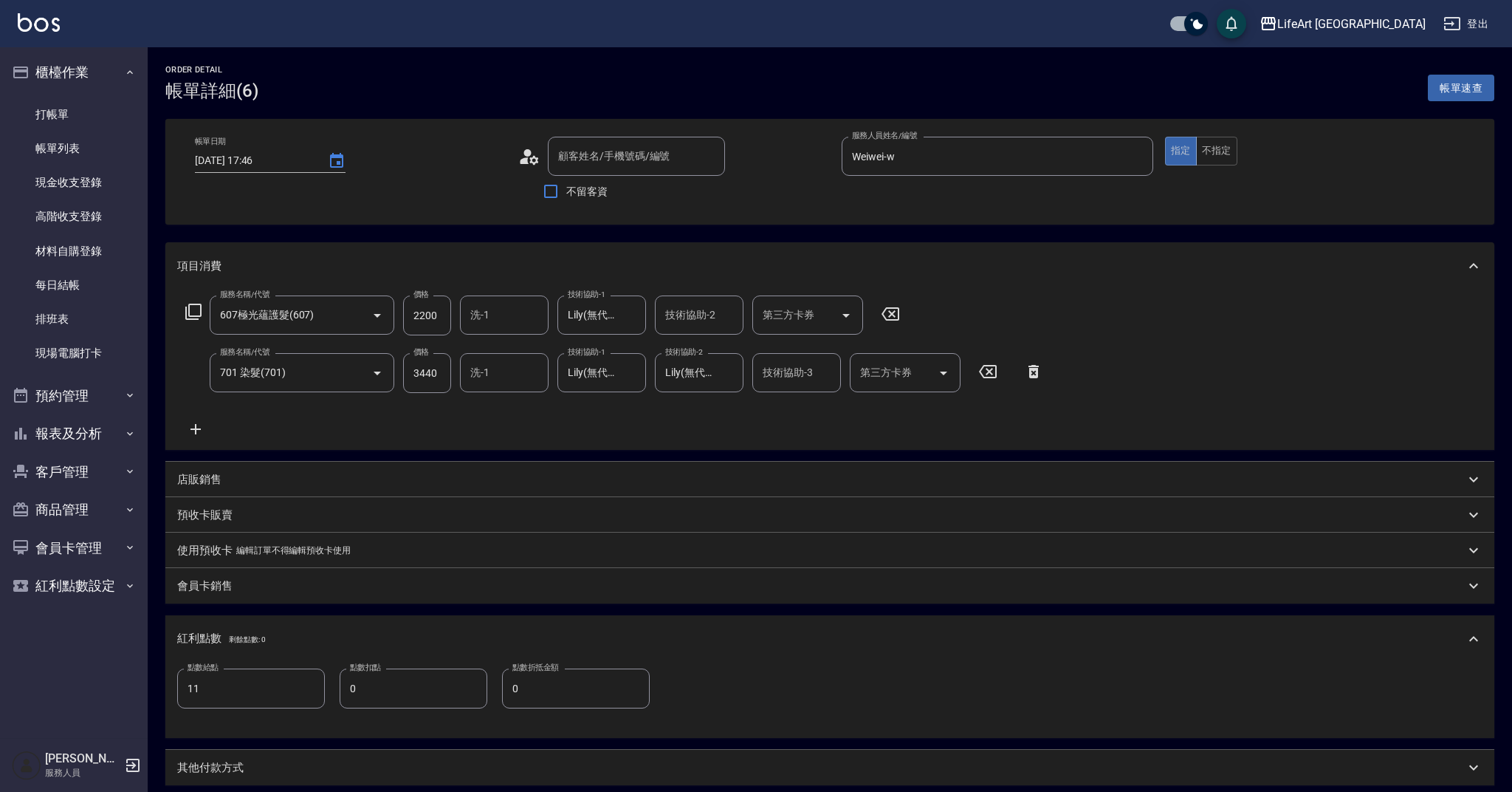
type input "[DATE] 17:46"
type input "Weiwei-w"
type input "11"
type input "[PERSON_NAME]/0989624866/null"
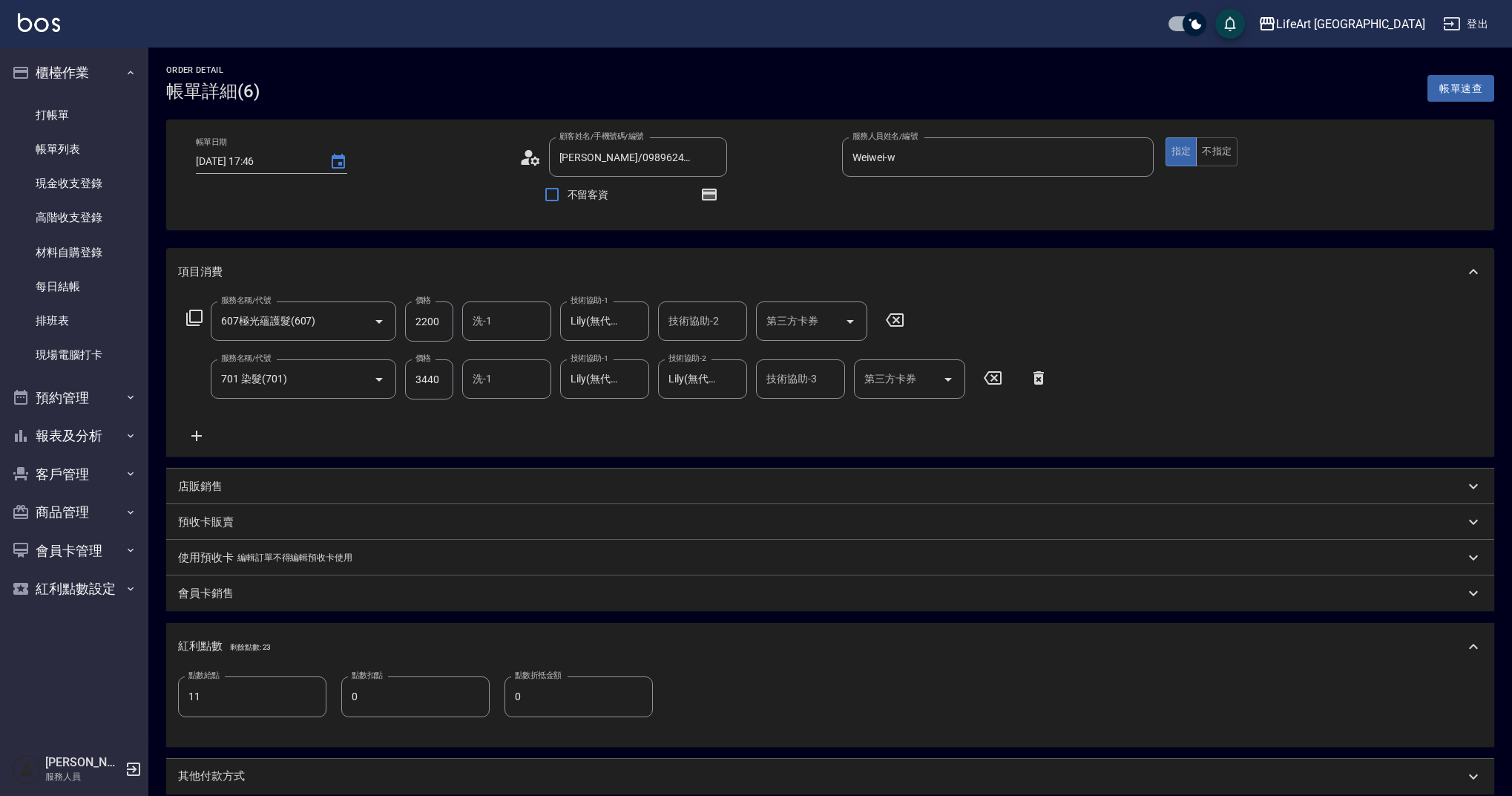
scroll to position [294, 0]
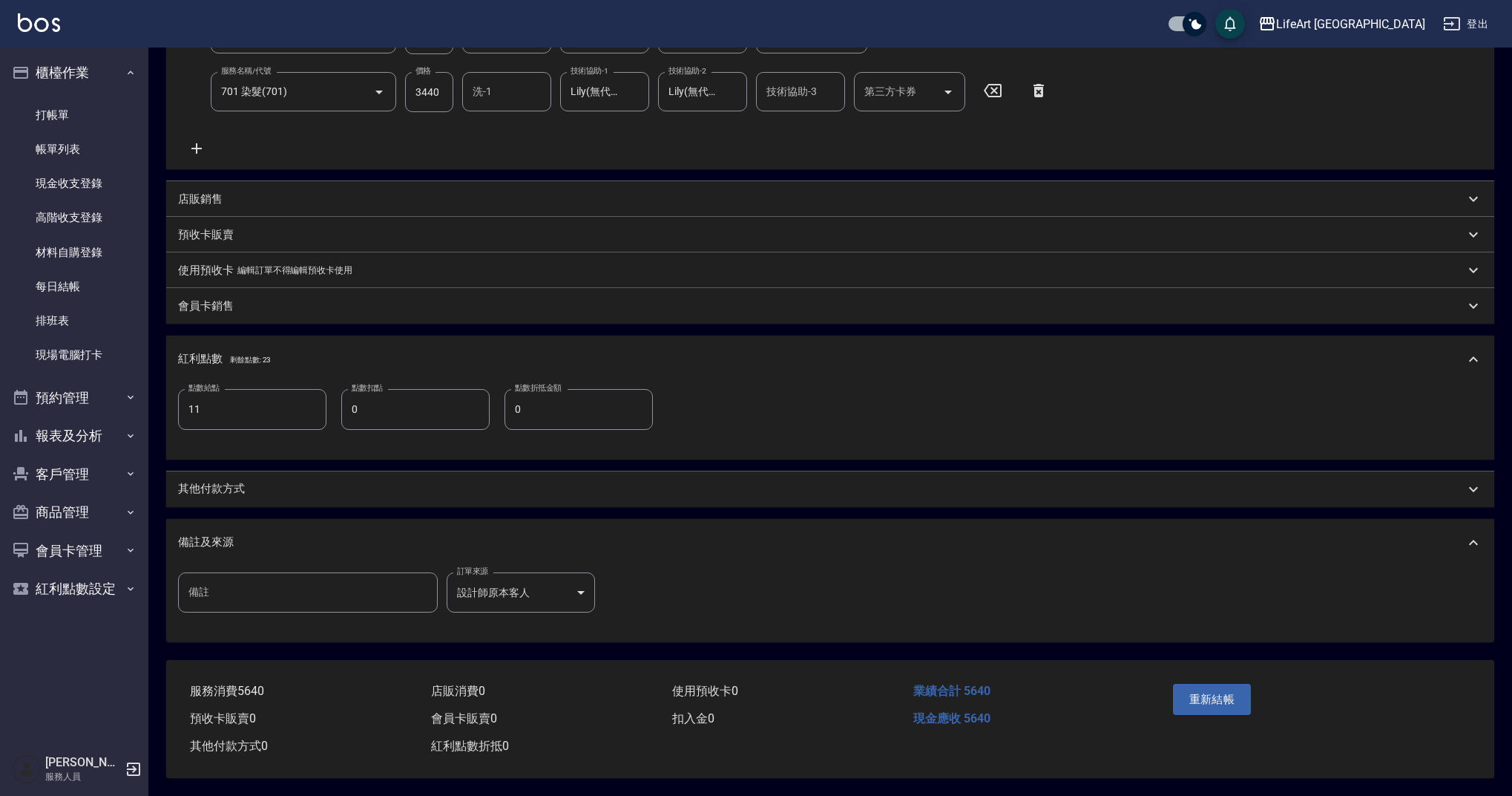
click at [221, 481] on p "其他付款方式" at bounding box center [211, 489] width 67 height 15
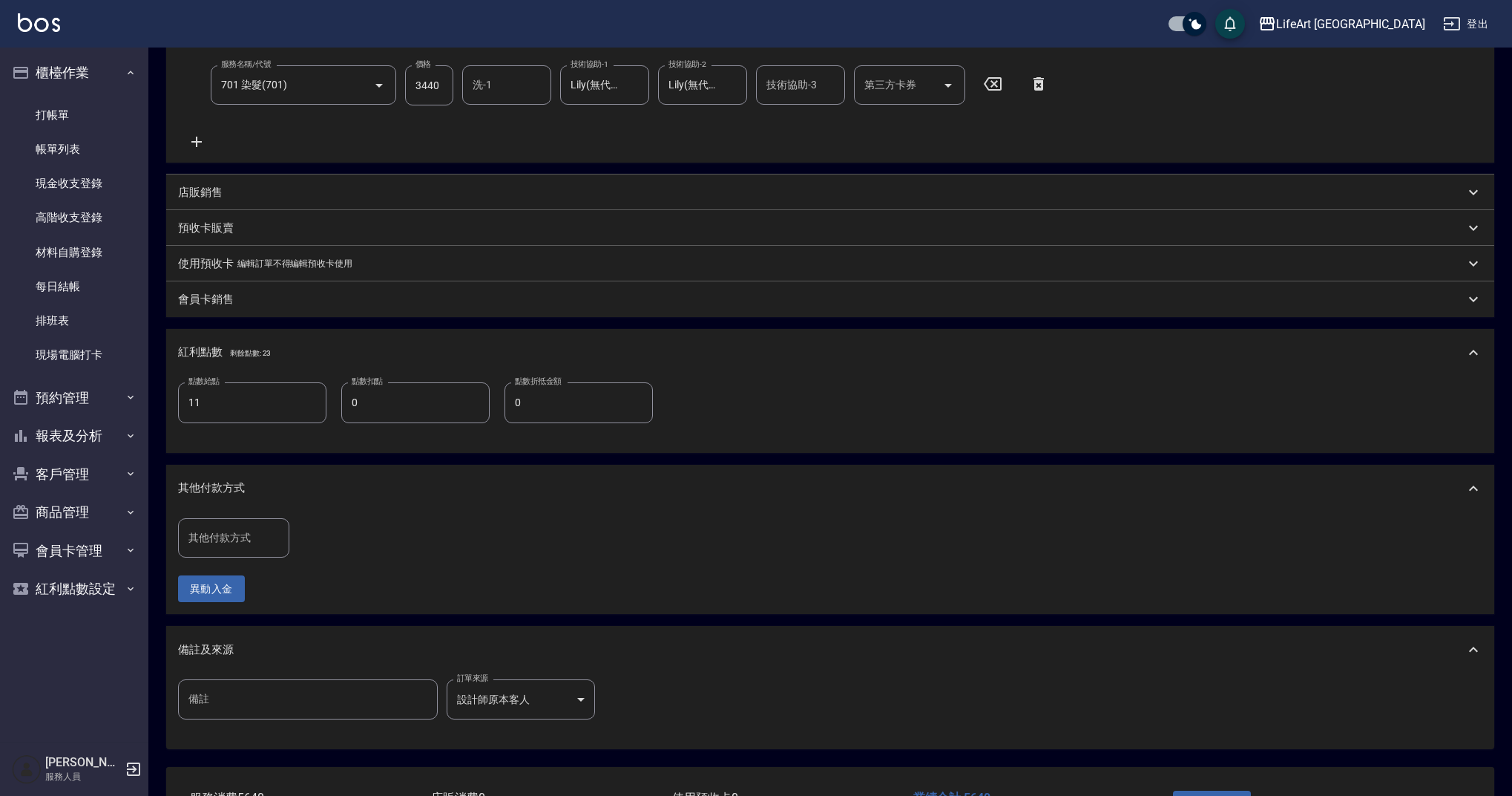
click at [232, 546] on input "其他付款方式" at bounding box center [233, 537] width 98 height 26
click at [237, 575] on span "轉帳" at bounding box center [233, 576] width 111 height 24
type input "轉帳"
click at [341, 544] on input "0" at bounding box center [354, 537] width 111 height 40
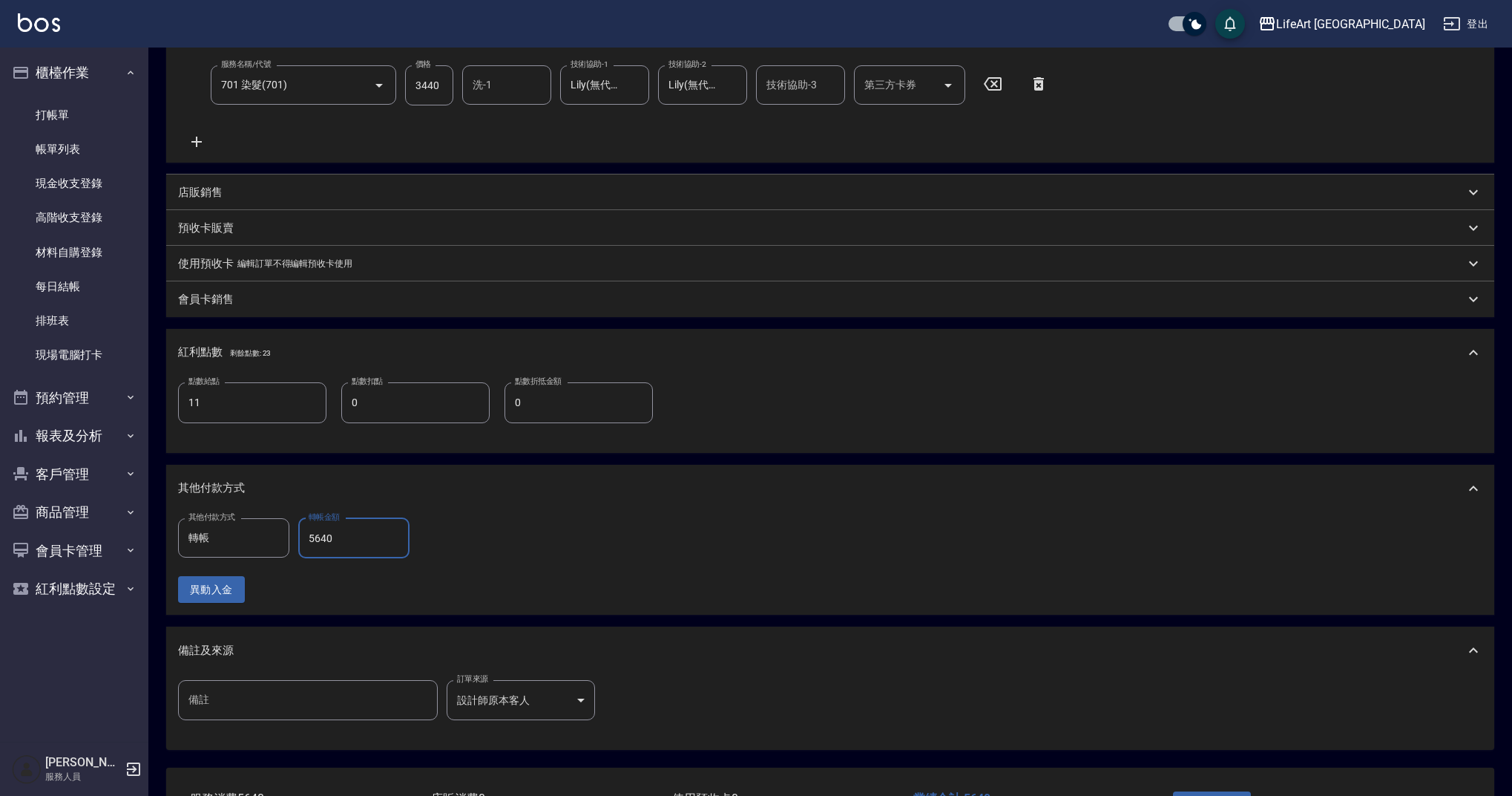
scroll to position [408, 0]
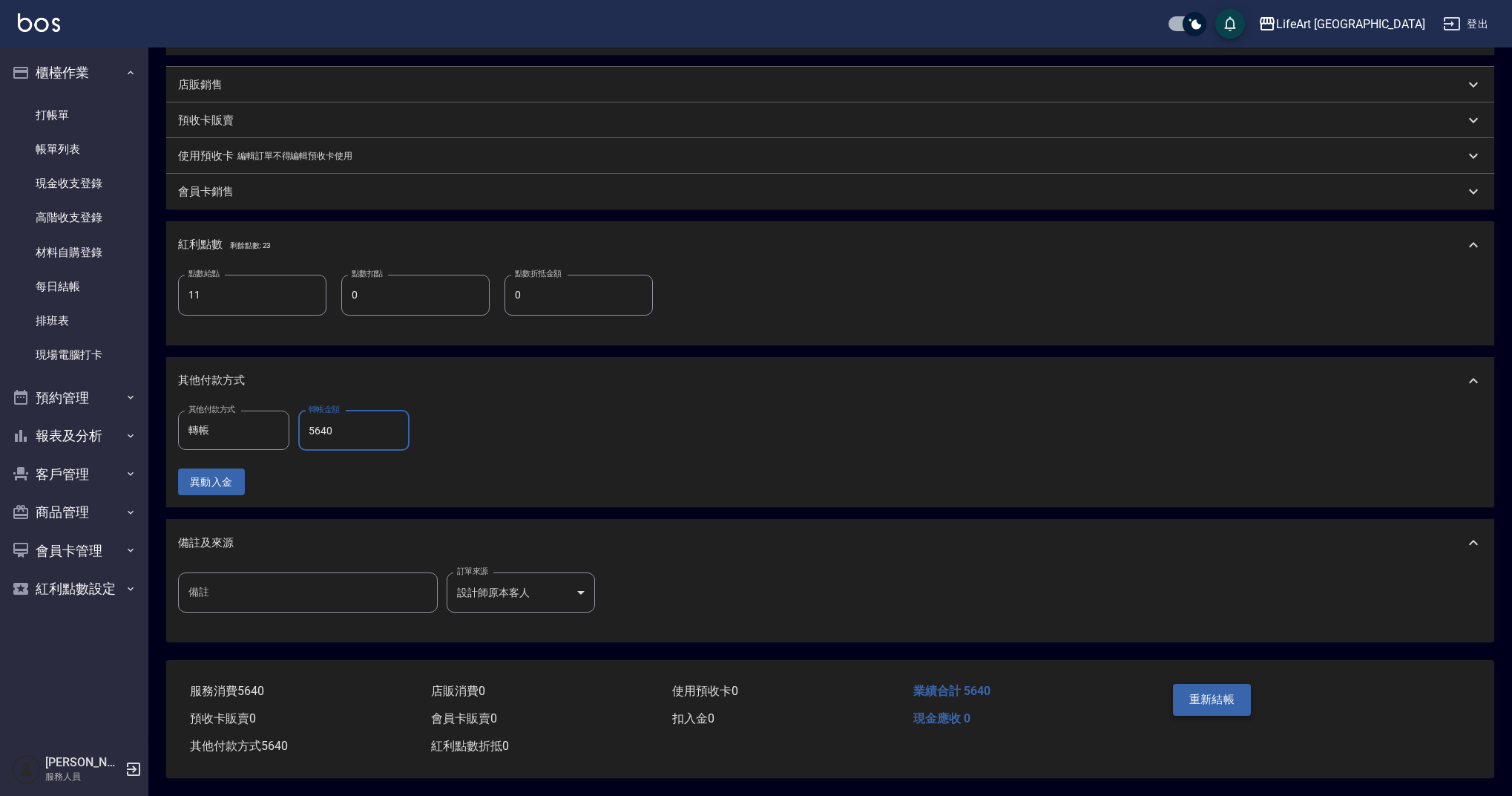
type input "5640"
click at [1184, 705] on button "重新結帳" at bounding box center [1212, 699] width 79 height 31
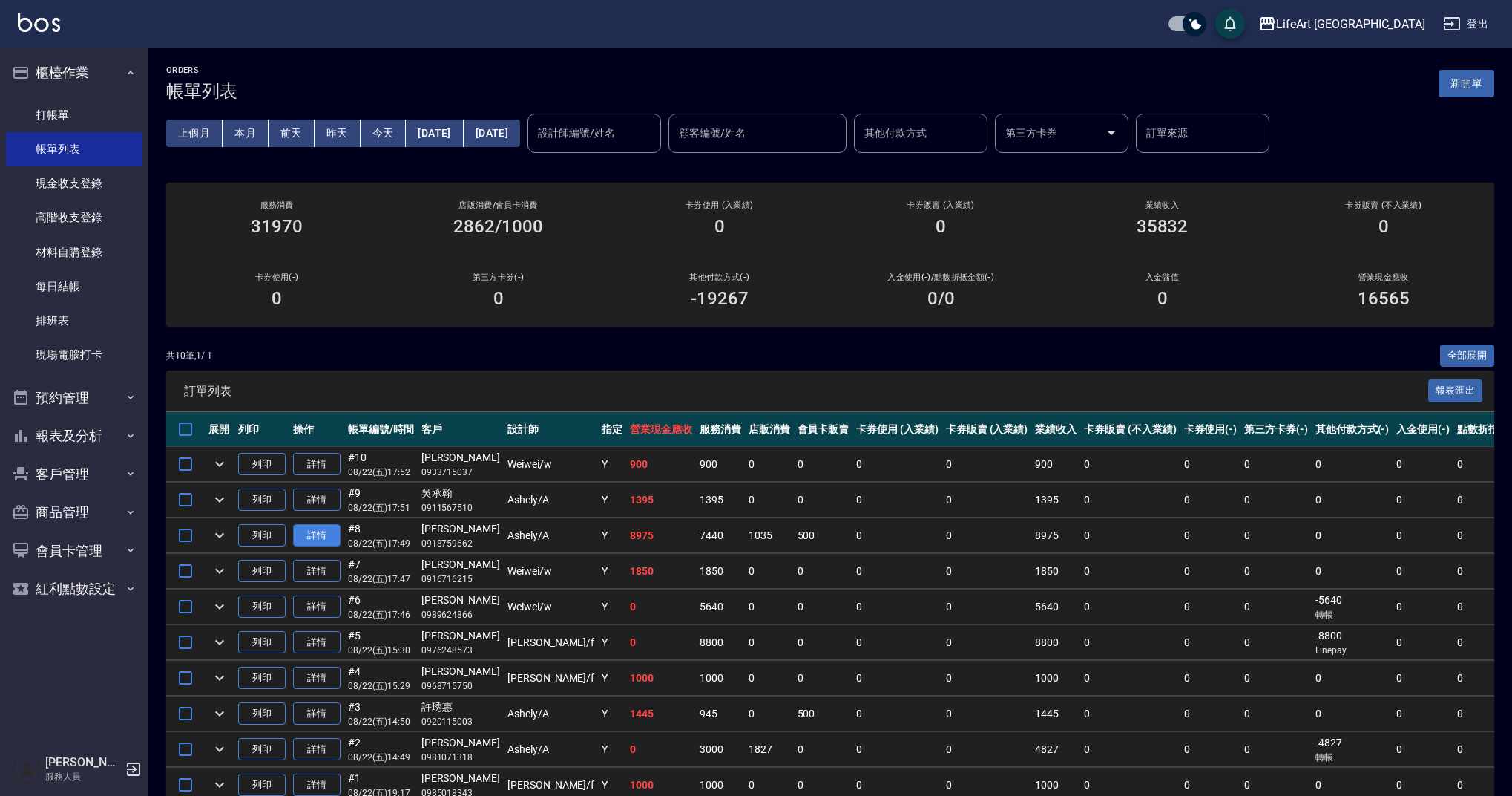
click at [329, 528] on link "詳情" at bounding box center [317, 535] width 47 height 23
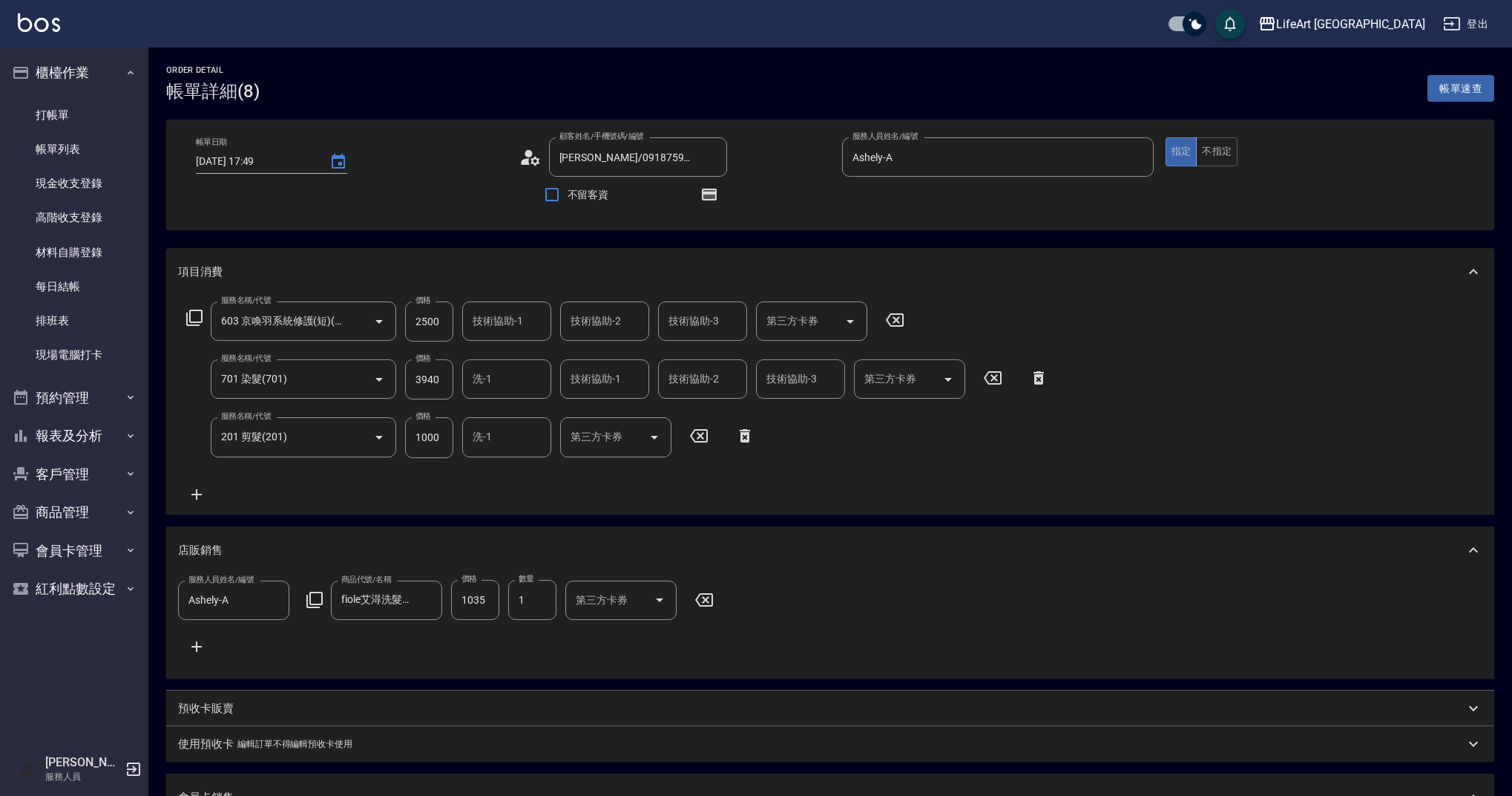
type input "[DATE] 17:49"
type input "[PERSON_NAME]/0918759662/"
type input "Ashely-A"
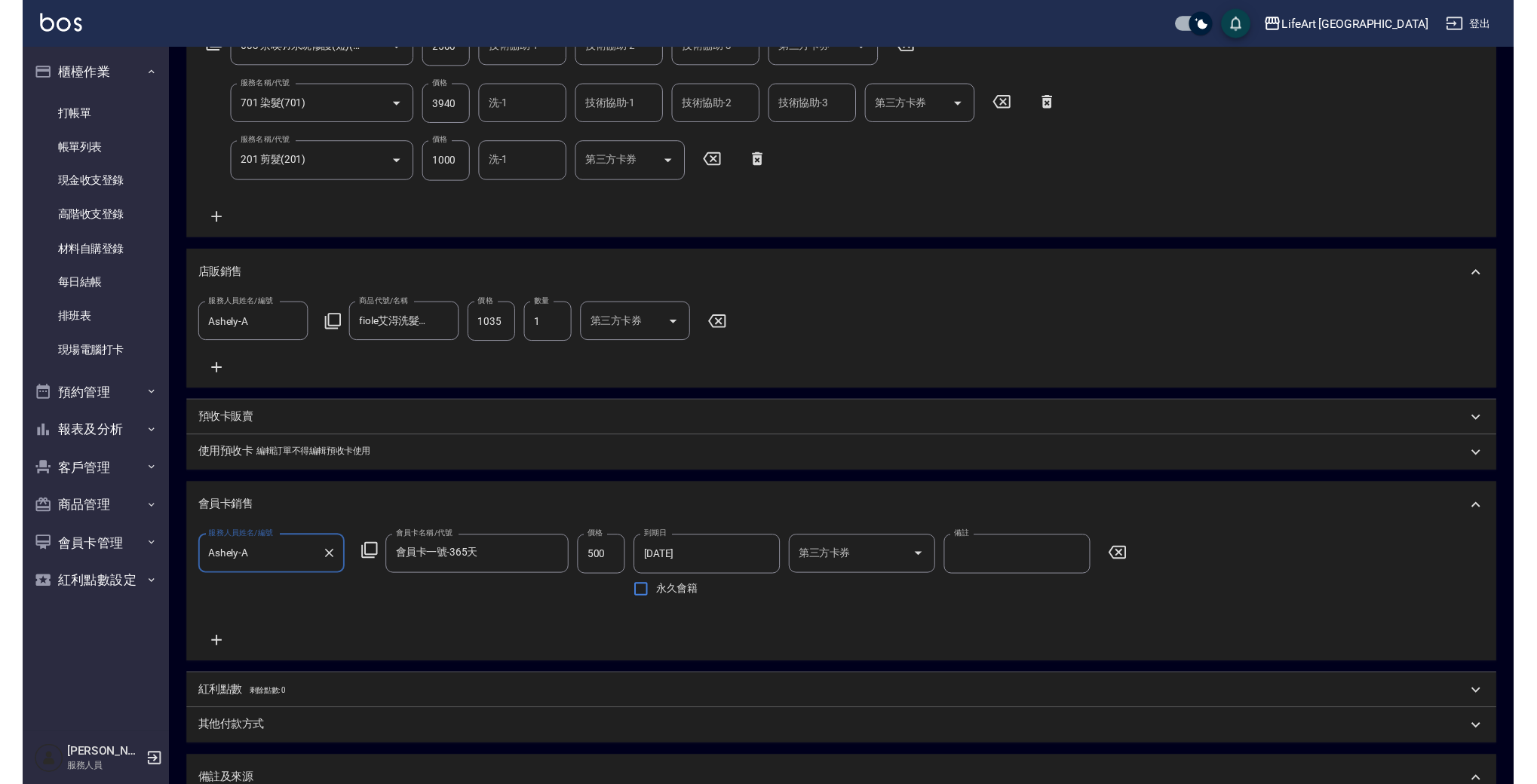
scroll to position [558, 0]
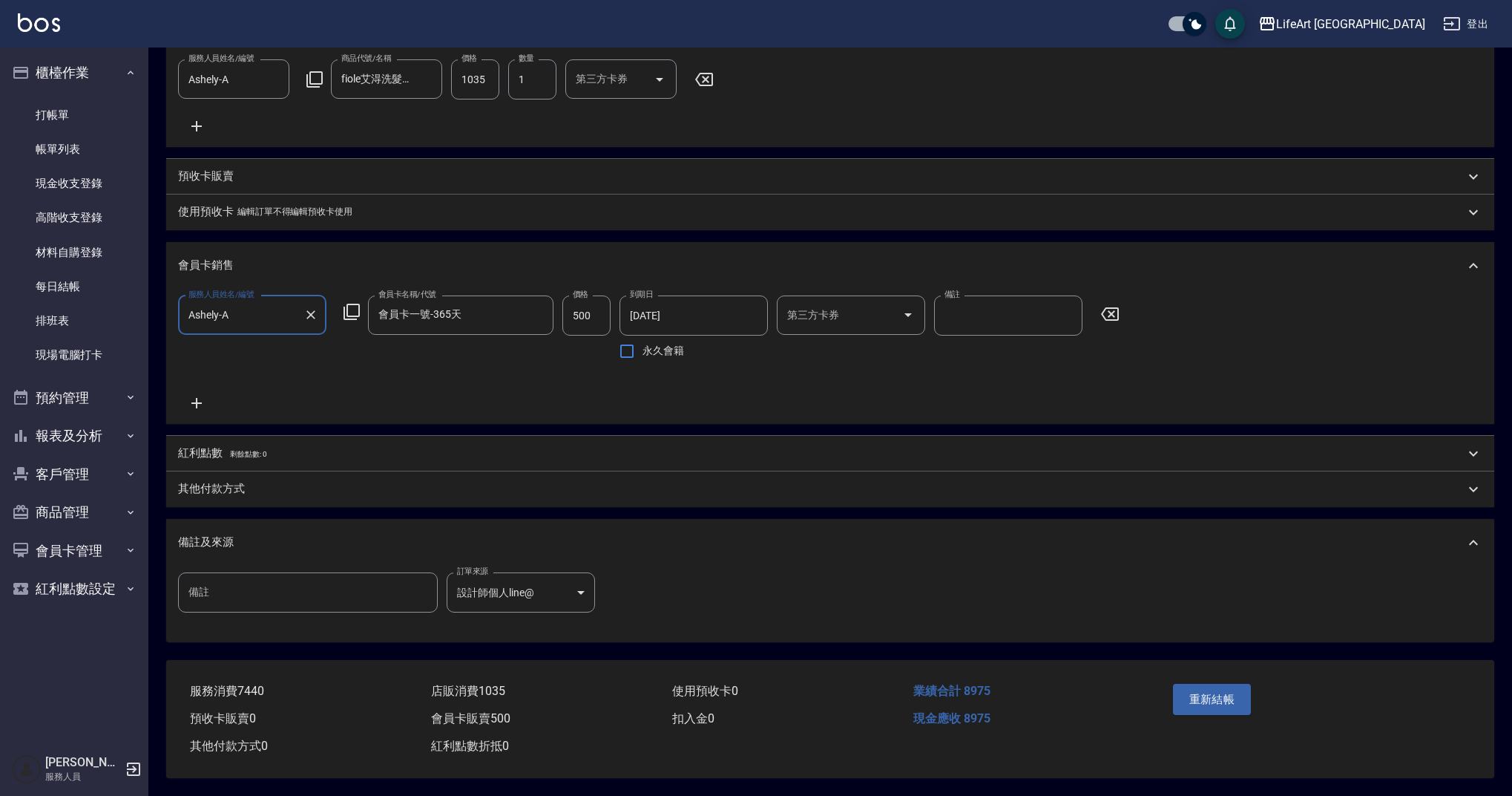
click at [259, 451] on p "紅利點數 剩餘點數: 0" at bounding box center [222, 454] width 89 height 16
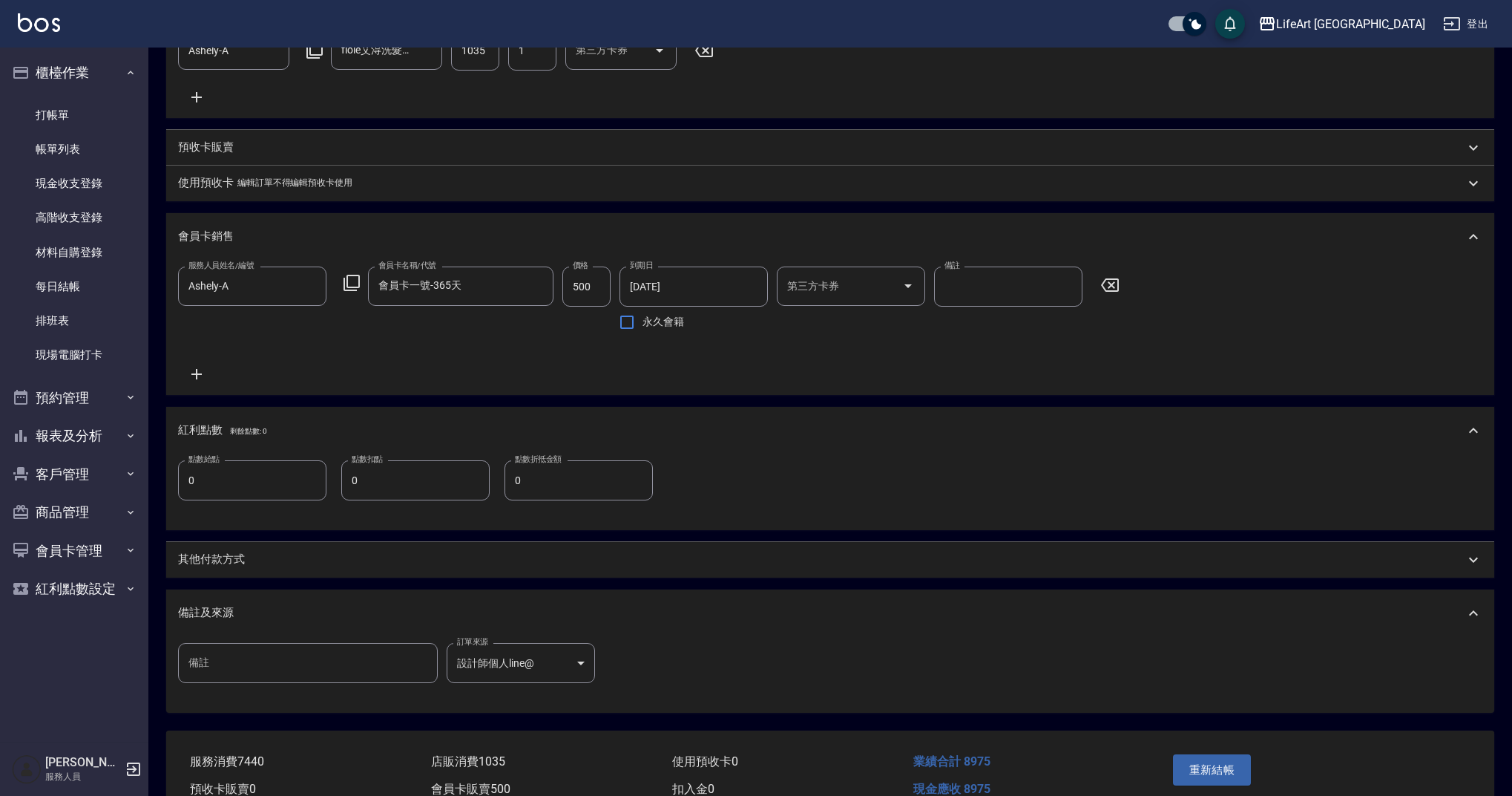
click at [252, 500] on input "0" at bounding box center [252, 480] width 149 height 40
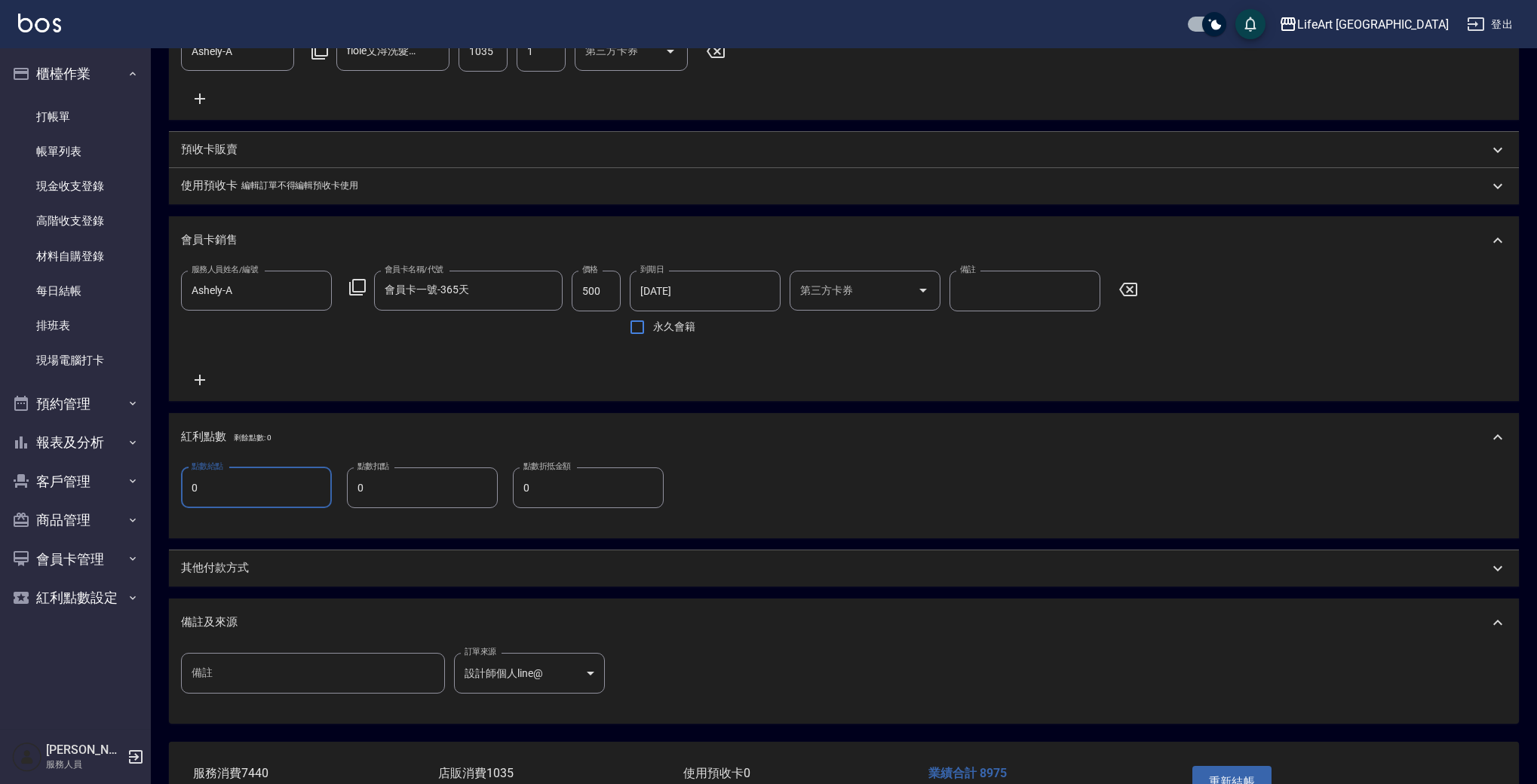
click at [293, 497] on input "0" at bounding box center [256, 487] width 151 height 40
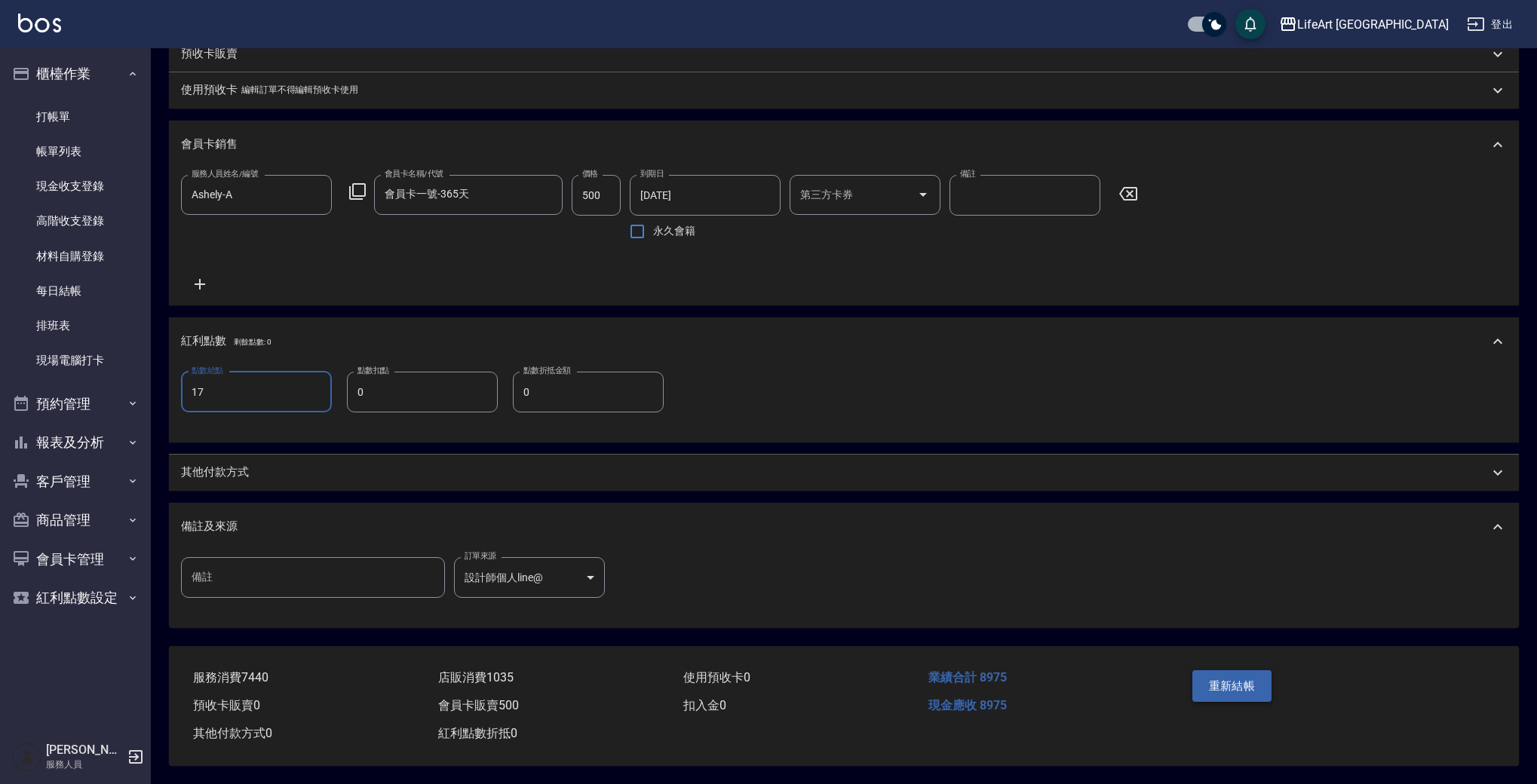
type input "17"
click at [1226, 688] on button "重新結帳" at bounding box center [1232, 687] width 80 height 31
